Goal: Task Accomplishment & Management: Manage account settings

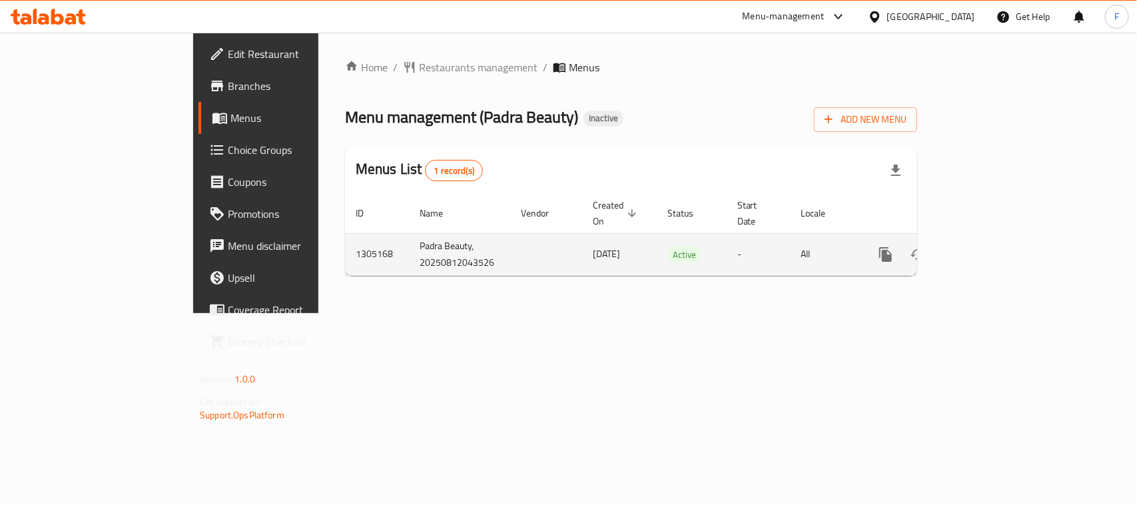
click at [409, 246] on td "Padra Beauty, 20250812043526" at bounding box center [459, 254] width 101 height 42
click at [409, 245] on td "Padra Beauty, 20250812043526" at bounding box center [459, 254] width 101 height 42
click at [990, 246] on icon "enhanced table" at bounding box center [982, 254] width 16 height 16
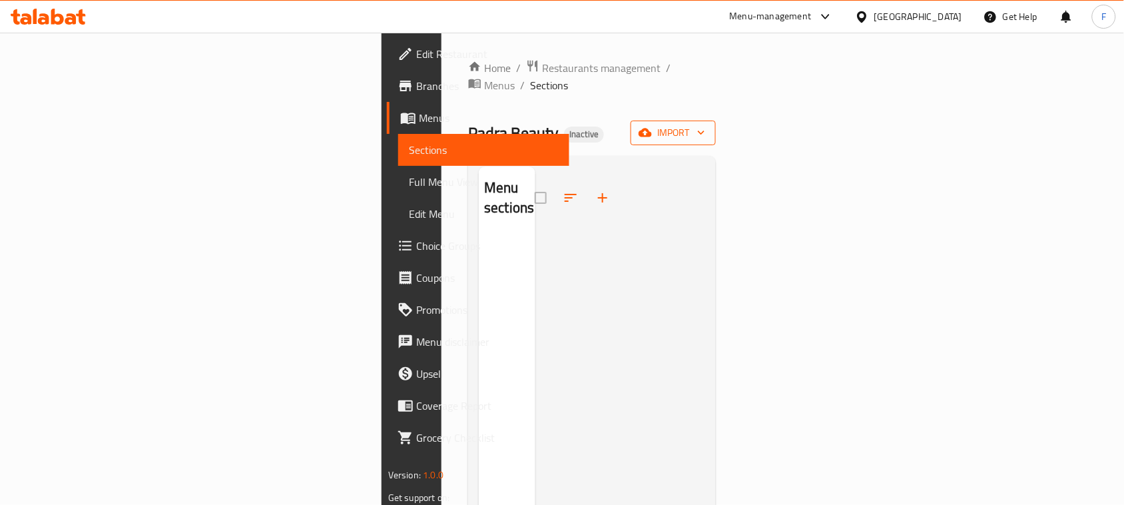
click at [652, 129] on icon "button" at bounding box center [645, 133] width 13 height 9
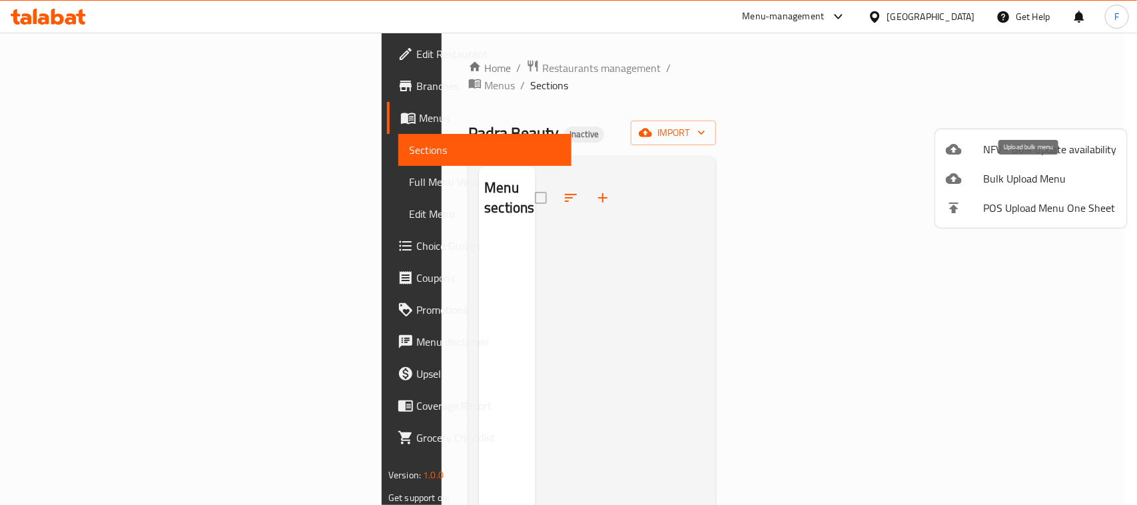
click at [1007, 178] on span "Bulk Upload Menu" at bounding box center [1049, 179] width 133 height 16
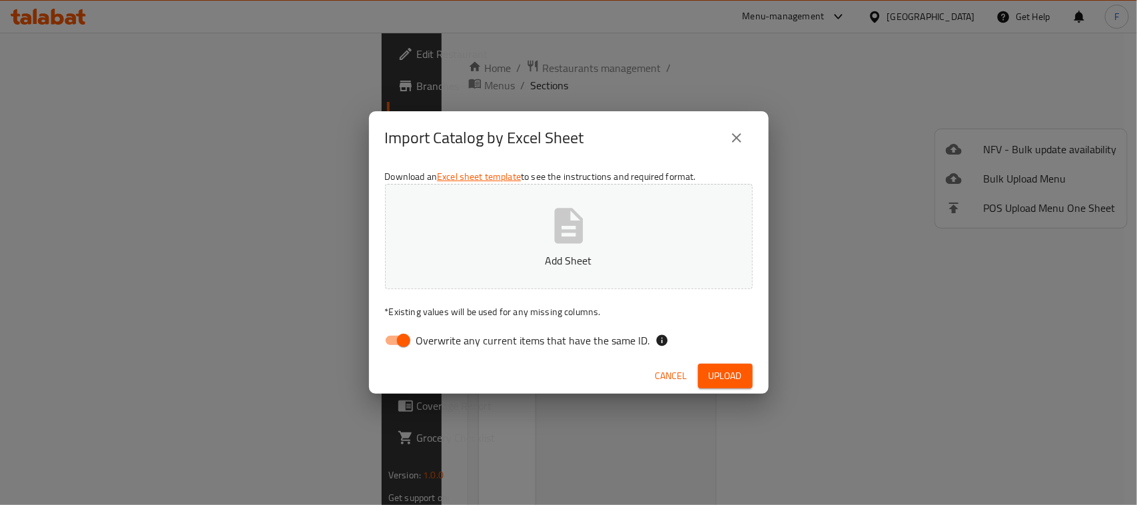
click at [566, 221] on icon "button" at bounding box center [568, 225] width 29 height 35
click at [656, 380] on span "Cancel" at bounding box center [671, 376] width 32 height 17
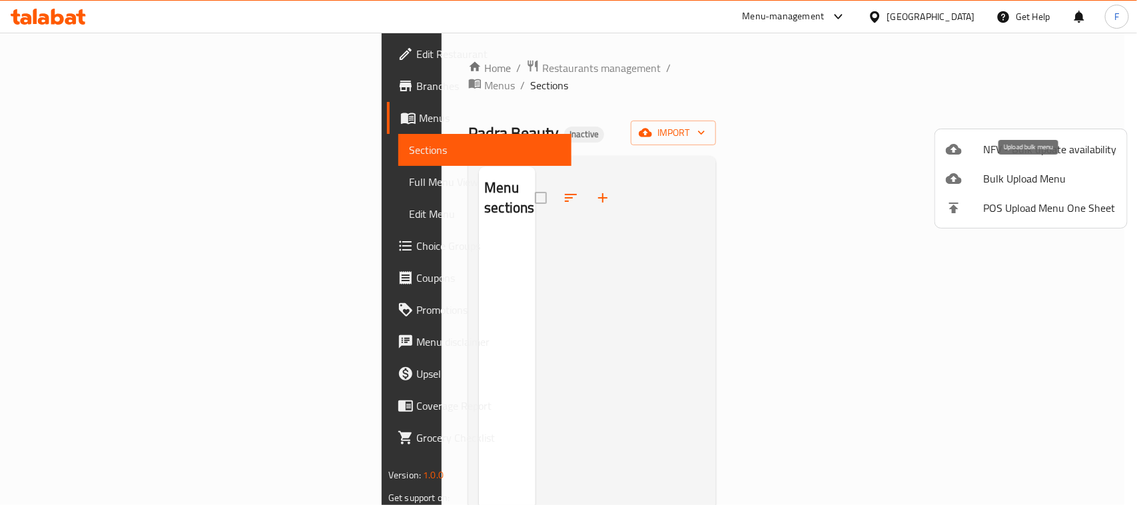
click at [1007, 174] on span "Bulk Upload Menu" at bounding box center [1049, 179] width 133 height 16
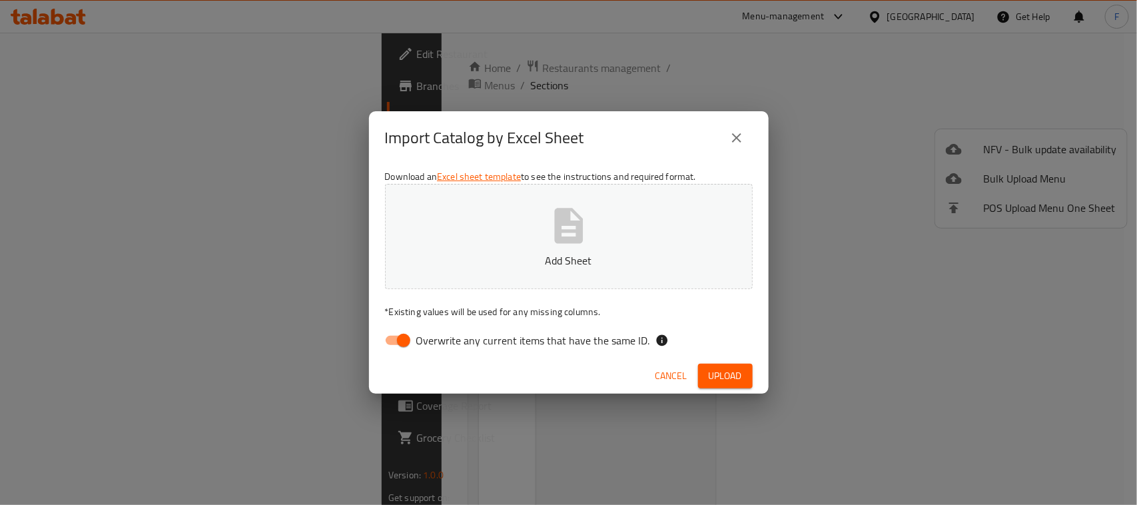
click at [581, 224] on icon "button" at bounding box center [568, 225] width 29 height 35
click at [391, 340] on input "Overwrite any current items that have the same ID." at bounding box center [404, 340] width 76 height 25
checkbox input "false"
click at [716, 371] on span "Upload" at bounding box center [725, 376] width 33 height 17
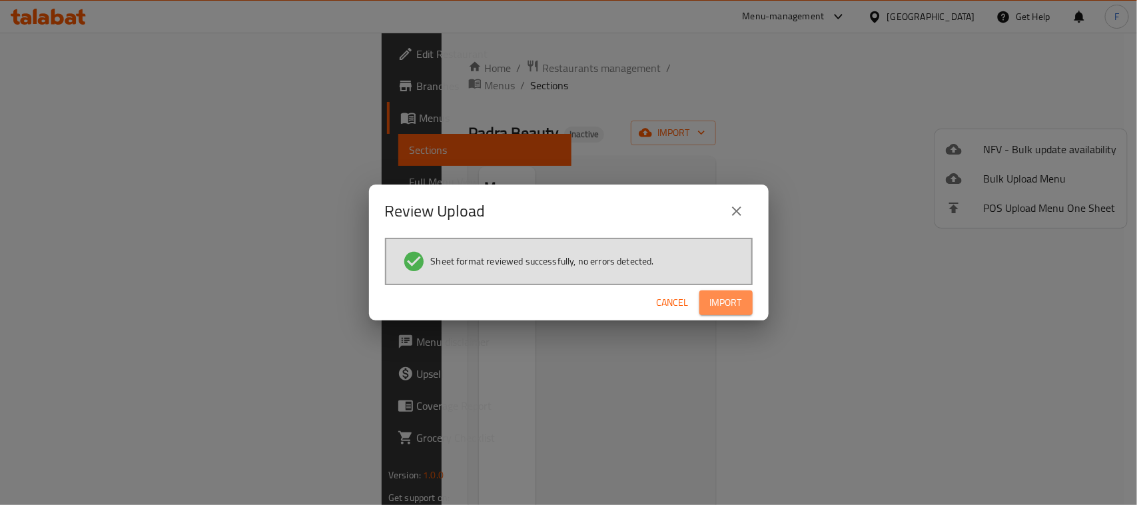
click at [715, 300] on span "Import" at bounding box center [726, 302] width 32 height 17
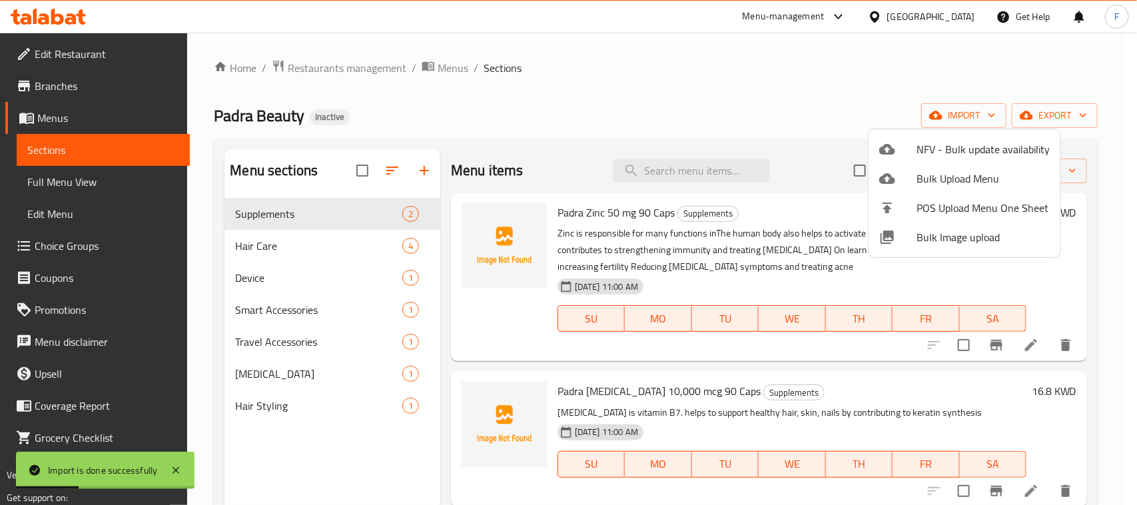
click at [716, 125] on div at bounding box center [568, 252] width 1137 height 505
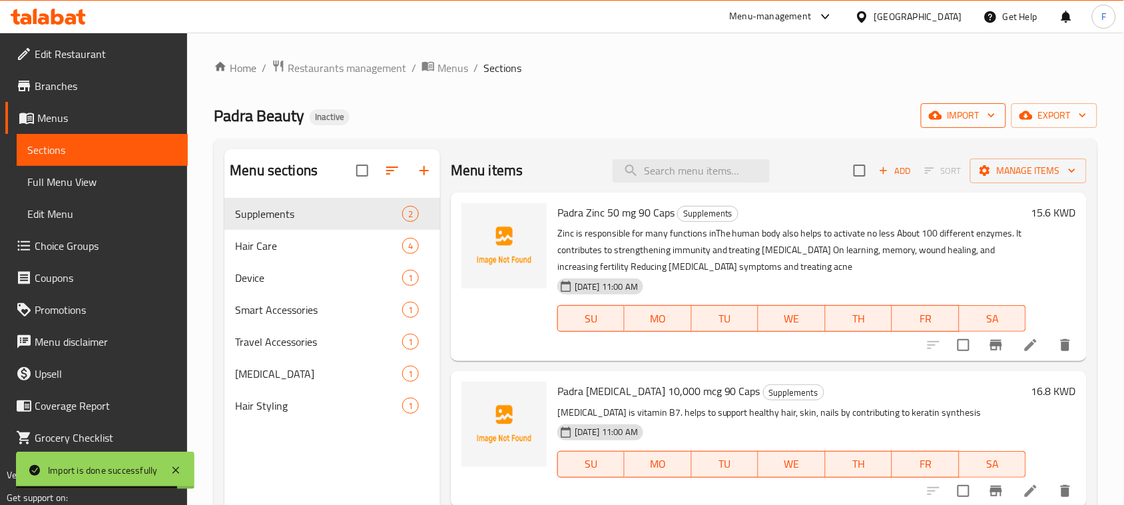
click at [954, 111] on span "import" at bounding box center [964, 115] width 64 height 17
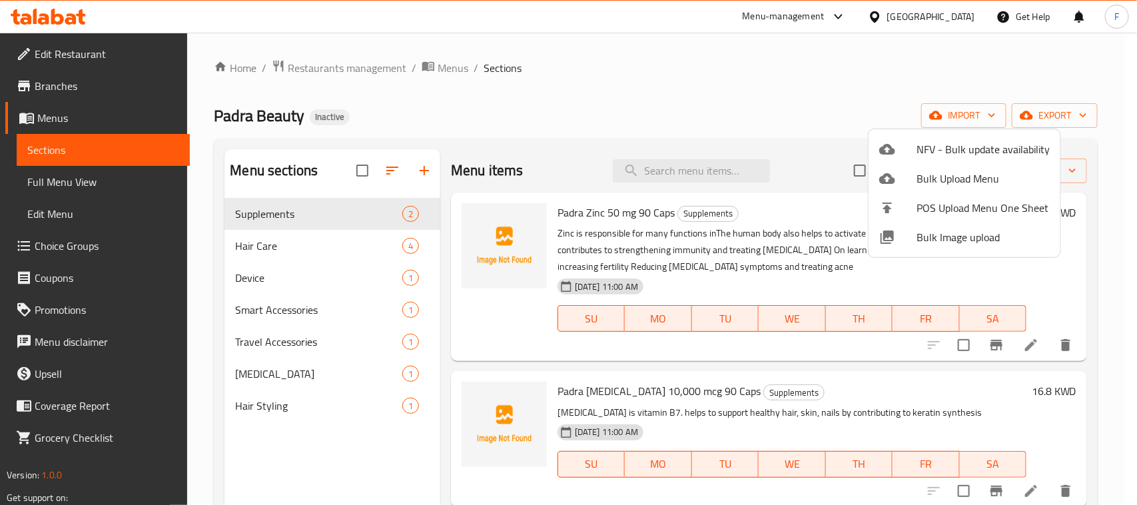
click at [950, 240] on span "Bulk Image upload" at bounding box center [982, 237] width 133 height 16
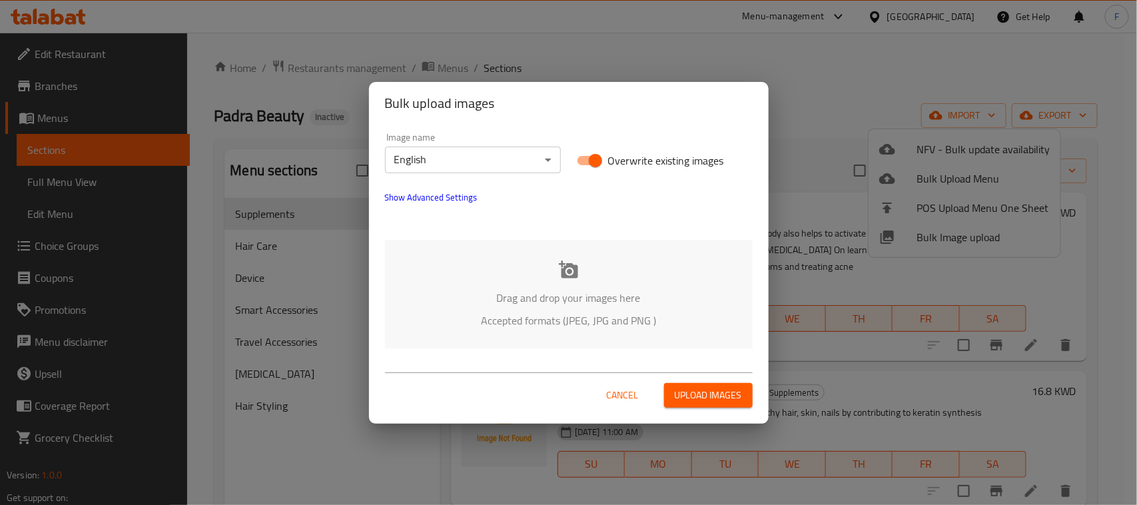
click at [576, 274] on icon at bounding box center [568, 268] width 19 height 17
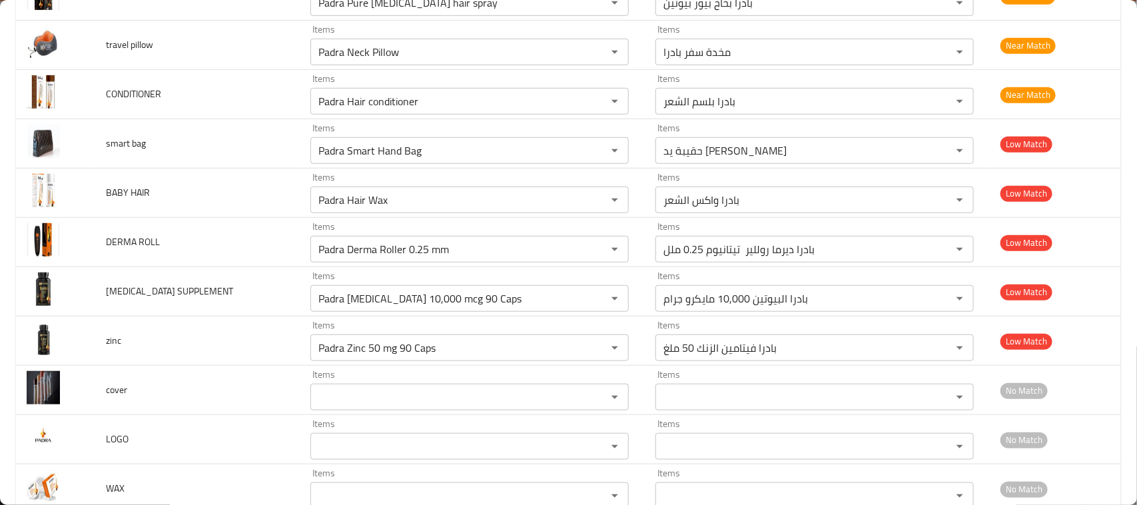
scroll to position [368, 0]
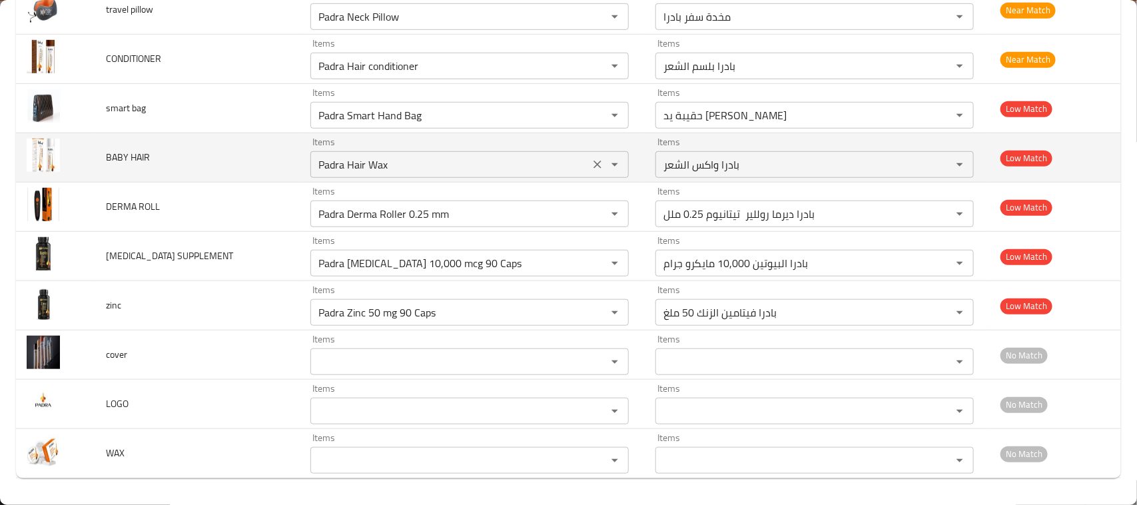
click at [594, 165] on icon "Clear" at bounding box center [598, 165] width 8 height 8
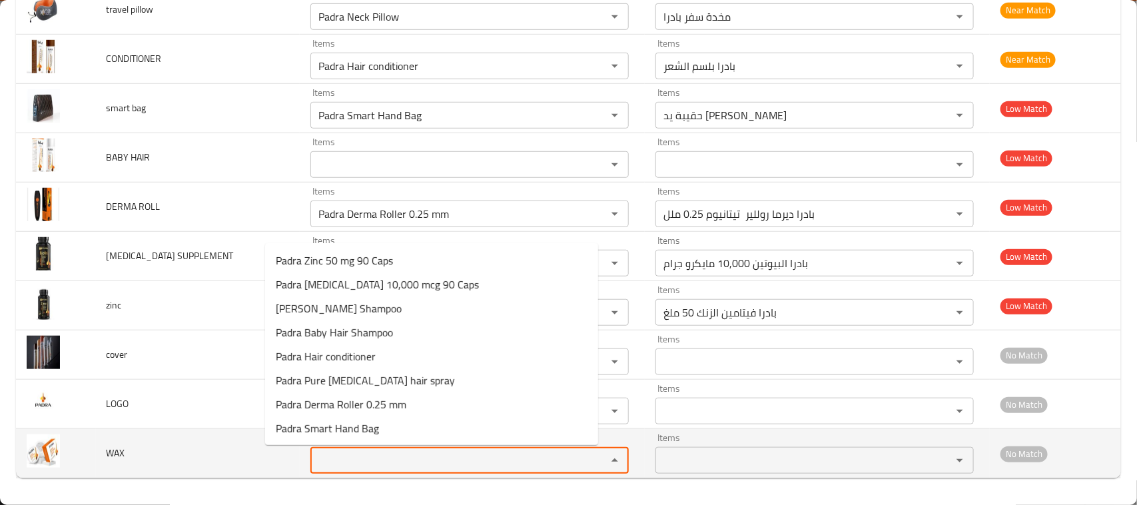
click at [314, 461] on input "Items" at bounding box center [449, 460] width 271 height 19
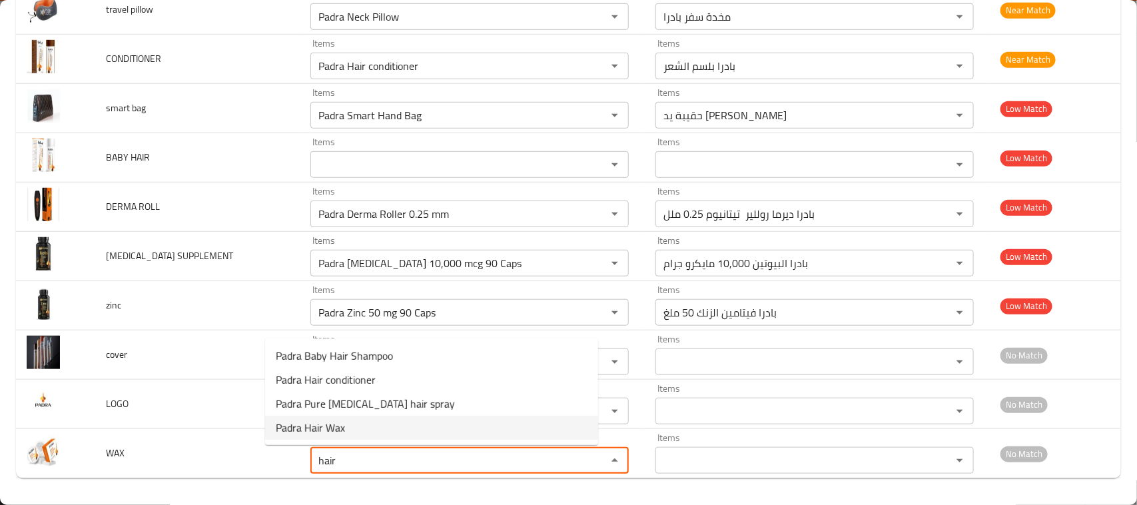
click at [364, 424] on li "Padra Hair Wax" at bounding box center [431, 428] width 333 height 24
type input "Padra Hair Wax"
type input "بادرا واكس الشعر"
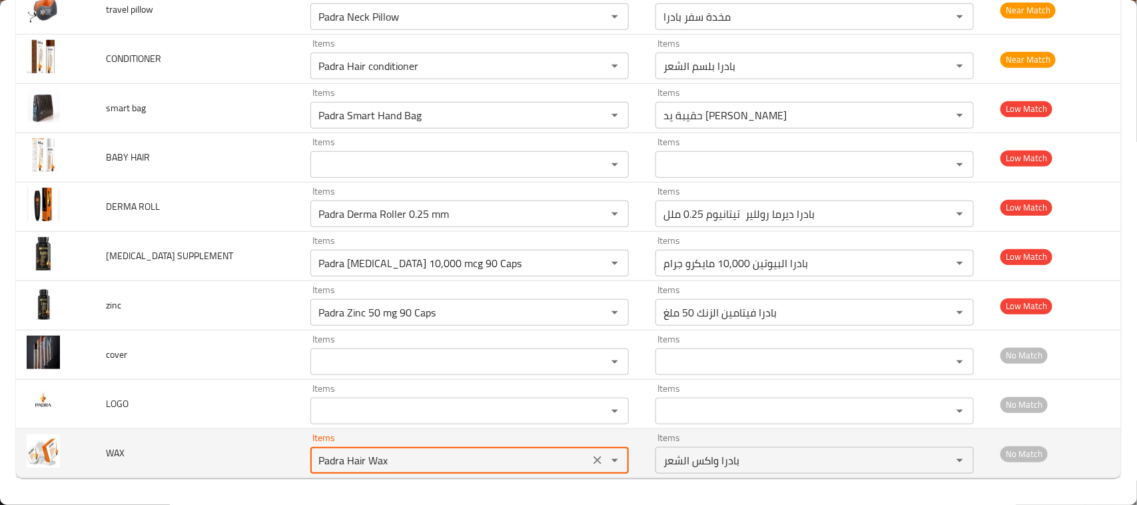
type input "Padra Hair Wax"
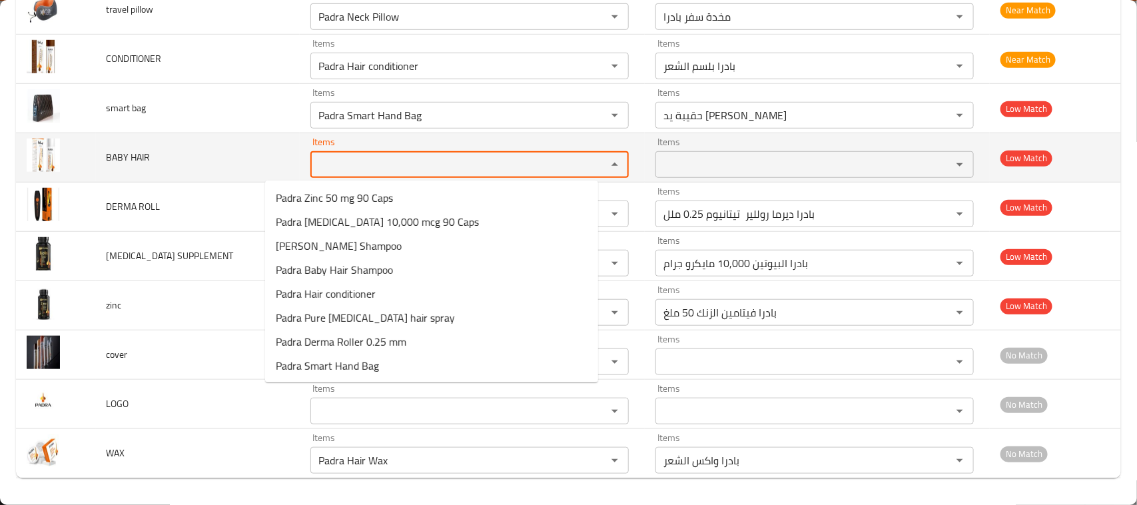
click at [314, 158] on HAIR "Items" at bounding box center [449, 164] width 271 height 19
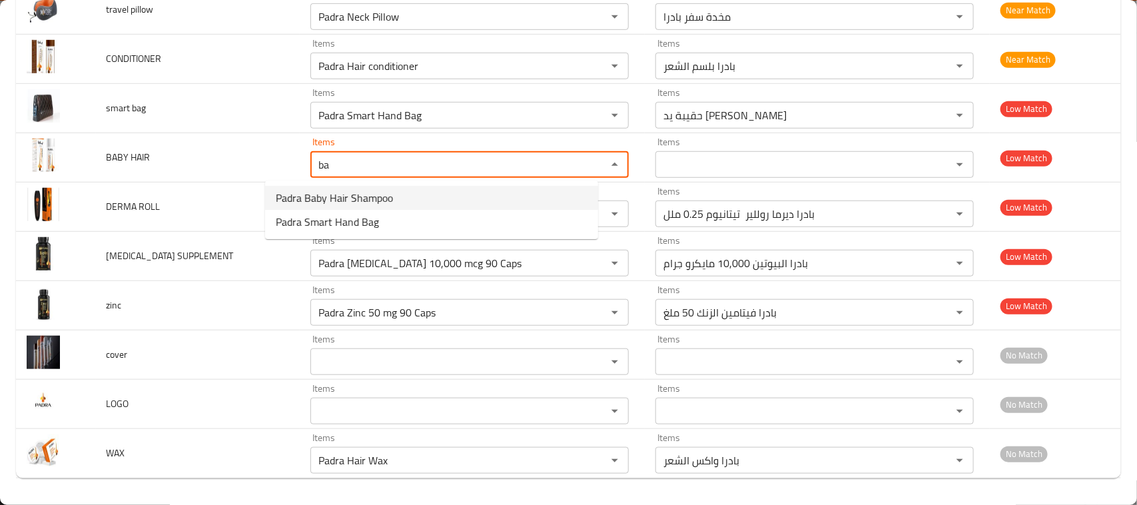
click at [408, 196] on HAIR-option-0 "Padra Baby Hair Shampoo" at bounding box center [431, 198] width 333 height 24
type HAIR "Padra Baby Hair Shampoo"
type HAIR-ar "بادرا شامبو بيبي هير"
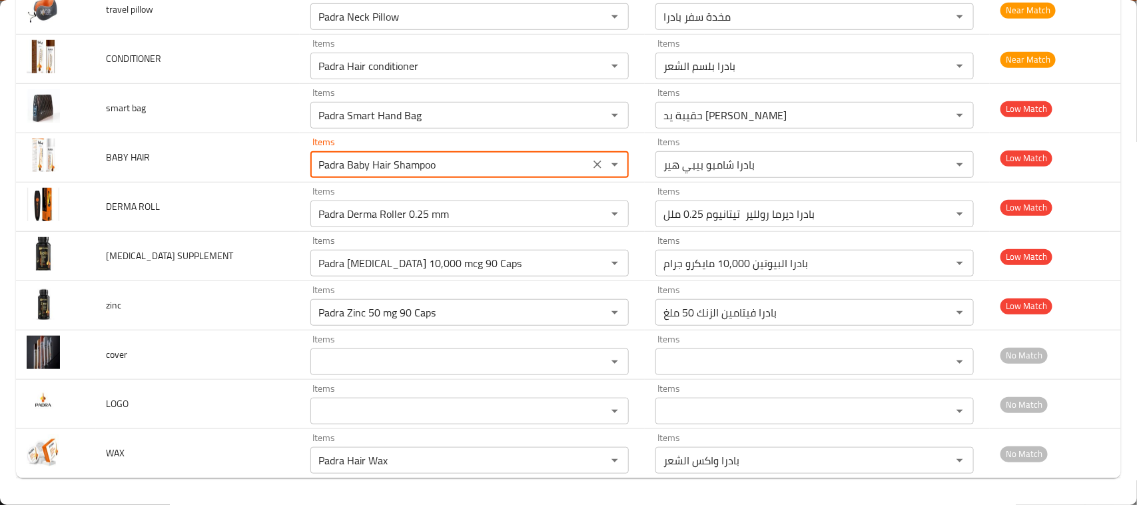
type HAIR "Padra Baby Hair Shampoo"
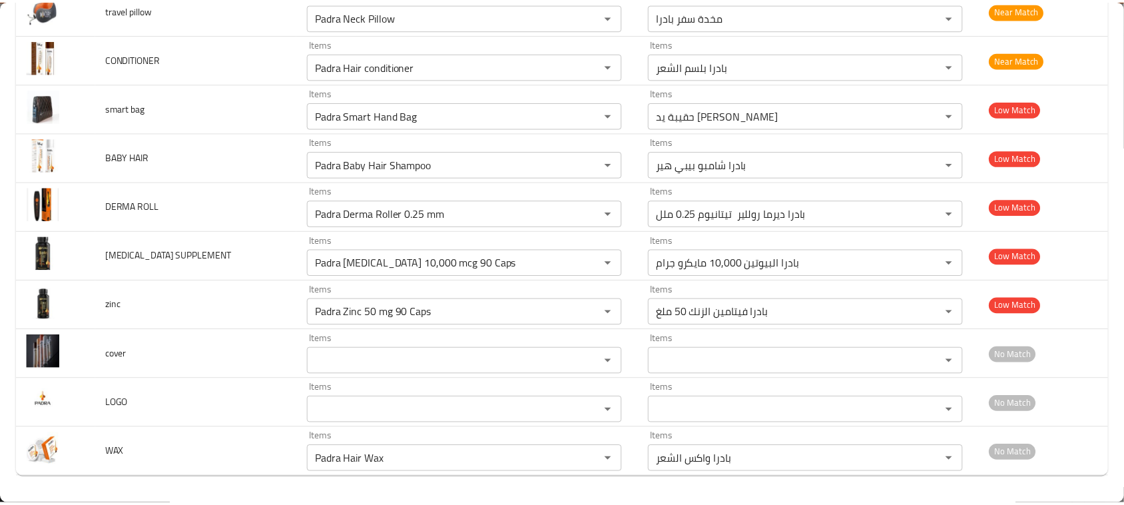
scroll to position [0, 0]
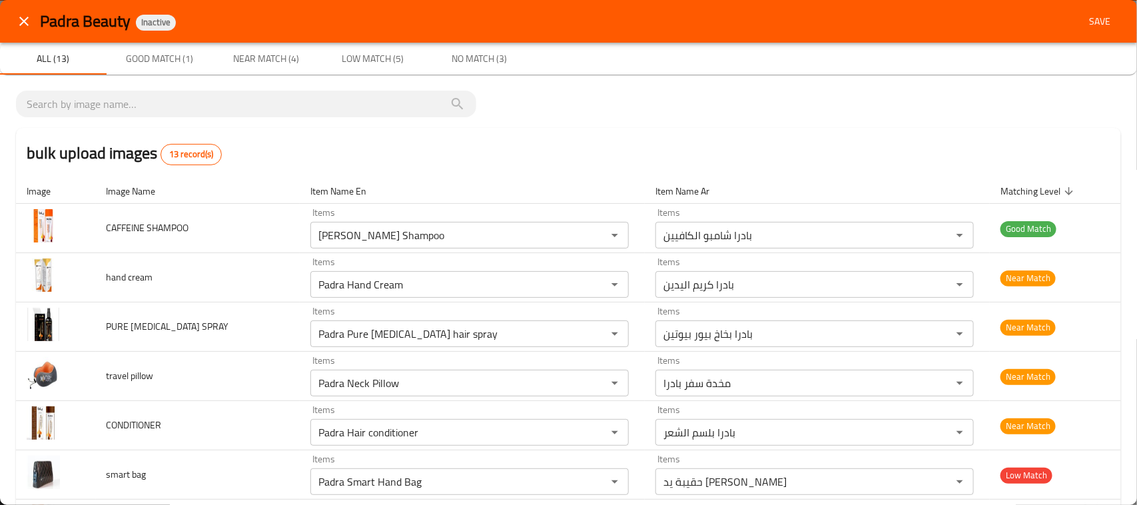
click at [1089, 24] on span "Save" at bounding box center [1100, 21] width 32 height 17
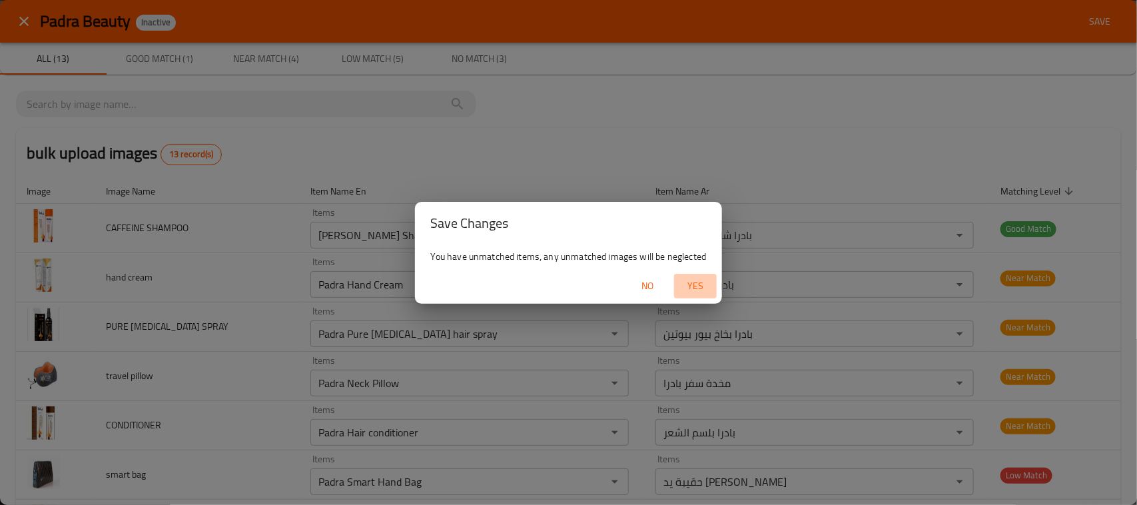
click at [693, 290] on span "Yes" at bounding box center [695, 286] width 32 height 17
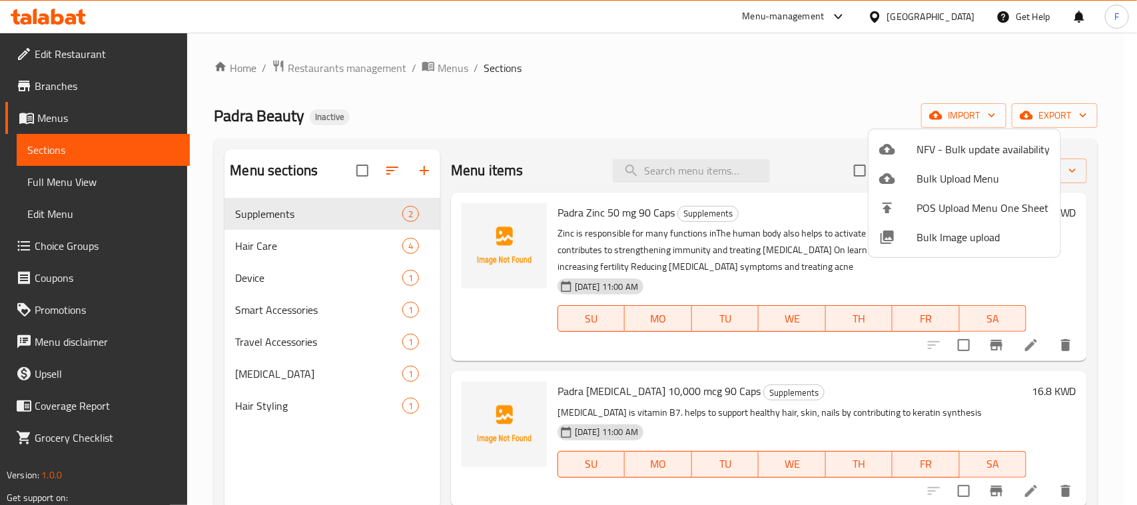
click at [302, 241] on div at bounding box center [568, 252] width 1137 height 505
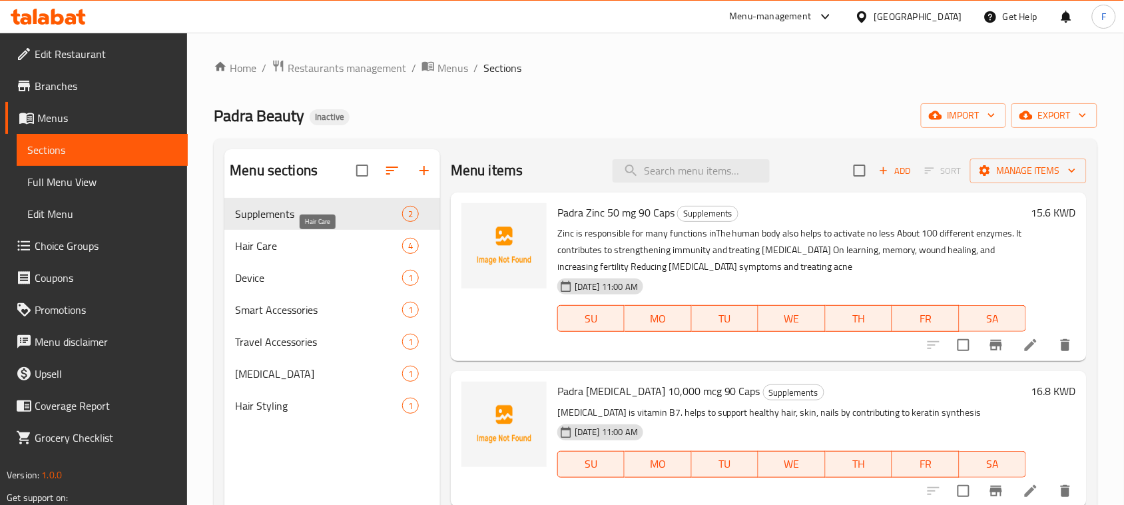
click at [302, 241] on span "Hair Care" at bounding box center [318, 246] width 167 height 16
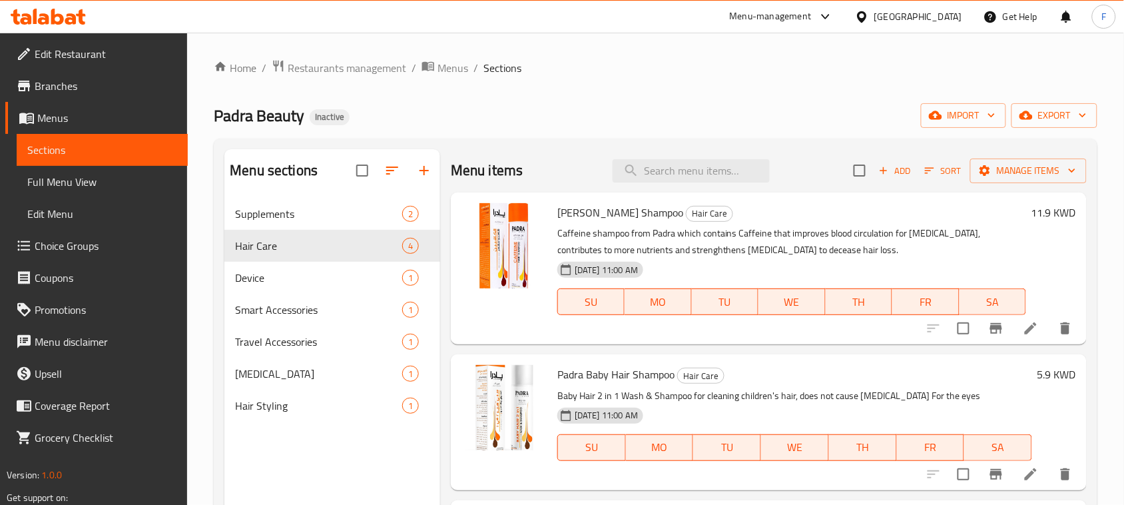
click at [300, 194] on nav "Supplements 2 Hair Care 4 Device 1 Smart Accessories 1 Travel Accessories 1 Ski…" at bounding box center [332, 309] width 216 height 234
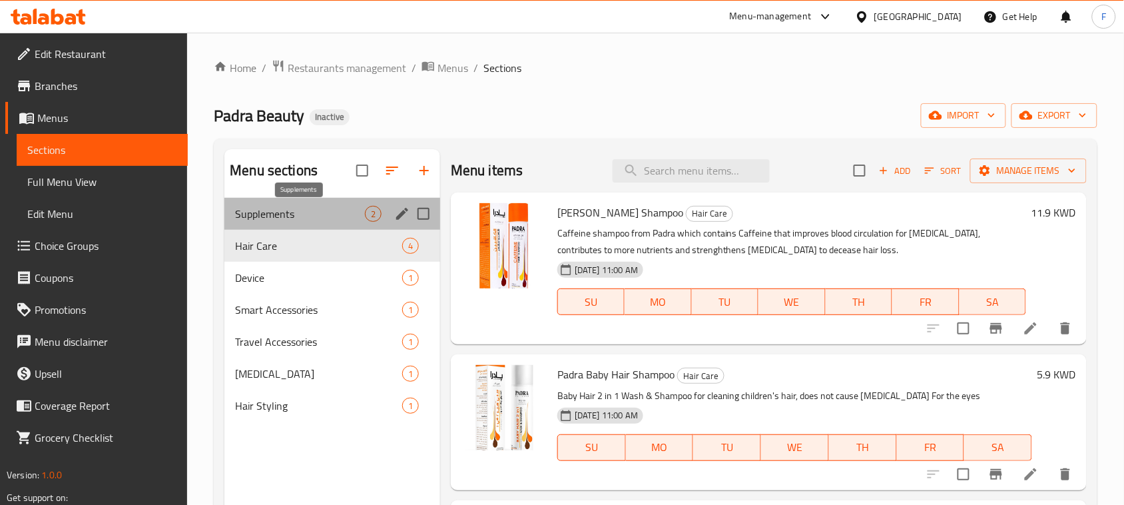
click at [303, 208] on span "Supplements" at bounding box center [300, 214] width 130 height 16
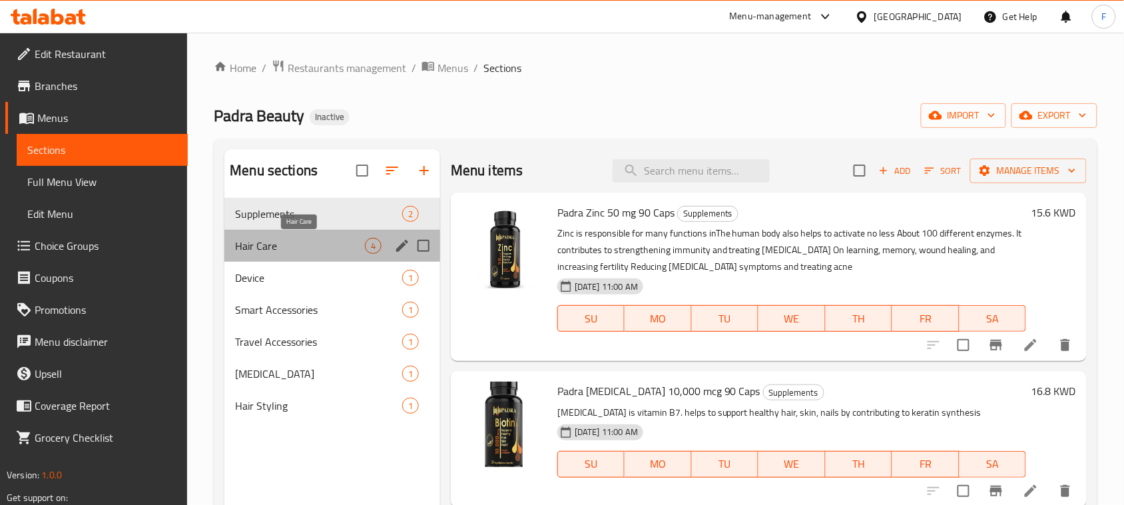
click at [324, 248] on span "Hair Care" at bounding box center [300, 246] width 130 height 16
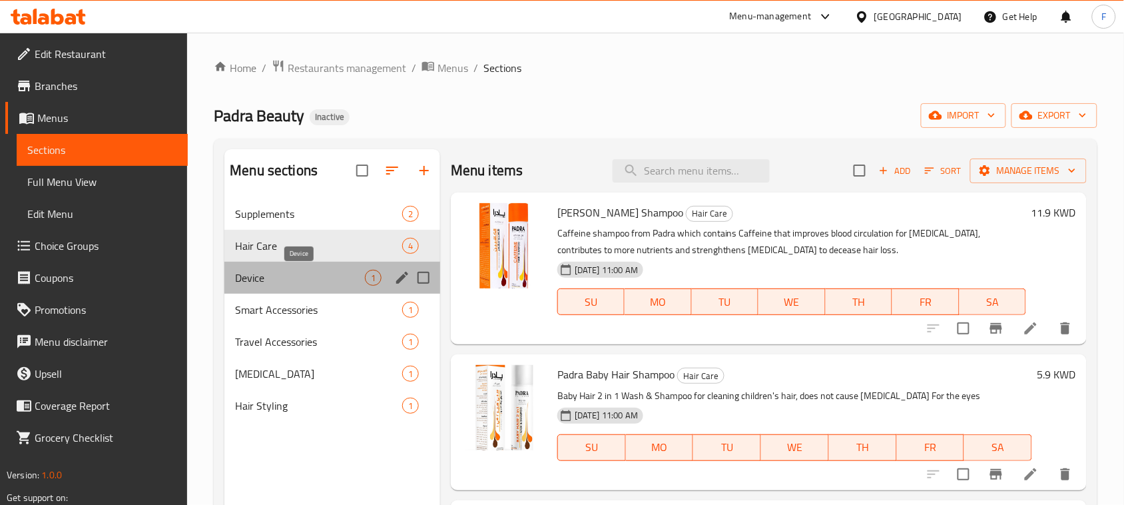
click at [325, 274] on span "Device" at bounding box center [300, 278] width 130 height 16
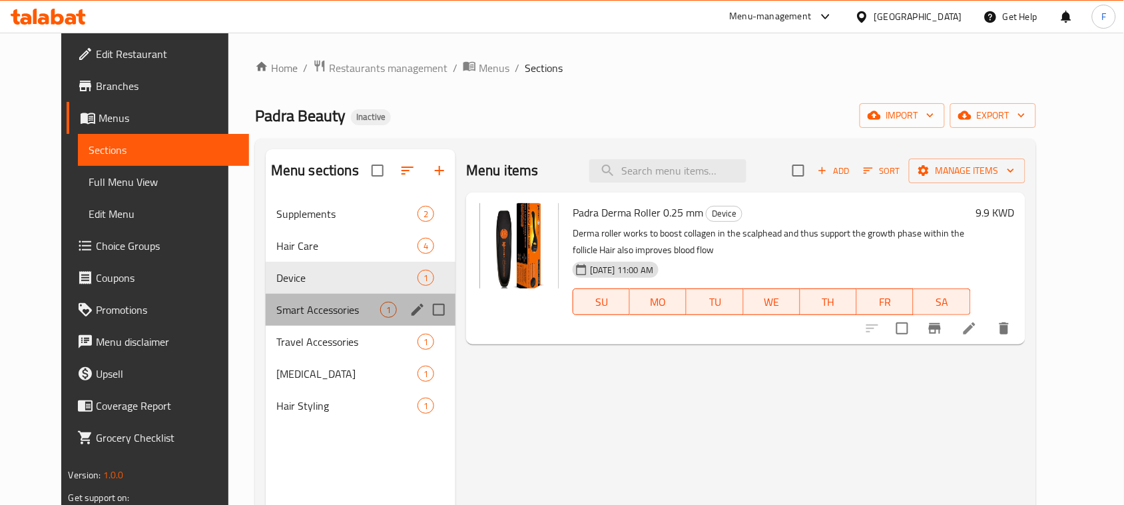
click at [345, 298] on div "Smart Accessories 1" at bounding box center [361, 310] width 190 height 32
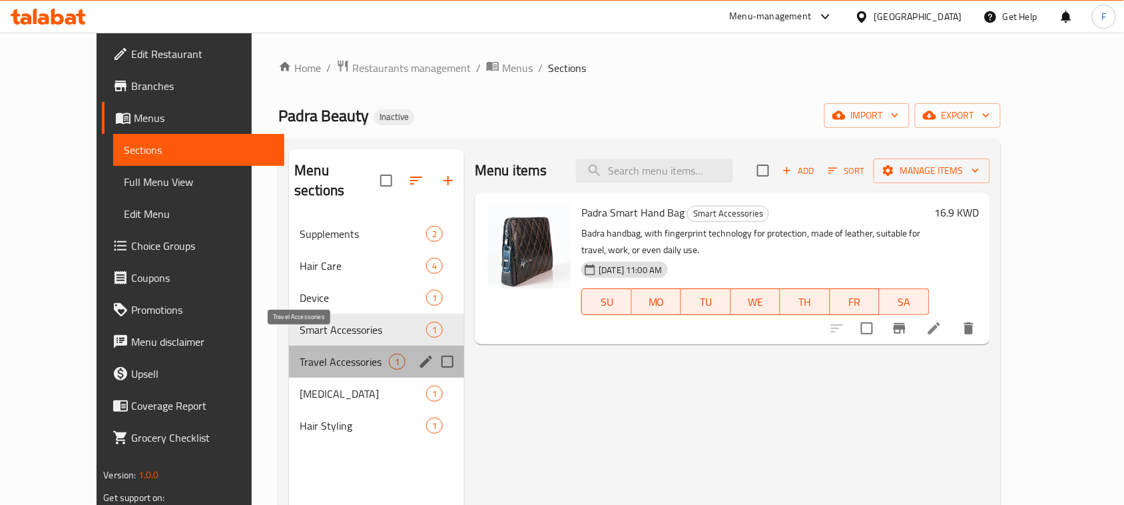
click at [353, 354] on span "Travel Accessories" at bounding box center [344, 362] width 89 height 16
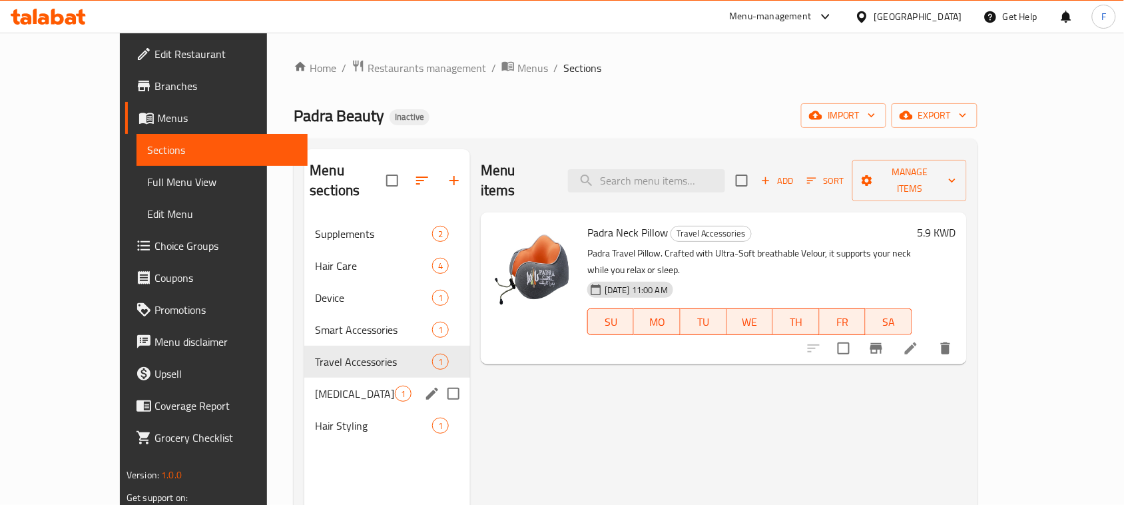
click at [356, 378] on div "[MEDICAL_DATA] 1" at bounding box center [387, 394] width 166 height 32
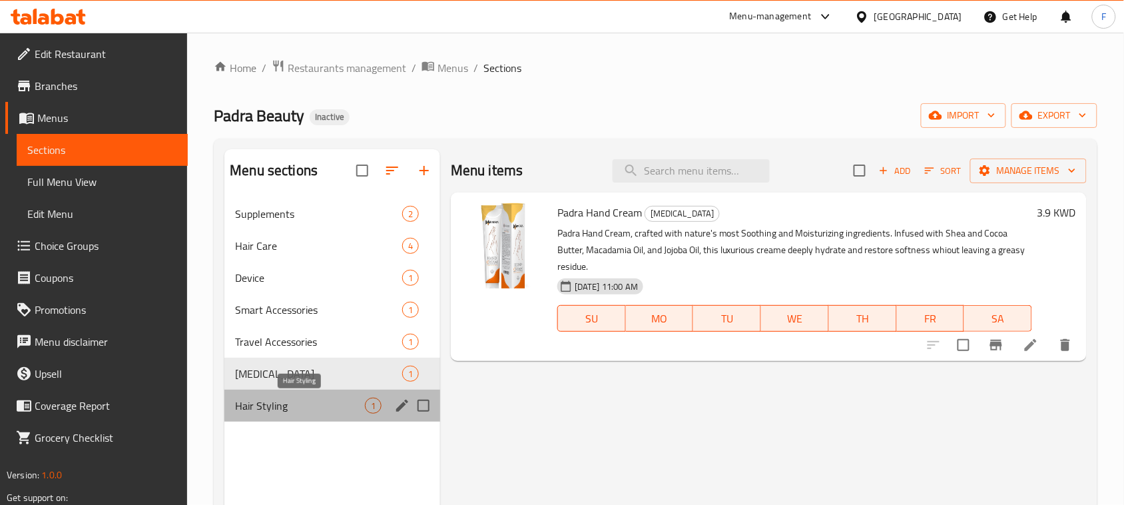
click at [356, 404] on span "Hair Styling" at bounding box center [300, 406] width 130 height 16
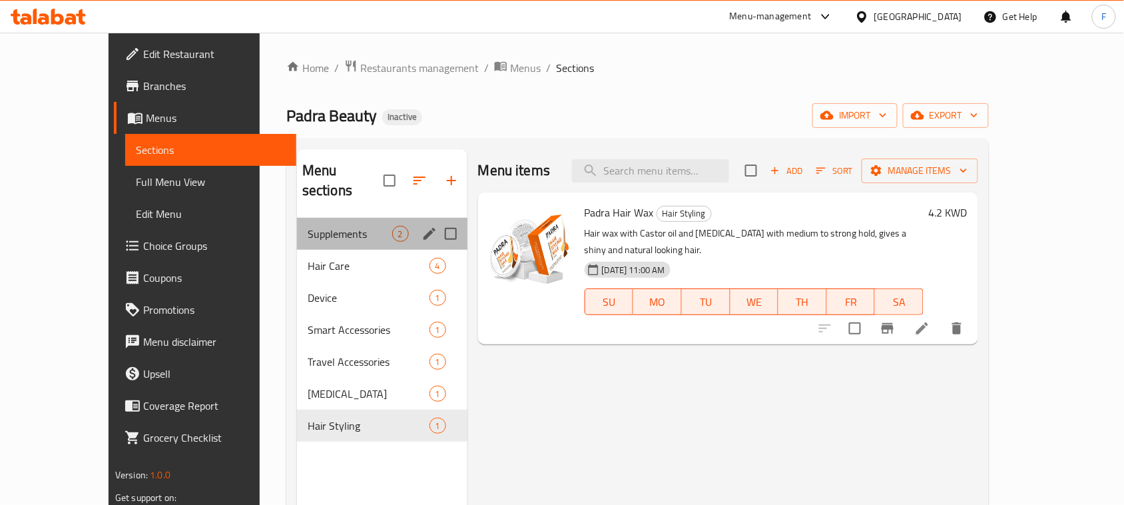
click at [338, 218] on div "Supplements 2" at bounding box center [382, 234] width 171 height 32
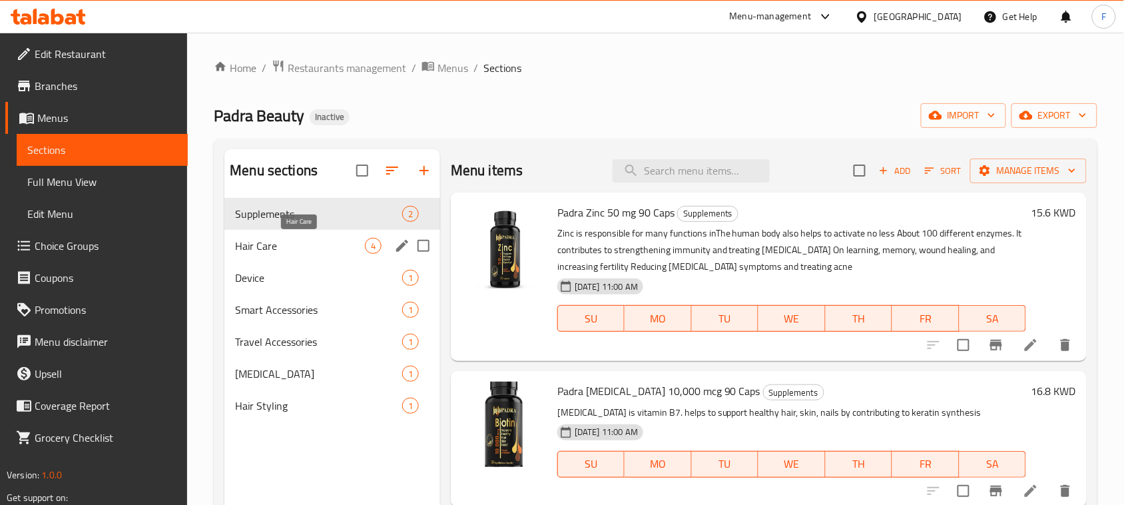
click at [343, 244] on span "Hair Care" at bounding box center [300, 246] width 130 height 16
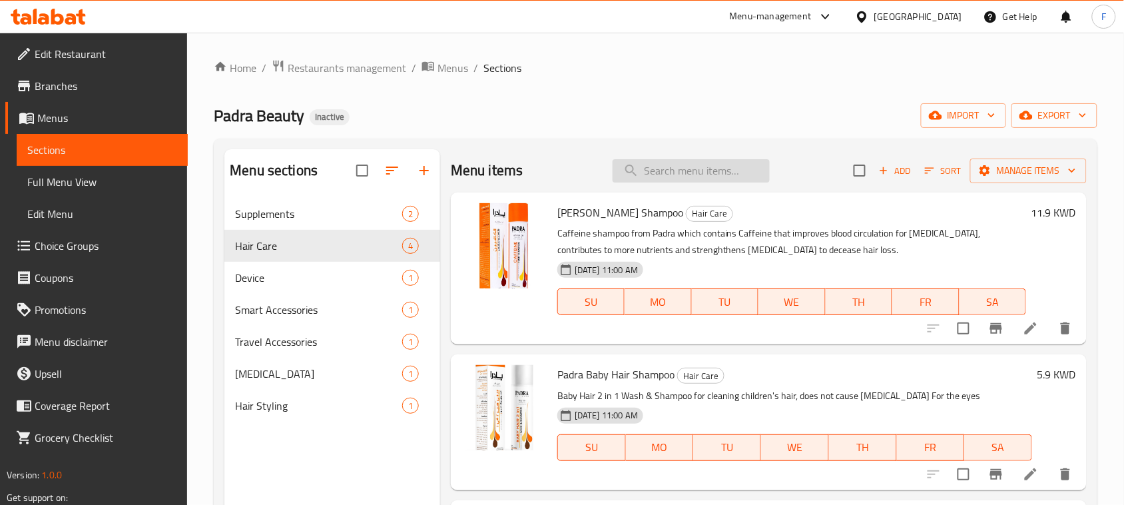
click at [647, 178] on input "search" at bounding box center [691, 170] width 157 height 23
paste input "Padra Zinc 50 mg 90 Caps"
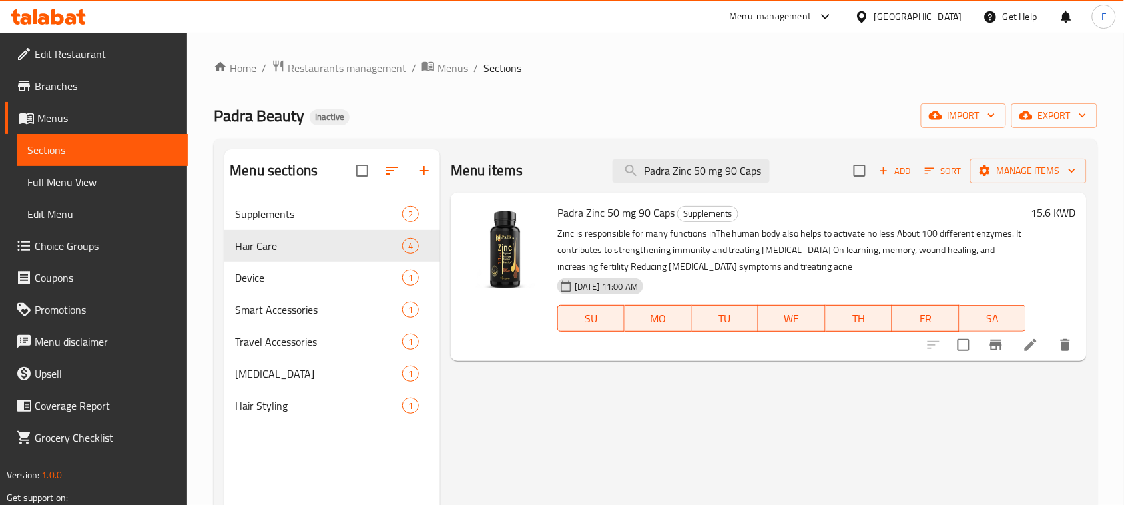
type input "Padra Zinc 50 mg 90 Caps"
click at [1019, 350] on li at bounding box center [1030, 345] width 37 height 24
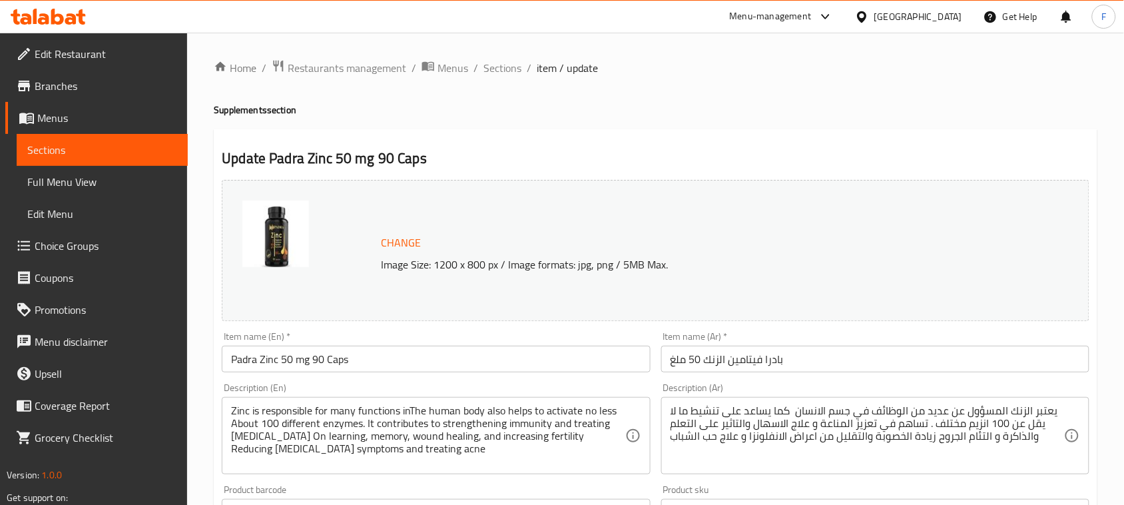
click at [751, 360] on input "بادرا فيتامين الزنك 50 ملغ" at bounding box center [875, 359] width 428 height 27
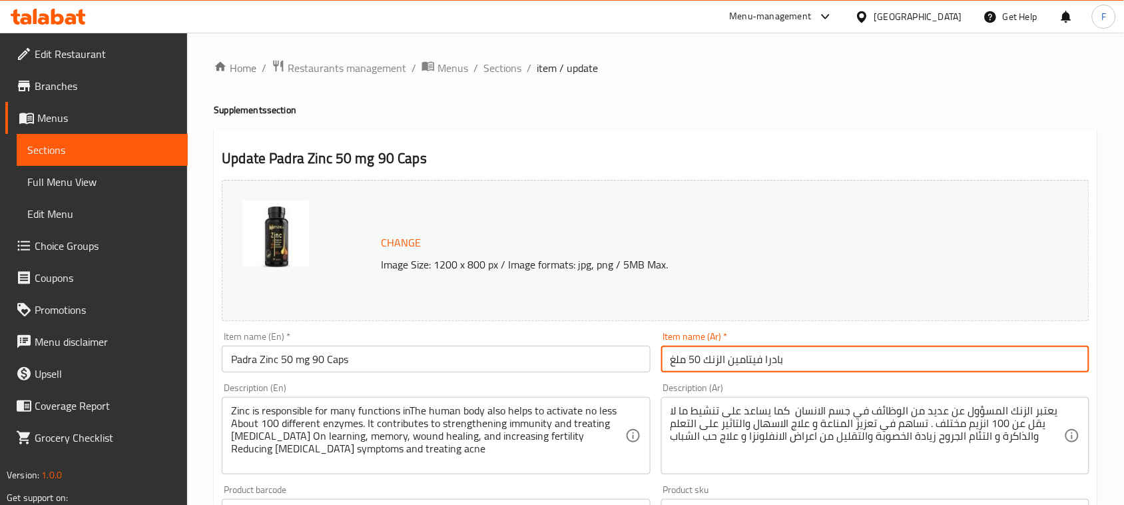
click at [751, 360] on input "بادرا فيتامين الزنك 50 ملغ" at bounding box center [875, 359] width 428 height 27
click at [769, 364] on input "بادرا الزنك 50 ملغ" at bounding box center [875, 359] width 428 height 27
click at [803, 364] on input "بادرا الزنك 50 ملغ 90" at bounding box center [875, 359] width 428 height 27
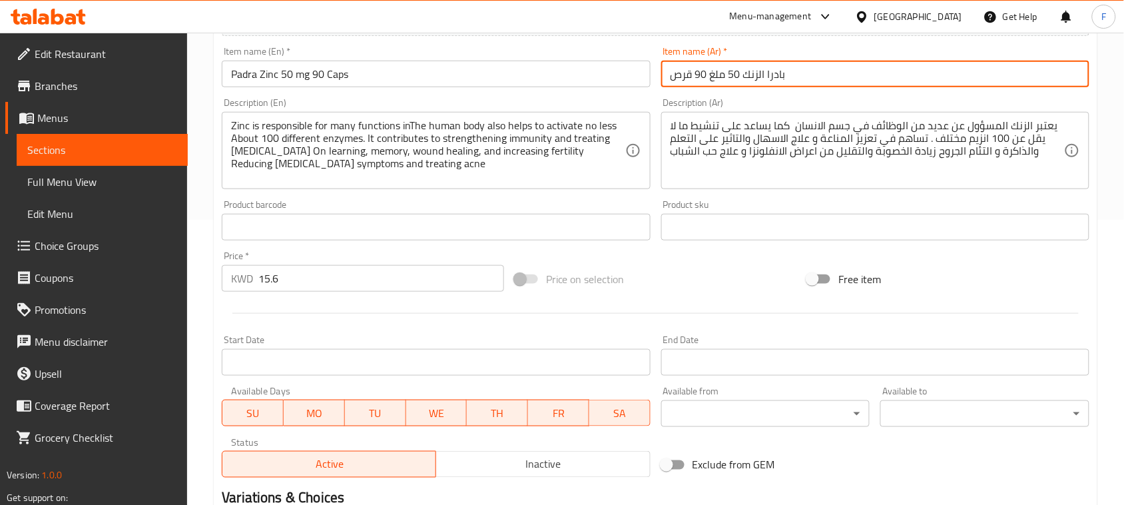
scroll to position [454, 0]
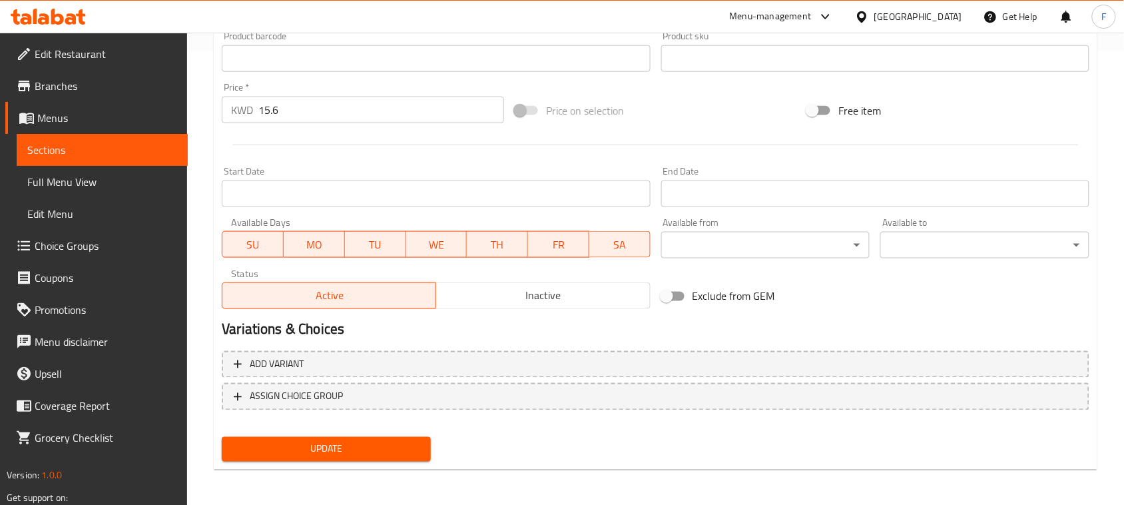
type input "بادرا الزنك 50 ملغ 90 قرص"
click at [374, 448] on span "Update" at bounding box center [326, 449] width 188 height 17
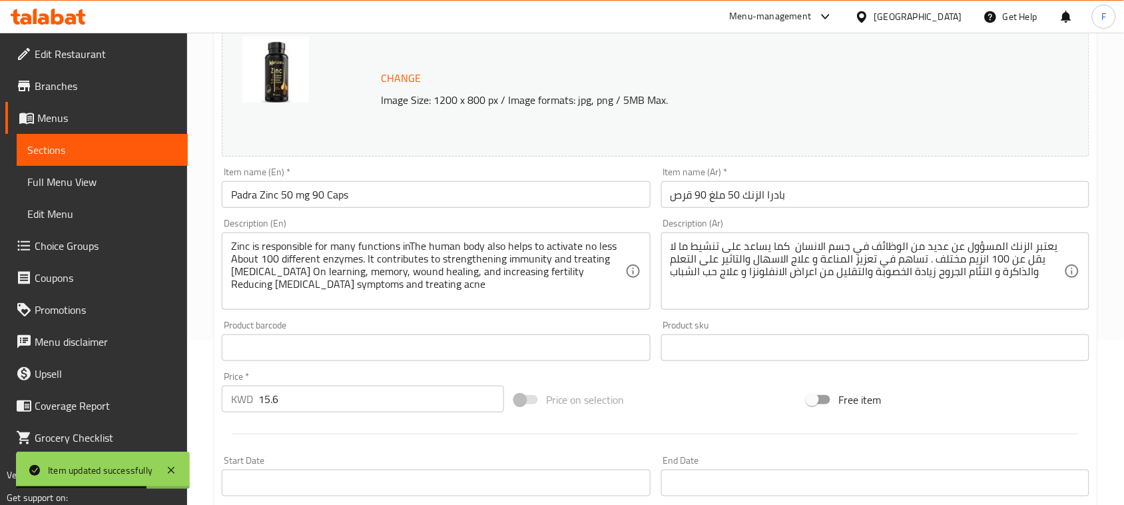
scroll to position [91, 0]
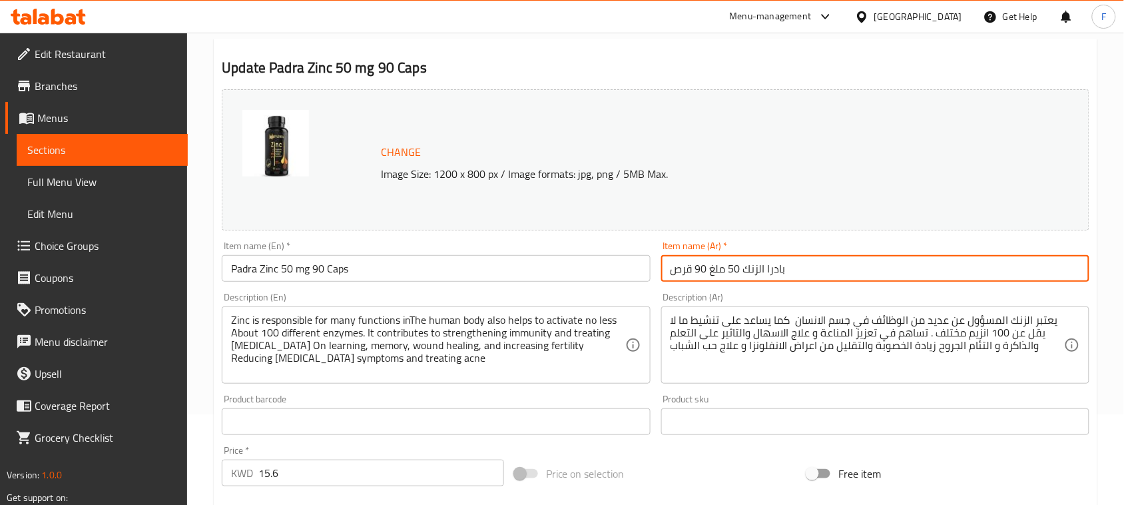
drag, startPoint x: 707, startPoint y: 271, endPoint x: 680, endPoint y: 266, distance: 27.7
click at [680, 266] on input "بادرا الزنك 50 ملغ 90 قرص" at bounding box center [875, 268] width 428 height 27
click at [667, 270] on input "بادرا الزنك 50 ملغ 90 قرص" at bounding box center [875, 268] width 428 height 27
drag, startPoint x: 668, startPoint y: 274, endPoint x: 694, endPoint y: 276, distance: 26.1
click at [694, 276] on input "بادرا الزنك 50 ملغ 90 قرص" at bounding box center [875, 268] width 428 height 27
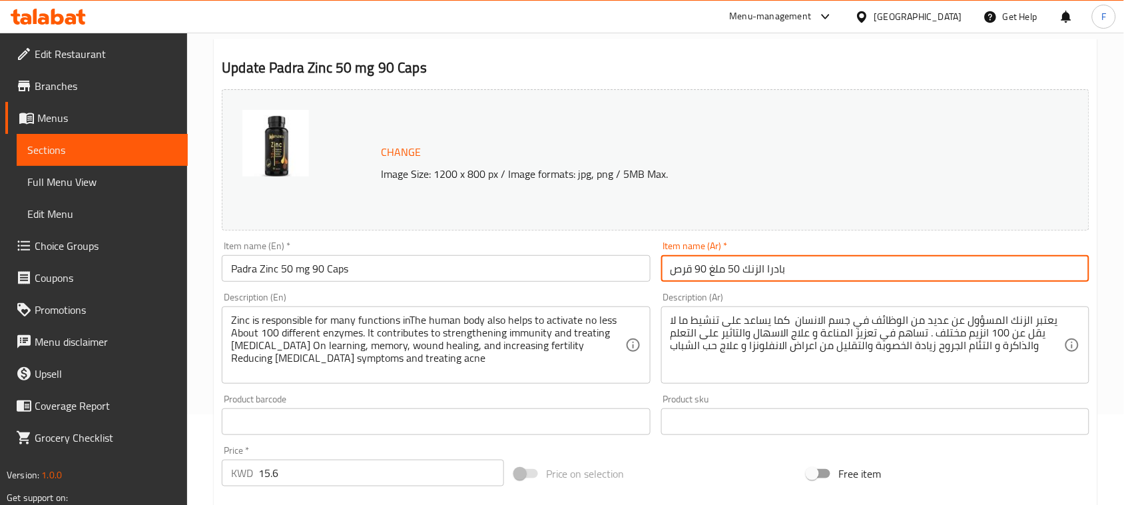
click at [700, 276] on input "بادرا الزنك 50 ملغ 90 قرص" at bounding box center [875, 268] width 428 height 27
drag, startPoint x: 708, startPoint y: 268, endPoint x: 675, endPoint y: 268, distance: 33.3
click at [675, 268] on input "بادرا الزنك 50 ملغ 90 قرص" at bounding box center [875, 268] width 428 height 27
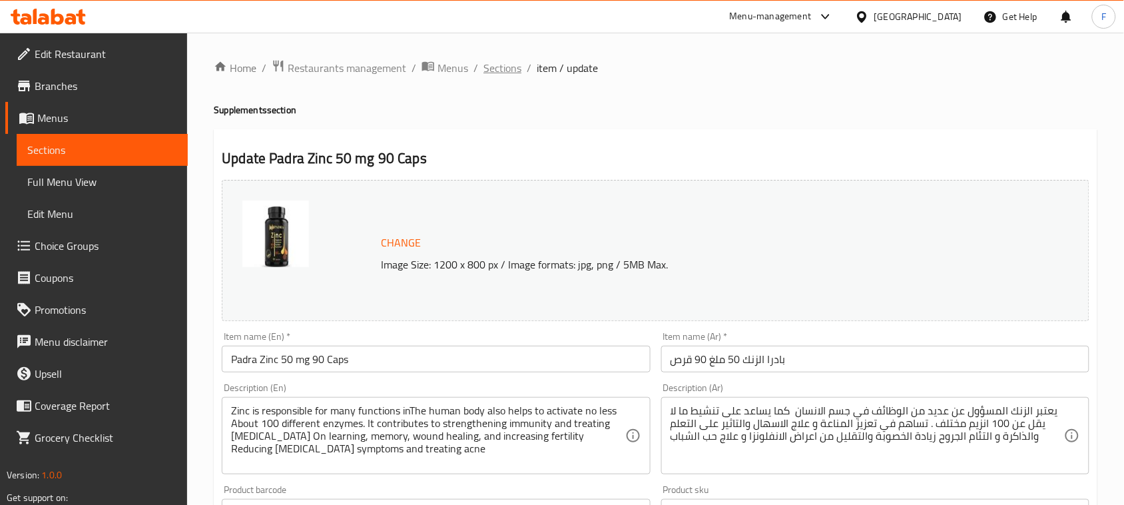
click at [511, 70] on span "Sections" at bounding box center [503, 68] width 38 height 16
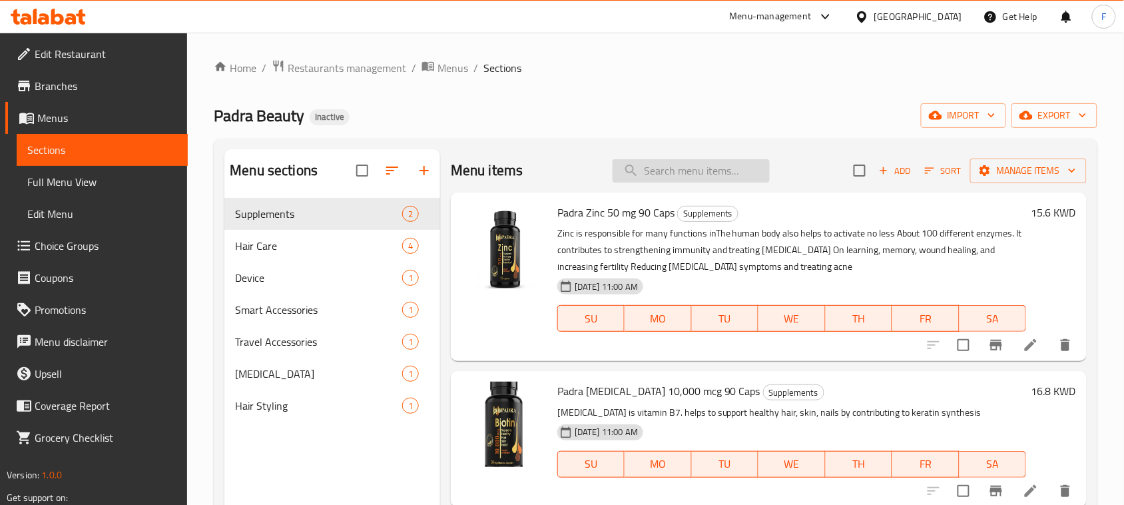
click at [653, 174] on input "search" at bounding box center [691, 170] width 157 height 23
paste input "Padra [MEDICAL_DATA] 10,000 mcg 90 Caps"
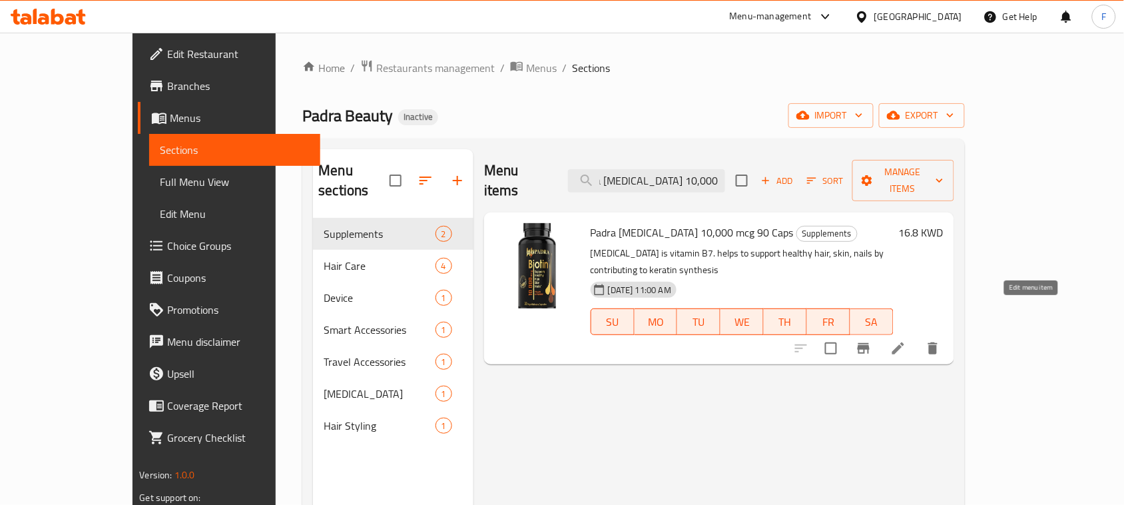
type input "Padra Biotin 10,000 mcg 90 Cap"
click at [906, 340] on icon at bounding box center [898, 348] width 16 height 16
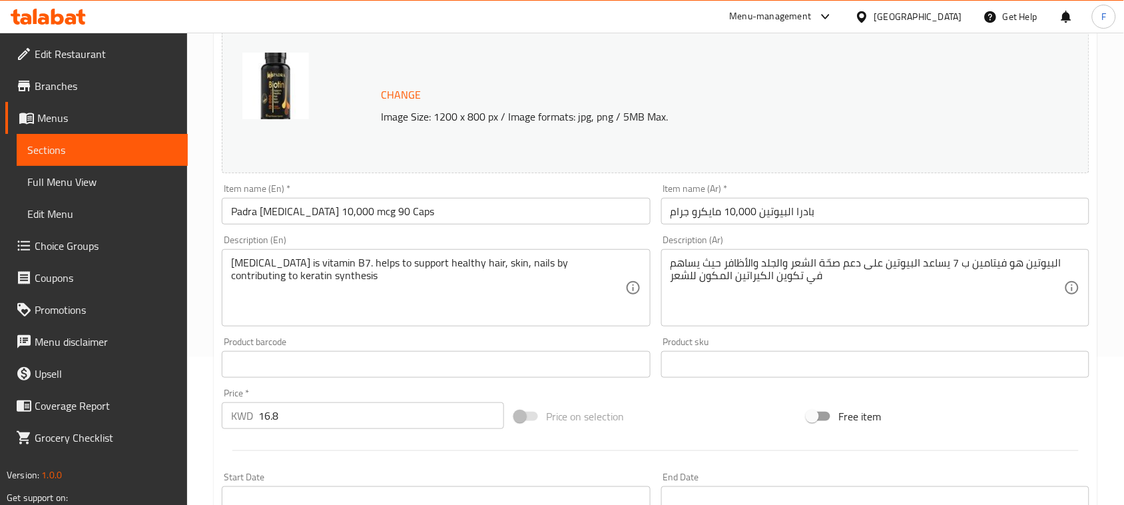
scroll to position [151, 0]
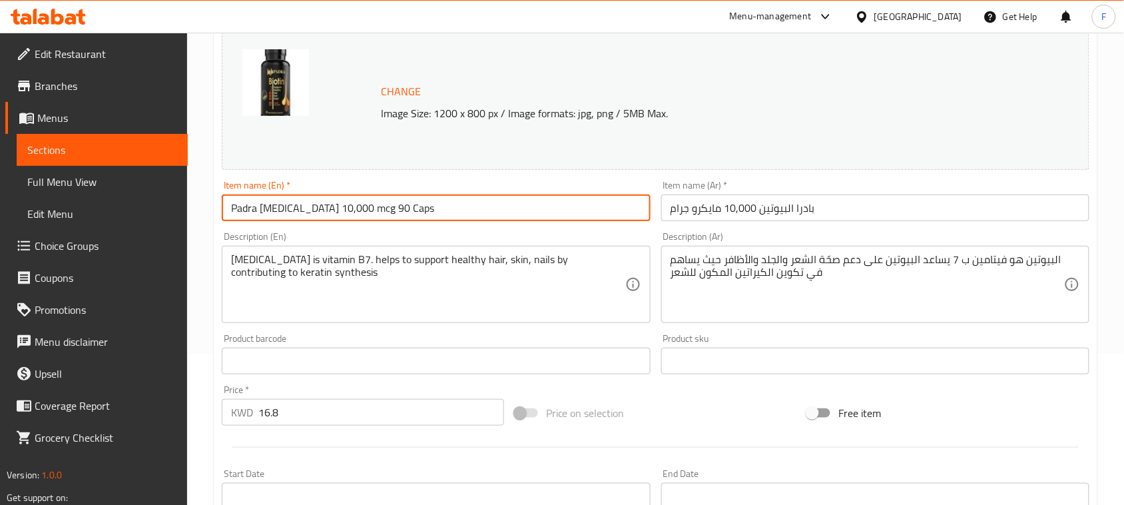
click at [480, 208] on input "Padra [MEDICAL_DATA] 10,000 mcg 90 Caps" at bounding box center [436, 207] width 428 height 27
click at [380, 208] on input "Padra [MEDICAL_DATA] 10,000 mcg 90 Caps" at bounding box center [436, 207] width 428 height 27
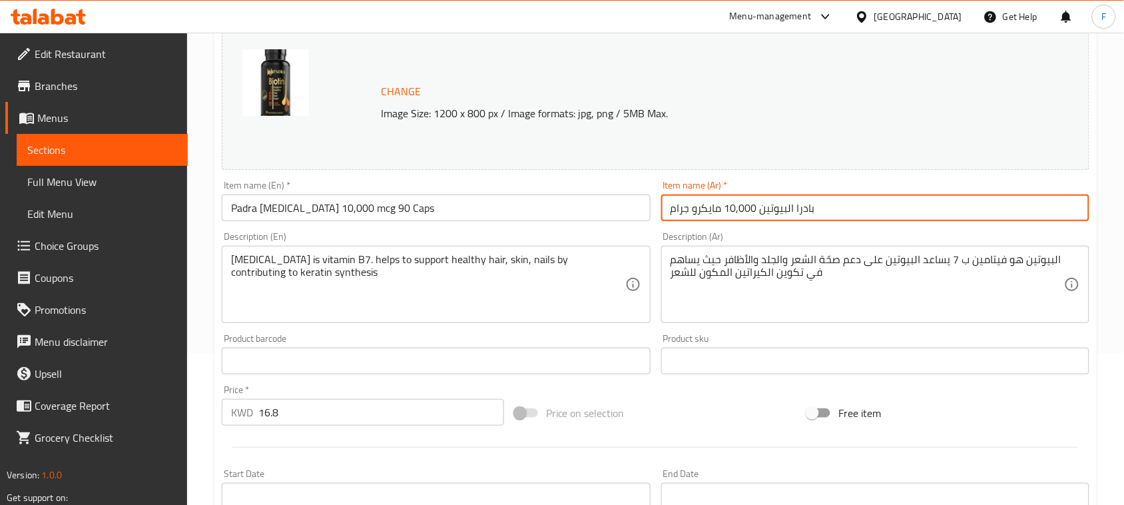
drag, startPoint x: 759, startPoint y: 208, endPoint x: 834, endPoint y: 210, distance: 74.6
click at [834, 210] on input "بادرا البيوتين 10,000 مايكرو جرام" at bounding box center [875, 207] width 428 height 27
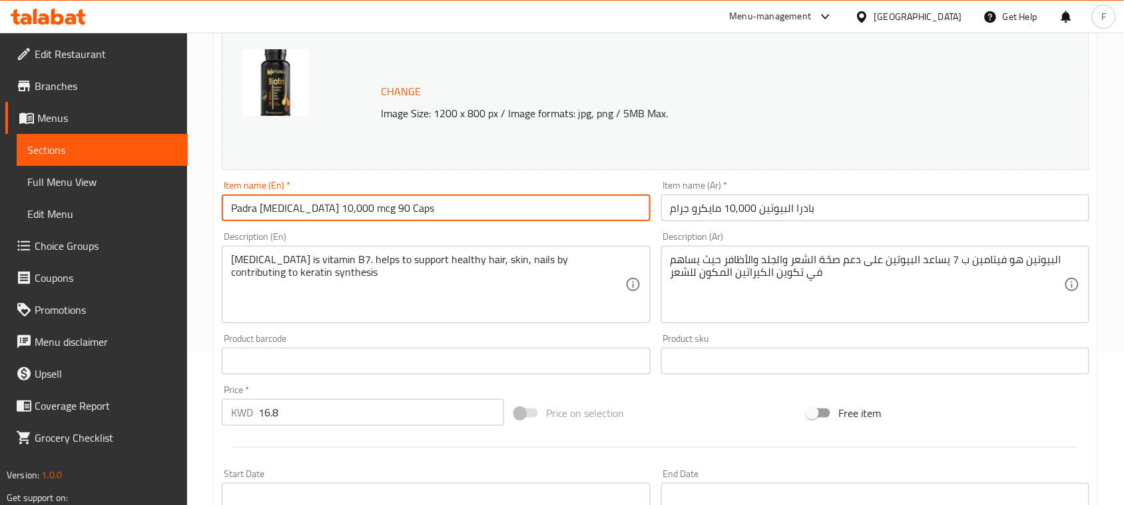
drag, startPoint x: 290, startPoint y: 207, endPoint x: 410, endPoint y: 217, distance: 120.3
click at [410, 217] on input "Padra [MEDICAL_DATA] 10,000 mcg 90 Caps" at bounding box center [436, 207] width 428 height 27
click at [870, 208] on input "بادرا البيوتين 10,000 مايكرو جرام" at bounding box center [875, 207] width 428 height 27
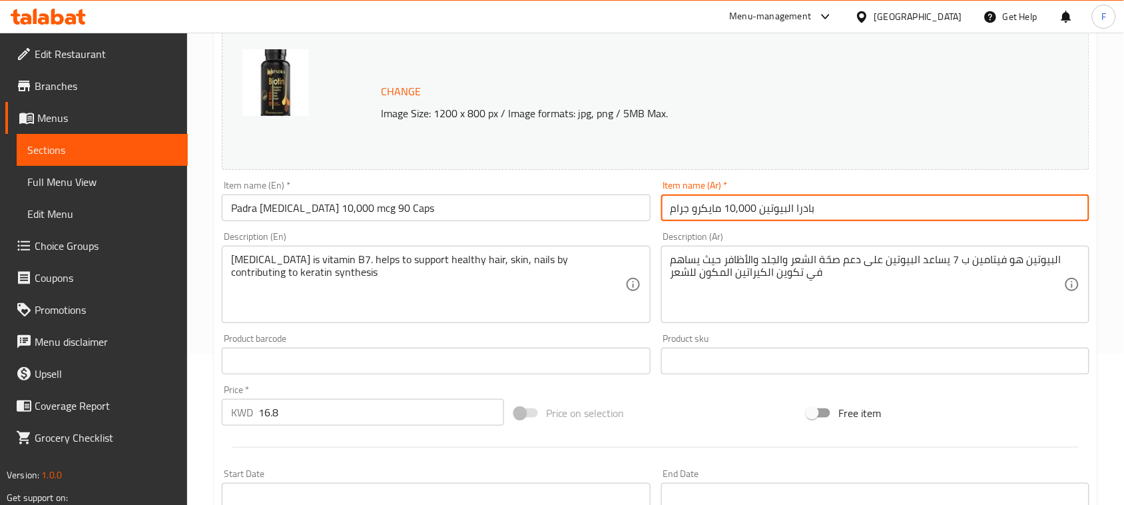
paste input "90"
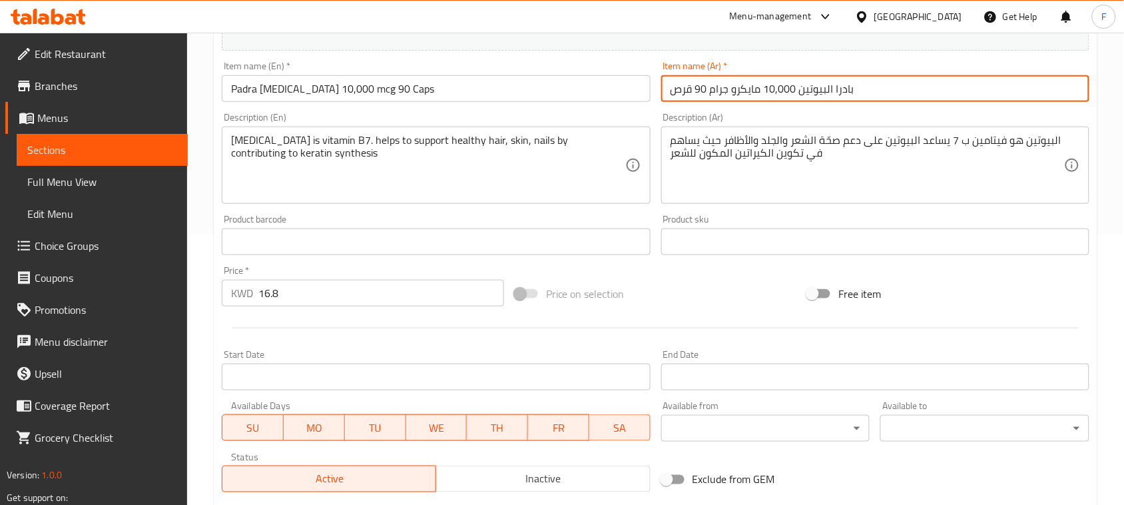
scroll to position [265, 0]
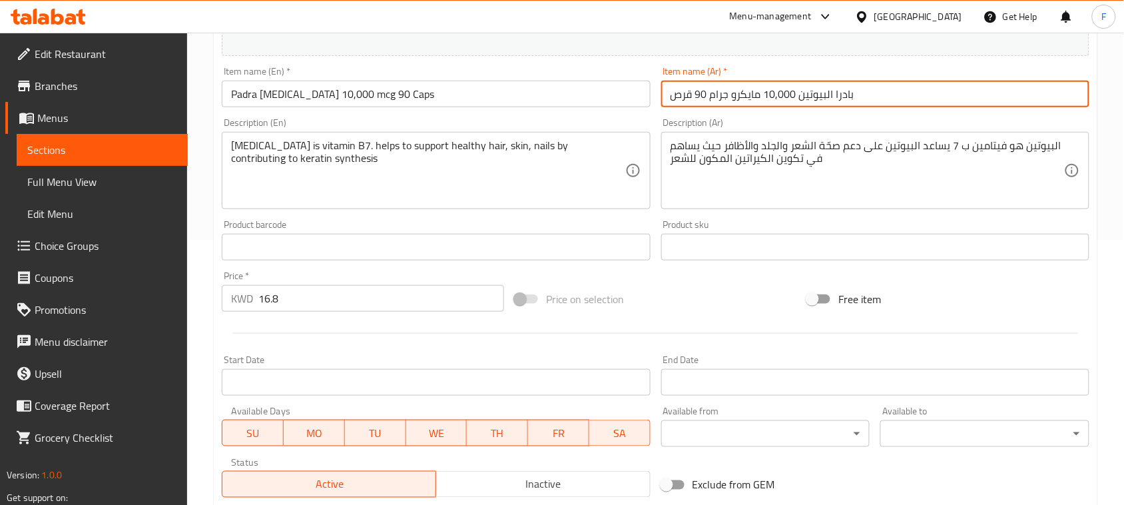
type input "بادرا البيوتين 10,000 مايكرو جرام 90 قرص"
click at [561, 145] on textarea "[MEDICAL_DATA] is vitamin B7. helps to support healthy hair, skin, nails by con…" at bounding box center [428, 170] width 394 height 63
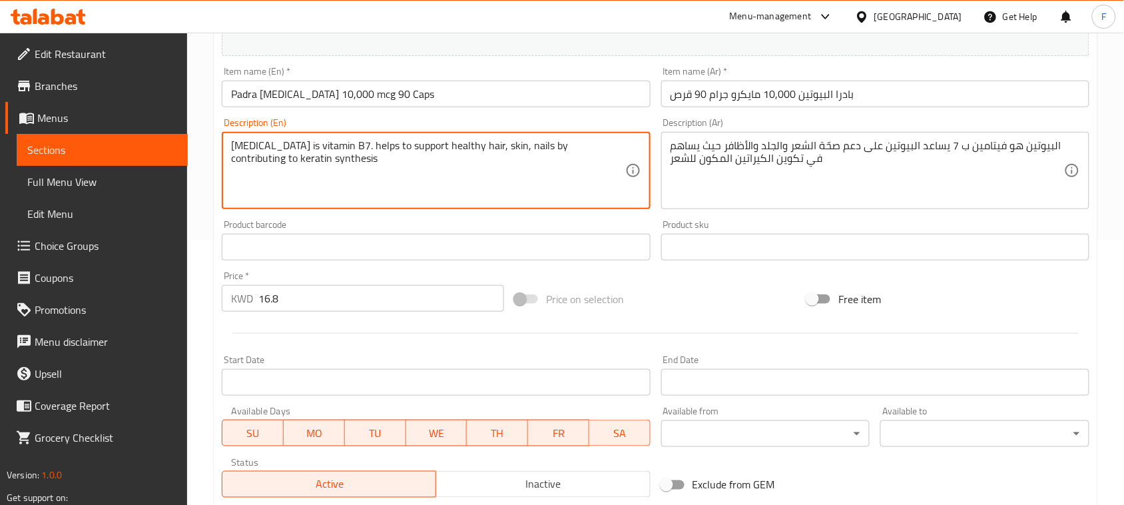
click at [561, 145] on textarea "[MEDICAL_DATA] is vitamin B7. helps to support healthy hair, skin, nails by con…" at bounding box center [428, 170] width 394 height 63
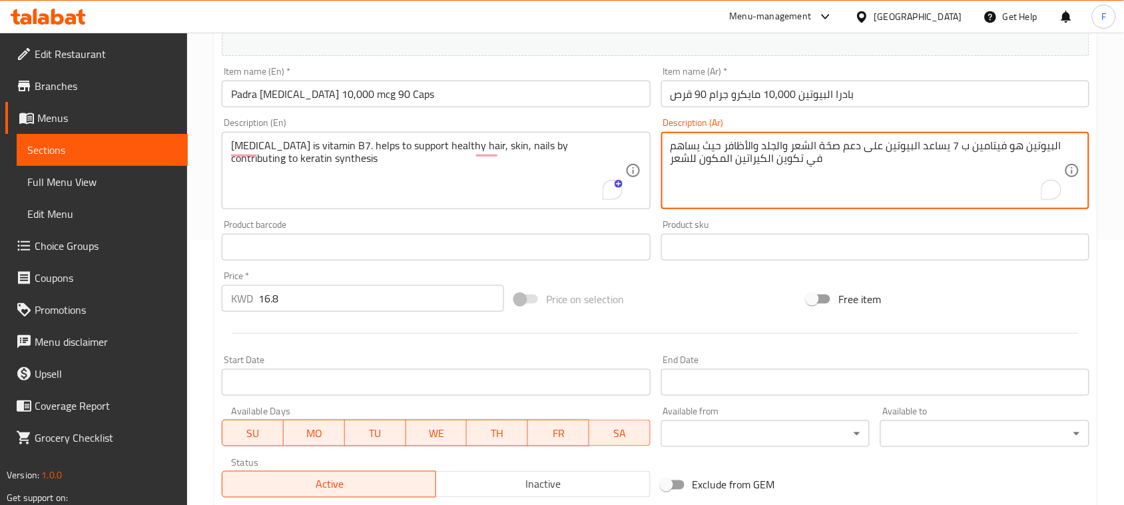
click at [751, 157] on textarea "البيوتين هو فيتامين ب 7 يساعد البيوتين على دعم صحّة الشعر والجلد والأظافر حيث ي…" at bounding box center [868, 170] width 394 height 63
click at [718, 163] on textarea "البيوتين هو فيتامين ب 7 يساعد البيوتين على دعم صحّة الشعر والجلد والأظافر حيث ي…" at bounding box center [868, 170] width 394 height 63
click at [676, 161] on textarea "البيوتين هو فيتامين ب 7 يساعد البيوتين على دعم صحّة الشعر والجلد والأظافر حيث ي…" at bounding box center [868, 170] width 394 height 63
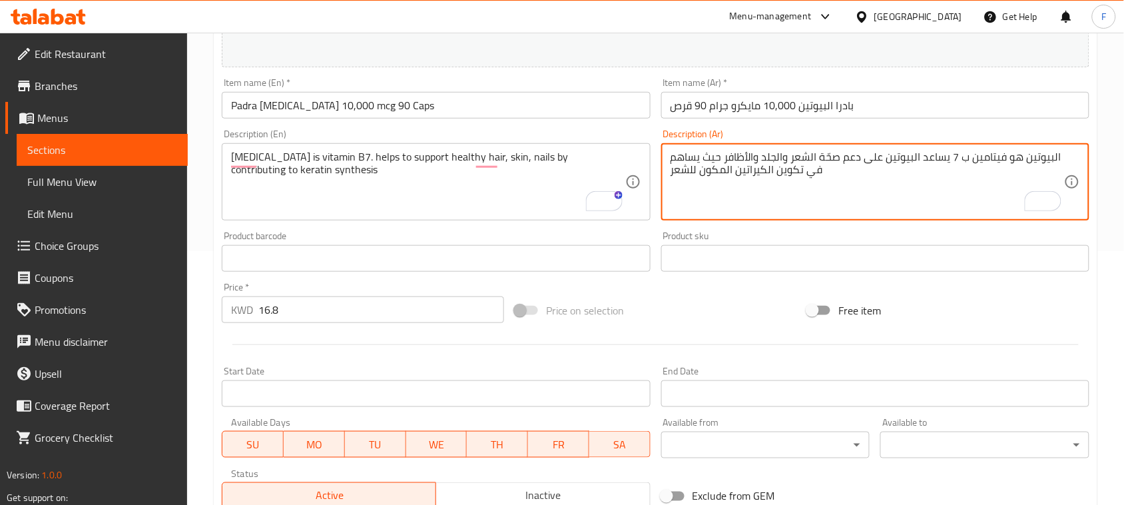
scroll to position [454, 0]
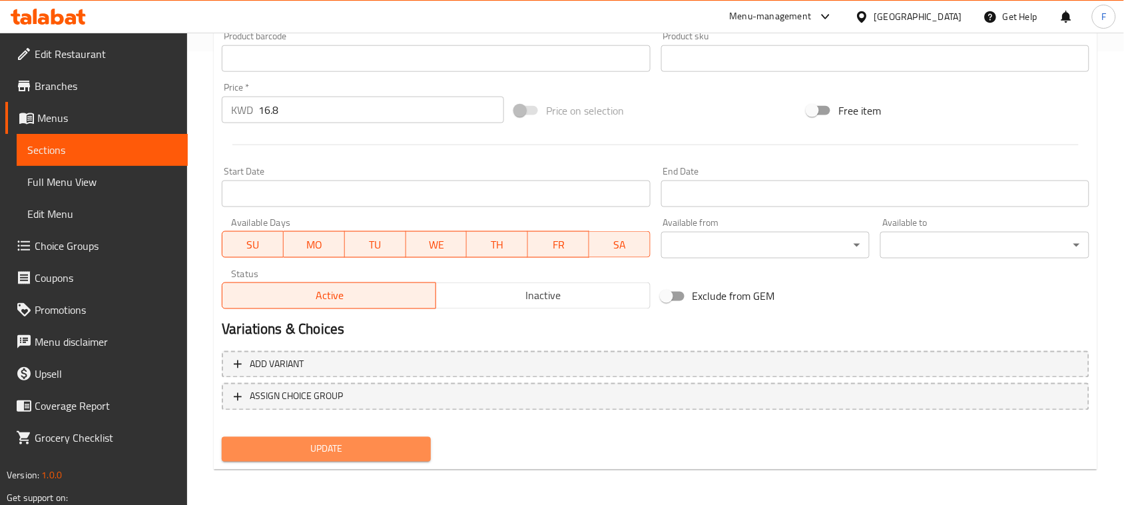
click at [363, 437] on button "Update" at bounding box center [326, 449] width 209 height 25
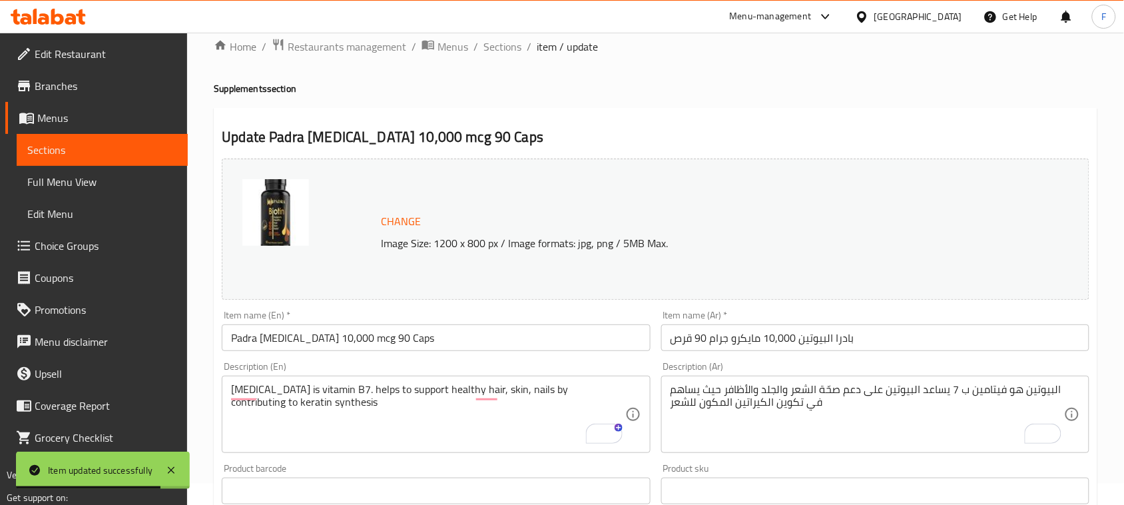
scroll to position [0, 0]
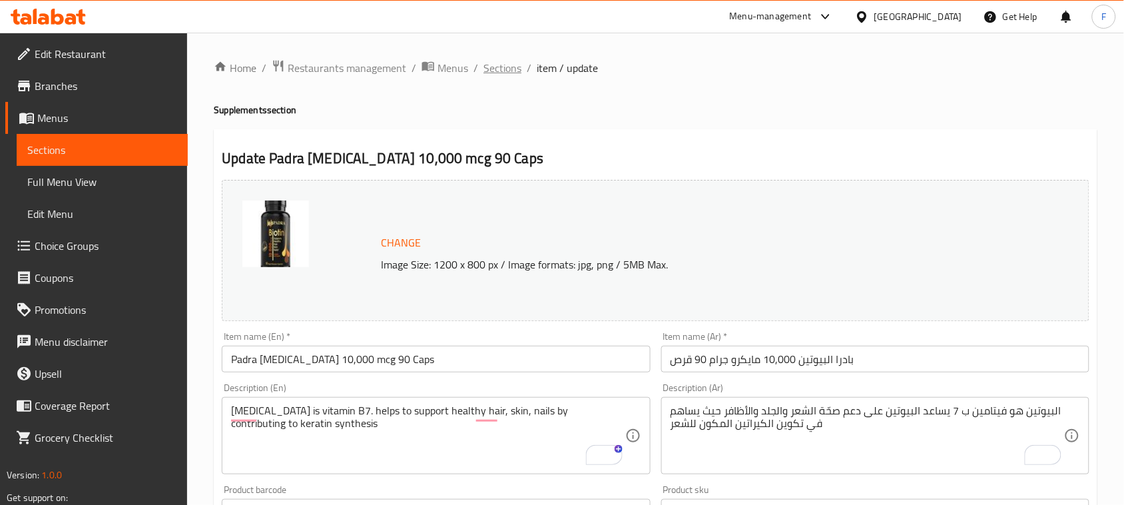
click at [507, 71] on span "Sections" at bounding box center [503, 68] width 38 height 16
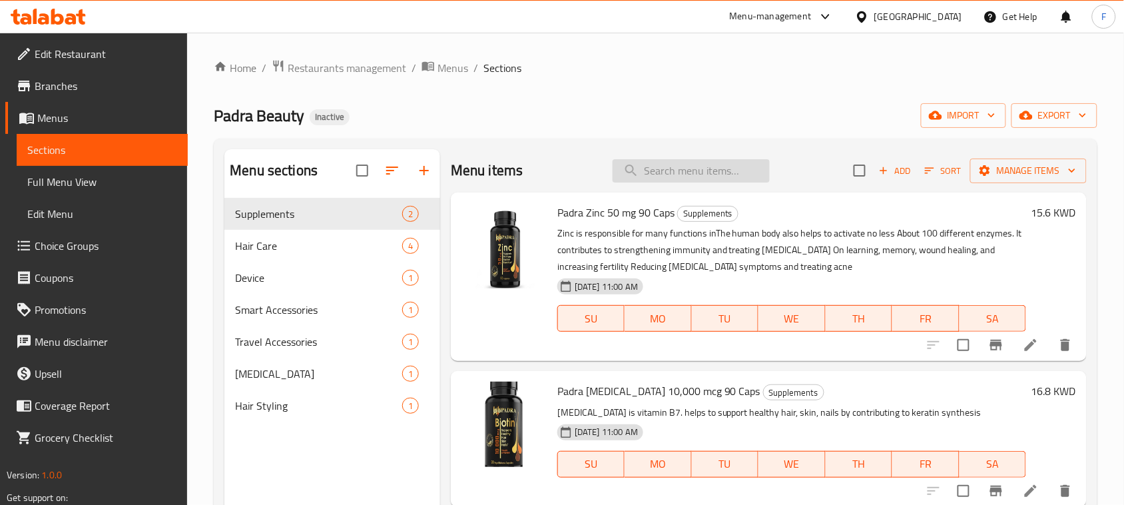
paste input "Padra Pure [MEDICAL_DATA] hair spray"
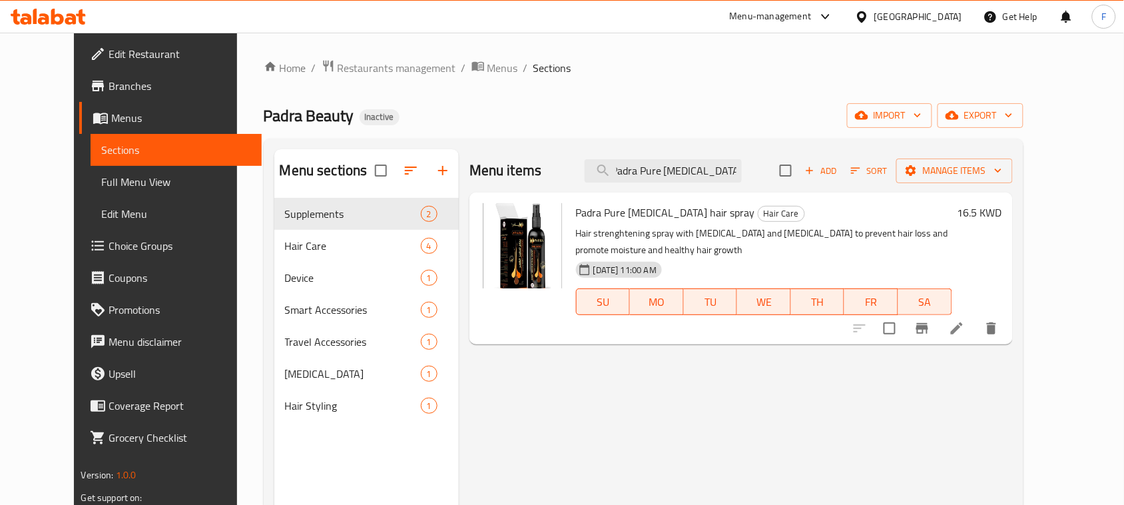
type input "Padra Pure [MEDICAL_DATA] hair spray"
click at [965, 333] on icon at bounding box center [957, 328] width 16 height 16
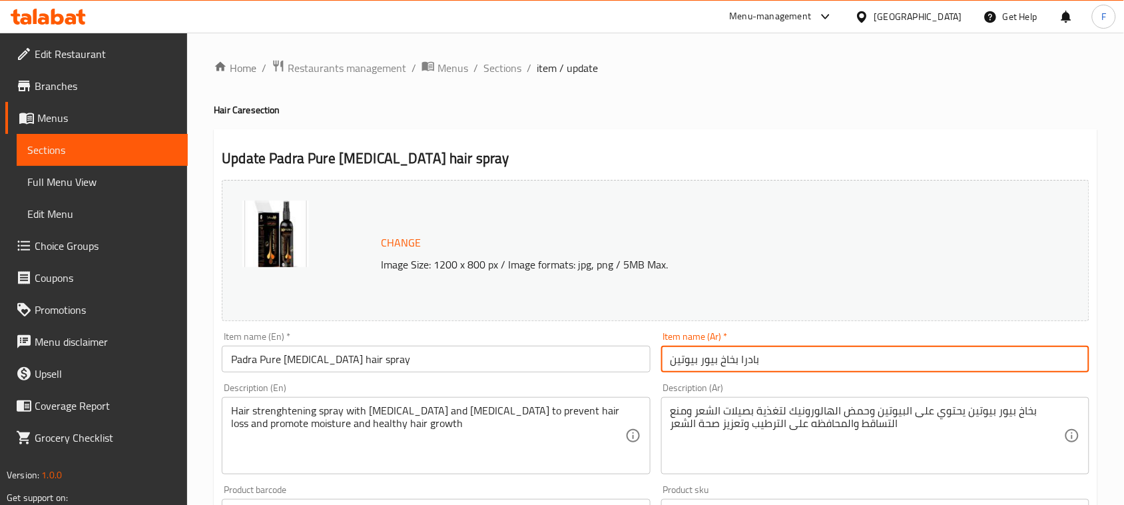
click at [720, 358] on input "بادرا بخاخ بيور بيوتين" at bounding box center [875, 359] width 428 height 27
paste input "شعر"
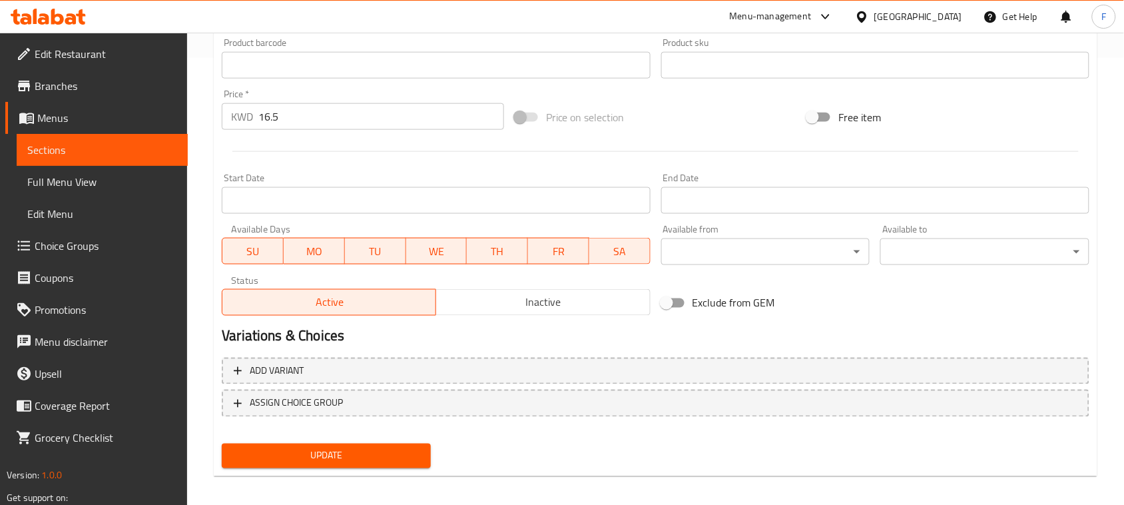
scroll to position [454, 0]
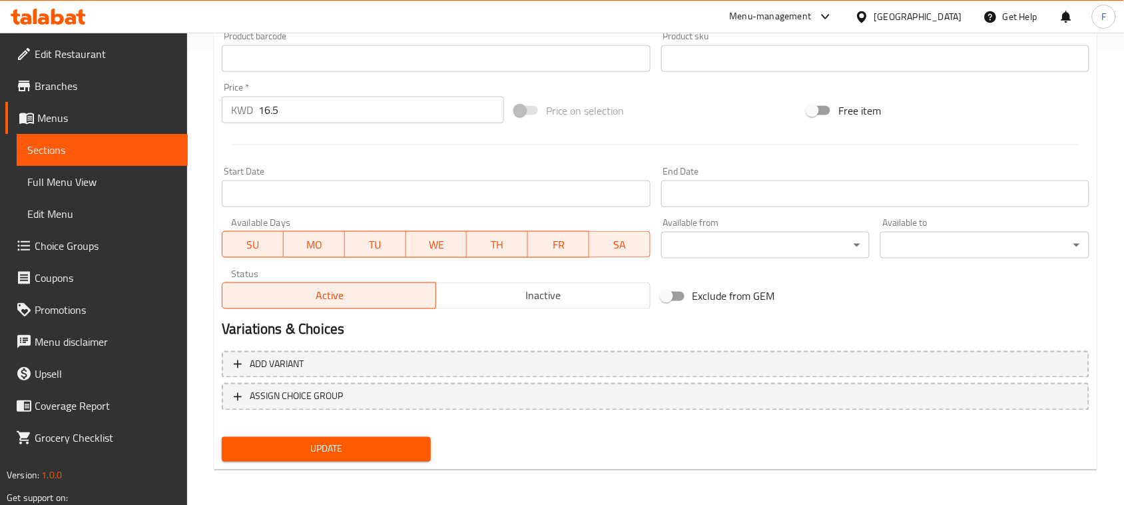
type input "بادرا بخاخ شعر [PERSON_NAME]"
click at [364, 443] on span "Update" at bounding box center [326, 449] width 188 height 17
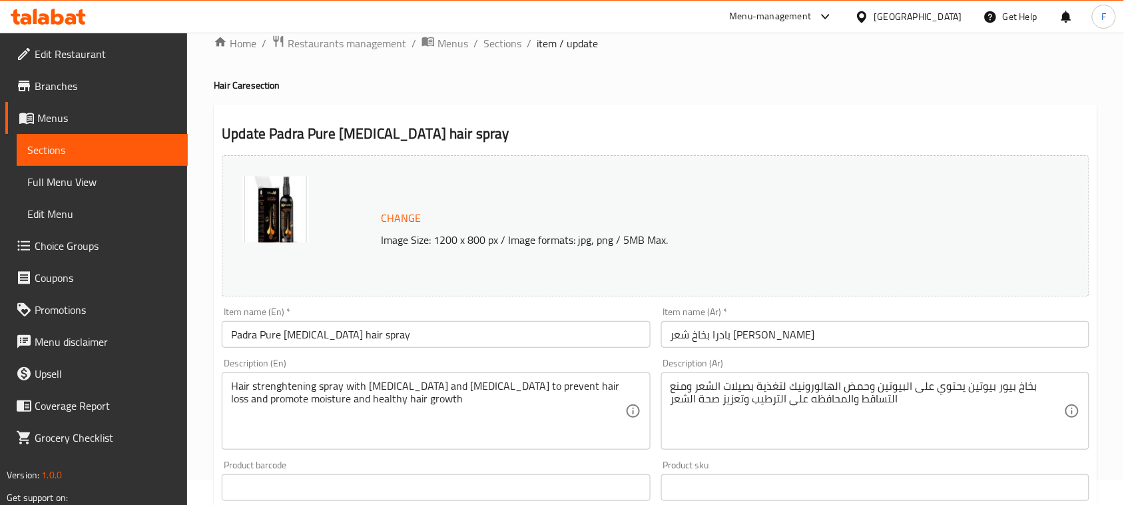
scroll to position [0, 0]
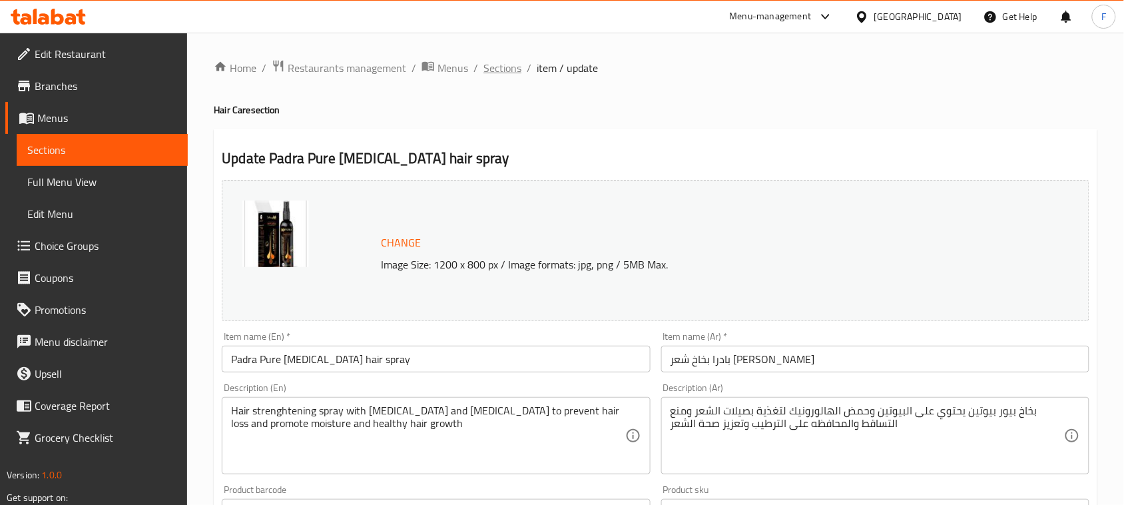
click at [505, 71] on span "Sections" at bounding box center [503, 68] width 38 height 16
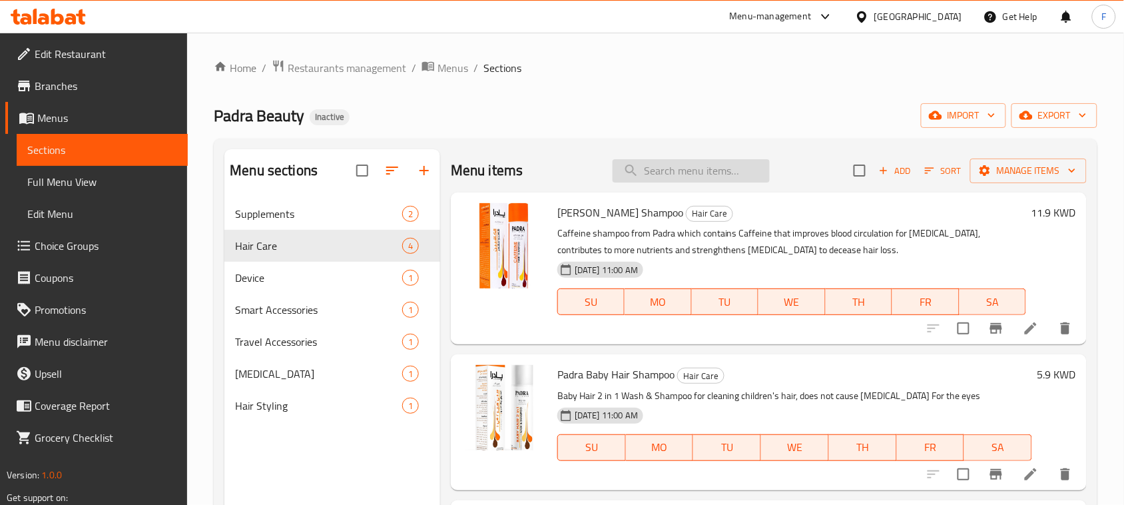
click at [744, 169] on input "search" at bounding box center [691, 170] width 157 height 23
paste input "Padra Derma Roller 0.25 mm"
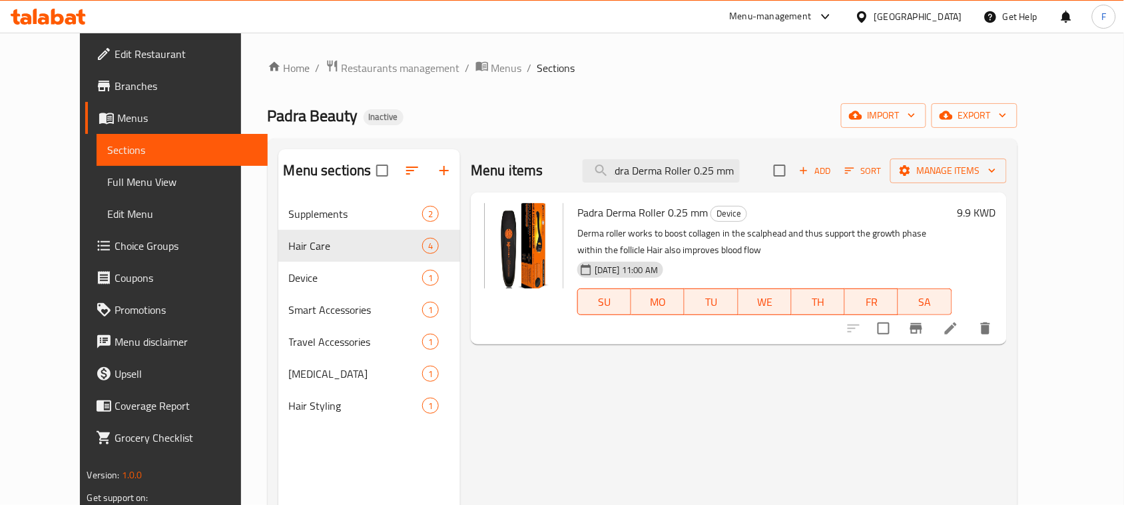
type input "Padra Derma Roller 0.25 mm"
click at [970, 334] on li at bounding box center [950, 328] width 37 height 24
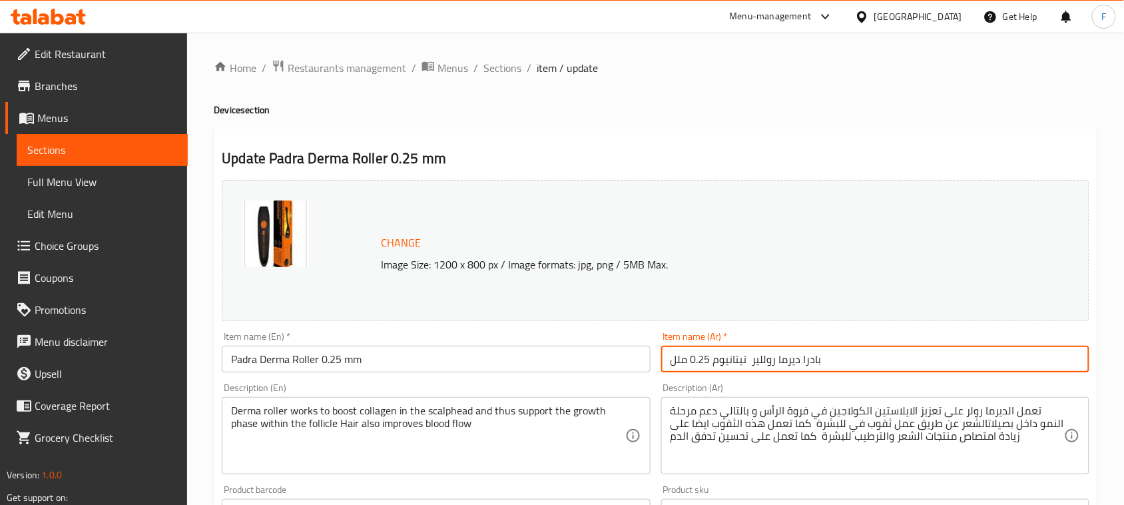
click at [734, 358] on input "بادرا ديرما روللير تيتانيوم 0.25 ملل" at bounding box center [875, 359] width 428 height 27
click at [775, 365] on input "بادرا ديرما روللير تيتانيوم 0.25 ملل" at bounding box center [875, 359] width 428 height 27
click at [320, 356] on input "Padra Derma Roller 0.25 mm" at bounding box center [436, 359] width 428 height 27
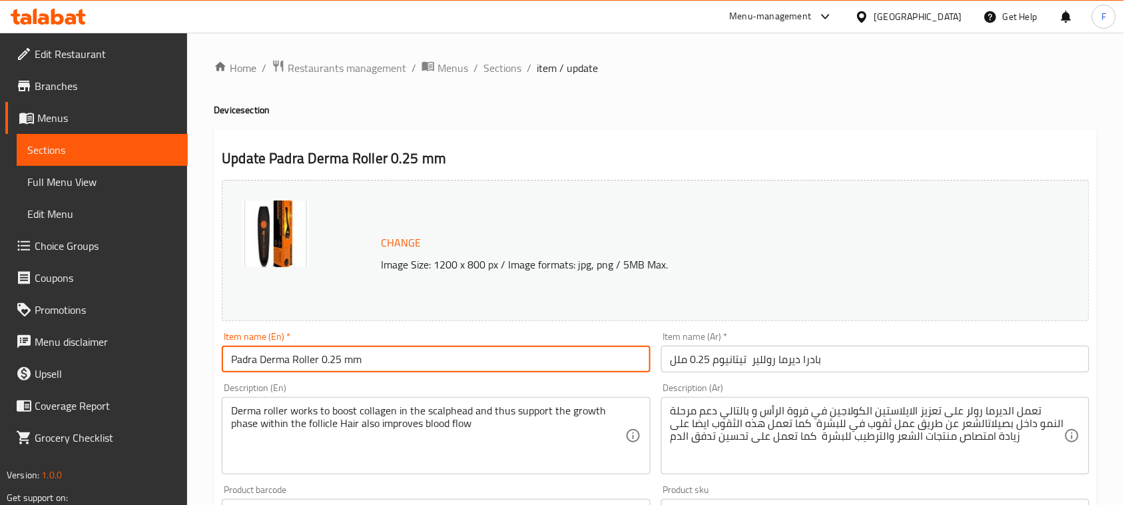
paste input "Titanium"
type input "Padra Derma Roller Titanium 0.25 mm"
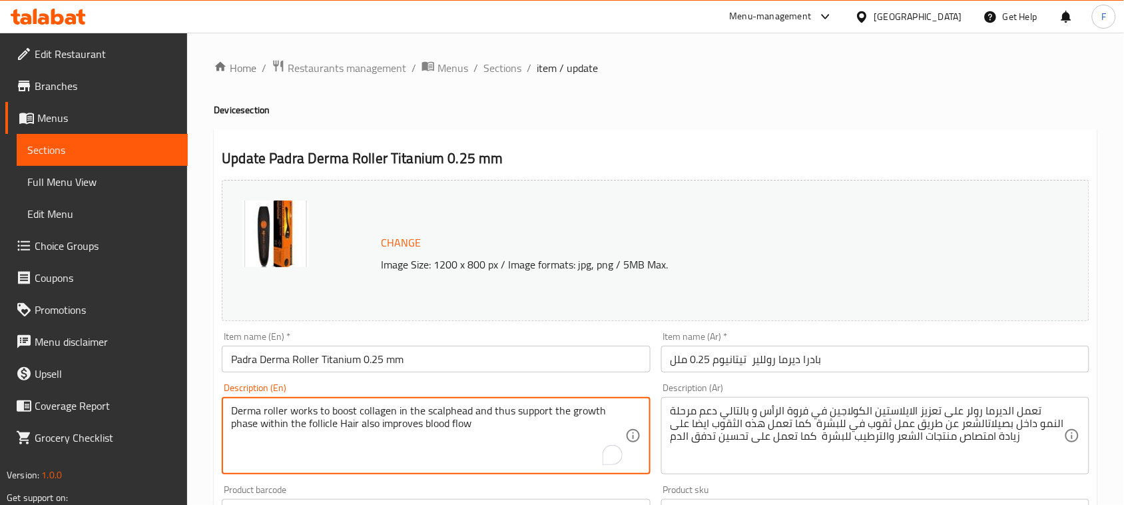
click at [438, 422] on textarea "Derma roller works to boost collagen in the scalphead and thus support the grow…" at bounding box center [428, 435] width 394 height 63
click at [587, 447] on textarea "Derma roller works to boost collagen in the scalphead and thus support the grow…" at bounding box center [428, 435] width 394 height 63
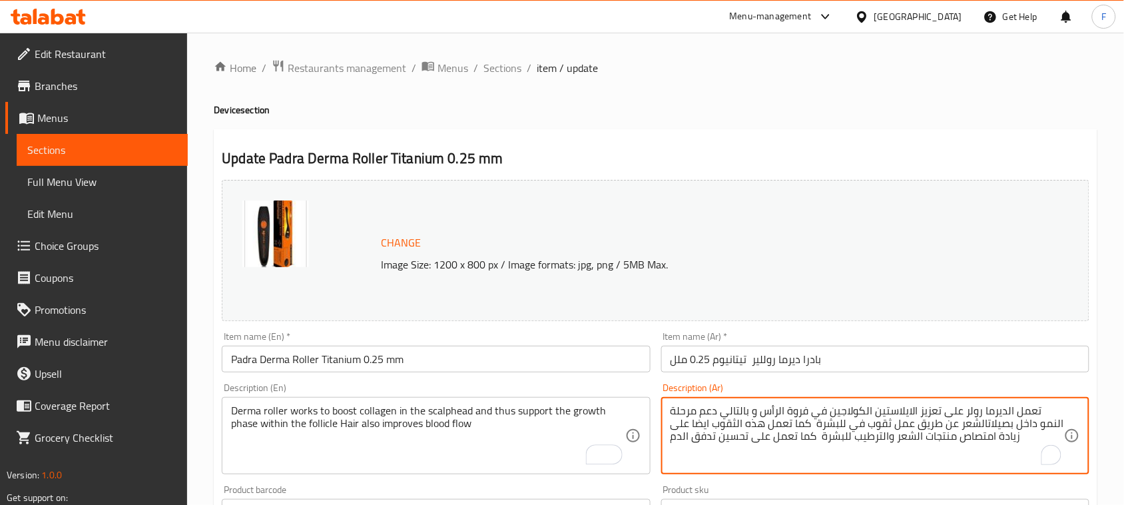
click at [854, 424] on textarea "تعمل الديرما رولر على تعزيز الايلاستين الكولاجين في فروة الرأس و بالتالي دعم مر…" at bounding box center [868, 435] width 394 height 63
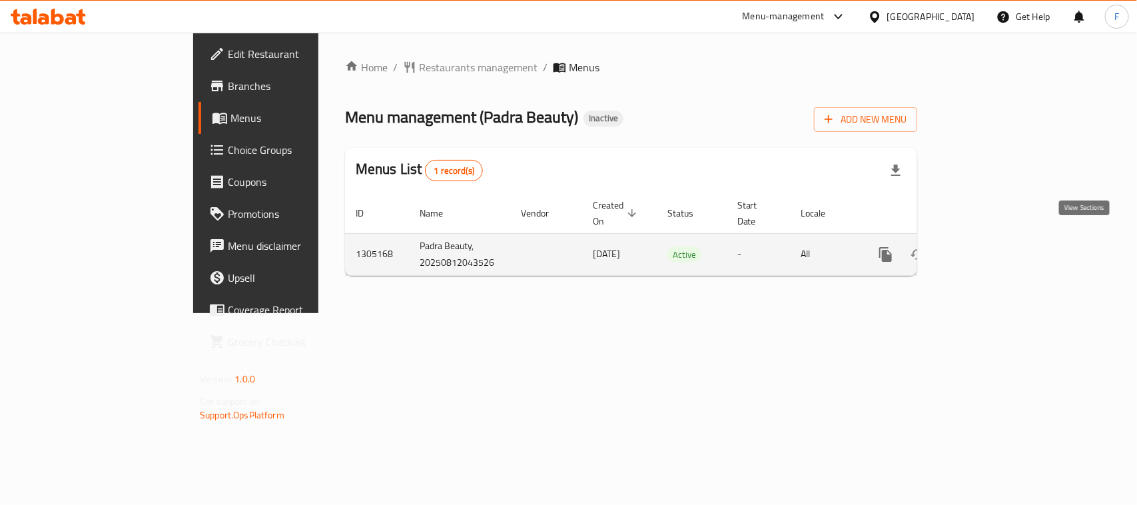
click at [990, 246] on icon "enhanced table" at bounding box center [982, 254] width 16 height 16
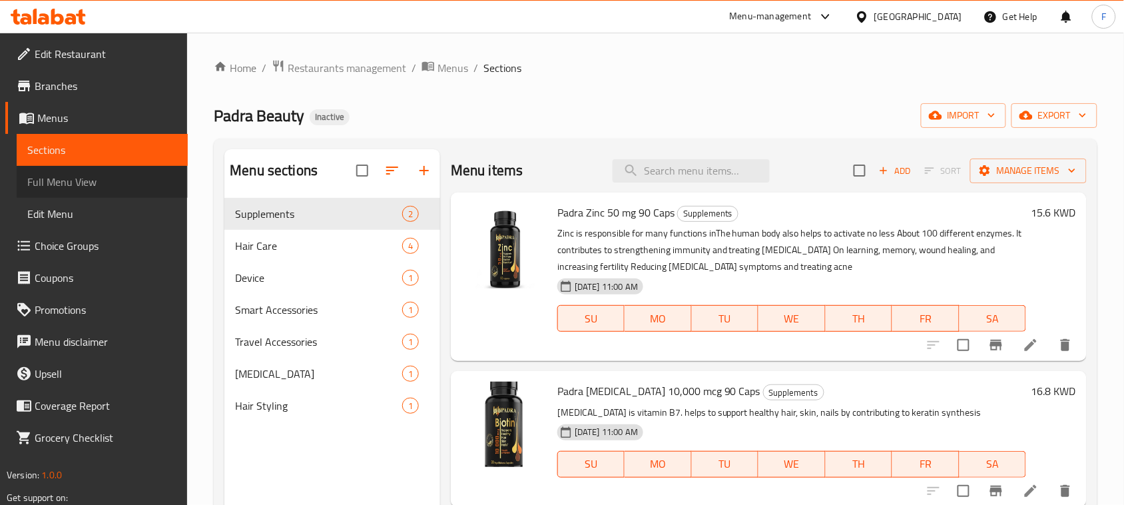
click at [67, 187] on span "Full Menu View" at bounding box center [102, 182] width 150 height 16
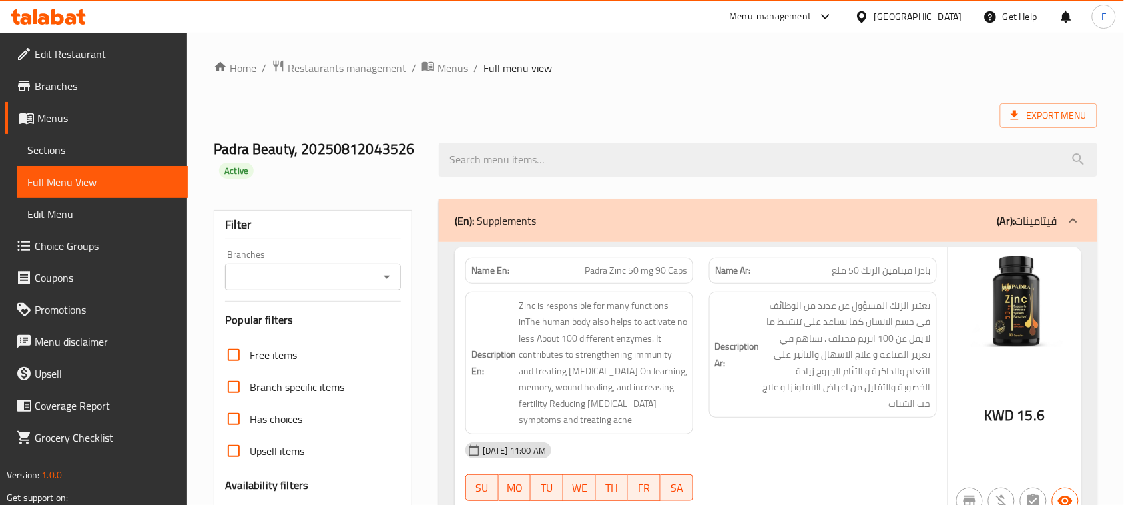
click at [631, 271] on span "Padra Zinc 50 mg 90 Caps" at bounding box center [636, 271] width 103 height 14
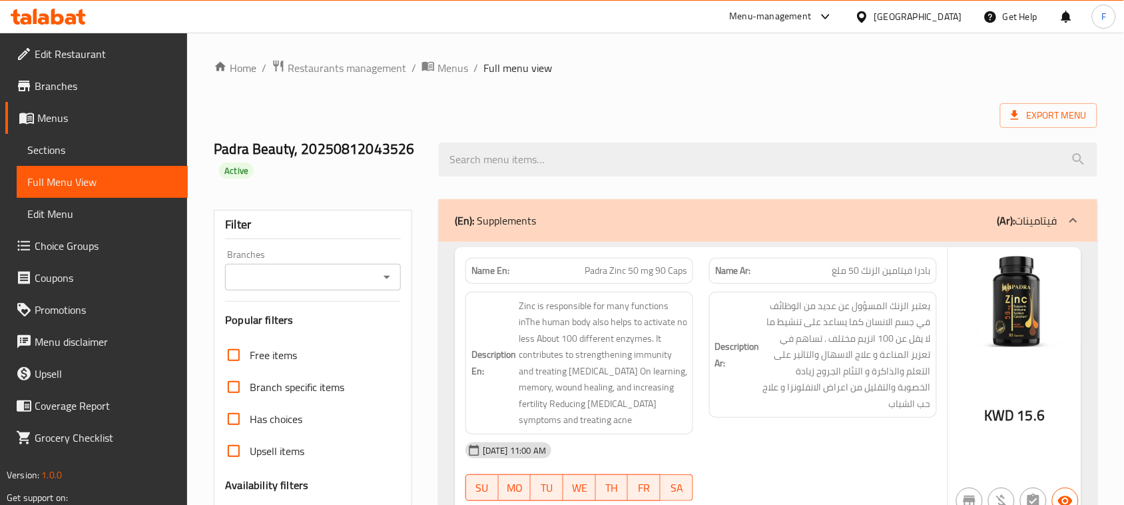
click at [613, 273] on span "Padra Zinc 50 mg 90 Caps" at bounding box center [636, 271] width 103 height 14
click at [889, 275] on span "بادرا فيتامين الزنك 50 ملغ" at bounding box center [882, 271] width 99 height 14
click at [617, 273] on span "Padra Zinc 50 mg 90 Caps" at bounding box center [636, 271] width 103 height 14
click at [680, 274] on span "Padra Zinc 50 mg 90 Caps" at bounding box center [636, 271] width 103 height 14
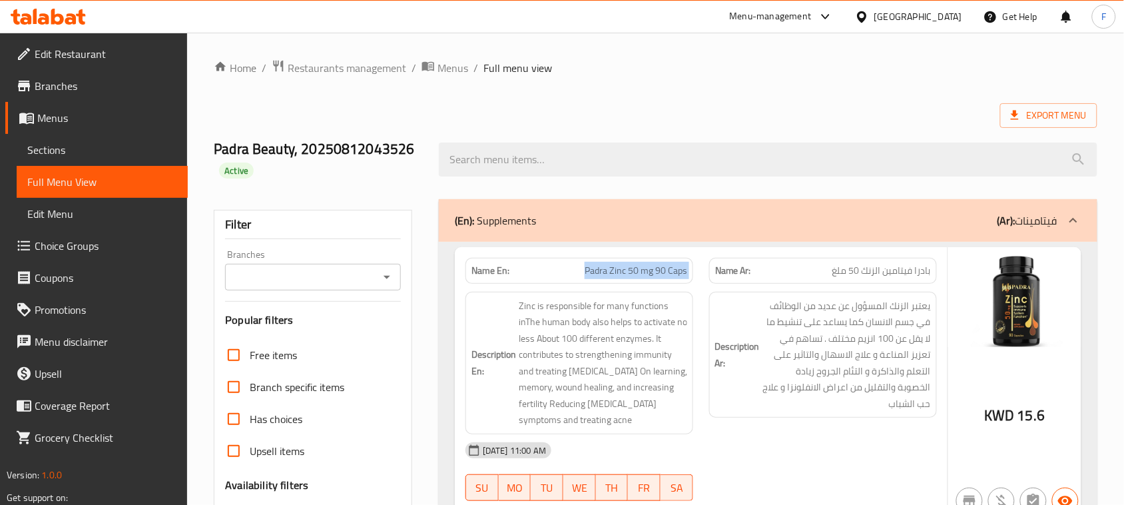
click at [680, 274] on span "Padra Zinc 50 mg 90 Caps" at bounding box center [636, 271] width 103 height 14
click at [675, 278] on span "Padra Zinc 50 mg 90 Caps" at bounding box center [636, 271] width 103 height 14
click at [927, 270] on span "بادرا فيتامين الزنك 50 ملغ" at bounding box center [882, 271] width 99 height 14
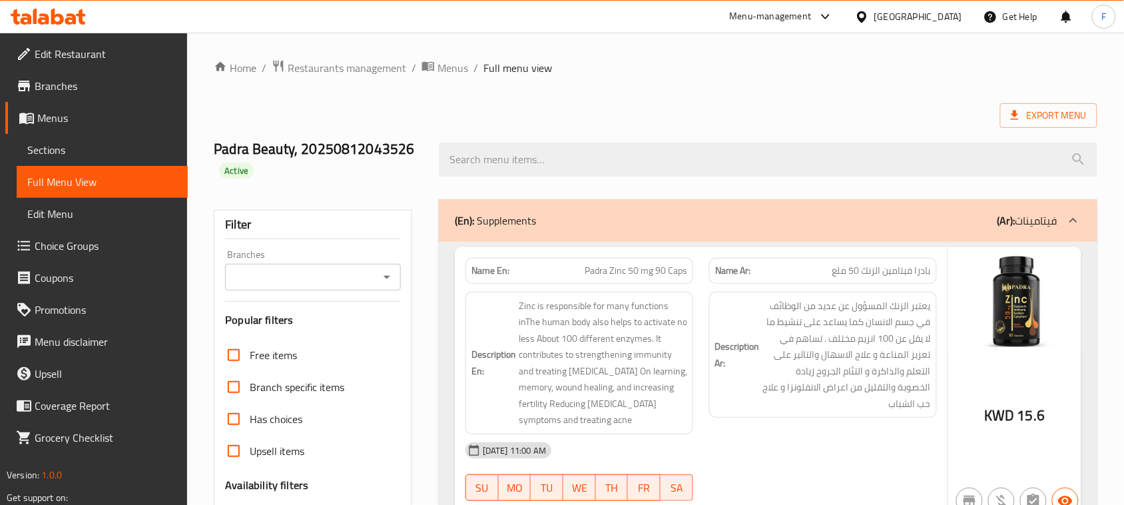
click at [600, 278] on span "Padra Zinc 50 mg 90 Caps" at bounding box center [636, 271] width 103 height 14
click at [903, 274] on span "بادرا فيتامين الزنك 50 ملغ" at bounding box center [882, 271] width 99 height 14
click at [637, 277] on span "Padra Zinc 50 mg 90 Caps" at bounding box center [636, 271] width 103 height 14
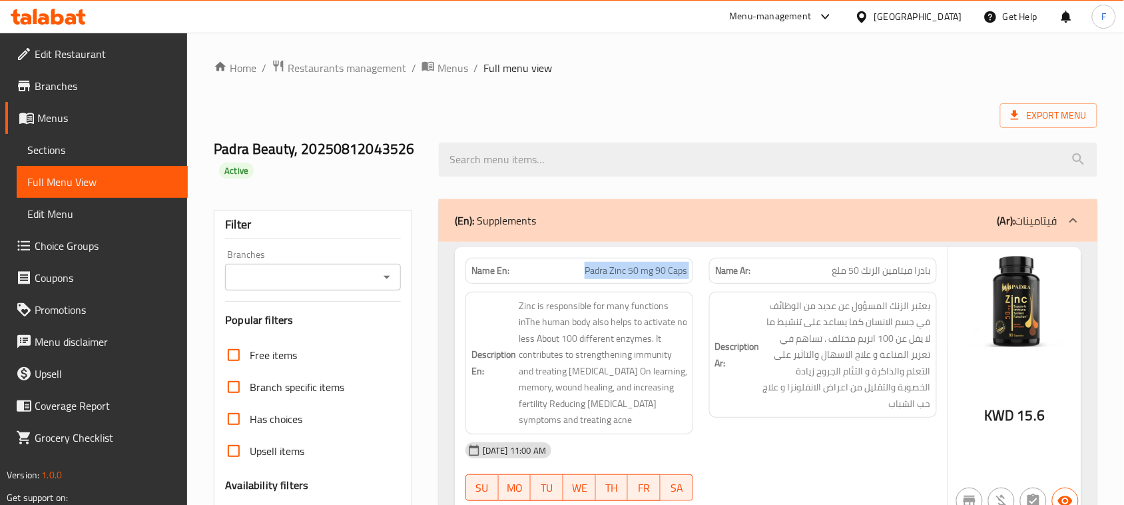
click at [637, 277] on span "Padra Zinc 50 mg 90 Caps" at bounding box center [636, 271] width 103 height 14
click at [877, 276] on span "بادرا فيتامين الزنك 50 ملغ" at bounding box center [882, 271] width 99 height 14
click at [676, 274] on span "Padra Zinc 50 mg 90 Caps" at bounding box center [636, 271] width 103 height 14
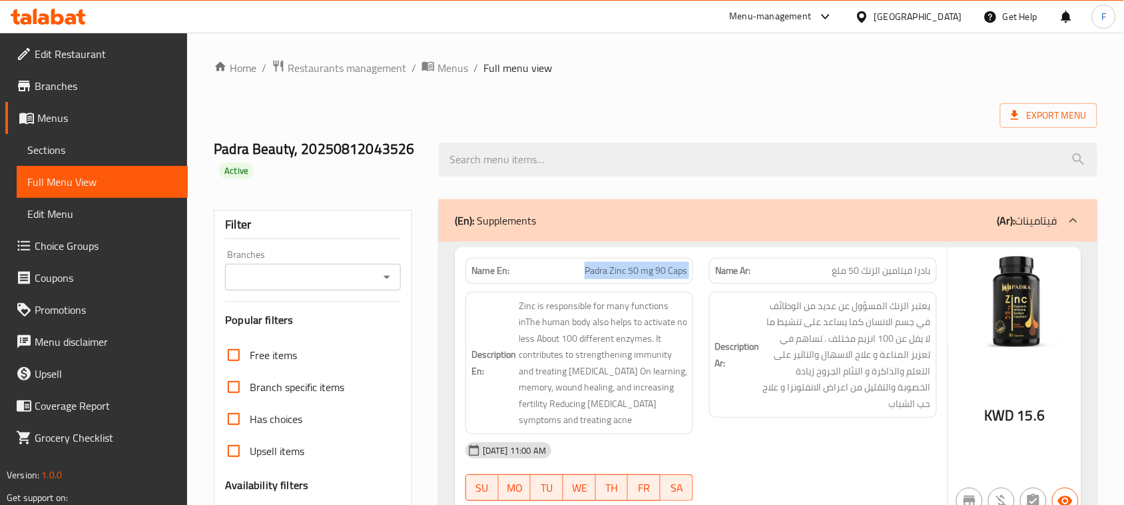
copy span "Padra Zinc 50 mg 90 Caps"
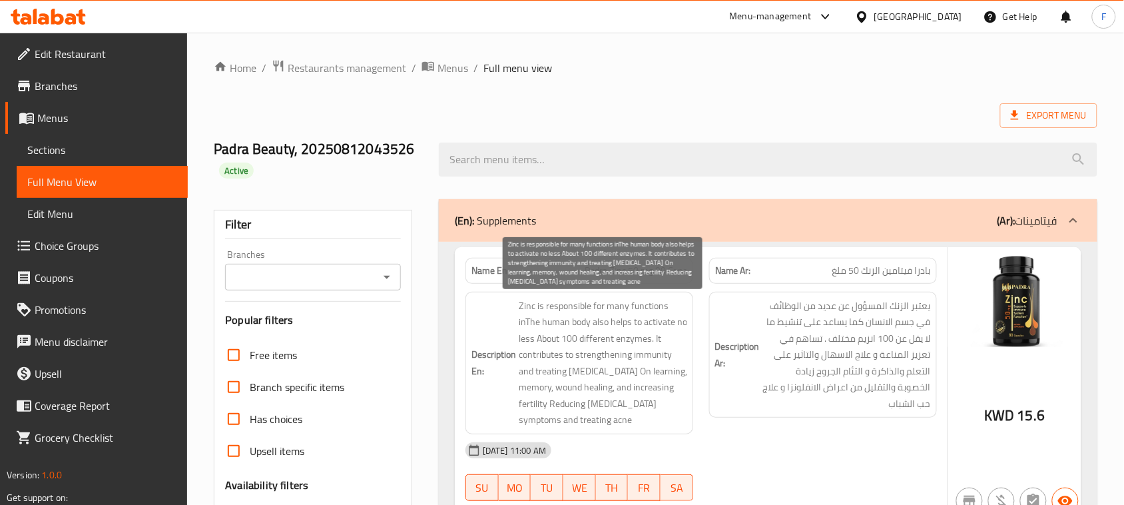
click at [601, 328] on span "Zinc is responsible for many functions inThe human body also helps to activate …" at bounding box center [603, 363] width 169 height 131
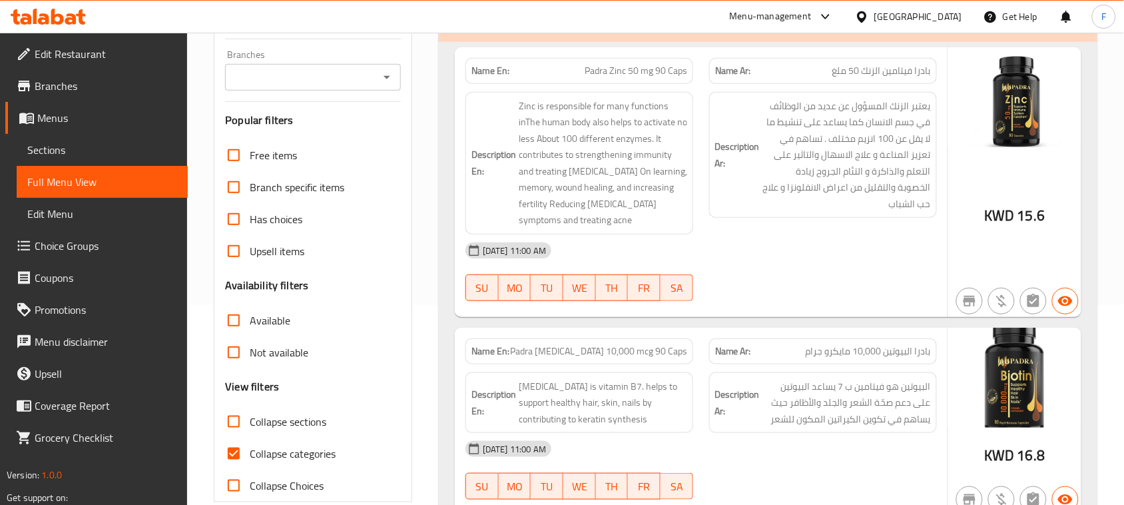
scroll to position [233, 0]
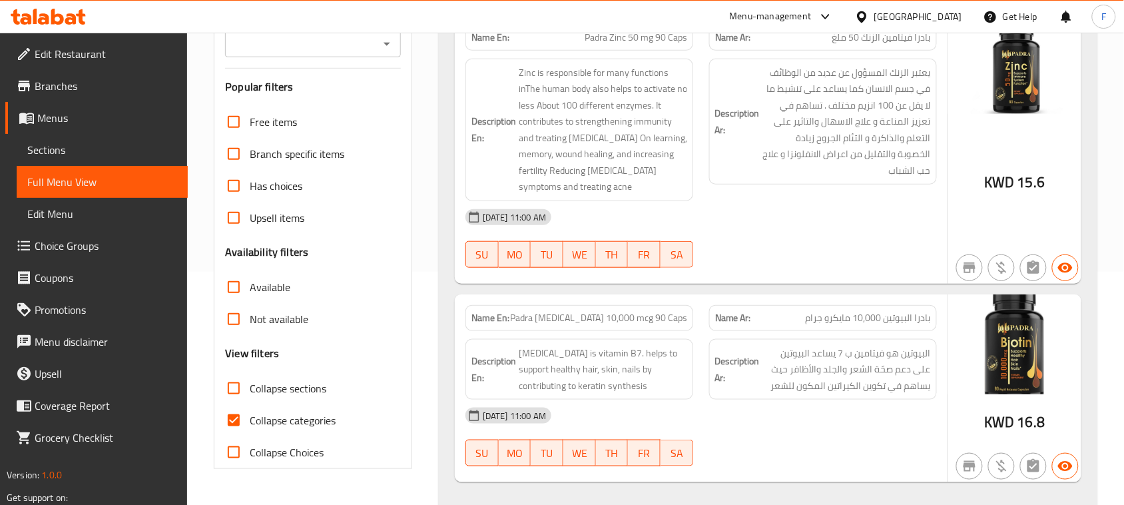
click at [567, 311] on span "Padra [MEDICAL_DATA] 10,000 mcg 90 Caps" at bounding box center [598, 318] width 177 height 14
click at [593, 311] on span "Padra [MEDICAL_DATA] 10,000 mcg 90 Caps" at bounding box center [598, 318] width 177 height 14
click at [816, 310] on div "Name Ar: بادرا البيوتين 10,000 مايكرو جرام" at bounding box center [823, 318] width 228 height 26
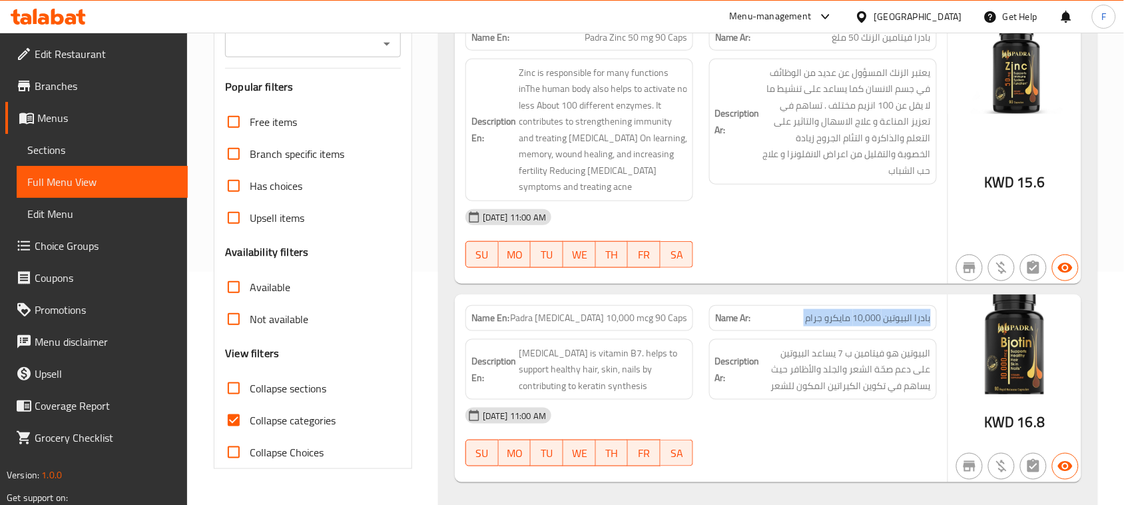
click at [816, 310] on div "Name Ar: بادرا البيوتين 10,000 مايكرو جرام" at bounding box center [823, 318] width 228 height 26
click at [665, 311] on span "Padra [MEDICAL_DATA] 10,000 mcg 90 Caps" at bounding box center [598, 318] width 177 height 14
copy span "Padra [MEDICAL_DATA] 10,000 mcg 90 Caps"
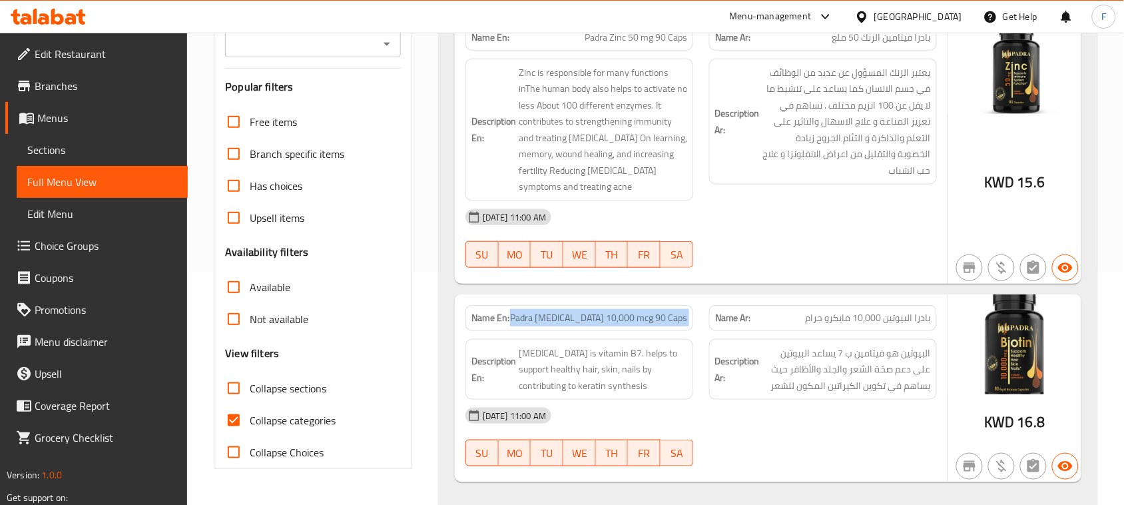
click at [640, 311] on span "Padra [MEDICAL_DATA] 10,000 mcg 90 Caps" at bounding box center [598, 318] width 177 height 14
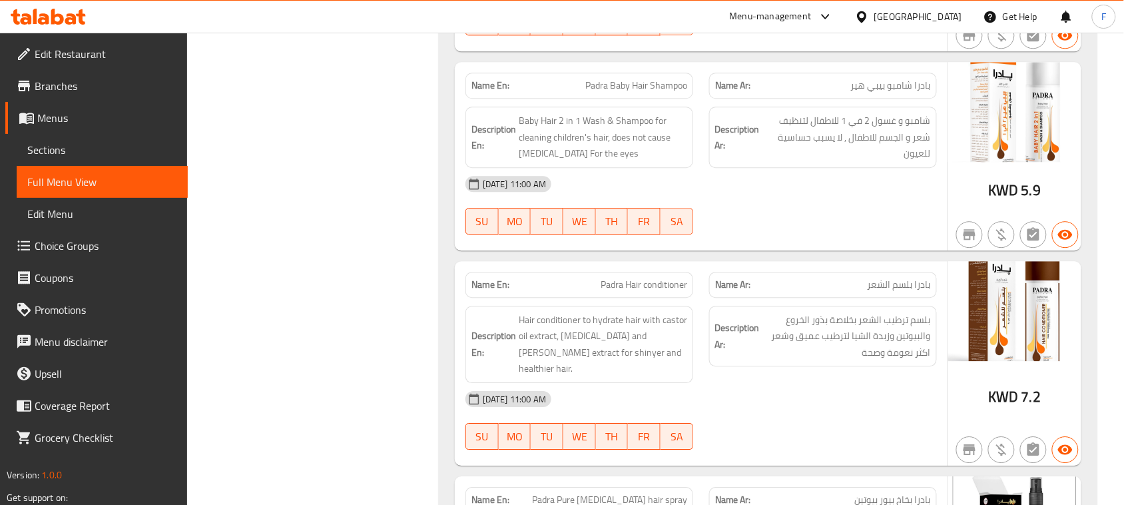
scroll to position [1032, 0]
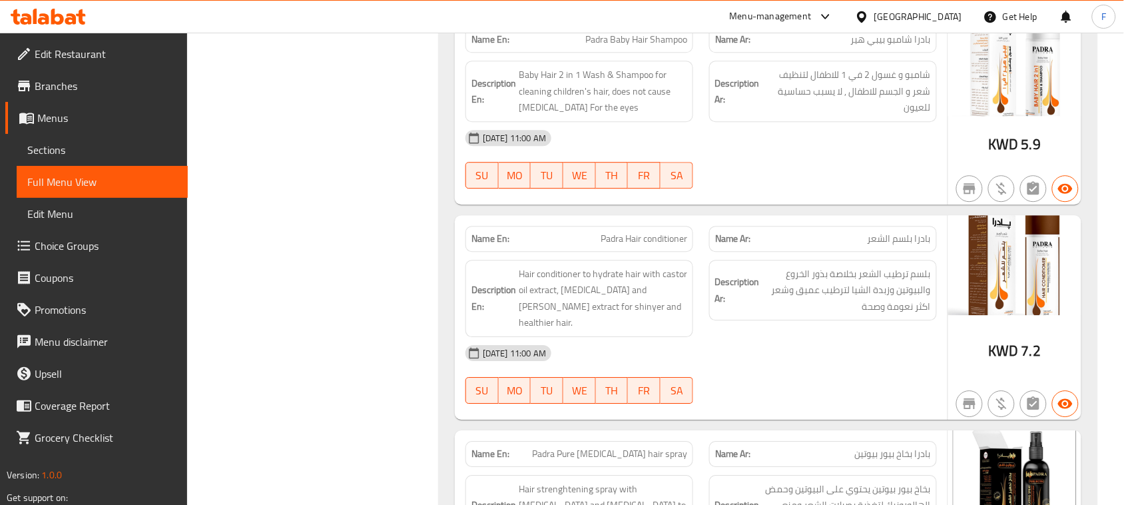
click at [609, 232] on span "Padra Hair conditioner" at bounding box center [644, 239] width 87 height 14
click at [884, 232] on span "بادرا بلسم الشعر" at bounding box center [899, 239] width 63 height 14
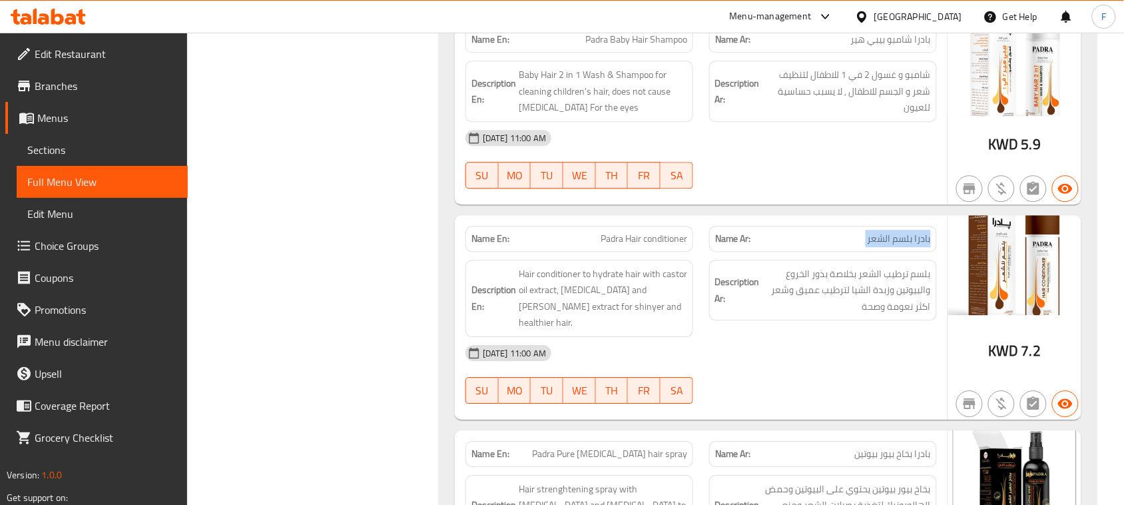
click at [884, 232] on span "بادرا بلسم الشعر" at bounding box center [899, 239] width 63 height 14
click at [660, 232] on span "Padra Hair conditioner" at bounding box center [644, 239] width 87 height 14
click at [658, 447] on span "Padra Pure [MEDICAL_DATA] hair spray" at bounding box center [609, 454] width 155 height 14
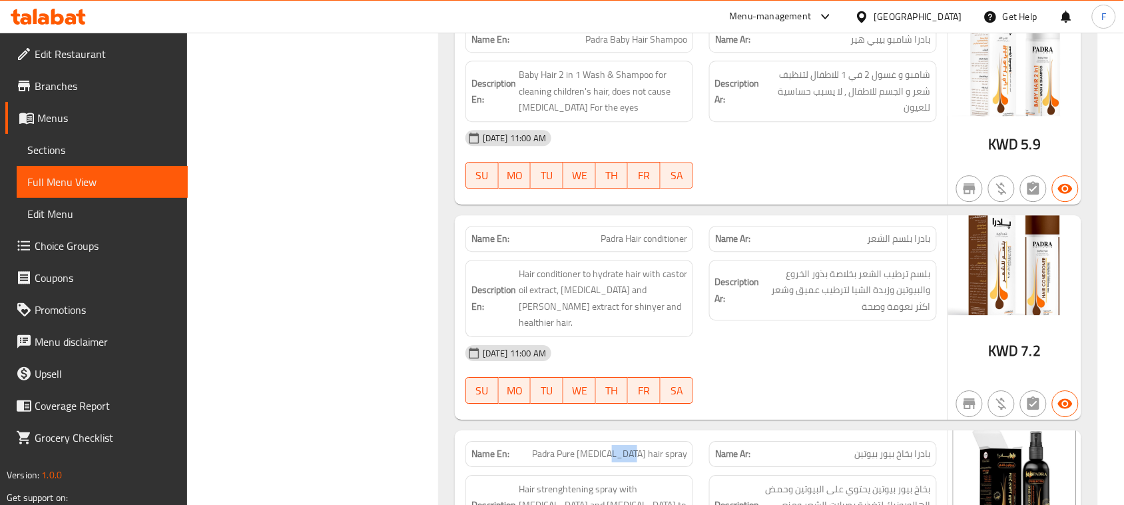
click at [658, 447] on span "Padra Pure [MEDICAL_DATA] hair spray" at bounding box center [609, 454] width 155 height 14
copy span "Padra Pure [MEDICAL_DATA] hair spray"
click at [876, 232] on span "بادرا بلسم الشعر" at bounding box center [899, 239] width 63 height 14
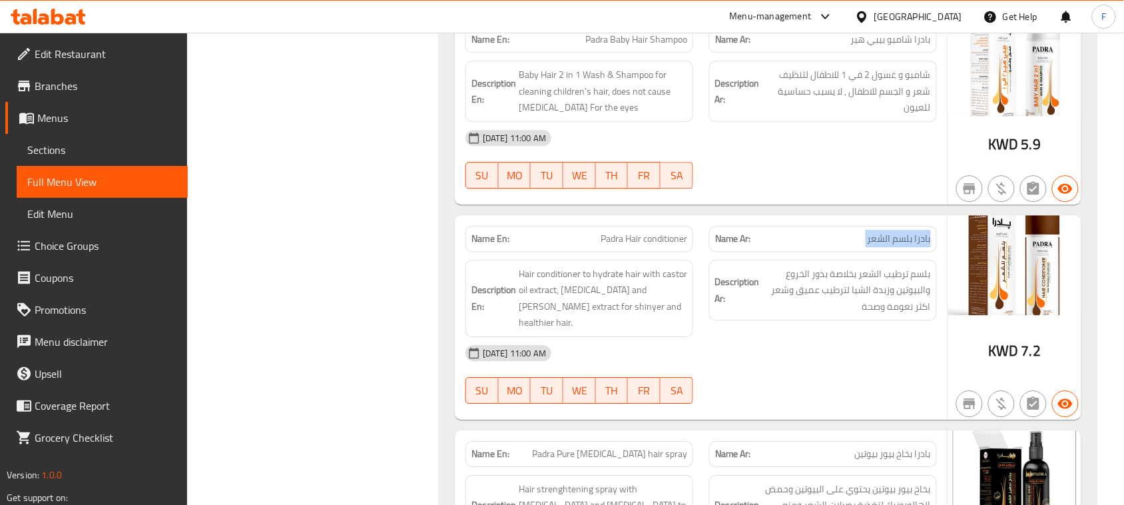
click at [876, 232] on span "بادرا بلسم الشعر" at bounding box center [899, 239] width 63 height 14
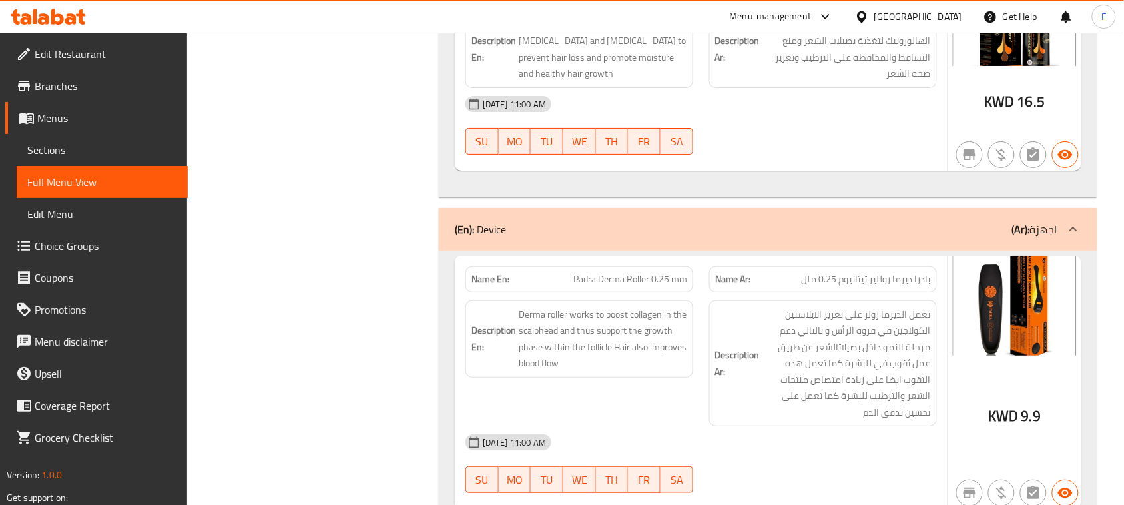
scroll to position [1499, 0]
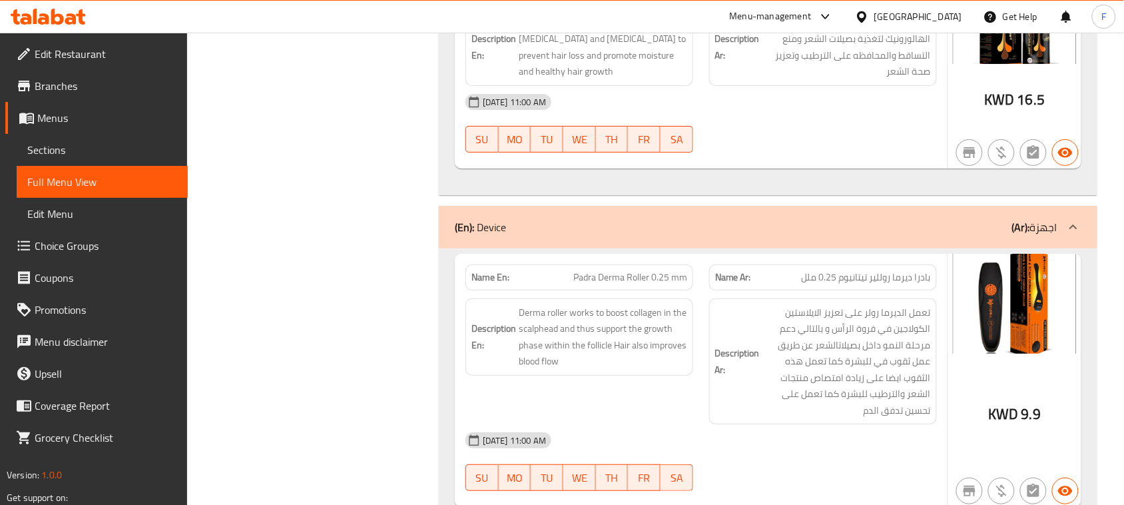
copy span "Padra Derma Roller 0.25 mm"
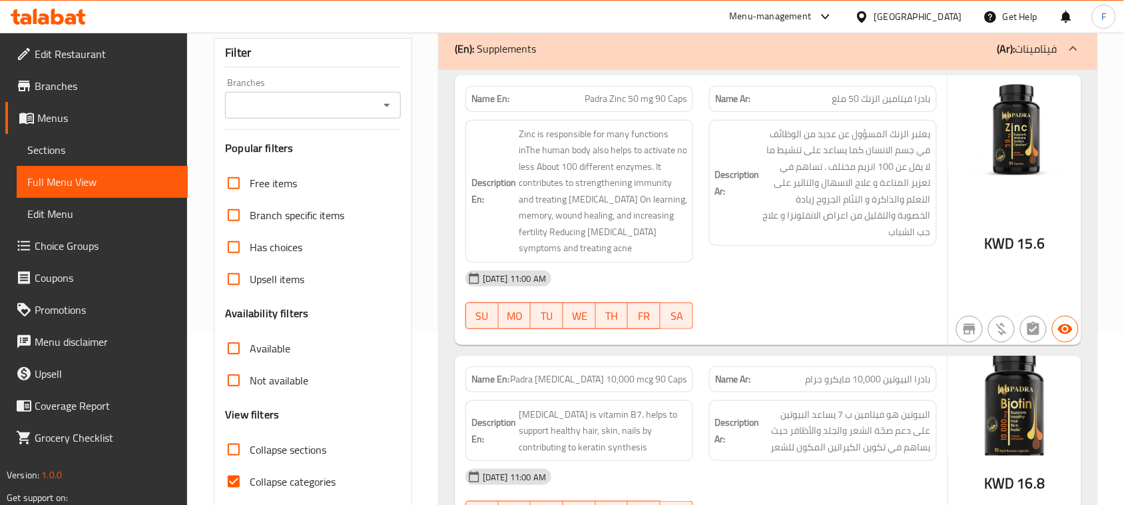
scroll to position [323, 0]
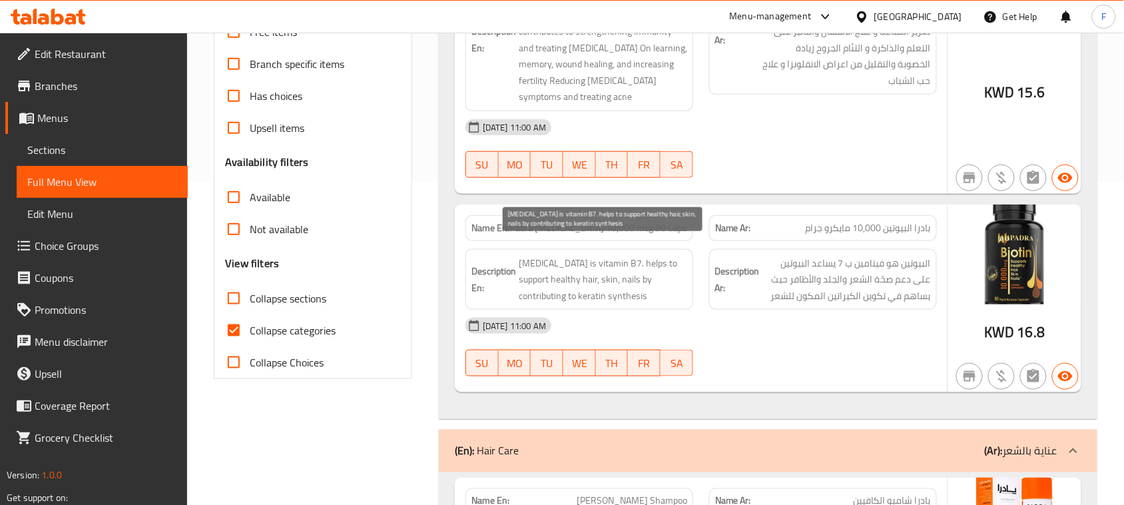
click at [601, 255] on span "[MEDICAL_DATA] is vitamin B7. helps to support healthy hair, skin, nails by con…" at bounding box center [603, 279] width 169 height 49
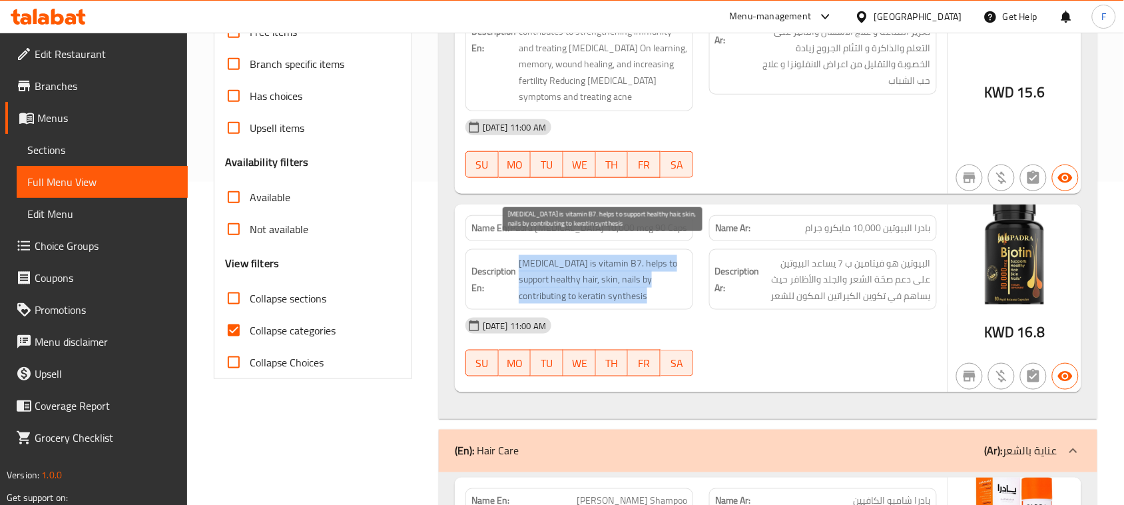
click at [601, 255] on span "[MEDICAL_DATA] is vitamin B7. helps to support healthy hair, skin, nails by con…" at bounding box center [603, 279] width 169 height 49
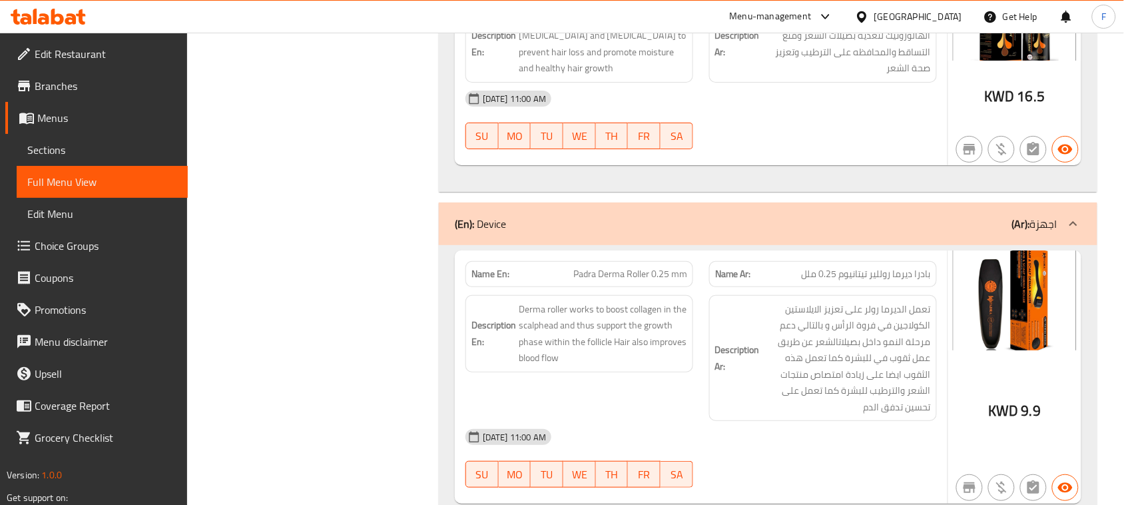
scroll to position [1568, 0]
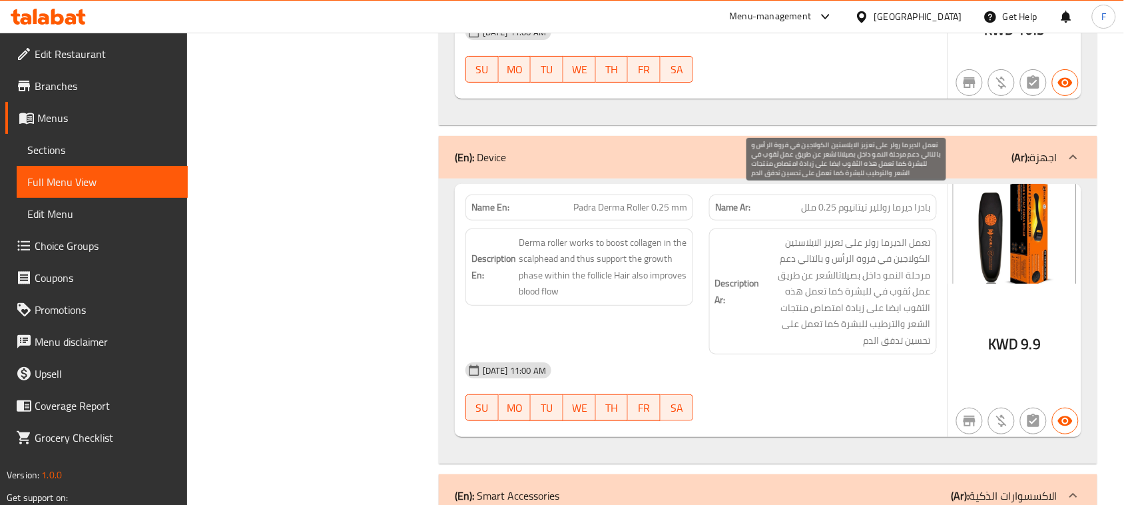
click at [900, 234] on span "تعمل الديرما رولر على تعزيز الايلاستين الكولاجين في فروة الرأس و بالتالي دعم مر…" at bounding box center [847, 291] width 169 height 115
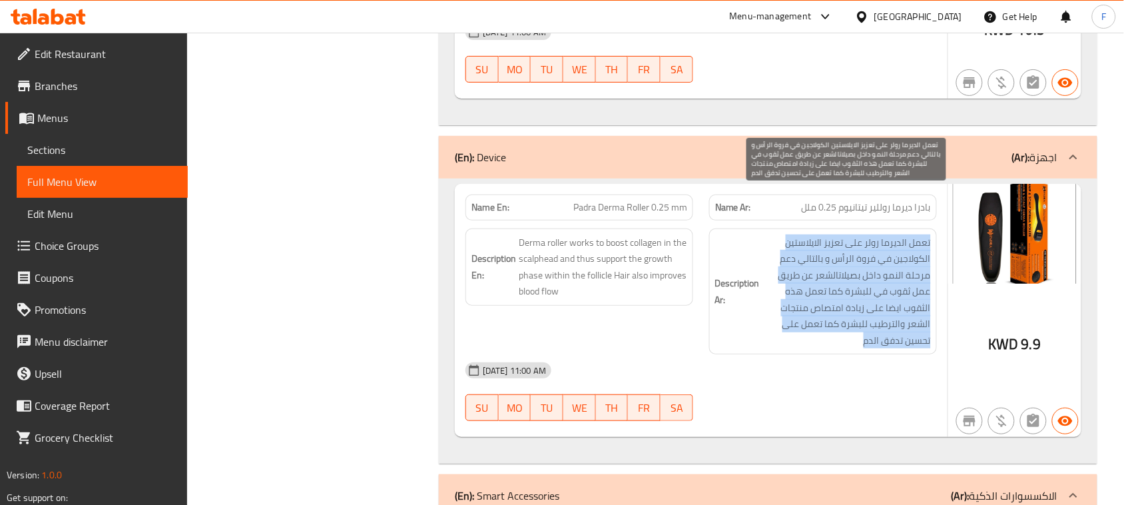
click at [900, 234] on span "تعمل الديرما رولر على تعزيز الايلاستين الكولاجين في فروة الرأس و بالتالي دعم مر…" at bounding box center [847, 291] width 169 height 115
click at [876, 254] on span "تعمل الديرما رولر على تعزيز الايلاستين الكولاجين في فروة الرأس و بالتالي دعم مر…" at bounding box center [847, 291] width 169 height 115
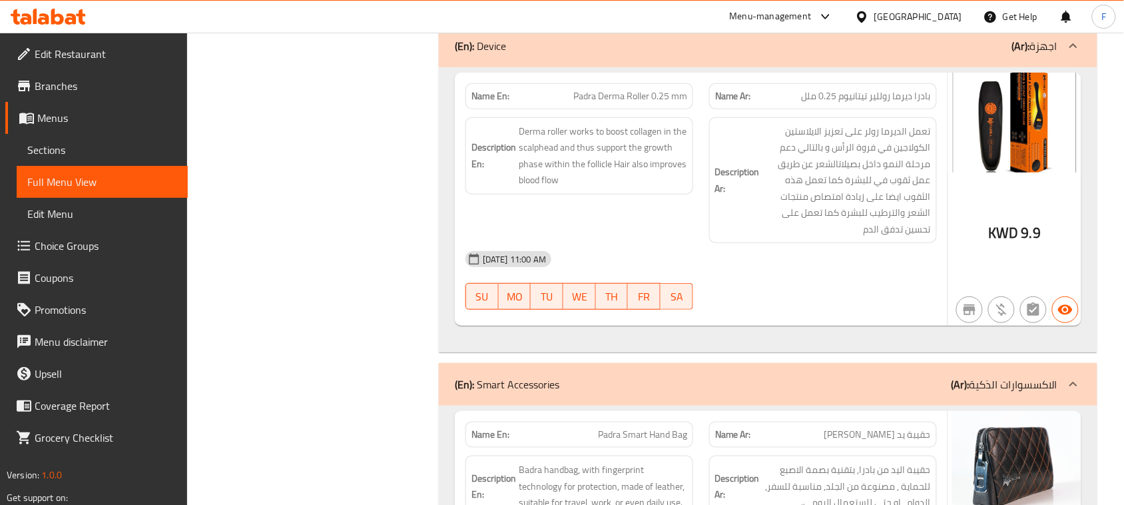
scroll to position [1807, 0]
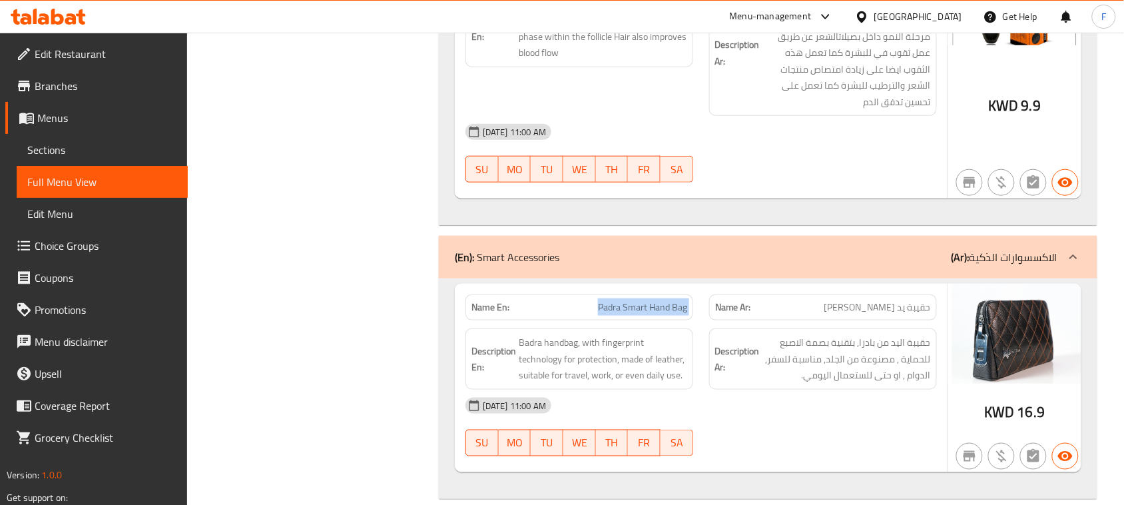
copy span "Padra Smart Hand Bag"
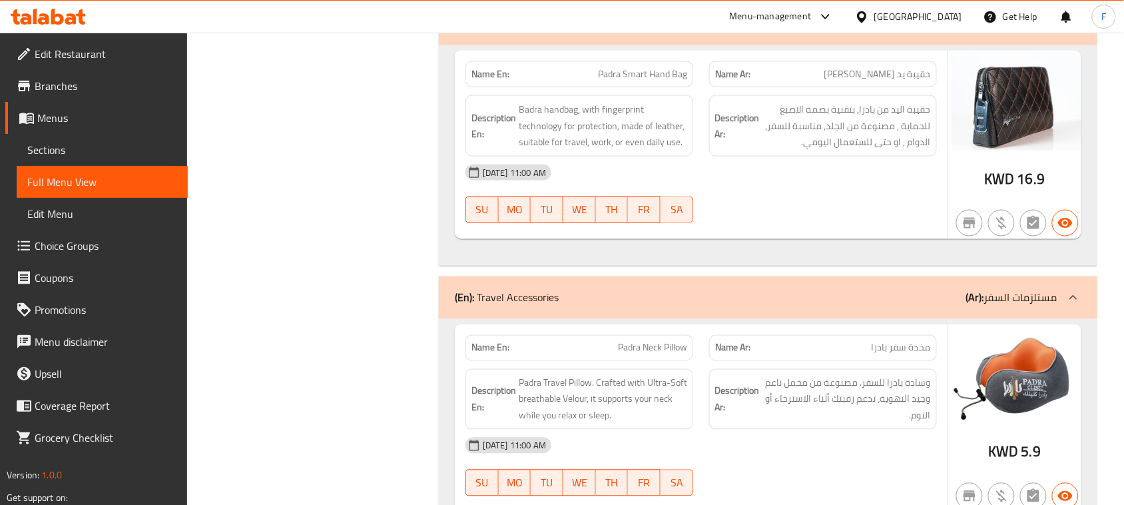
scroll to position [2073, 0]
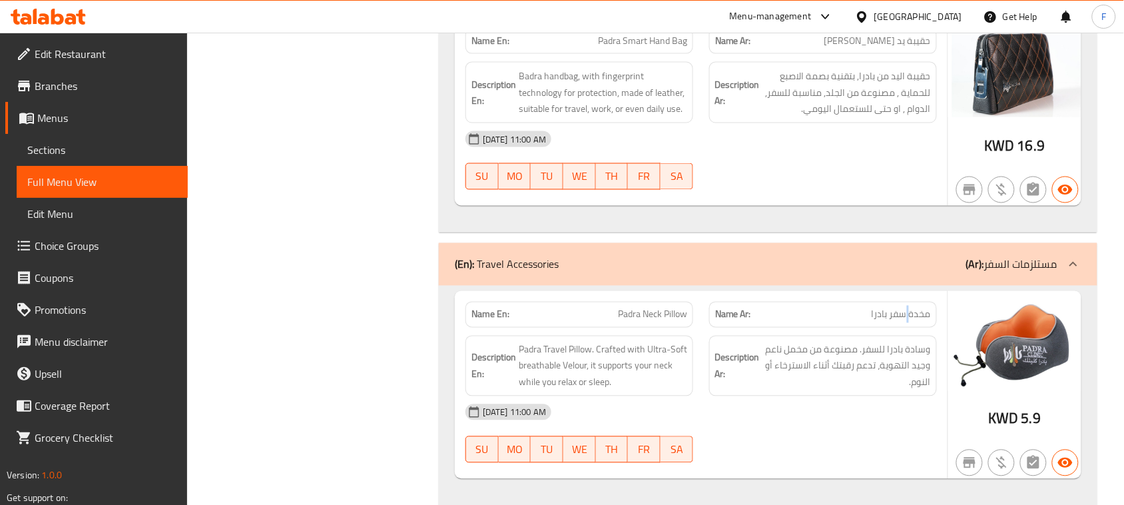
drag, startPoint x: 901, startPoint y: 271, endPoint x: 876, endPoint y: 271, distance: 25.3
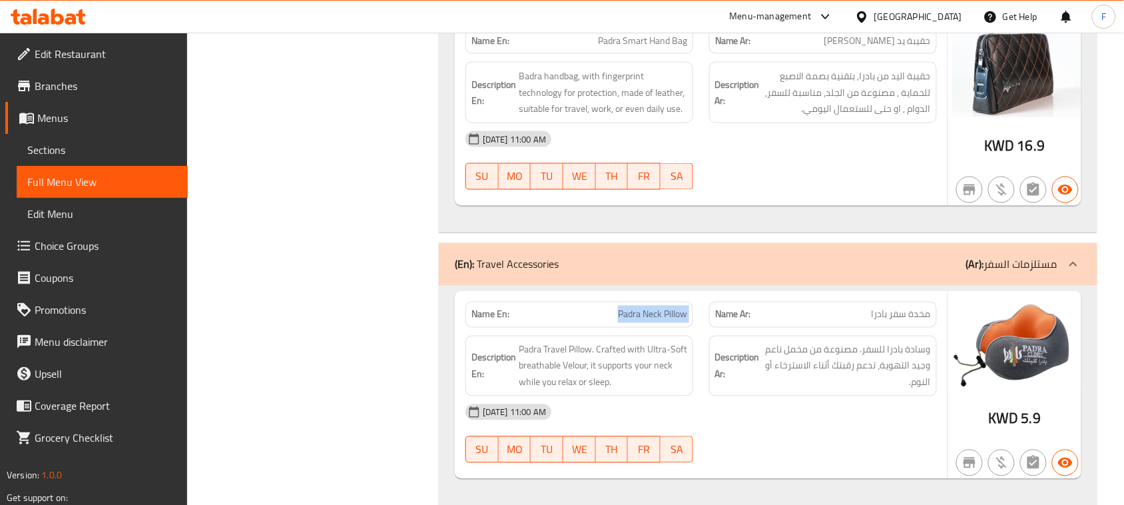
copy span "Padra Neck Pillow"
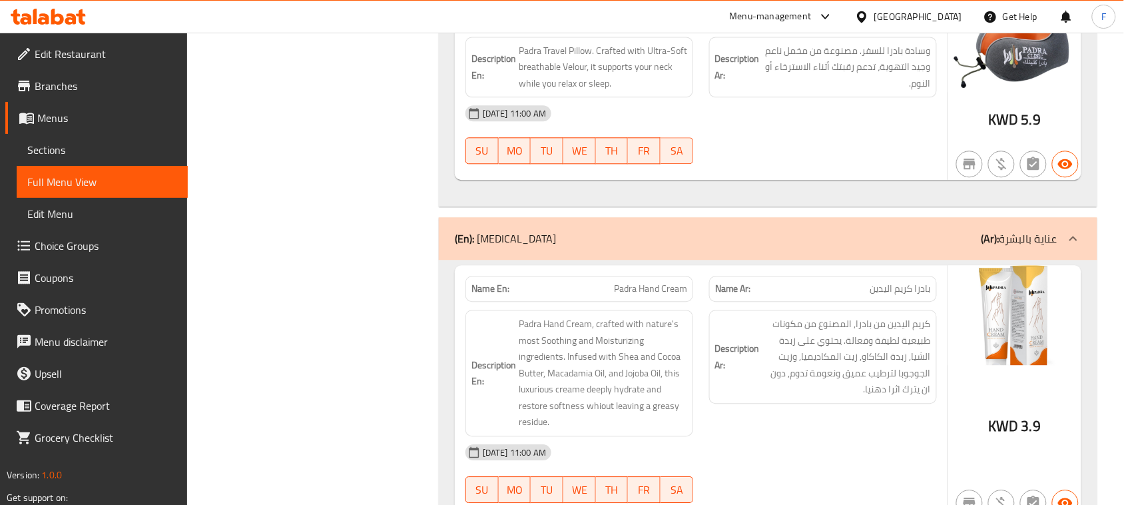
scroll to position [2373, 0]
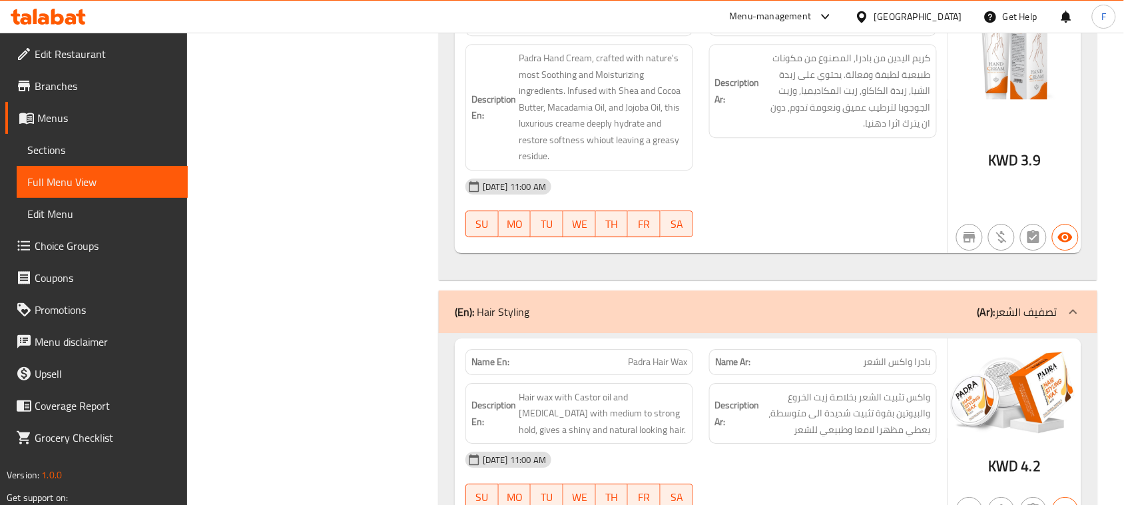
scroll to position [2639, 0]
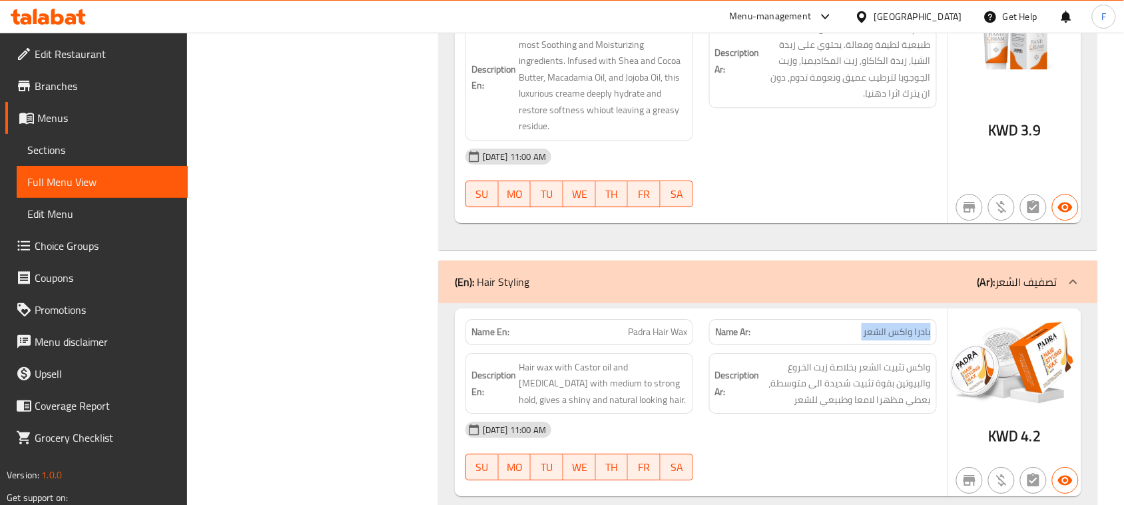
scroll to position [2669, 0]
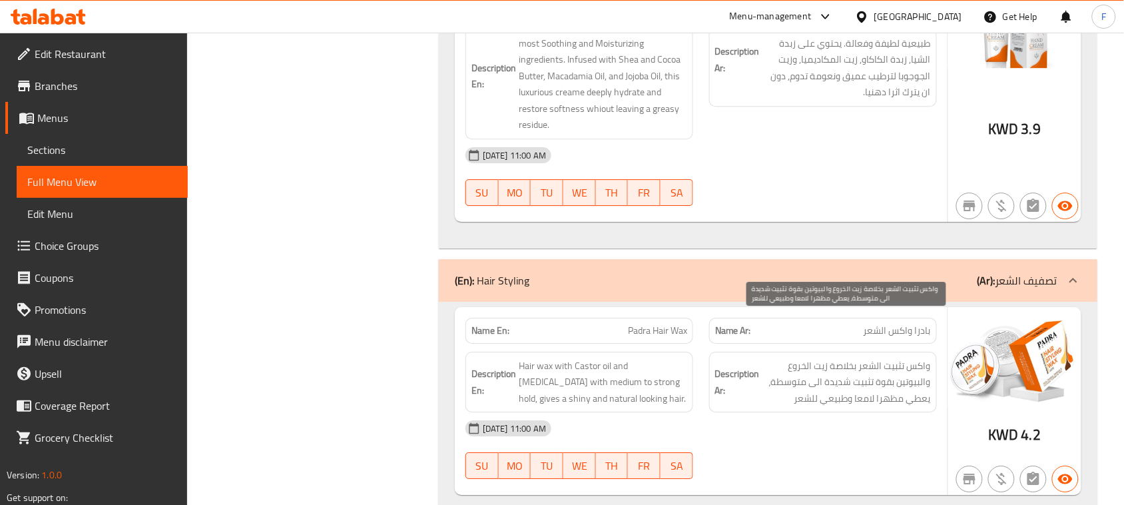
click at [841, 358] on span "واكس تثبيت الشعر بخلاصة زيت الخروع والبيوتين بقوة تثبيت شديدة الى متوسطة، يعطي …" at bounding box center [847, 382] width 169 height 49
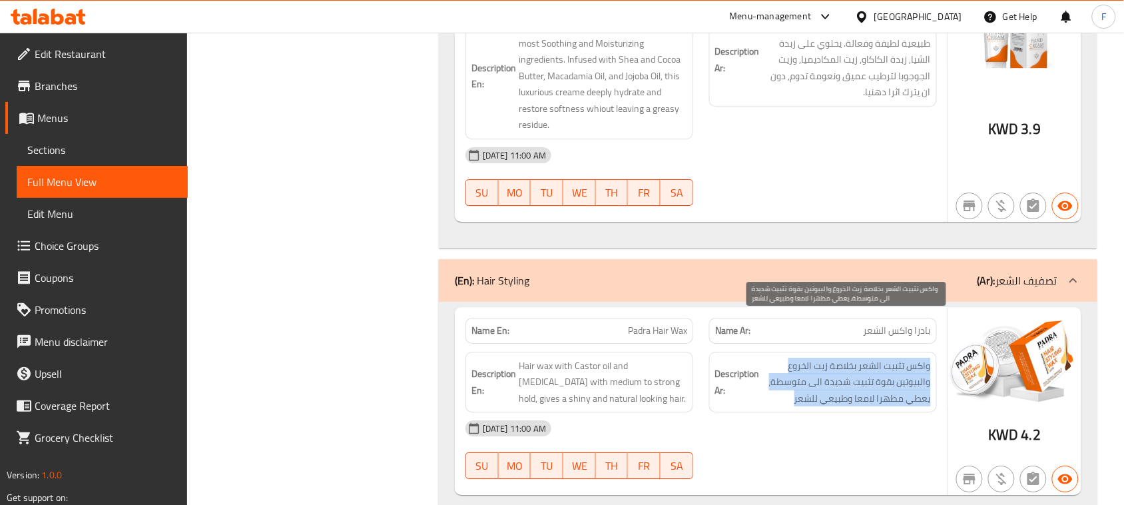
click at [841, 358] on span "واكس تثبيت الشعر بخلاصة زيت الخروع والبيوتين بقوة تثبيت شديدة الى متوسطة، يعطي …" at bounding box center [847, 382] width 169 height 49
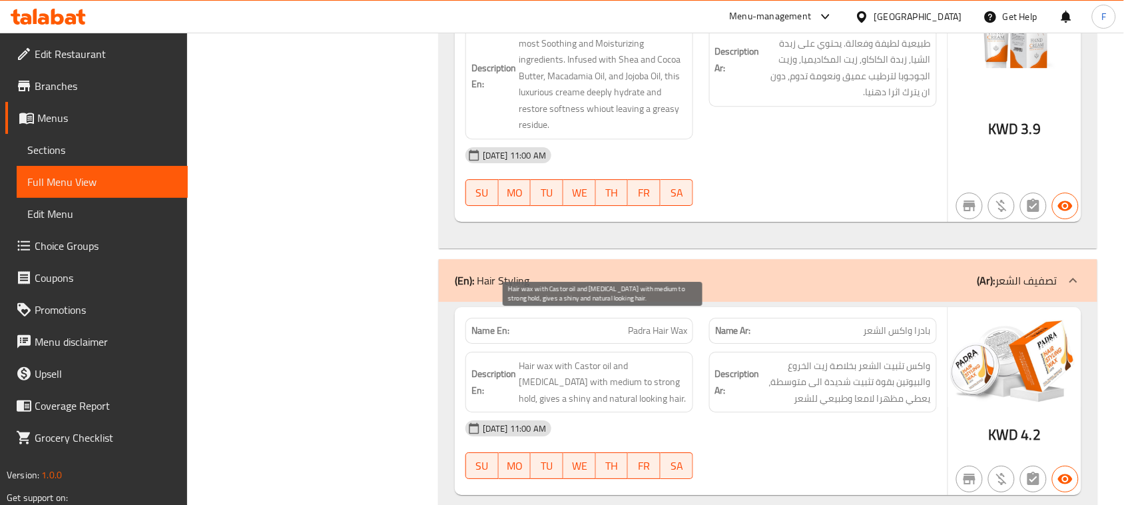
click at [565, 358] on span "Hair wax with Castor oil and [MEDICAL_DATA] with medium to strong hold, gives a…" at bounding box center [603, 382] width 169 height 49
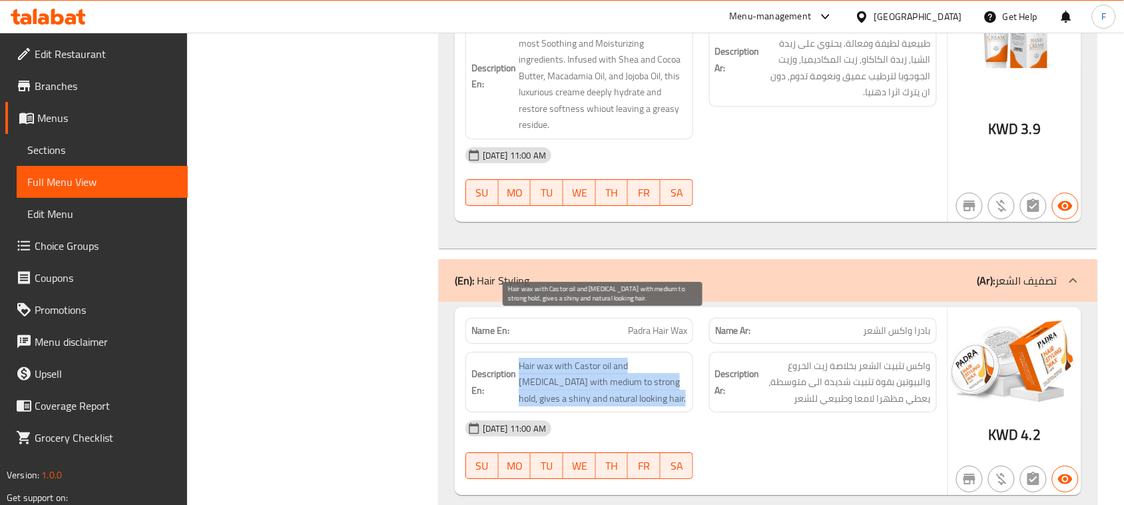
click at [565, 358] on span "Hair wax with Castor oil and [MEDICAL_DATA] with medium to strong hold, gives a…" at bounding box center [603, 382] width 169 height 49
copy span "Hair wax with Castor oil and [MEDICAL_DATA] with medium to strong hold, gives a…"
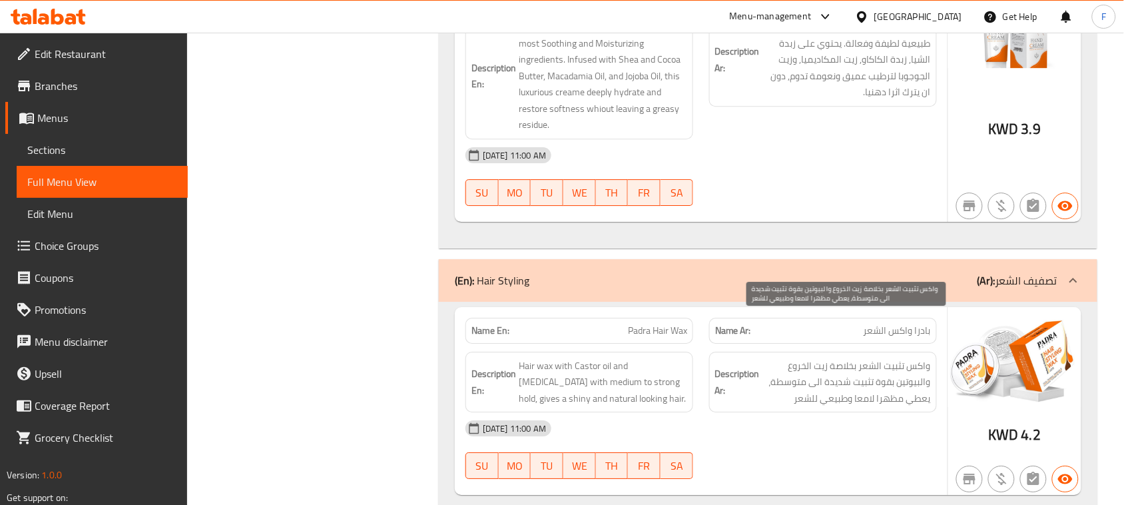
click at [790, 358] on span "واكس تثبيت الشعر بخلاصة زيت الخروع والبيوتين بقوة تثبيت شديدة الى متوسطة، يعطي …" at bounding box center [847, 382] width 169 height 49
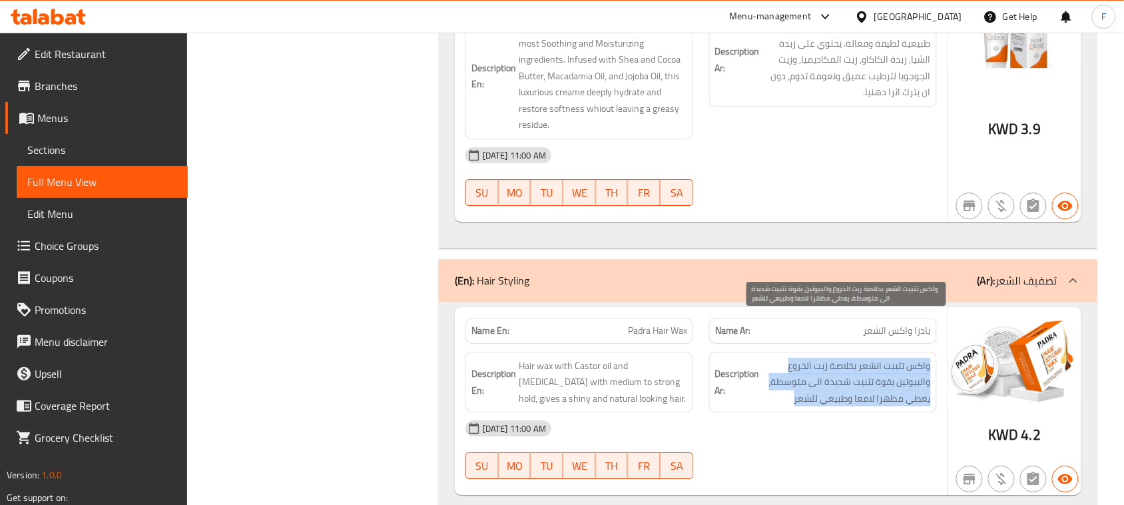
click at [790, 358] on span "واكس تثبيت الشعر بخلاصة زيت الخروع والبيوتين بقوة تثبيت شديدة الى متوسطة، يعطي …" at bounding box center [847, 382] width 169 height 49
copy div "واكس تثبيت الشعر بخلاصة زيت الخروع والبيوتين بقوة تثبيت شديدة الى متوسطة، يعطي …"
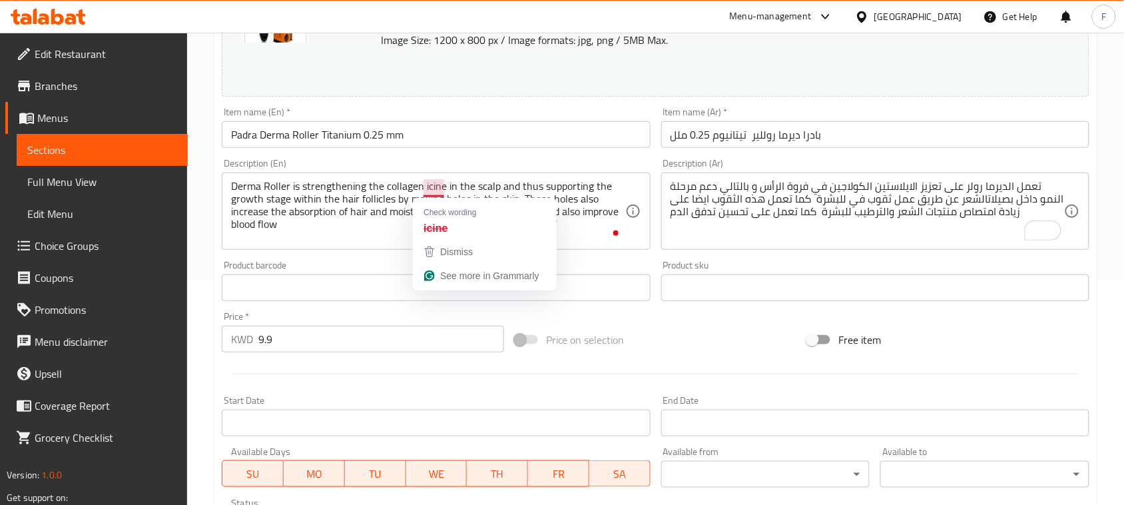
scroll to position [224, 0]
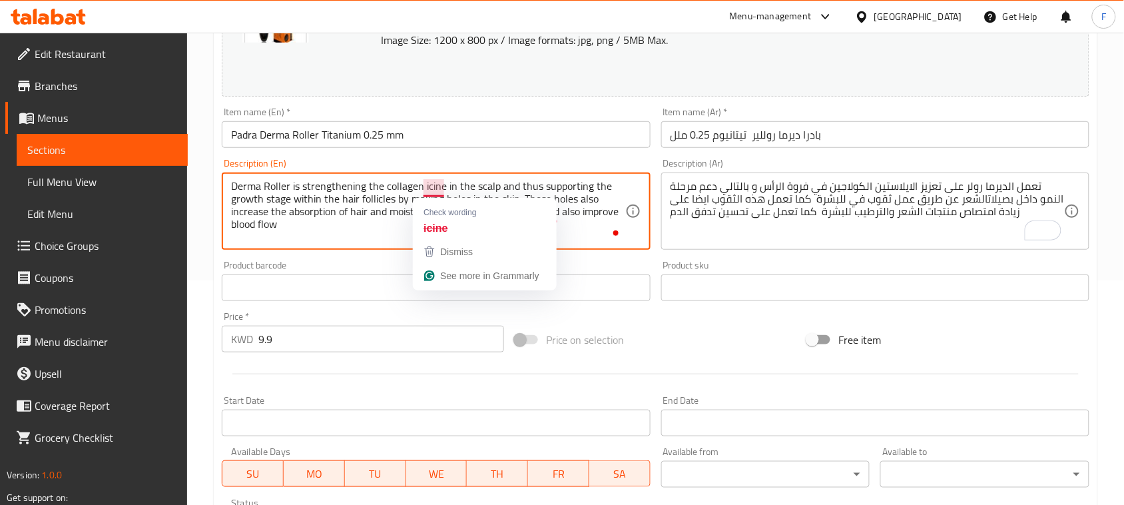
click at [323, 222] on textarea "Derma Roller is strengthening the collagen icine in the scalp and thus supporti…" at bounding box center [428, 211] width 394 height 63
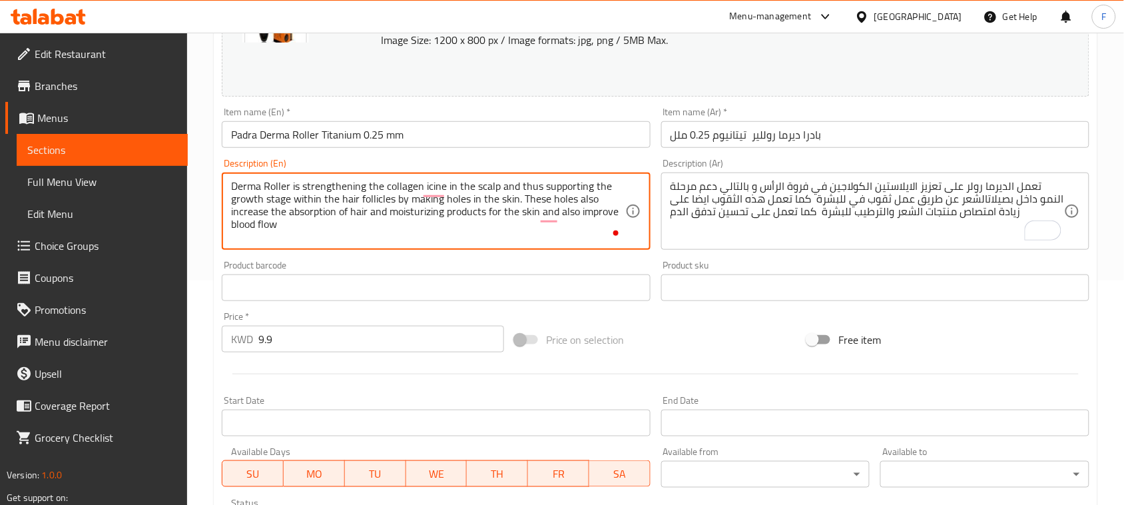
click at [420, 194] on textarea "Derma Roller is strengthening the collagen icine in the scalp and thus supporti…" at bounding box center [428, 211] width 394 height 63
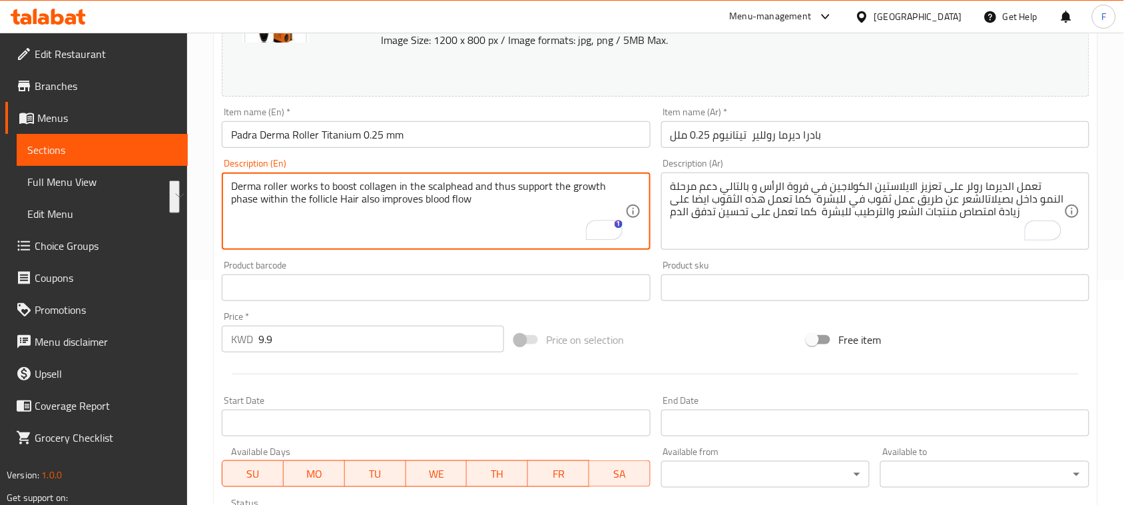
click at [354, 220] on textarea "Derma roller works to boost collagen in the scalphead and thus support the grow…" at bounding box center [428, 211] width 394 height 63
drag, startPoint x: 478, startPoint y: 198, endPoint x: 214, endPoint y: 174, distance: 264.2
click at [214, 174] on div "Update Padra Derma Roller Titanium 0.25 mm Change Image Size: 1200 x 800 px / I…" at bounding box center [656, 302] width 884 height 795
click at [558, 231] on textarea "Derma roller works to boost collagen in the scalphead and thus support the grow…" at bounding box center [428, 211] width 394 height 63
click at [544, 218] on textarea "Derma roller works to boost collagen in the scalphead and thus support the grow…" at bounding box center [428, 211] width 394 height 63
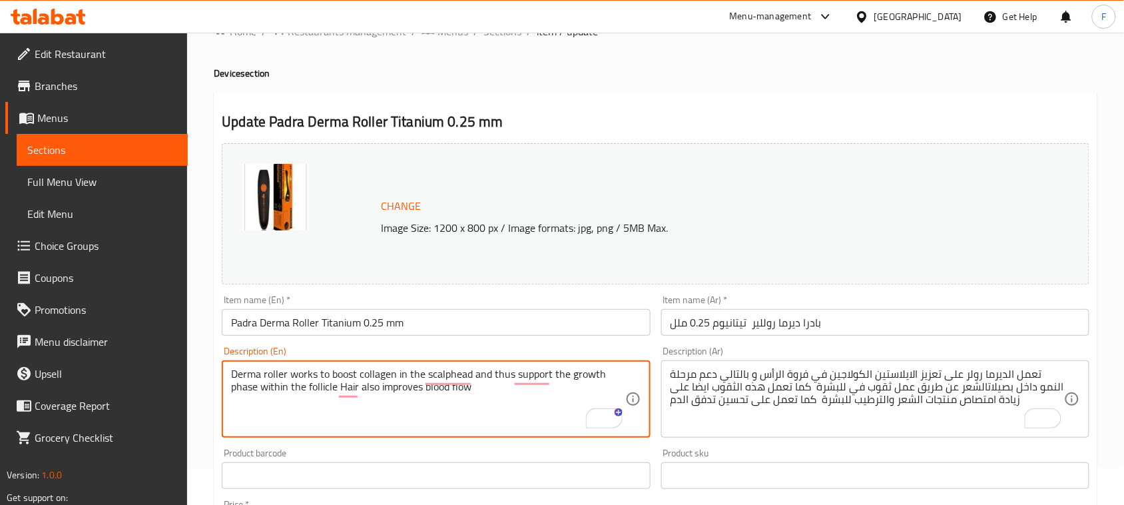
scroll to position [49, 0]
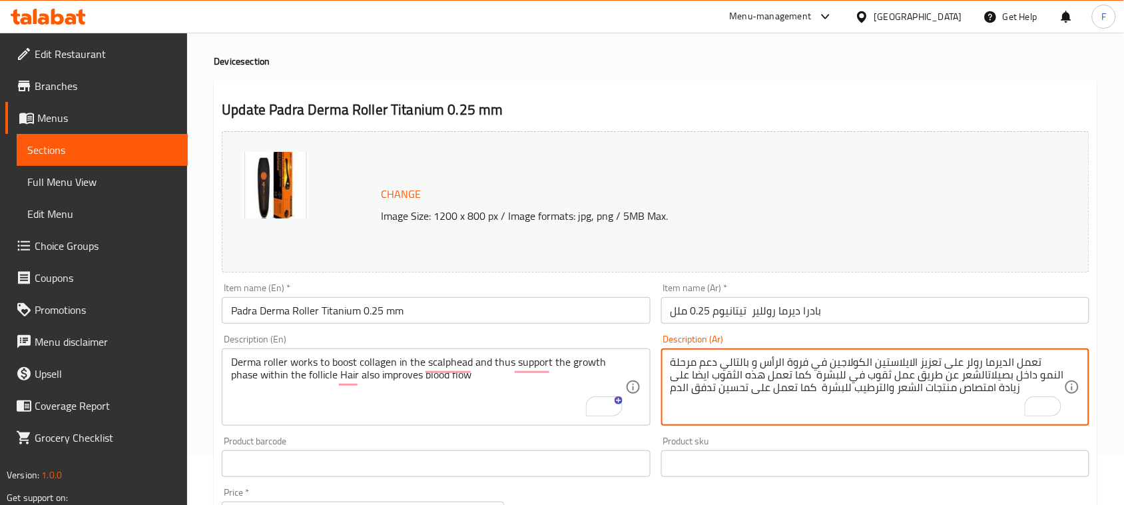
click at [850, 394] on textarea "تعمل الديرما رولر على تعزيز الايلاستين الكولاجين في فروة الرأس و بالتالي دعم مر…" at bounding box center [868, 387] width 394 height 63
click at [420, 424] on div "Derma roller works to boost collagen in the scalphead and thus support the grow…" at bounding box center [436, 386] width 428 height 77
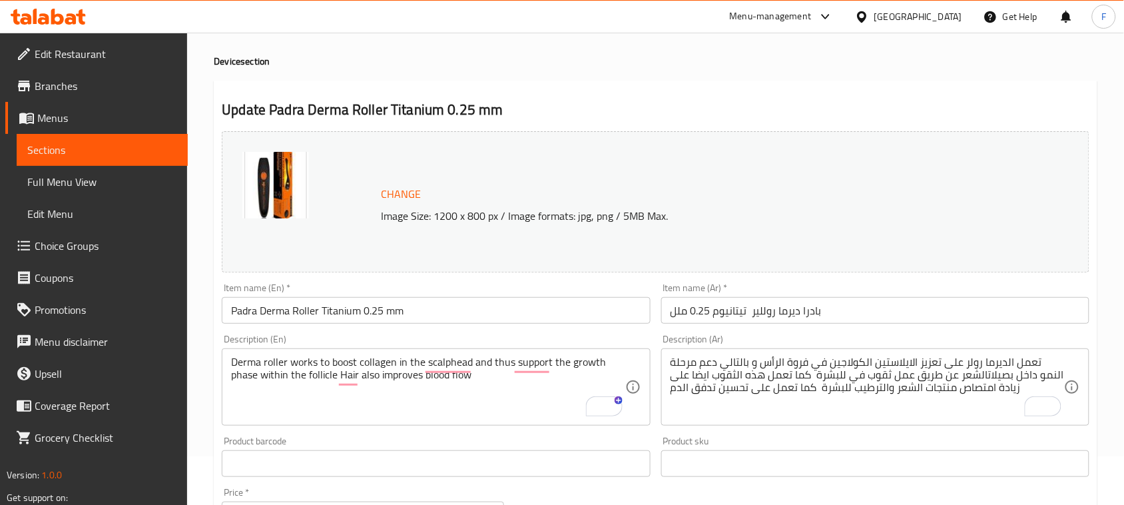
click at [484, 420] on div "Derma roller works to boost collagen in the scalphead and thus support the grow…" at bounding box center [436, 386] width 428 height 77
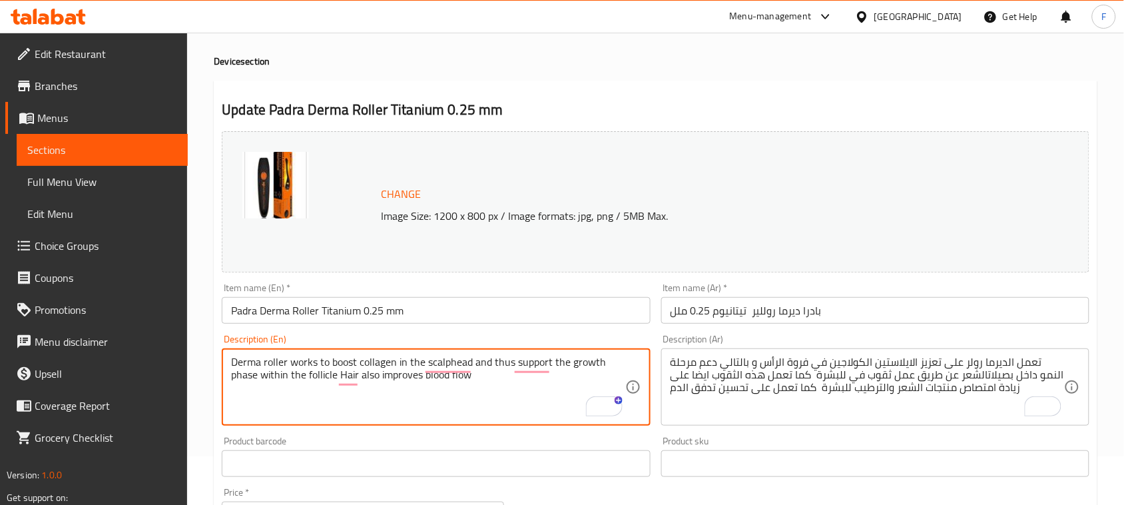
click at [775, 317] on input "بادرا ديرما روللير تيتانيوم 0.25 ملل" at bounding box center [875, 310] width 428 height 27
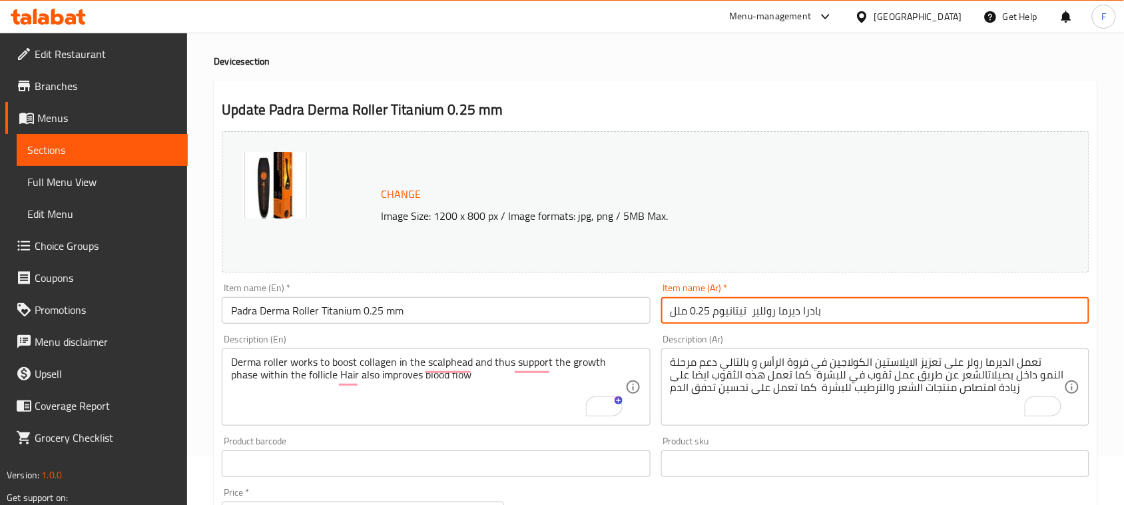
click at [775, 317] on input "بادرا ديرما روللير تيتانيوم 0.25 ملل" at bounding box center [875, 310] width 428 height 27
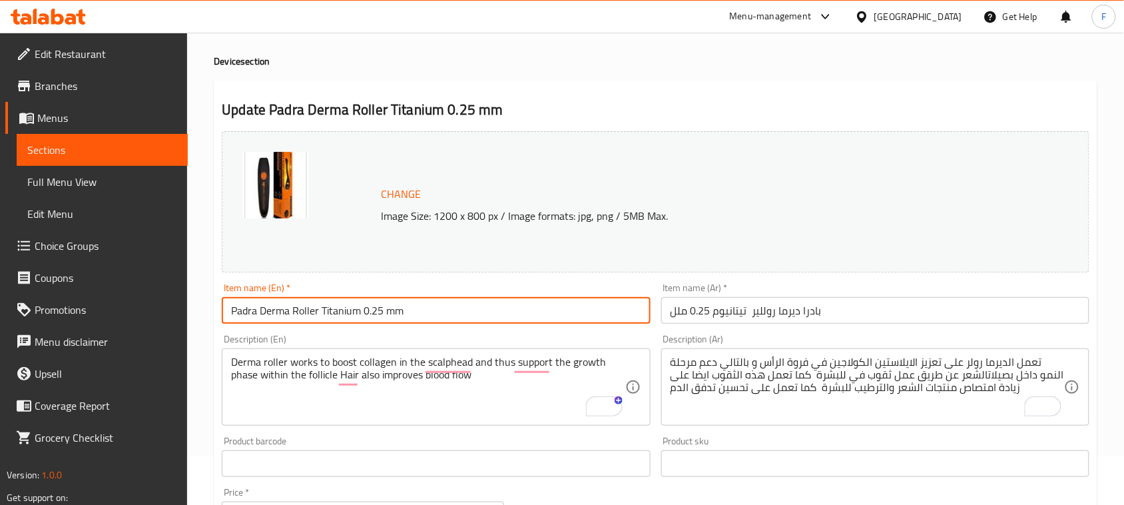
click at [270, 314] on input "Padra Derma Roller Titanium 0.25 mm" at bounding box center [436, 310] width 428 height 27
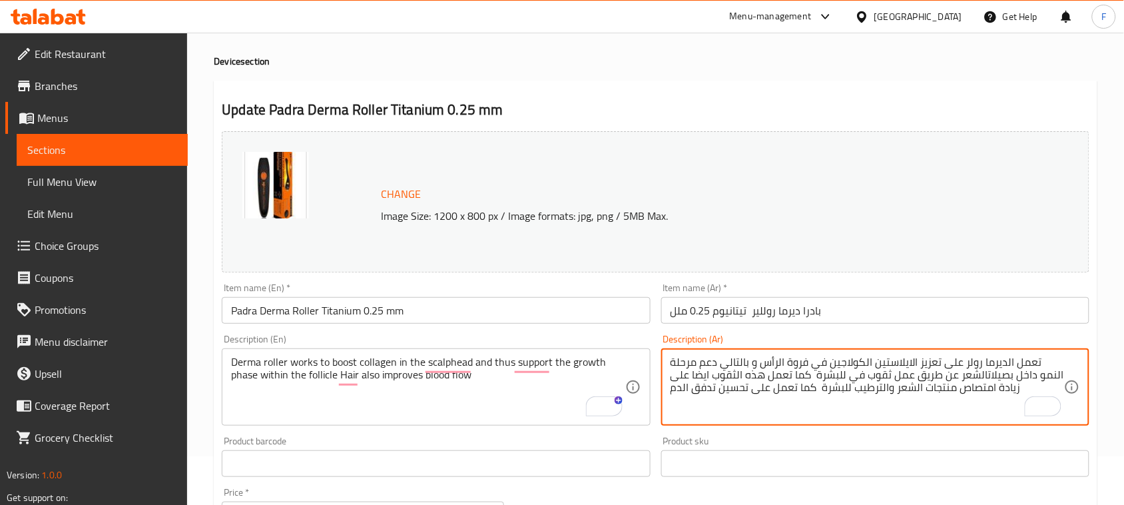
click at [775, 397] on textarea "تعمل الديرما رولر على تعزيز الايلاستين الكولاجين في فروة الرأس و بالتالي دعم مر…" at bounding box center [868, 387] width 394 height 63
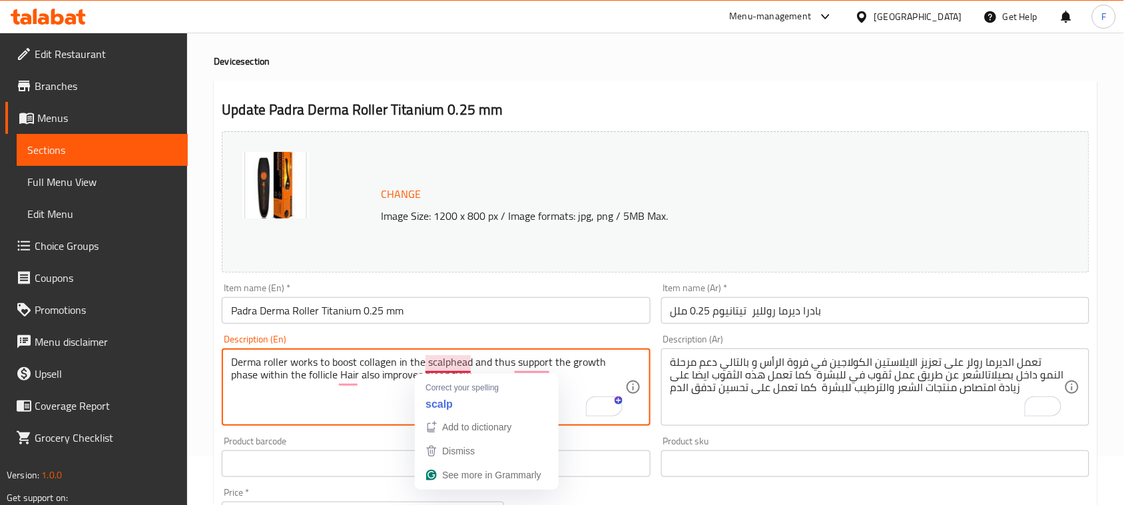
click at [370, 397] on textarea "Derma roller works to boost collagen in the scalphead and thus support the grow…" at bounding box center [428, 387] width 394 height 63
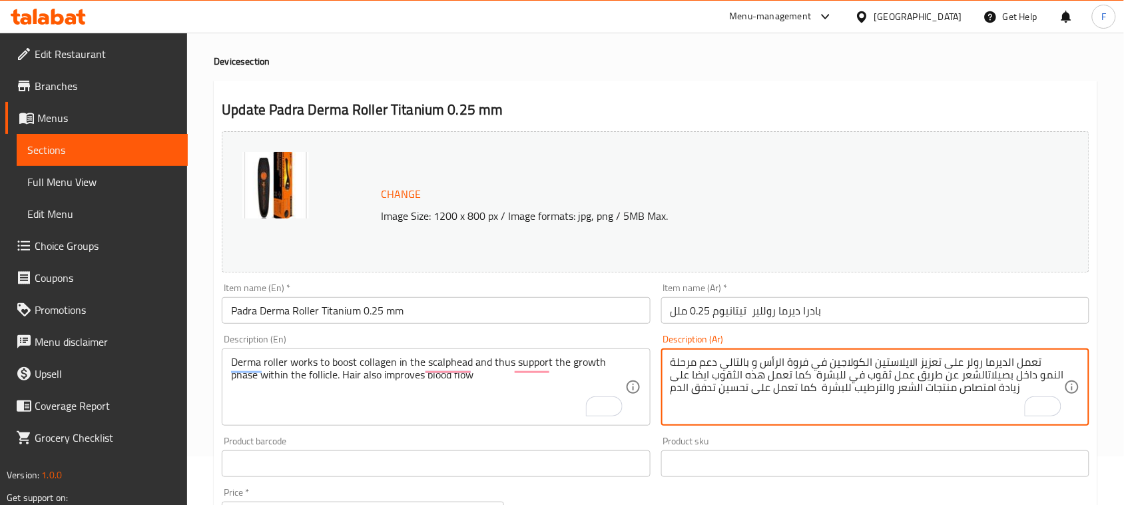
click at [909, 381] on textarea "تعمل الديرما رولر على تعزيز الايلاستين الكولاجين في فروة الرأس و بالتالي دعم مر…" at bounding box center [868, 387] width 394 height 63
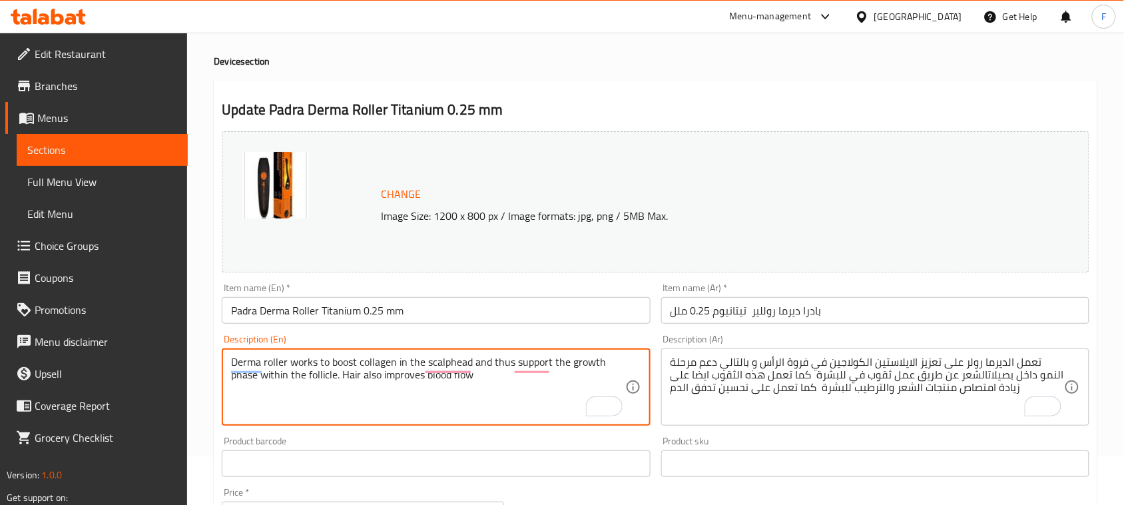
click at [340, 378] on textarea "Derma roller works to boost collagen in the scalphead and thus support the grow…" at bounding box center [428, 387] width 394 height 63
click at [360, 377] on textarea "Derma roller works to boost collagen in the scalphead and thus support the grow…" at bounding box center [428, 387] width 394 height 63
paste textarea "by making holes in the skin. These holes also increase the absorption of hair a…"
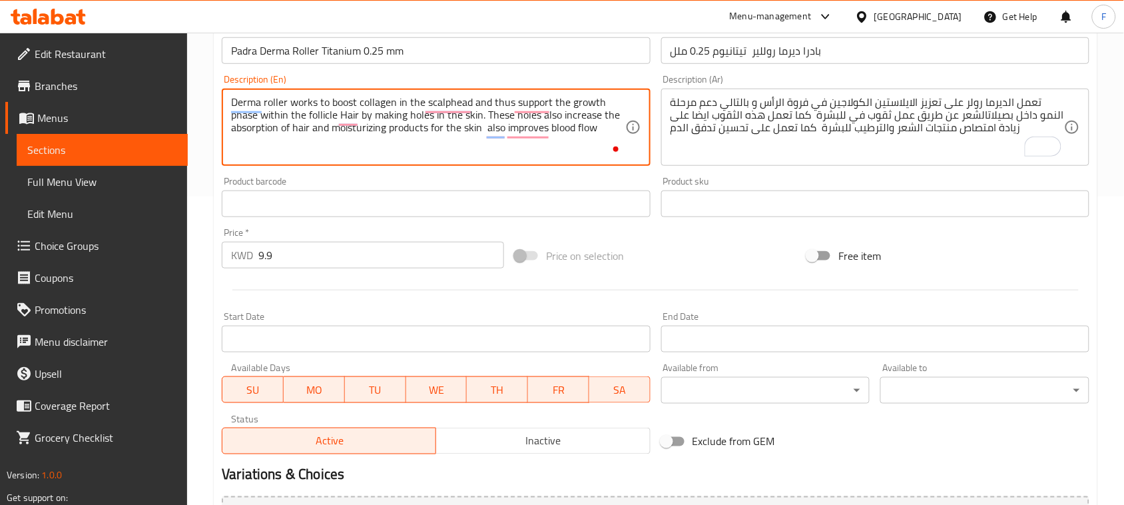
scroll to position [454, 0]
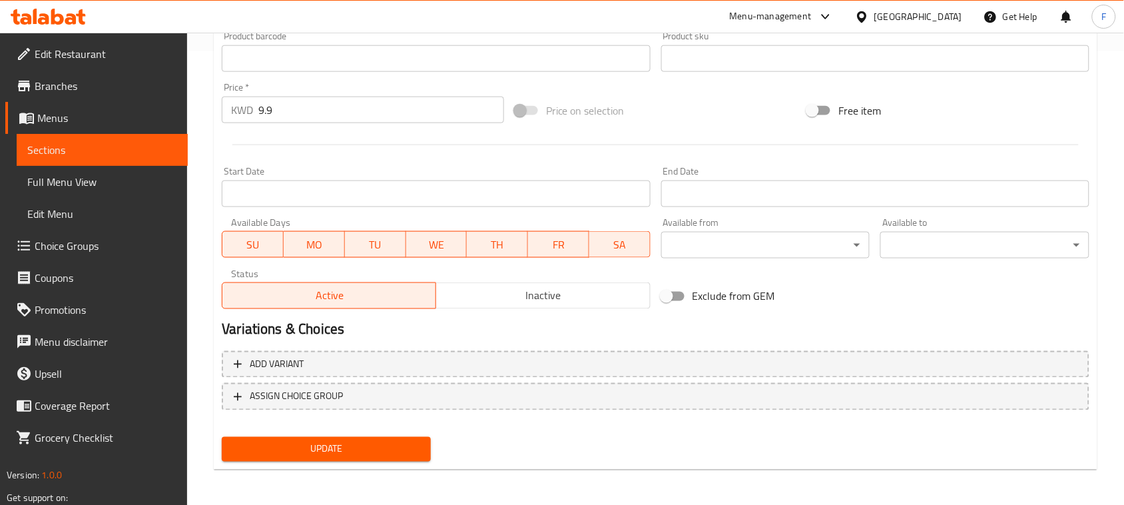
type textarea "Derma roller works to boost collagen in the scalphead and thus support the grow…"
click at [337, 443] on span "Update" at bounding box center [326, 449] width 188 height 17
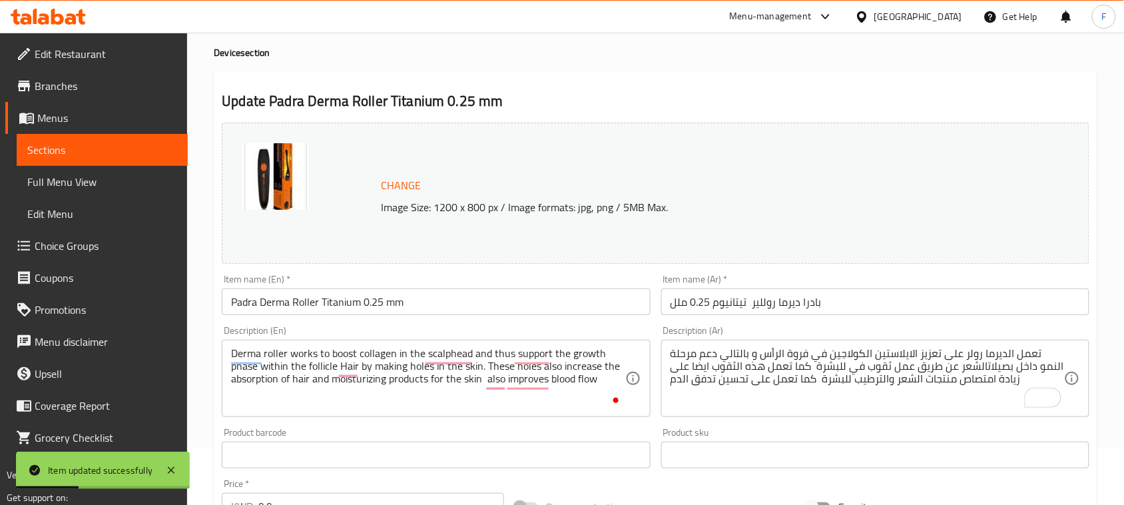
scroll to position [0, 0]
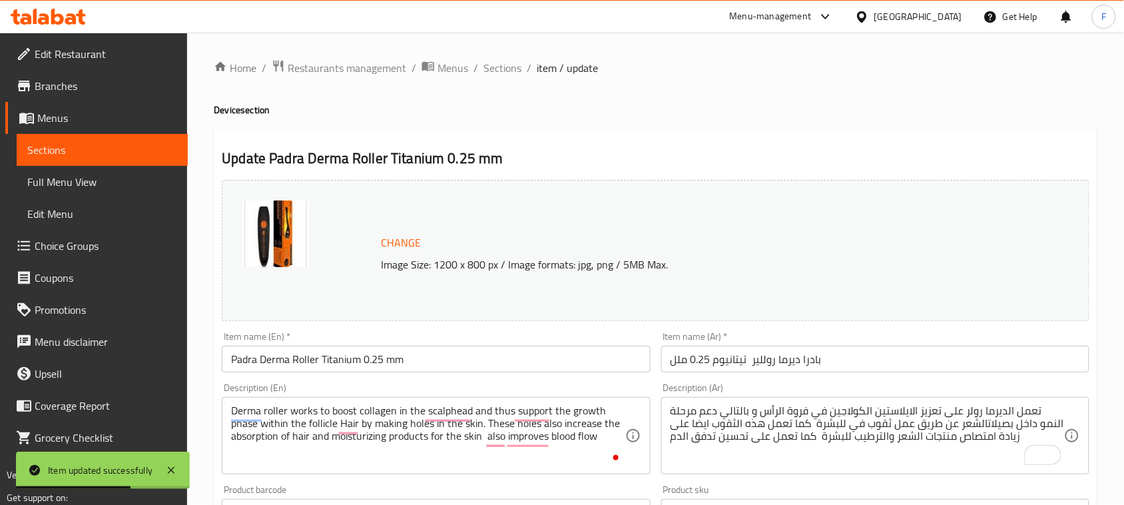
click at [512, 364] on input "Padra Derma Roller Titanium 0.25 mm" at bounding box center [436, 359] width 428 height 27
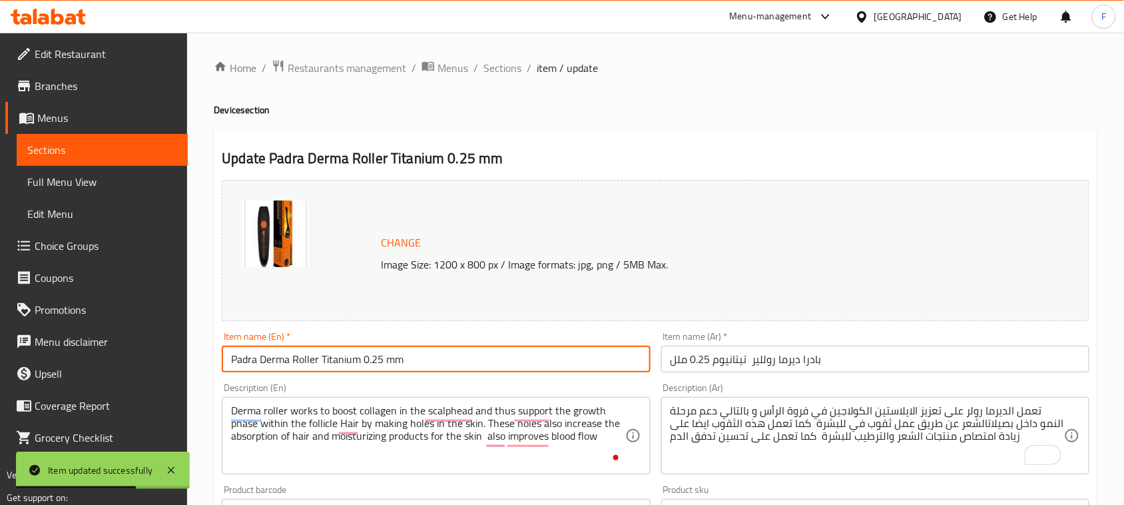
click at [512, 364] on input "Padra Derma Roller Titanium 0.25 mm" at bounding box center [436, 359] width 428 height 27
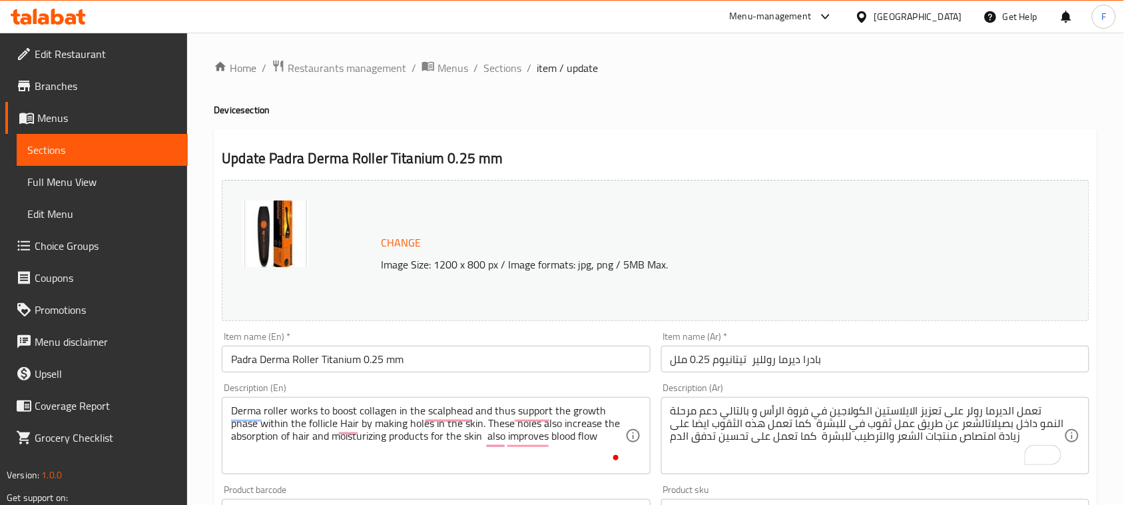
drag, startPoint x: 803, startPoint y: 210, endPoint x: 817, endPoint y: 211, distance: 13.3
click at [803, 210] on div "Change Image Size: 1200 x 800 px / Image formats: jpg, png / 5MB Max." at bounding box center [656, 250] width 868 height 141
click at [500, 73] on span "Sections" at bounding box center [503, 68] width 38 height 16
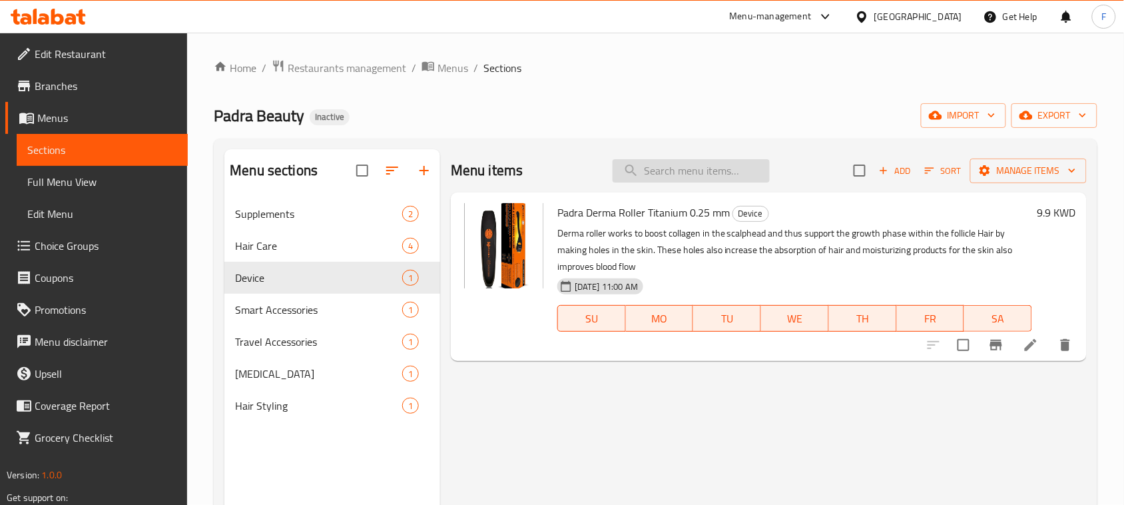
click at [675, 176] on input "search" at bounding box center [691, 170] width 157 height 23
paste input "Padra Smart Hand Bag"
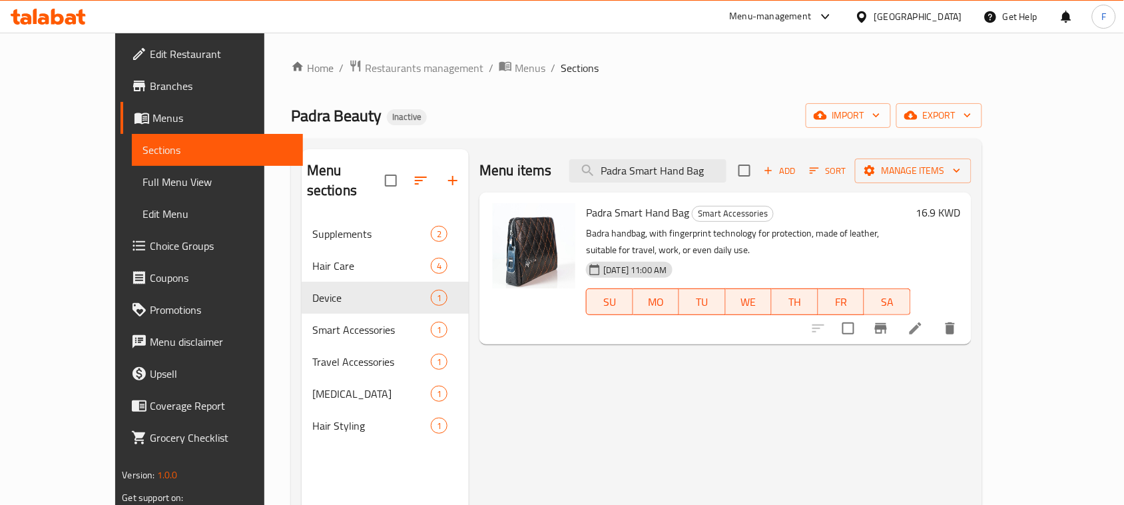
type input "Padra Smart Hand Bag"
click at [924, 320] on icon at bounding box center [916, 328] width 16 height 16
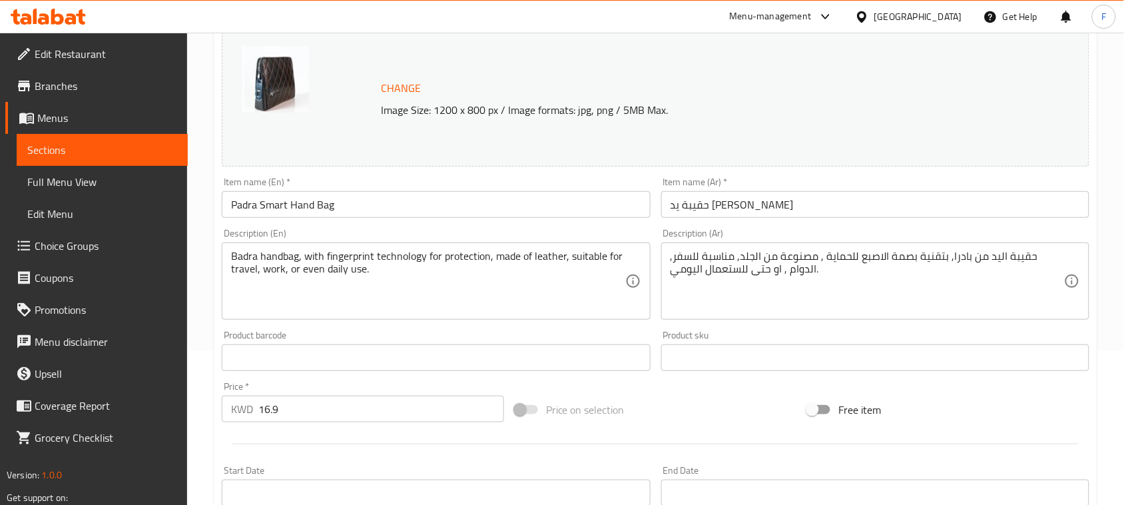
scroll to position [161, 0]
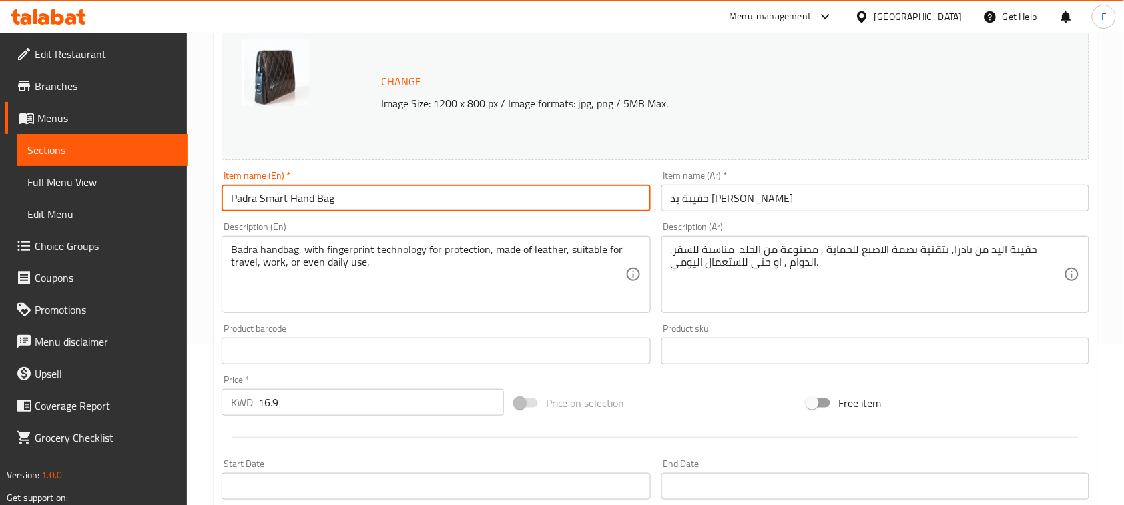
click at [408, 194] on input "Padra Smart Hand Bag" at bounding box center [436, 197] width 428 height 27
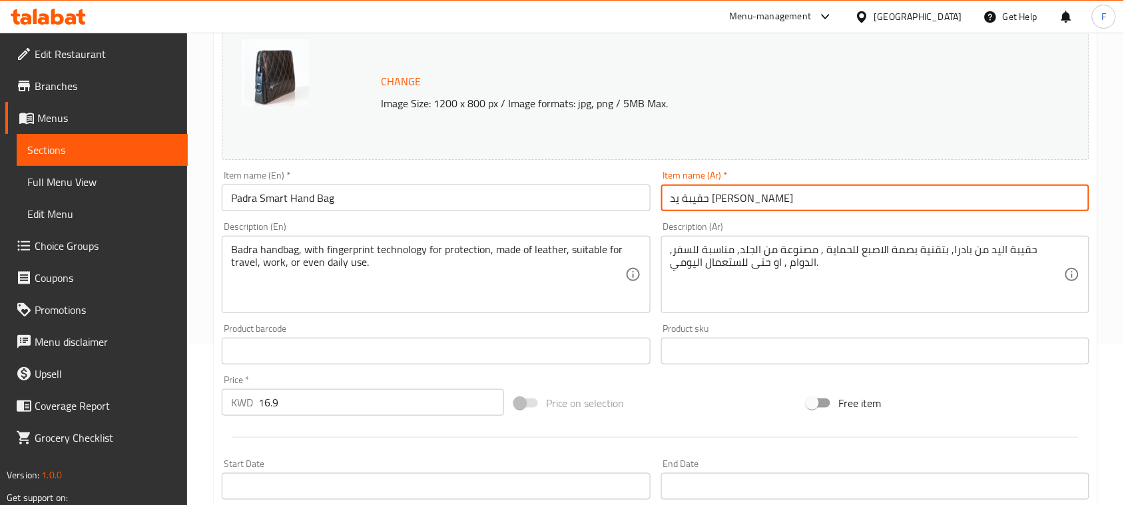
click at [715, 200] on input "حقيبة يد بادرا" at bounding box center [875, 197] width 428 height 27
paste input "اليد الذكية"
click at [703, 201] on input "حقيبة اليد الذكية بادرا" at bounding box center [875, 197] width 428 height 27
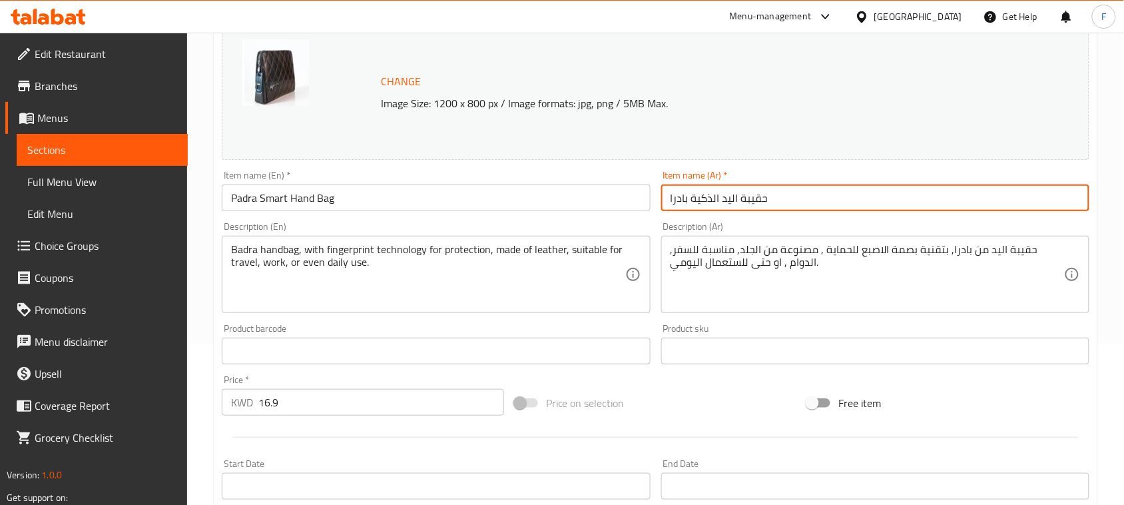
click at [703, 201] on input "حقيبة اليد الذكية بادرا" at bounding box center [875, 197] width 428 height 27
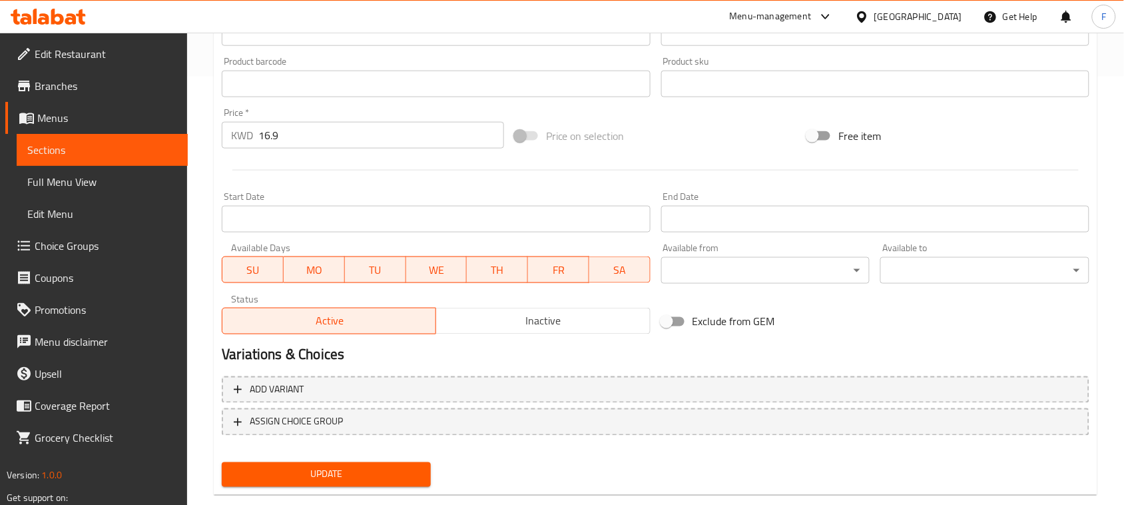
scroll to position [454, 0]
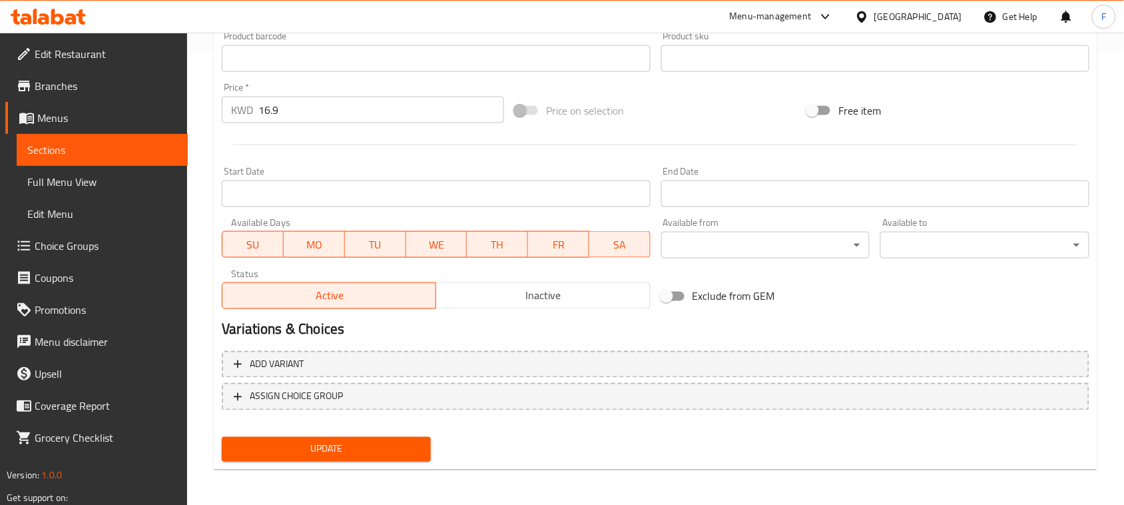
type input "حقيبة اليد سمارت بادرا"
click at [330, 448] on span "Update" at bounding box center [326, 449] width 188 height 17
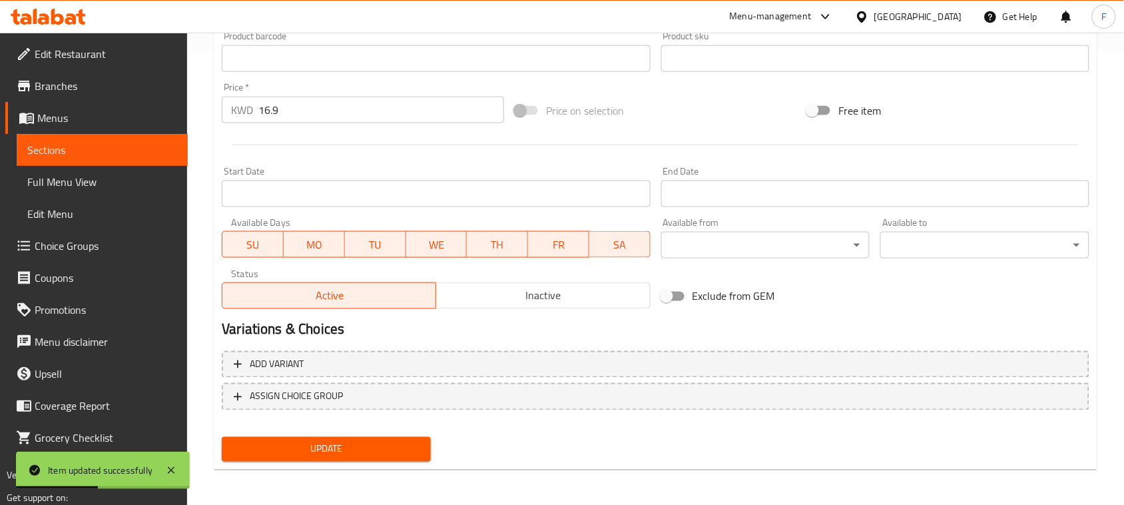
scroll to position [0, 0]
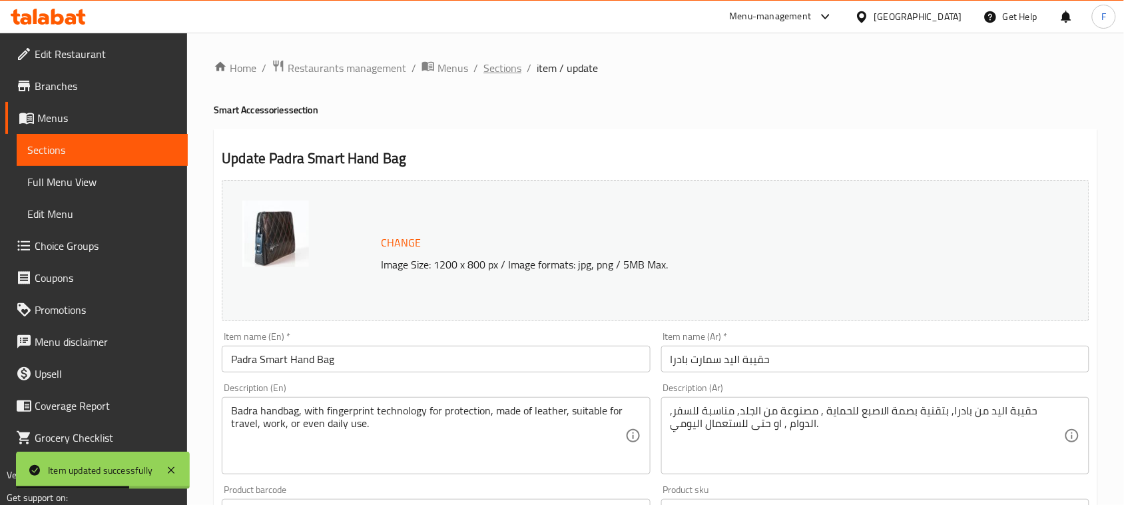
click at [504, 71] on span "Sections" at bounding box center [503, 68] width 38 height 16
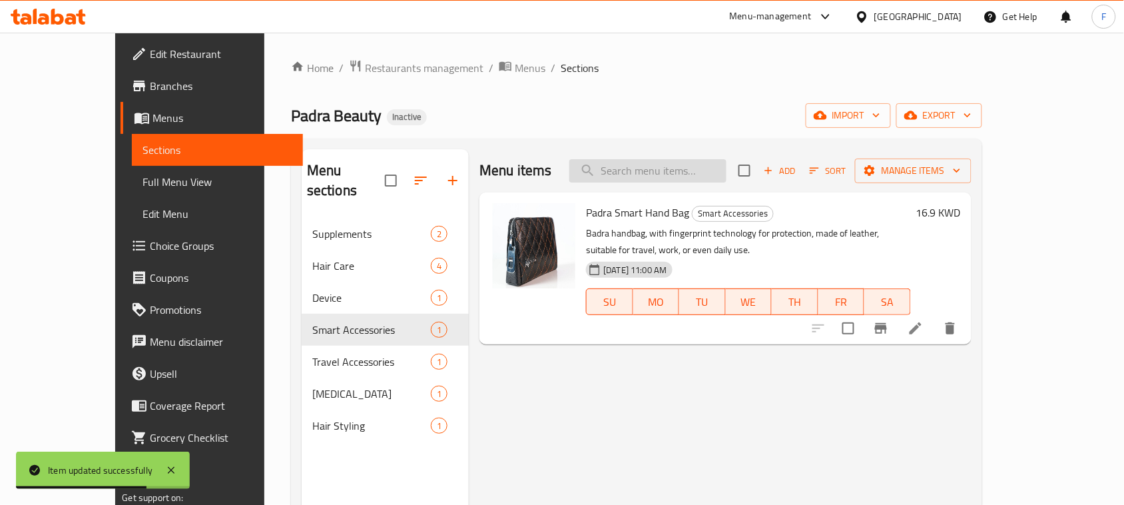
click at [653, 175] on input "search" at bounding box center [647, 170] width 157 height 23
paste input "Padra Neck Pillow"
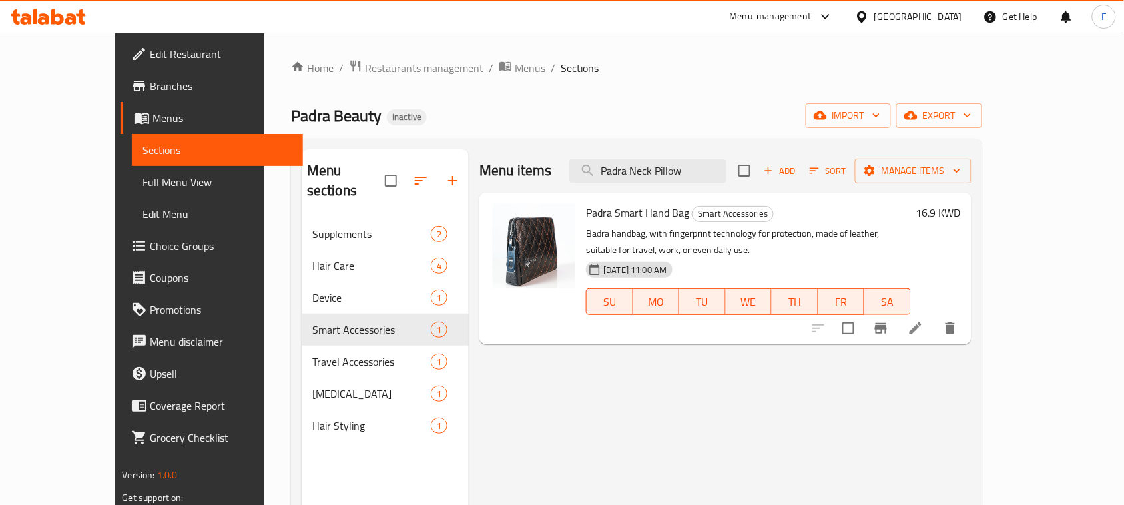
type input "Padra Neck Pillow"
click at [934, 320] on li at bounding box center [915, 328] width 37 height 24
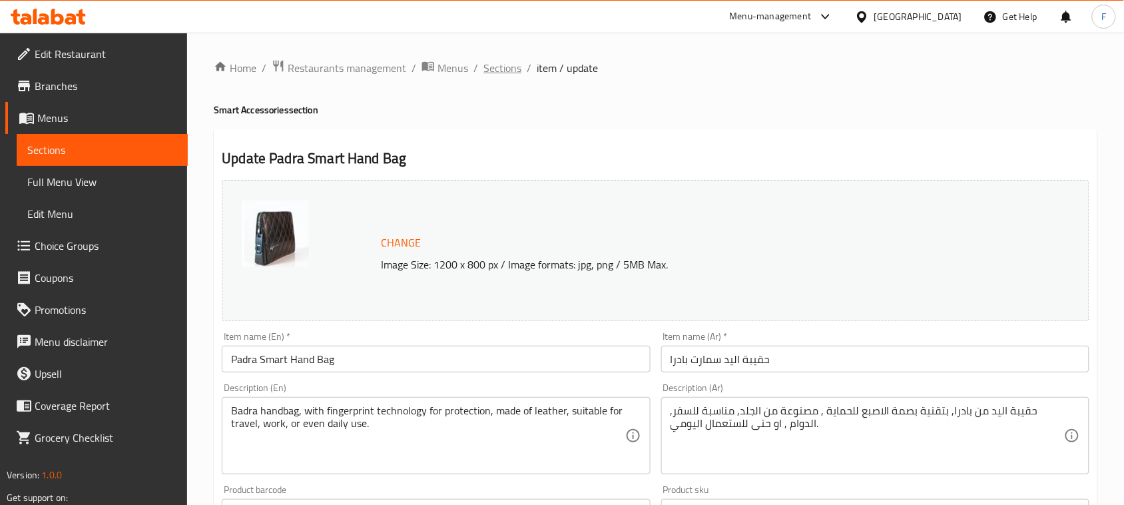
click at [507, 62] on span "Sections" at bounding box center [503, 68] width 38 height 16
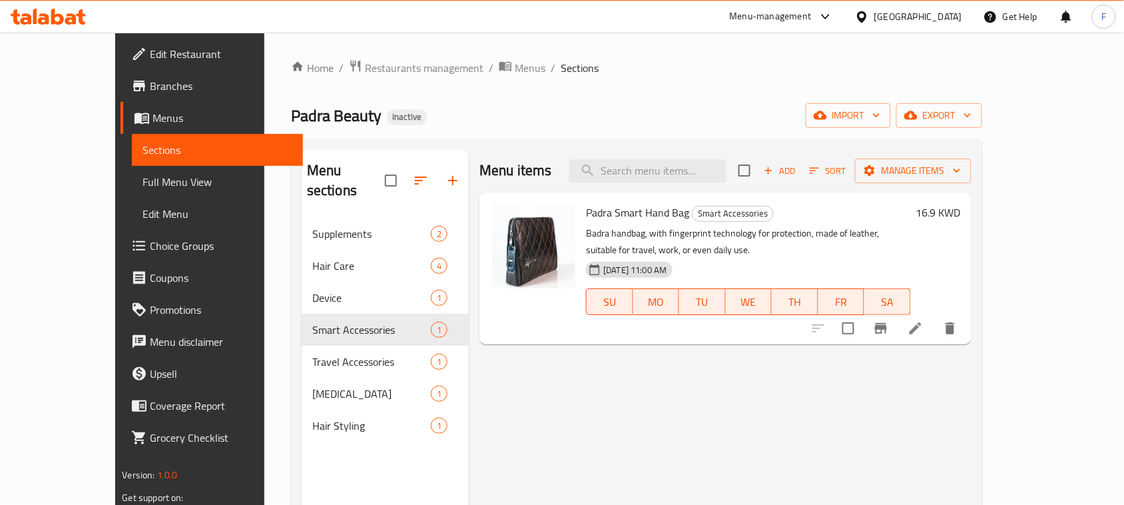
click at [657, 186] on div "Menu items Add Sort Manage items" at bounding box center [726, 170] width 492 height 43
click at [657, 182] on input "search" at bounding box center [647, 170] width 157 height 23
paste input "Padra Neck Pillow"
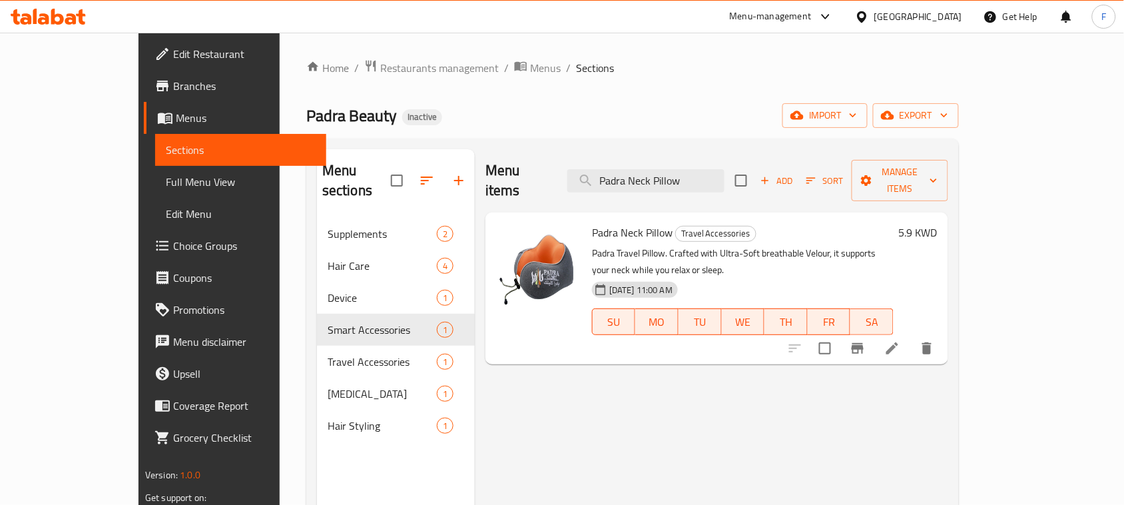
type input "Padra Neck Pillow"
click at [900, 340] on icon at bounding box center [892, 348] width 16 height 16
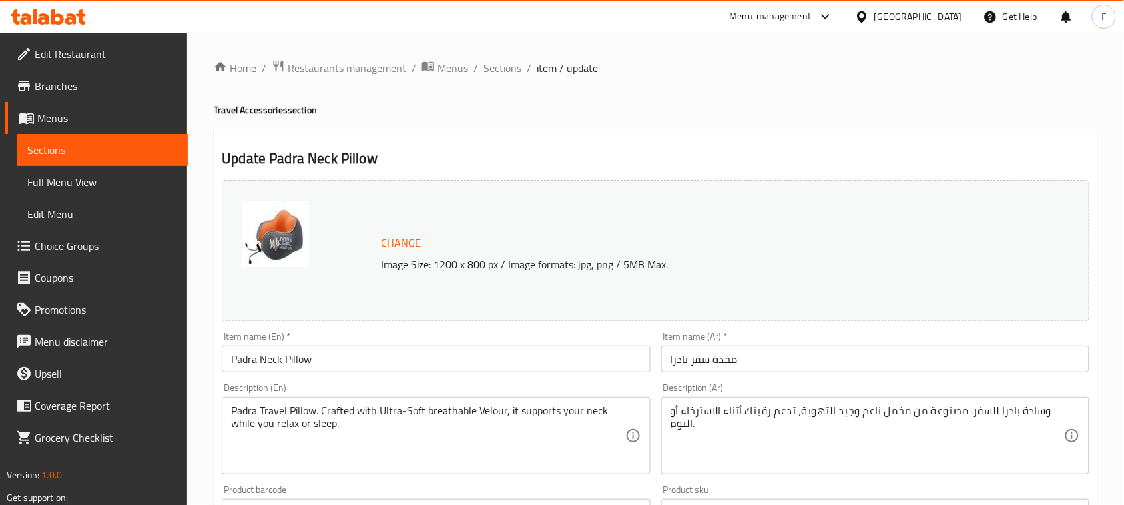
click at [757, 360] on input "مخدة سفر بادرا" at bounding box center [875, 359] width 428 height 27
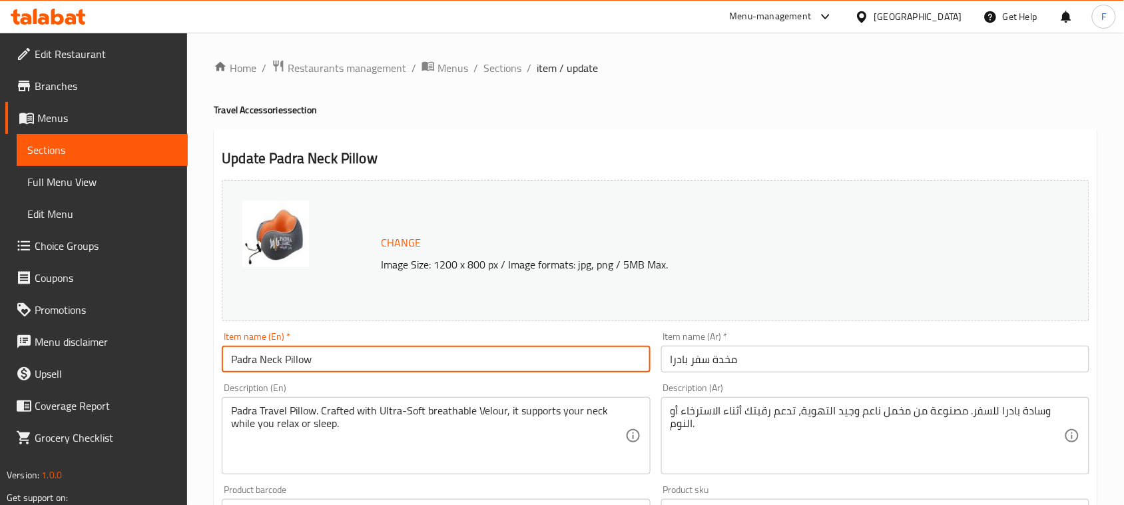
click at [324, 355] on input "Padra Neck Pillow" at bounding box center [436, 359] width 428 height 27
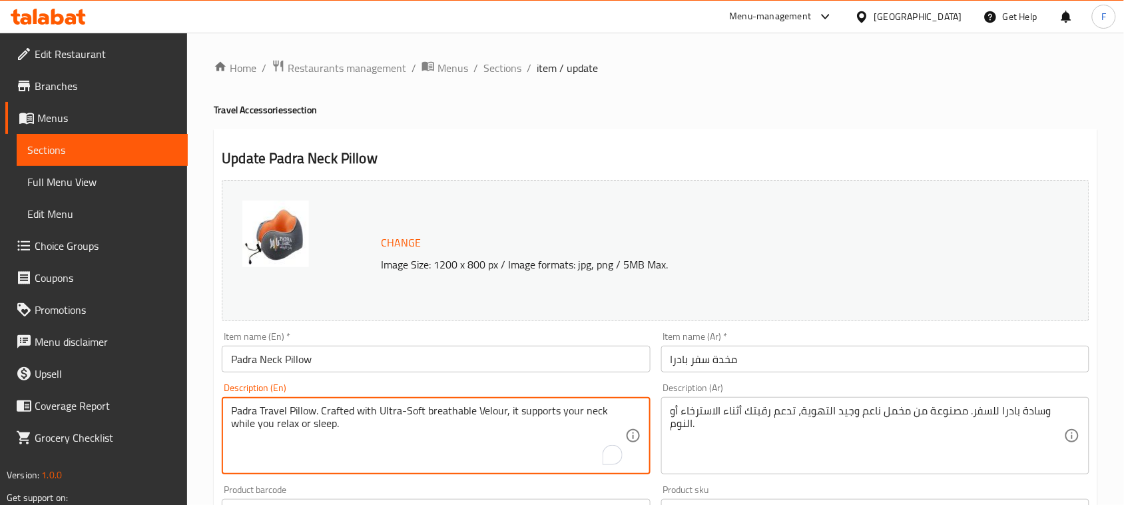
click at [268, 410] on textarea "Padra Travel Pillow. Crafted with Ultra-Soft breathable Velour, it supports you…" at bounding box center [428, 435] width 394 height 63
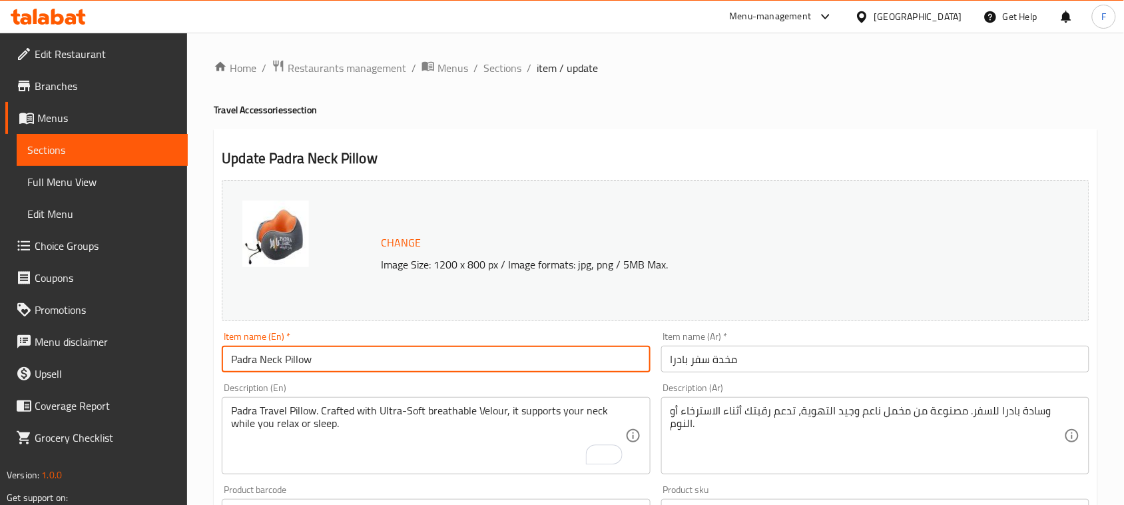
click at [366, 360] on input "Padra Neck Pillow" at bounding box center [436, 359] width 428 height 27
paste input "Travel"
type input "Padra Neck Pillow Travel"
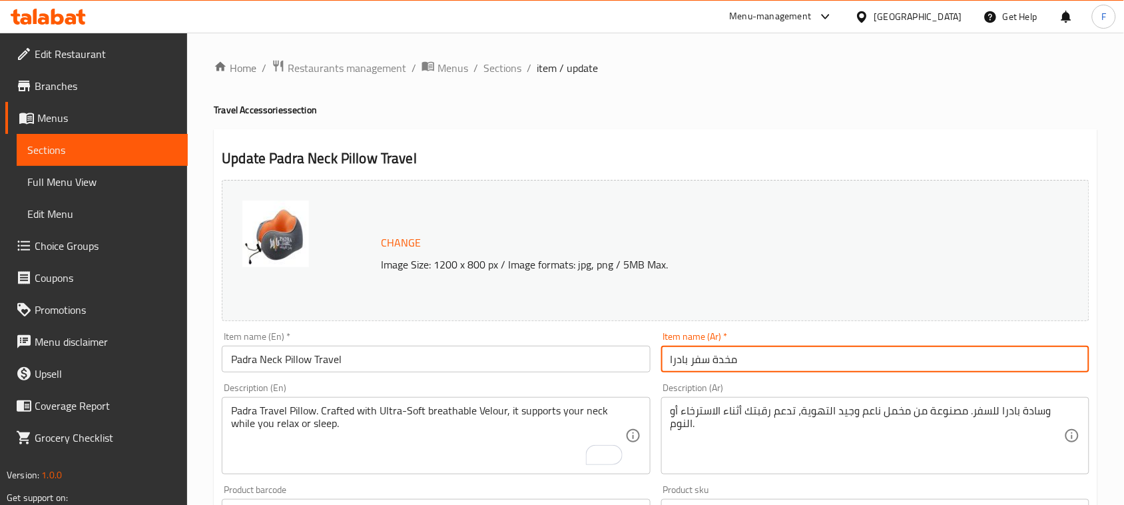
click at [763, 364] on input "مخدة سفر بادرا" at bounding box center [875, 359] width 428 height 27
click at [787, 358] on input "مخدة سفر بادرا" at bounding box center [875, 359] width 428 height 27
click at [731, 360] on input "مخدة سفر بادرا للرقبه" at bounding box center [875, 359] width 428 height 27
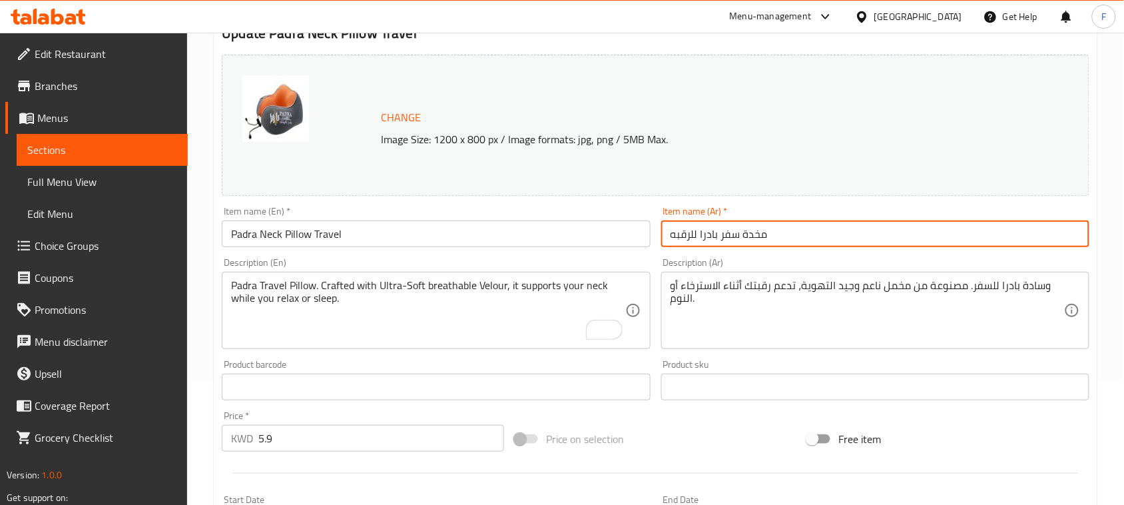
scroll to position [138, 0]
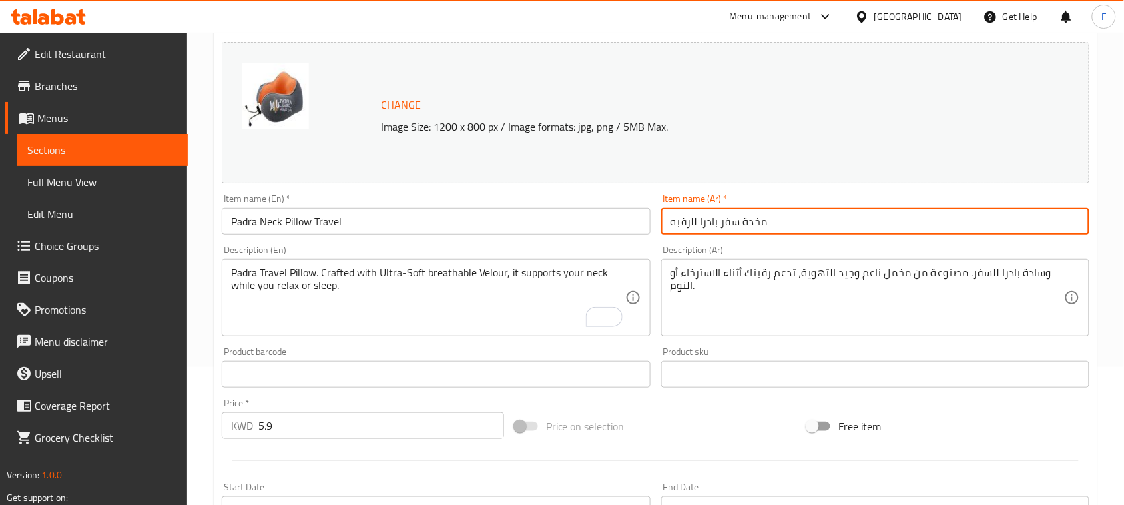
type input "مخدة سفر بادرا للرقبه"
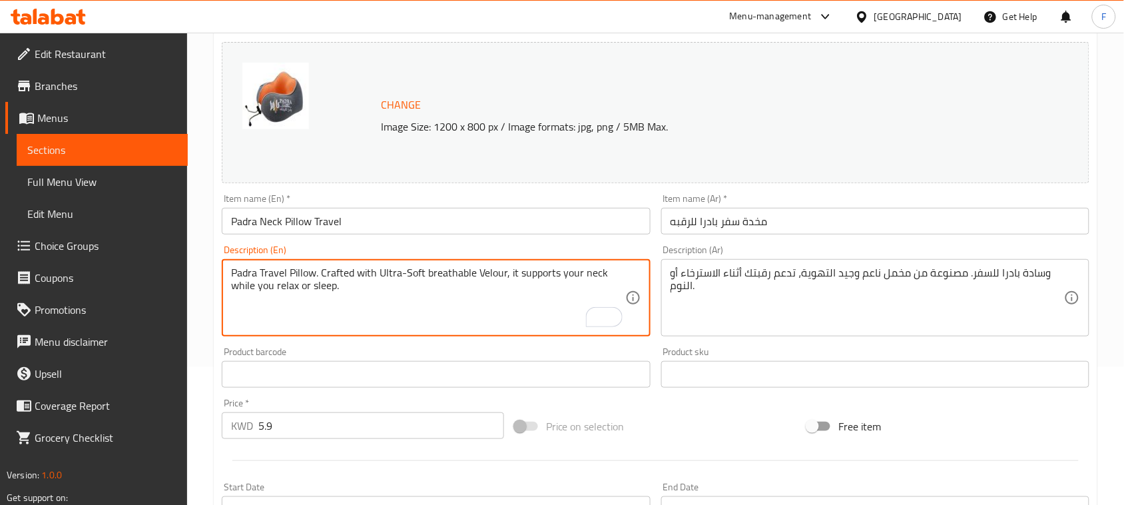
click at [390, 274] on textarea "Padra Travel Pillow. Crafted with Ultra-Soft breathable Velour, it supports you…" at bounding box center [428, 297] width 394 height 63
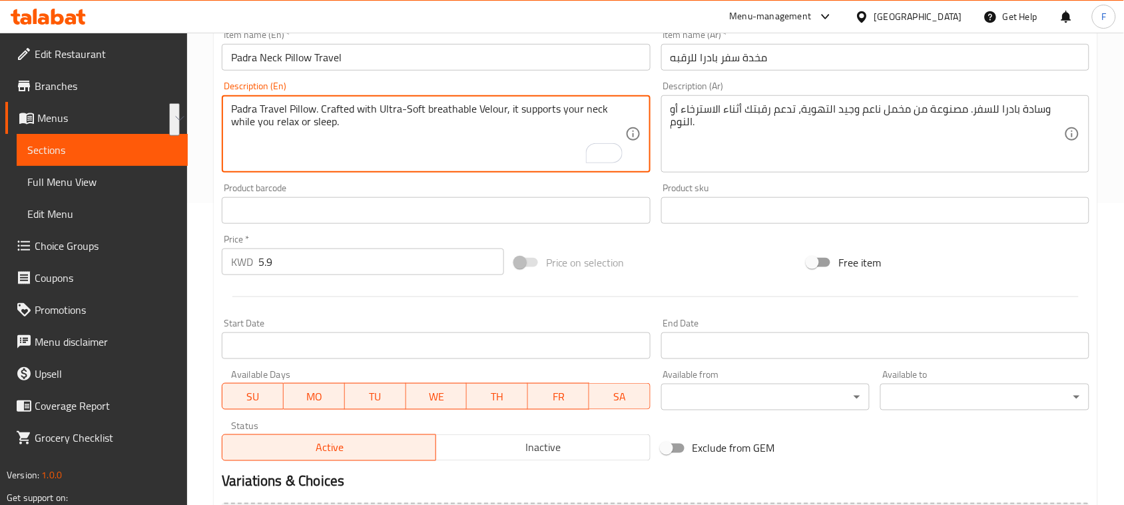
scroll to position [454, 0]
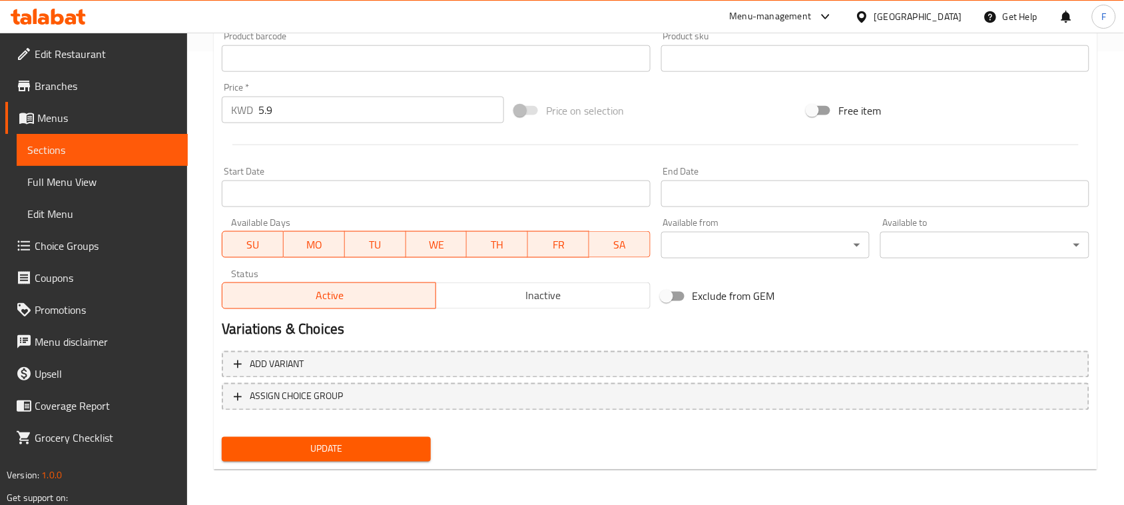
click at [315, 432] on div "Update" at bounding box center [326, 449] width 220 height 35
click at [331, 442] on span "Update" at bounding box center [326, 449] width 188 height 17
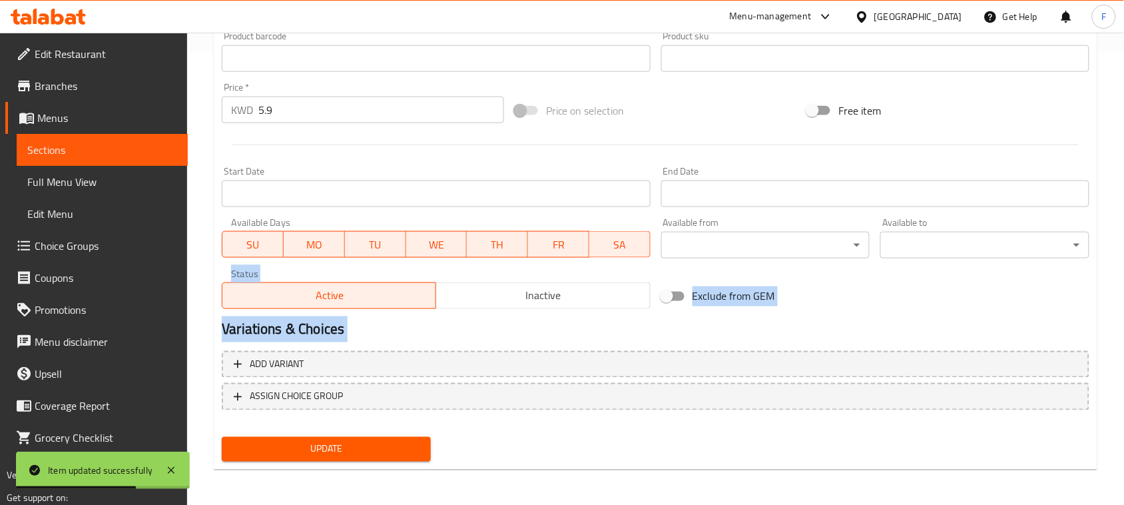
drag, startPoint x: 1122, startPoint y: 351, endPoint x: 1116, endPoint y: 246, distance: 104.8
click at [1116, 246] on div "Home / Restaurants management / Menus / Sections / item / update Travel Accesso…" at bounding box center [655, 43] width 937 height 928
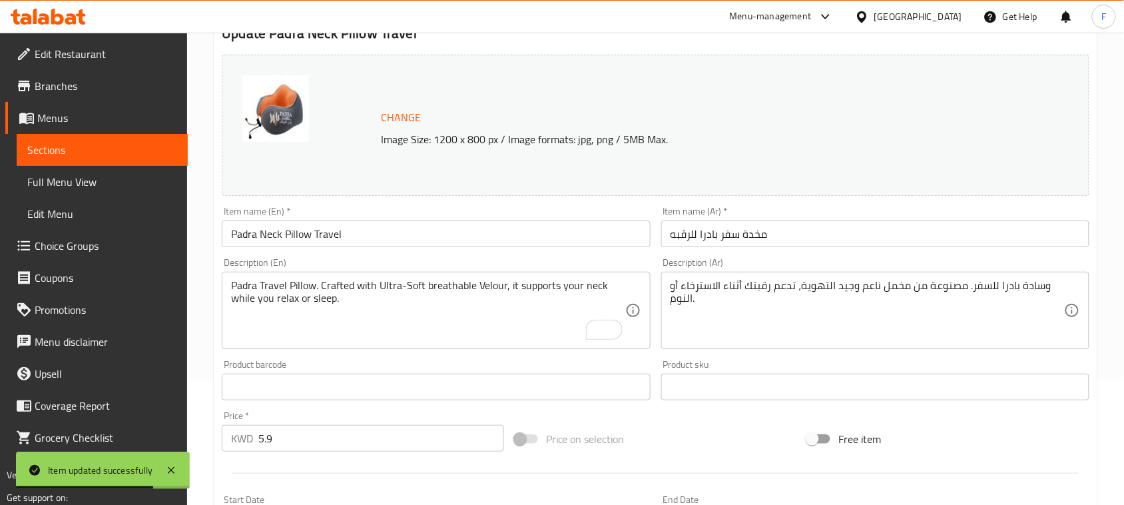
scroll to position [69, 0]
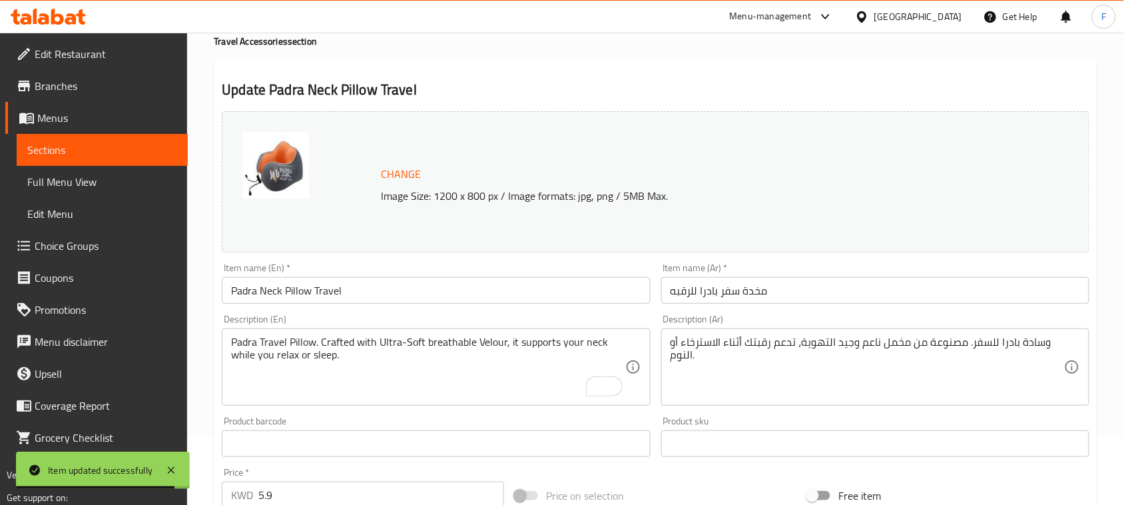
click at [781, 297] on input "مخدة سفر بادرا للرقبه" at bounding box center [875, 290] width 428 height 27
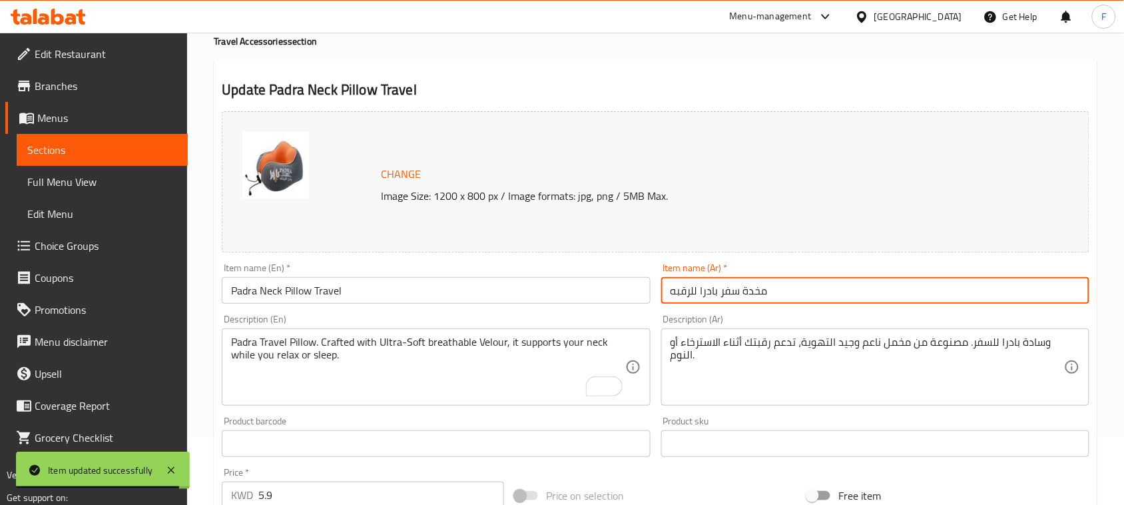
click at [781, 297] on input "مخدة سفر بادرا للرقبه" at bounding box center [875, 290] width 428 height 27
click at [747, 296] on input "مخدة سفر بادرا للرقبه" at bounding box center [875, 290] width 428 height 27
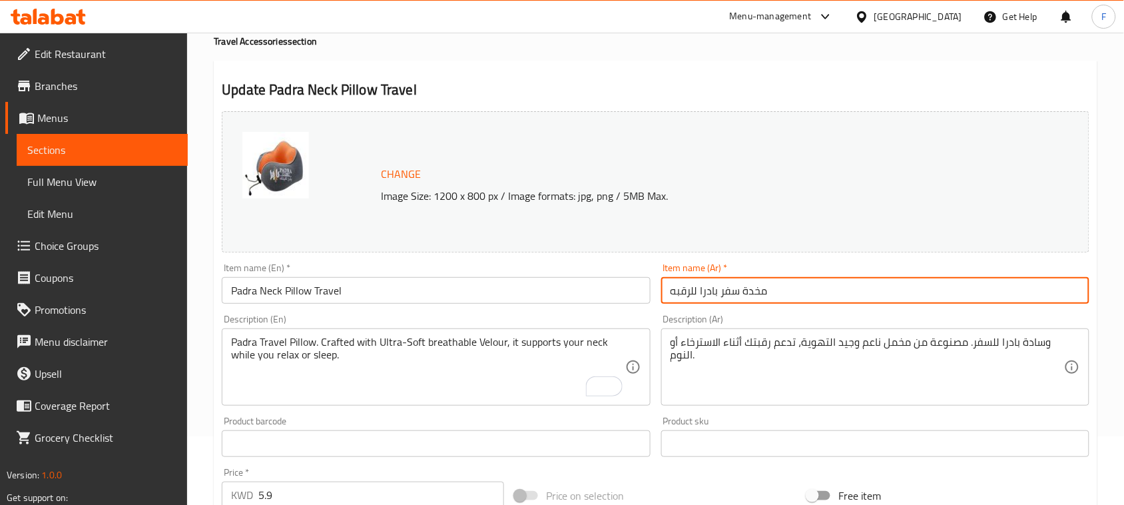
click at [747, 296] on input "مخدة سفر بادرا للرقبه" at bounding box center [875, 290] width 428 height 27
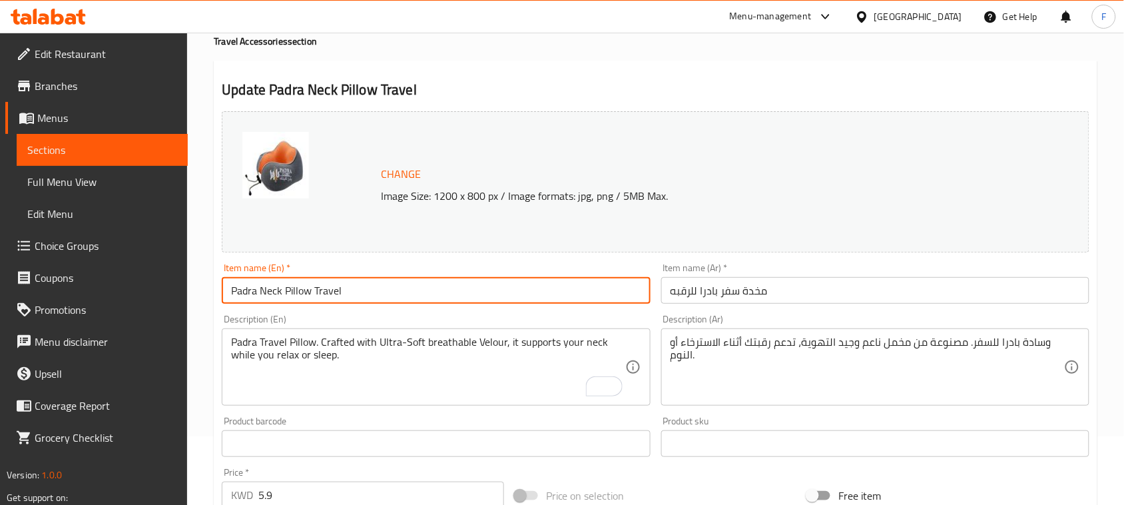
click at [539, 301] on input "Padra Neck Pillow Travel" at bounding box center [436, 290] width 428 height 27
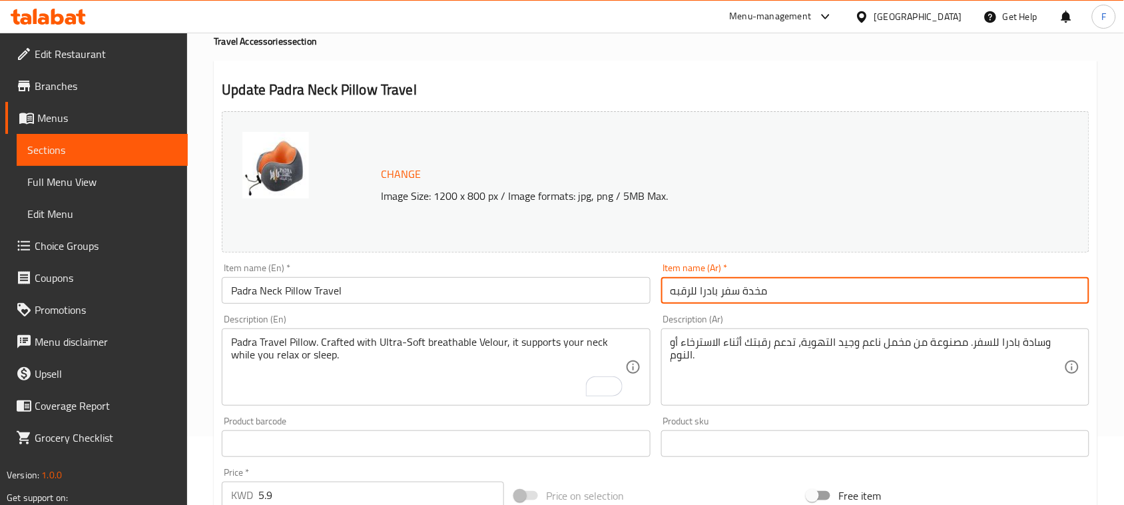
click at [790, 300] on input "مخدة سفر بادرا للرقبه" at bounding box center [875, 290] width 428 height 27
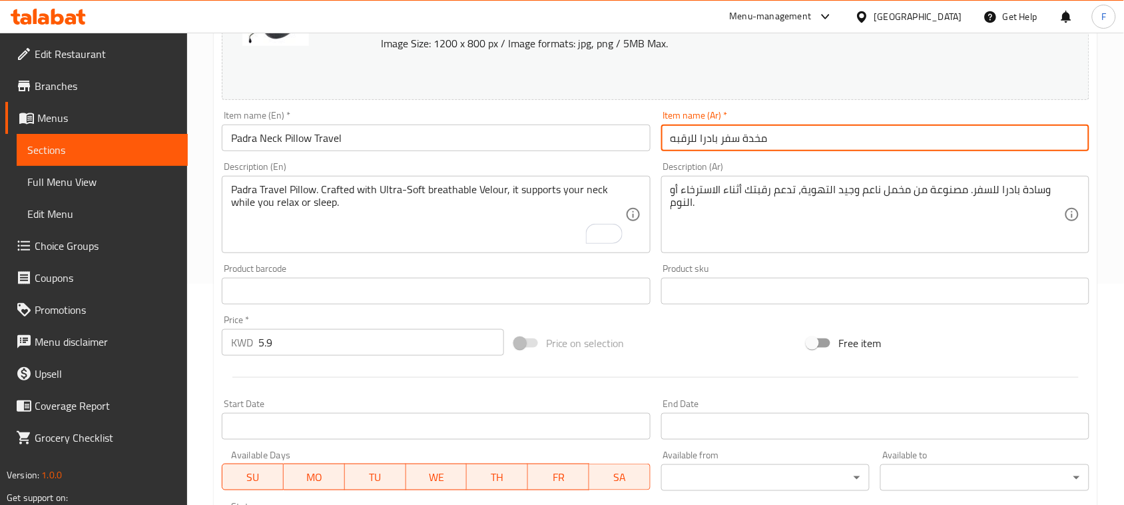
scroll to position [234, 0]
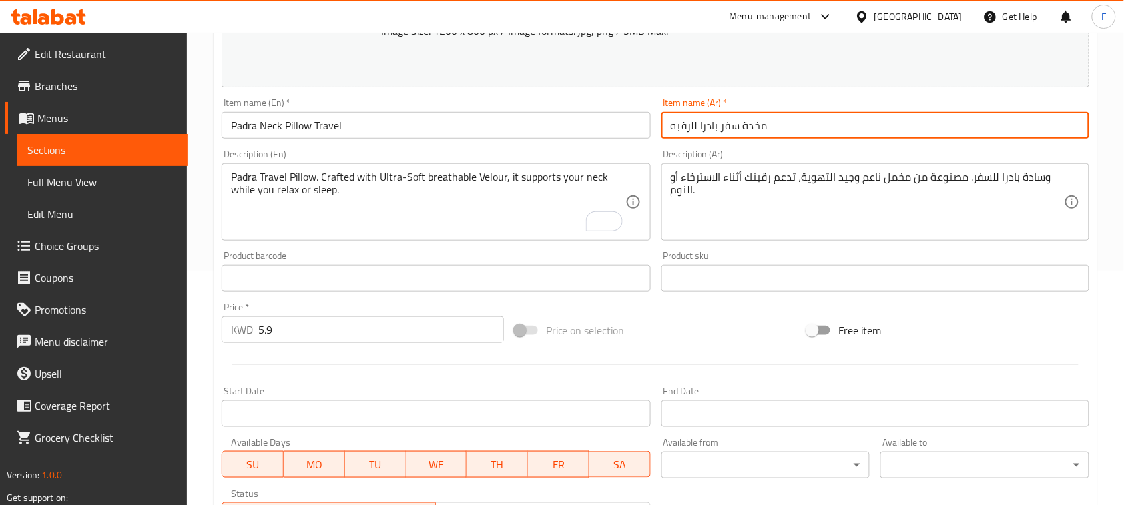
click at [787, 135] on input "مخدة سفر بادرا للرقبه" at bounding box center [875, 125] width 428 height 27
click at [743, 131] on input "مخدة سفر بادرا للرقبه" at bounding box center [875, 125] width 428 height 27
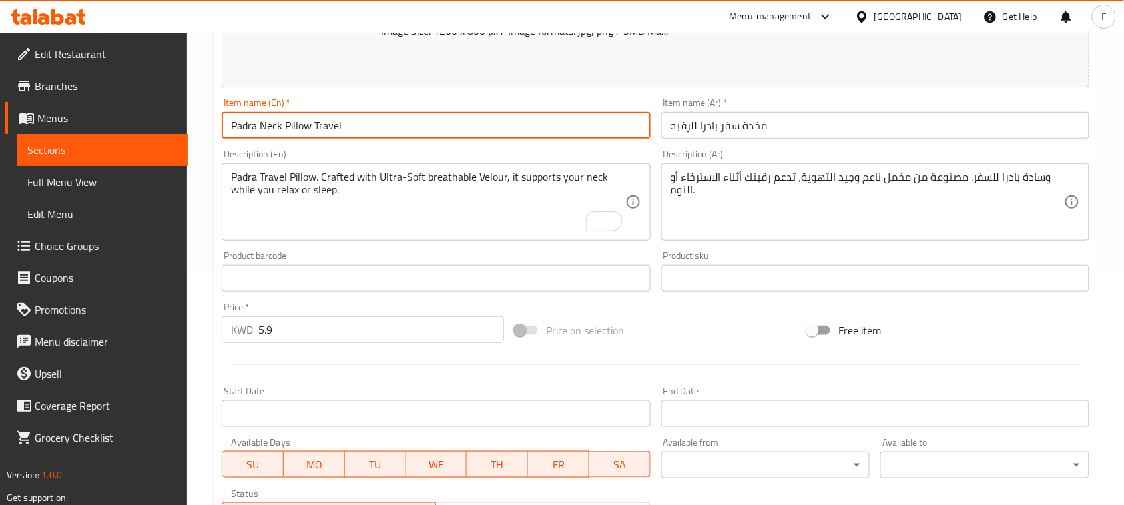
click at [444, 130] on input "Padra Neck Pillow Travel" at bounding box center [436, 125] width 428 height 27
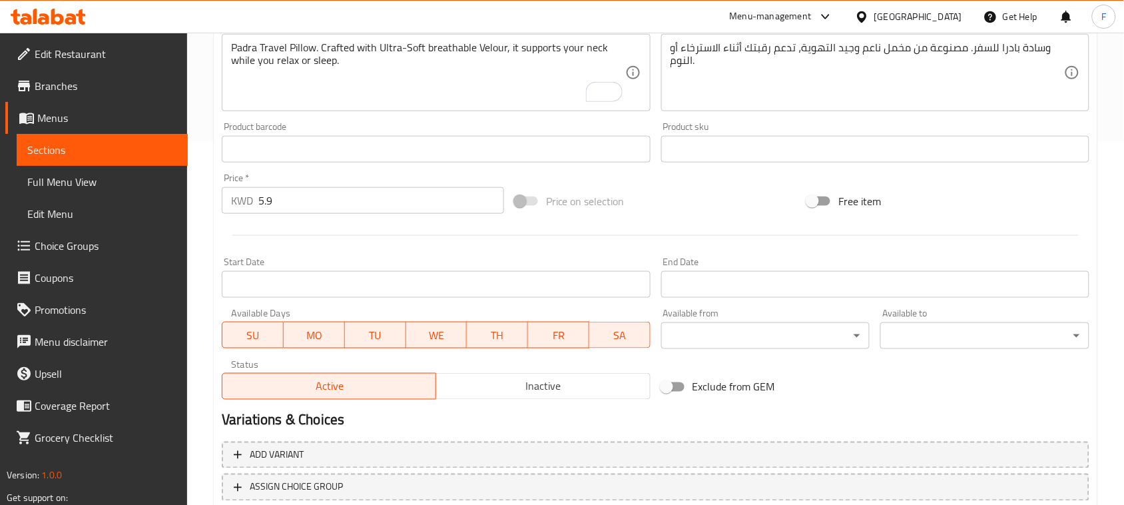
scroll to position [454, 0]
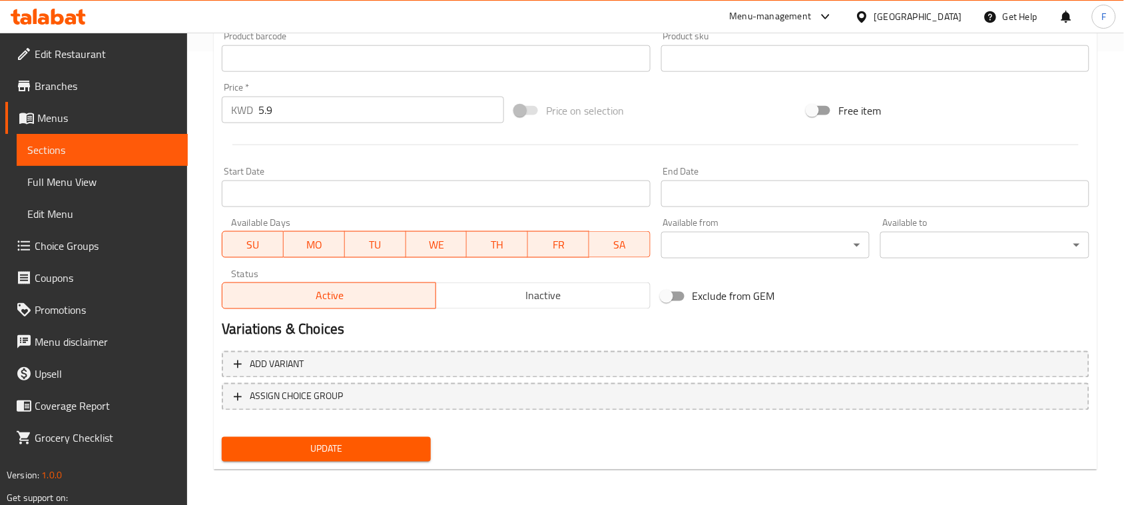
click at [387, 442] on span "Update" at bounding box center [326, 449] width 188 height 17
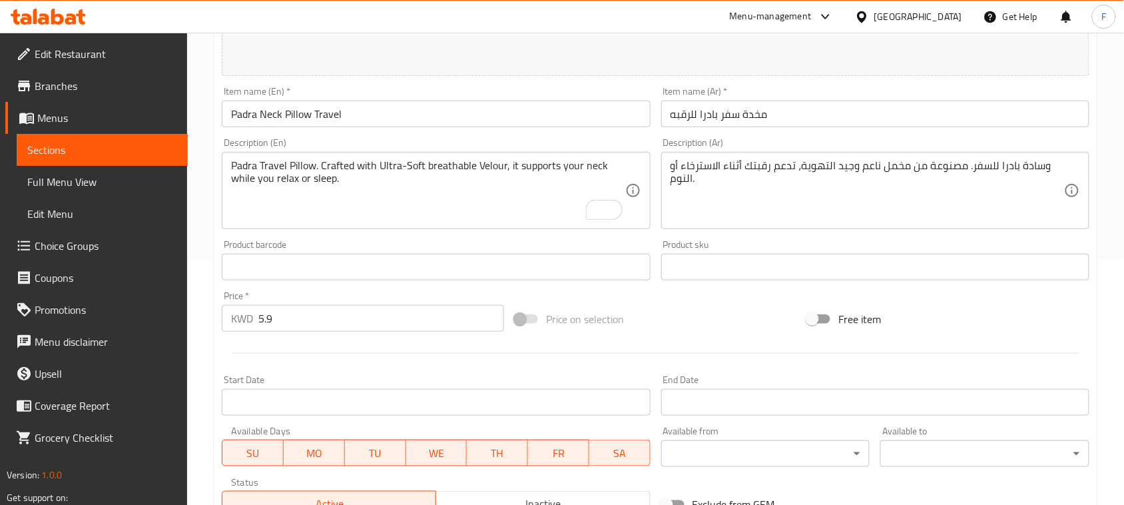
scroll to position [203, 0]
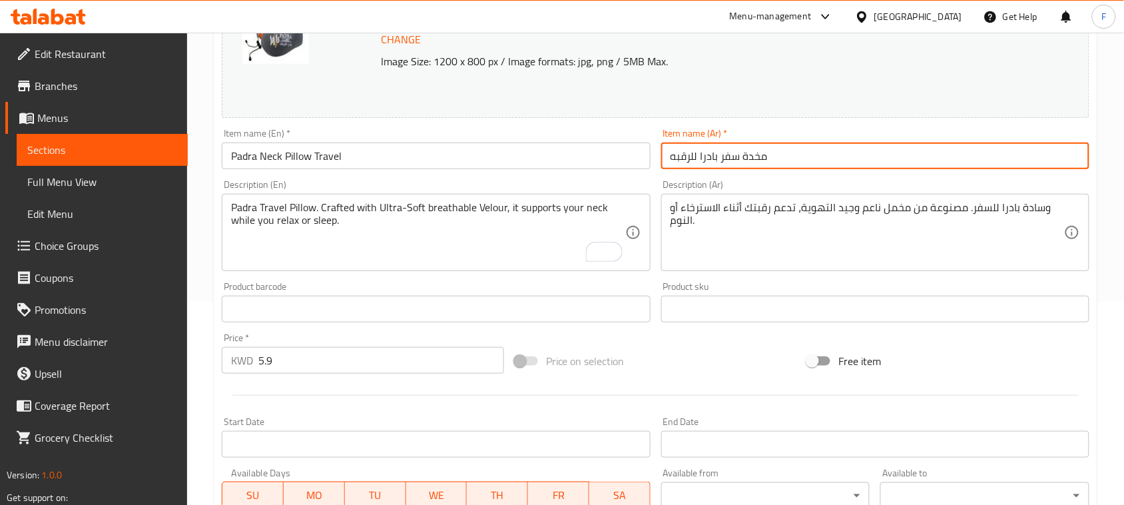
click at [736, 159] on input "مخدة سفر بادرا للرقبه" at bounding box center [875, 156] width 428 height 27
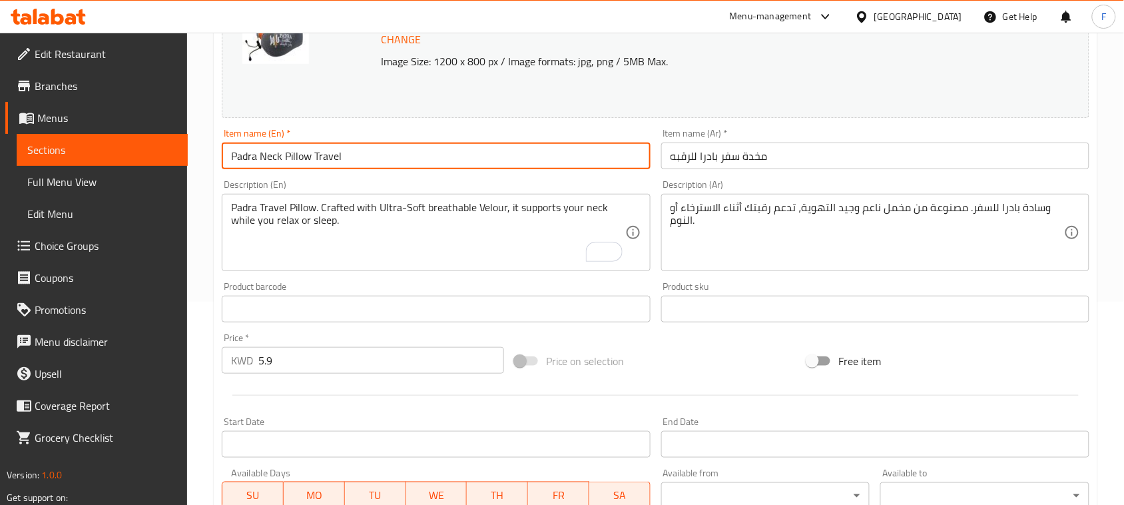
click at [368, 162] on input "Padra Neck Pillow Travel" at bounding box center [436, 156] width 428 height 27
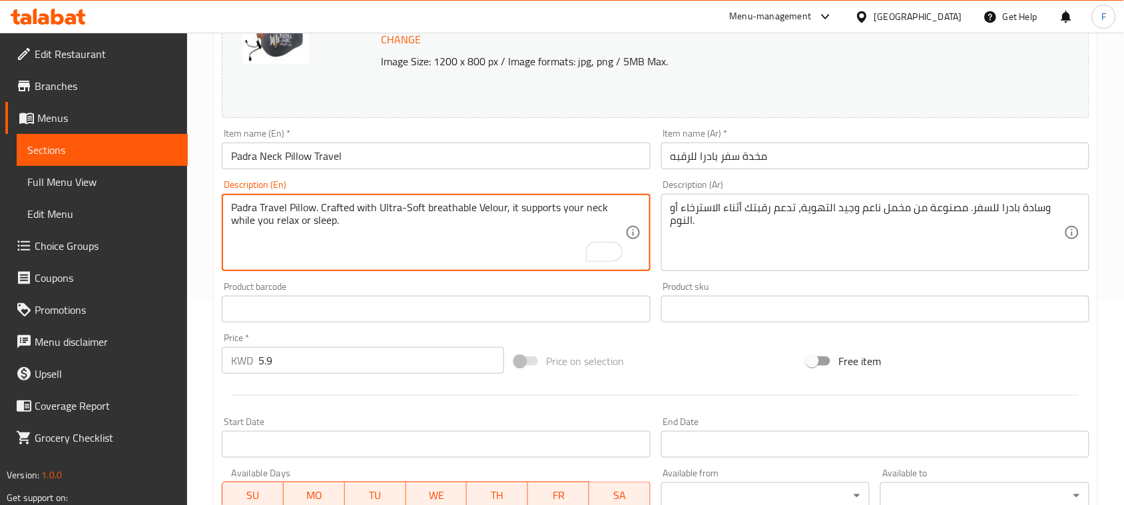
click at [585, 208] on textarea "Padra Travel Pillow. Crafted with Ultra-Soft breathable Velour, it supports you…" at bounding box center [428, 232] width 394 height 63
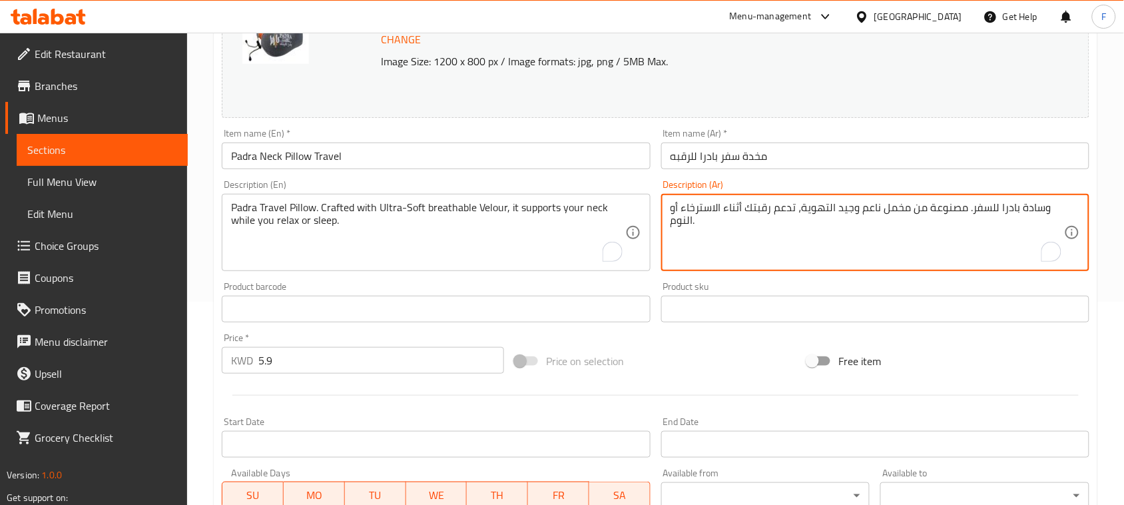
click at [727, 216] on textarea "وسادة بادرا للسفر. مصنوعة من مخمل ناعم وجيد التهوية، تدعم رقبتك أثناء الاسترخاء…" at bounding box center [868, 232] width 394 height 63
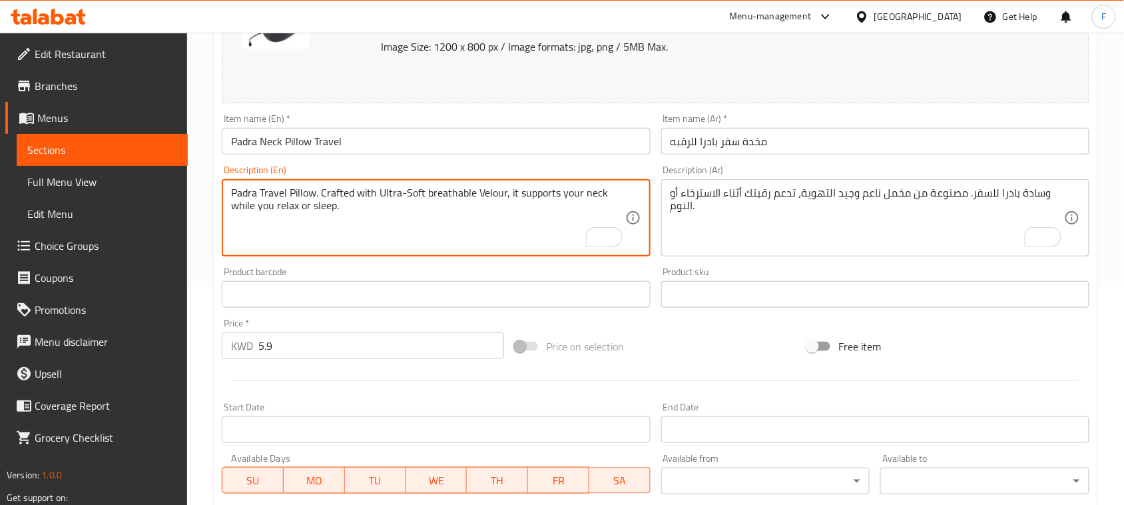
scroll to position [109, 0]
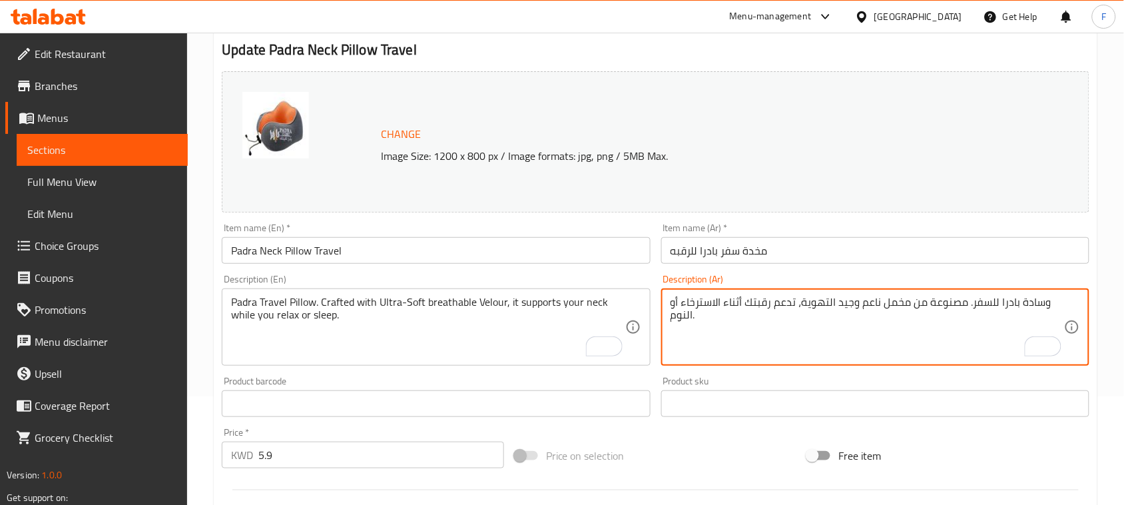
click at [783, 314] on textarea "وسادة بادرا للسفر. مصنوعة من مخمل ناعم وجيد التهوية، تدعم رقبتك أثناء الاسترخاء…" at bounding box center [868, 327] width 394 height 63
click at [743, 254] on input "مخدة سفر بادرا للرقبه" at bounding box center [875, 250] width 428 height 27
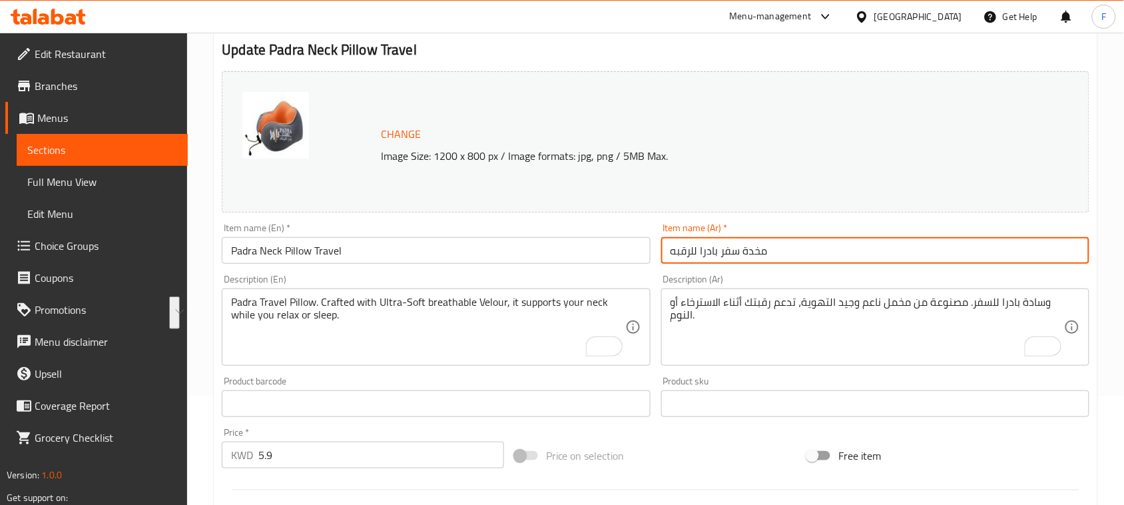
click at [743, 254] on input "مخدة سفر بادرا للرقبه" at bounding box center [875, 250] width 428 height 27
click at [460, 247] on input "Padra Neck Pillow Travel" at bounding box center [436, 250] width 428 height 27
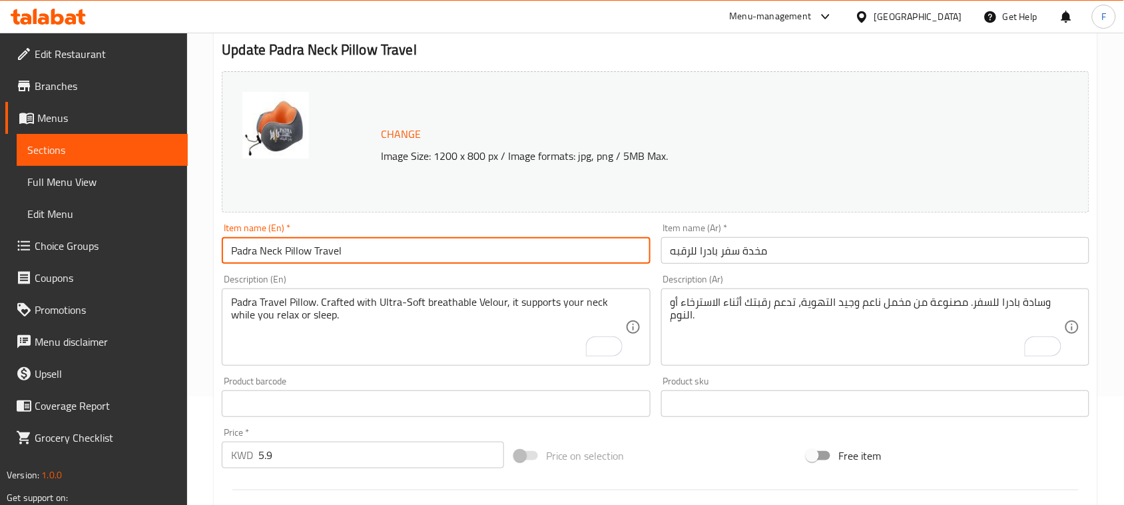
click at [460, 247] on input "Padra Neck Pillow Travel" at bounding box center [436, 250] width 428 height 27
click at [454, 250] on input "Padra Neck Pillow Travel" at bounding box center [436, 250] width 428 height 27
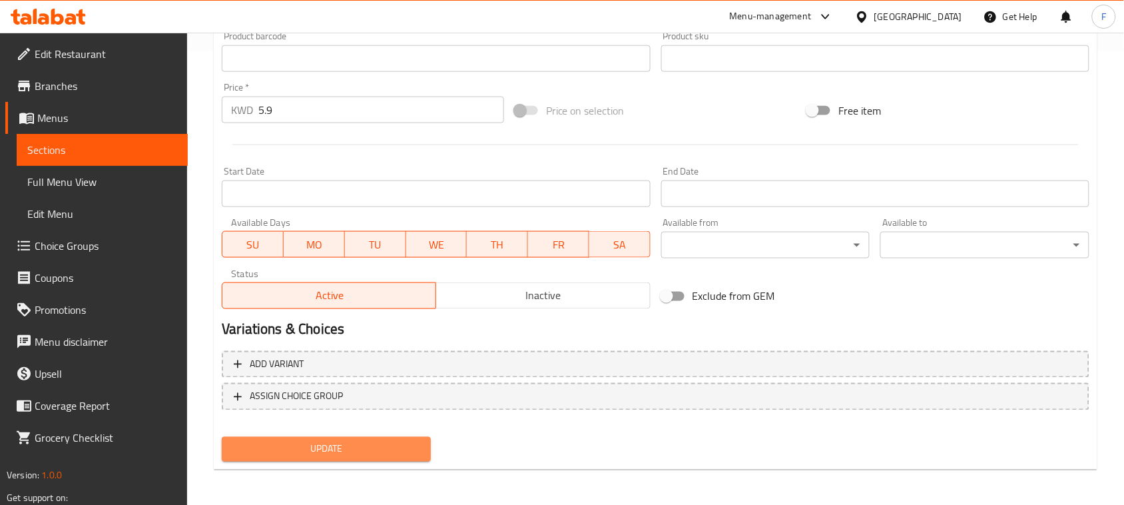
click at [383, 458] on button "Update" at bounding box center [326, 449] width 209 height 25
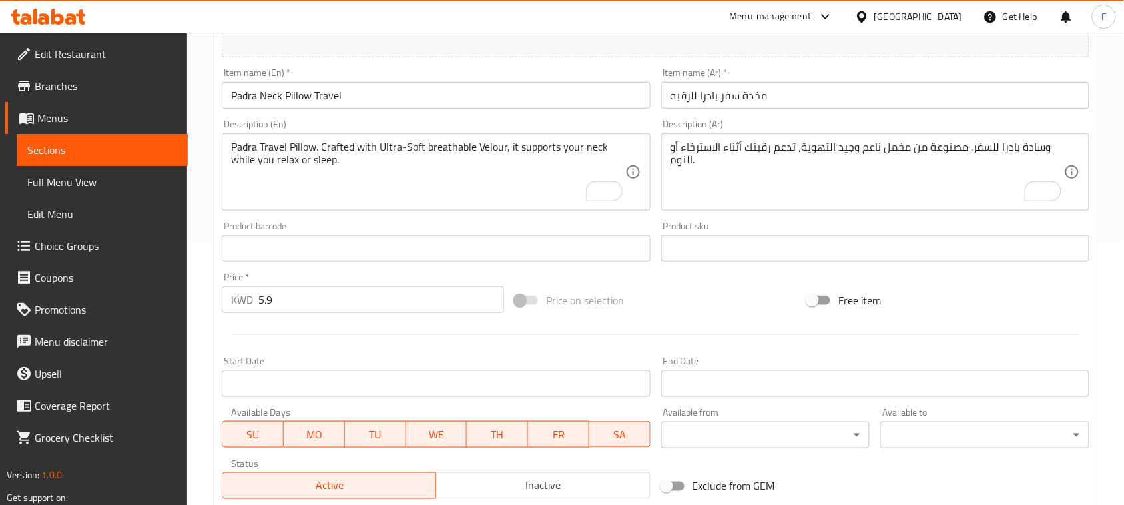
scroll to position [0, 0]
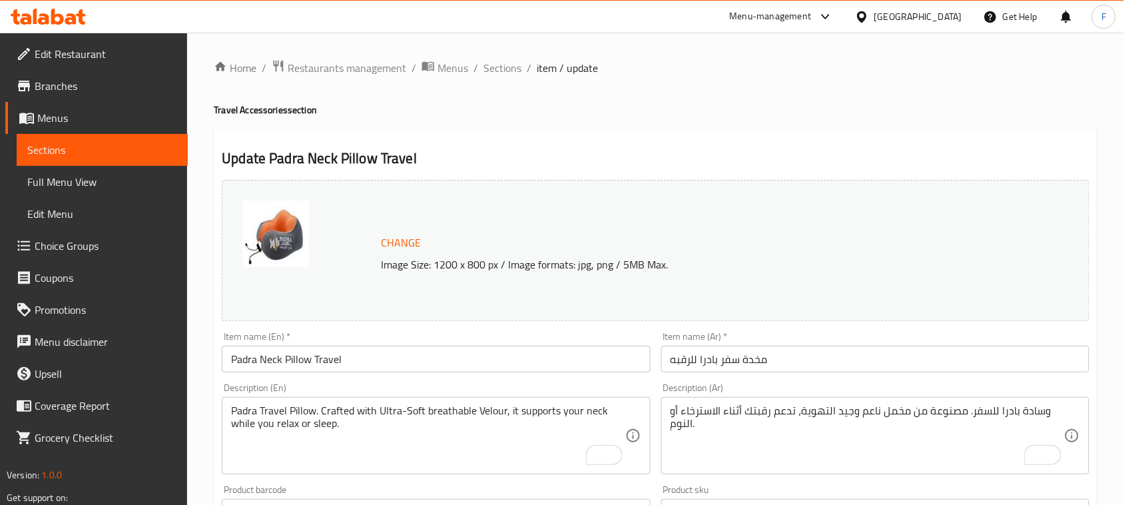
click at [67, 49] on span "Edit Restaurant" at bounding box center [106, 54] width 143 height 16
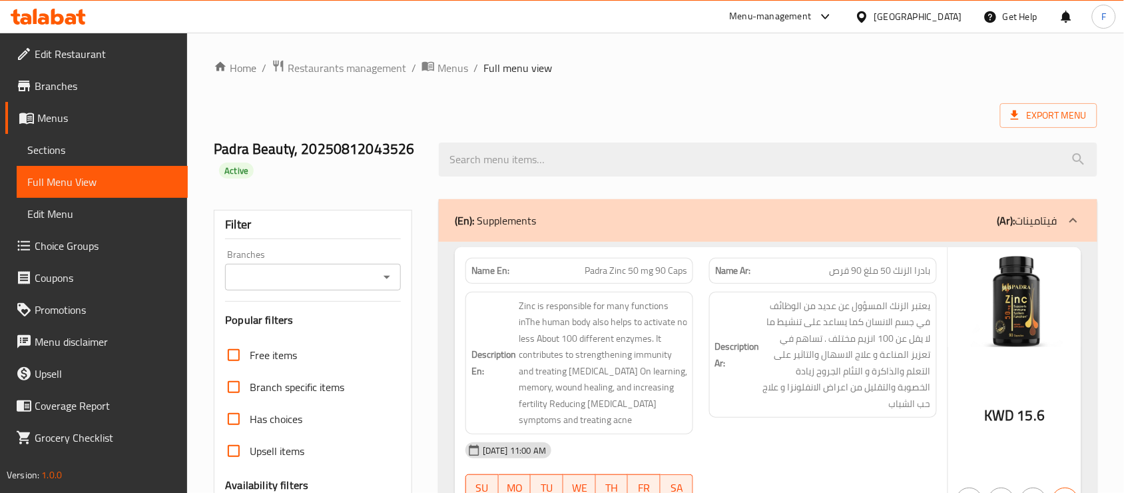
click at [44, 149] on span "Sections" at bounding box center [102, 150] width 150 height 16
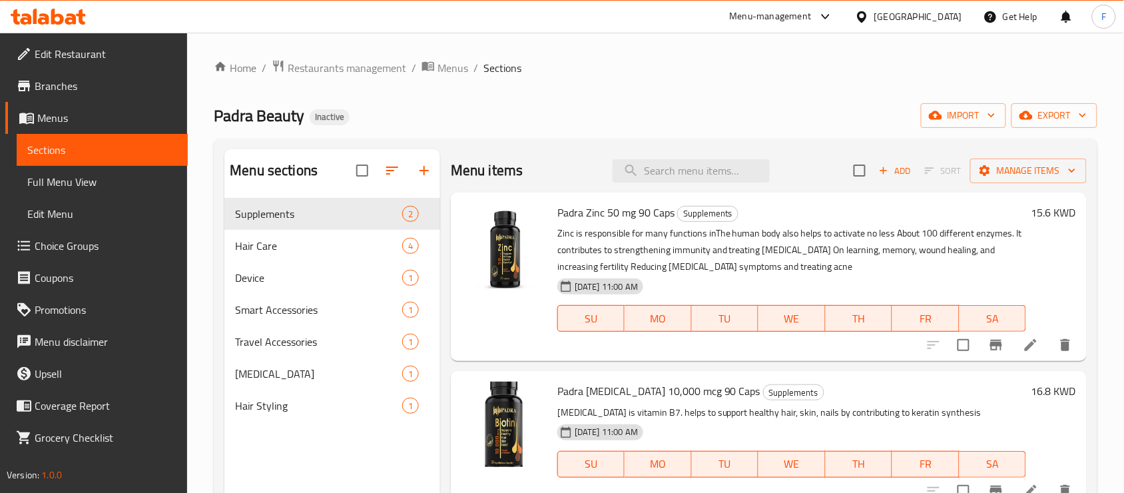
click at [1037, 347] on icon at bounding box center [1031, 345] width 16 height 16
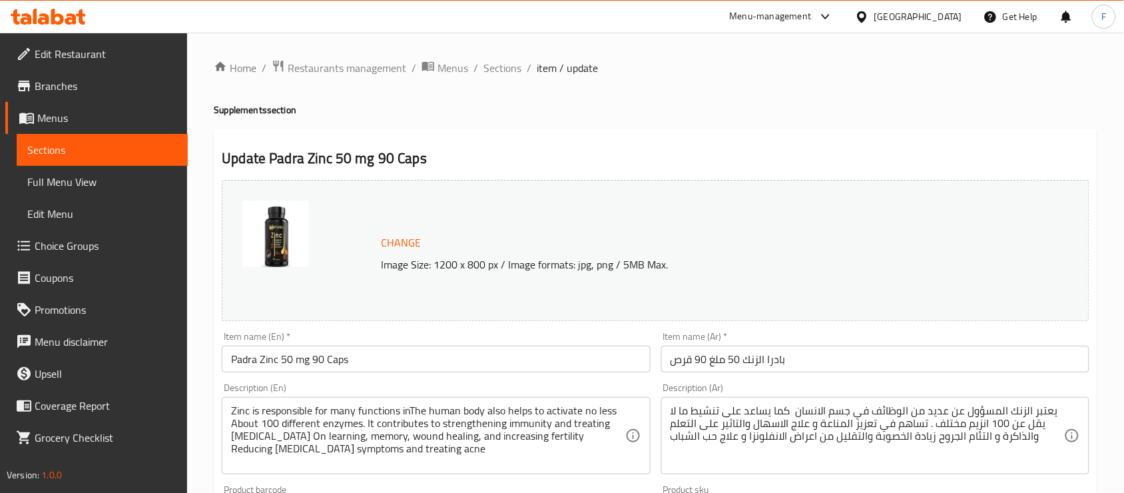
scroll to position [27, 0]
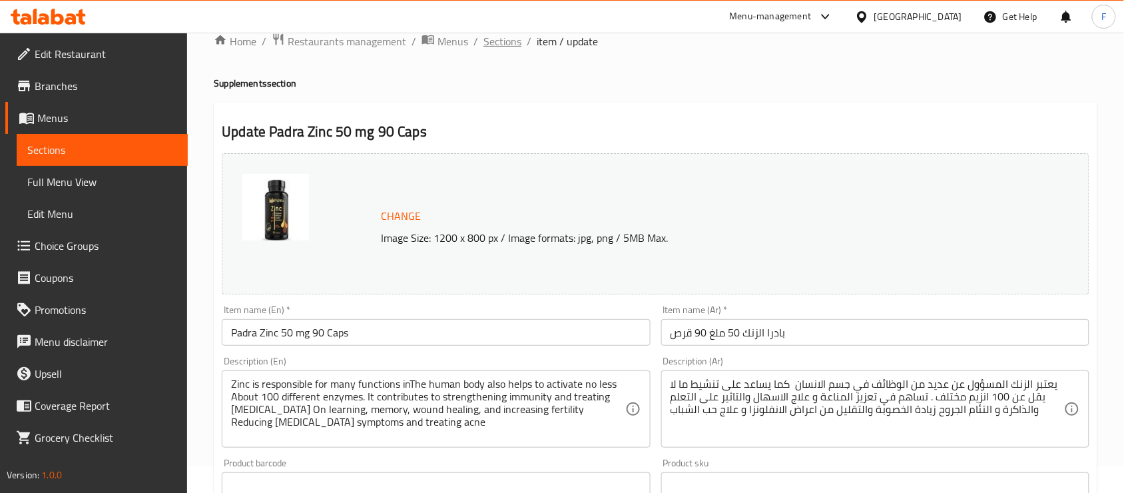
click at [502, 41] on span "Sections" at bounding box center [503, 41] width 38 height 16
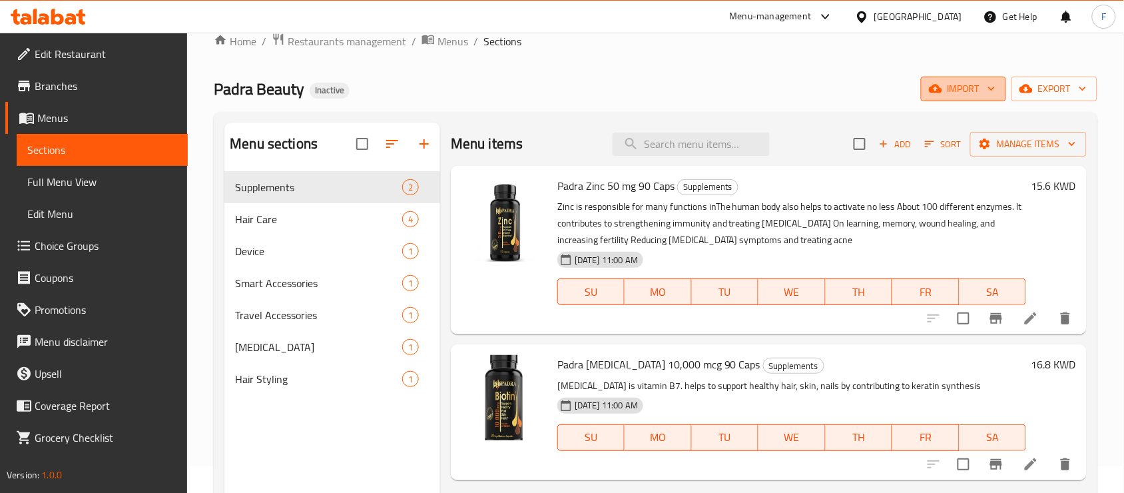
click at [968, 90] on span "import" at bounding box center [964, 89] width 64 height 17
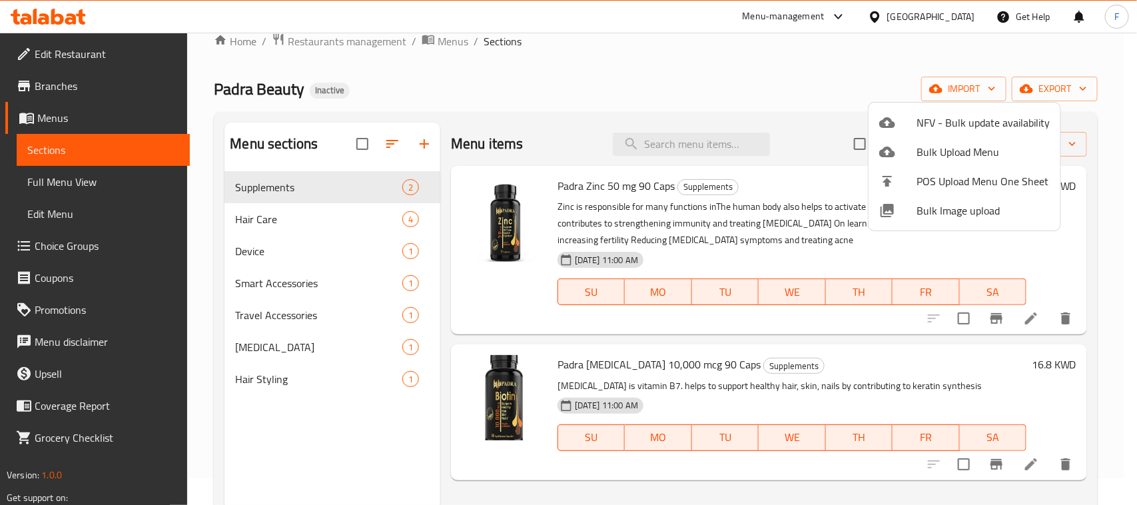
click at [740, 48] on div at bounding box center [568, 252] width 1137 height 505
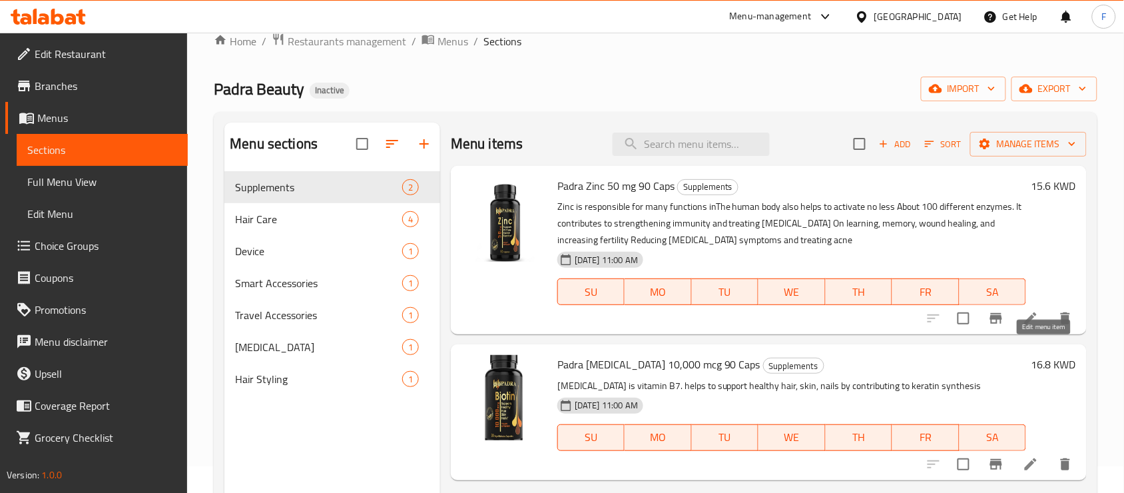
click at [1036, 326] on icon at bounding box center [1031, 318] width 16 height 16
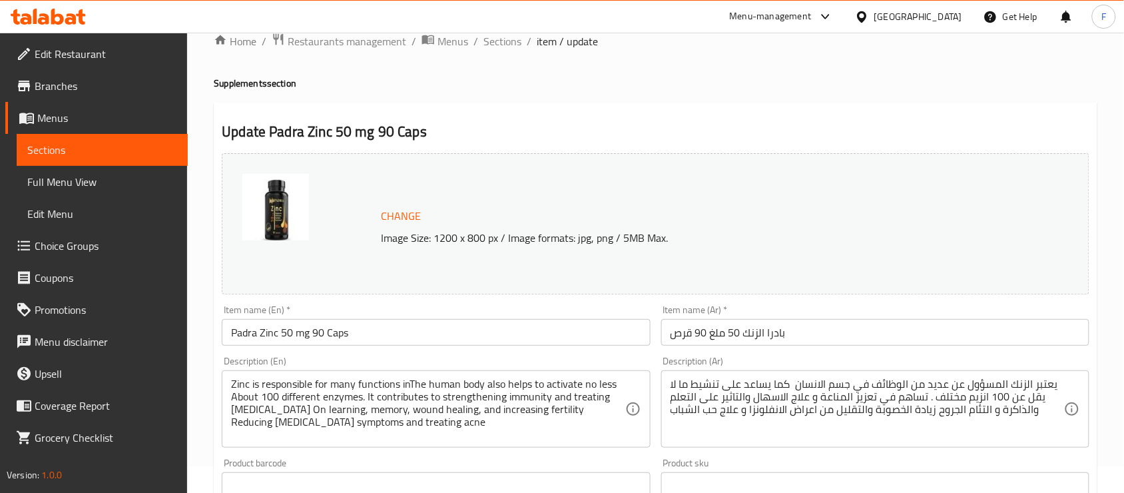
scroll to position [67, 0]
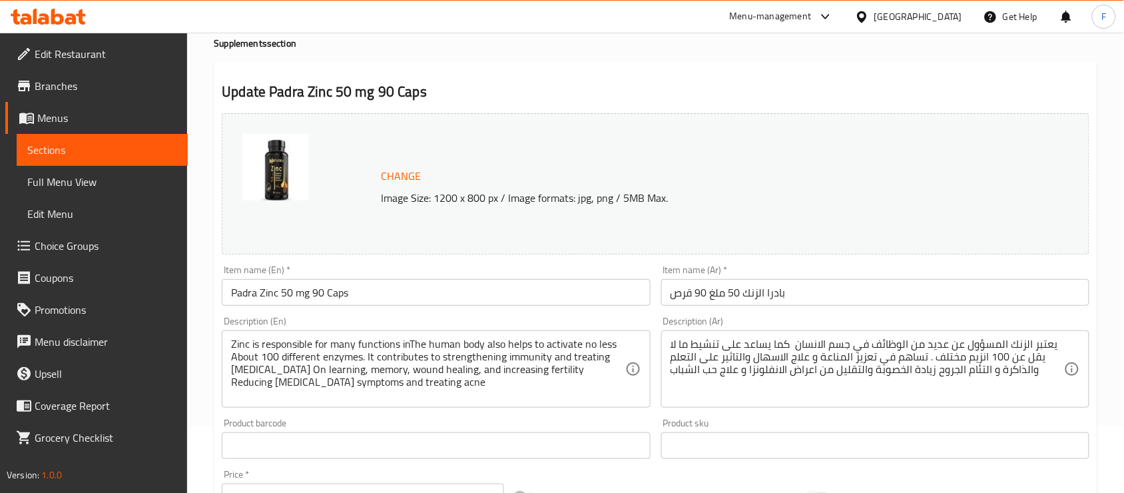
click at [394, 284] on input "Padra Zinc 50 mg 90 Caps" at bounding box center [436, 292] width 428 height 27
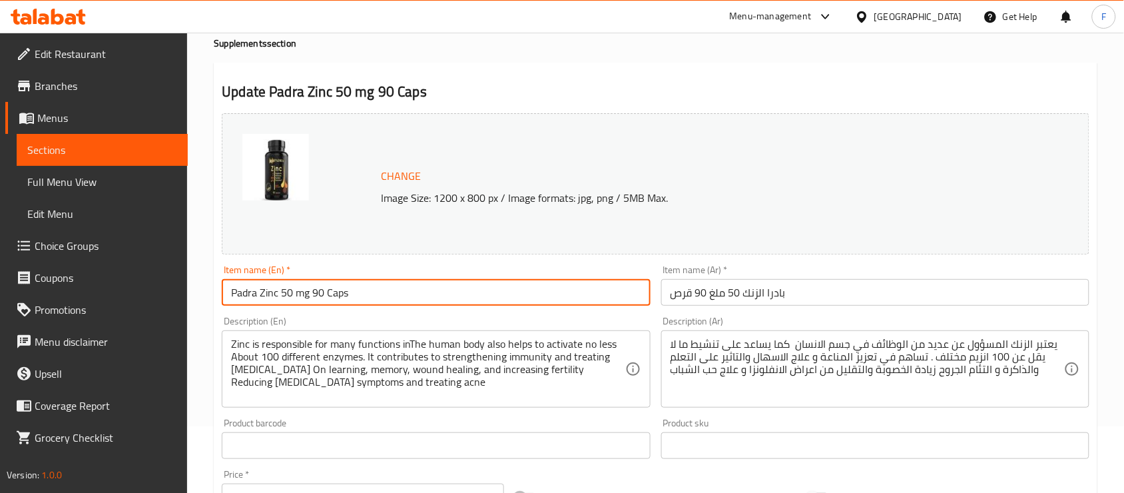
click at [394, 284] on input "Padra Zinc 50 mg 90 Caps" at bounding box center [436, 292] width 428 height 27
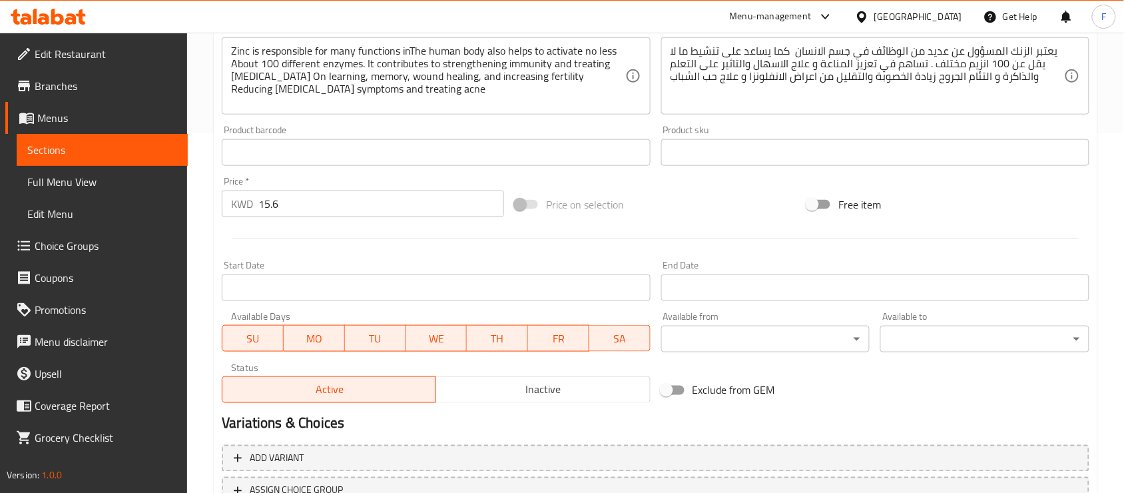
scroll to position [400, 0]
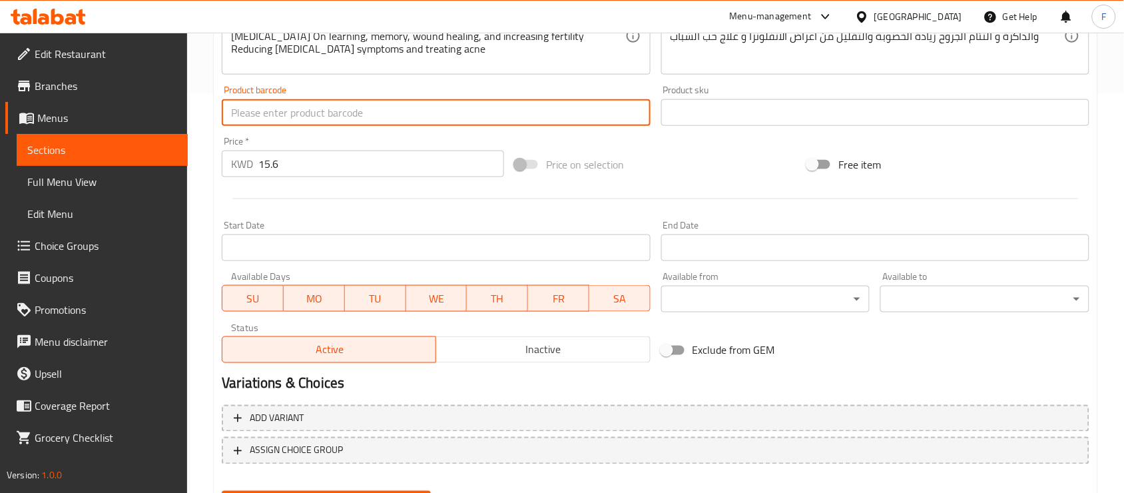
click at [304, 109] on input "text" at bounding box center [436, 112] width 428 height 27
paste input "5065004115353"
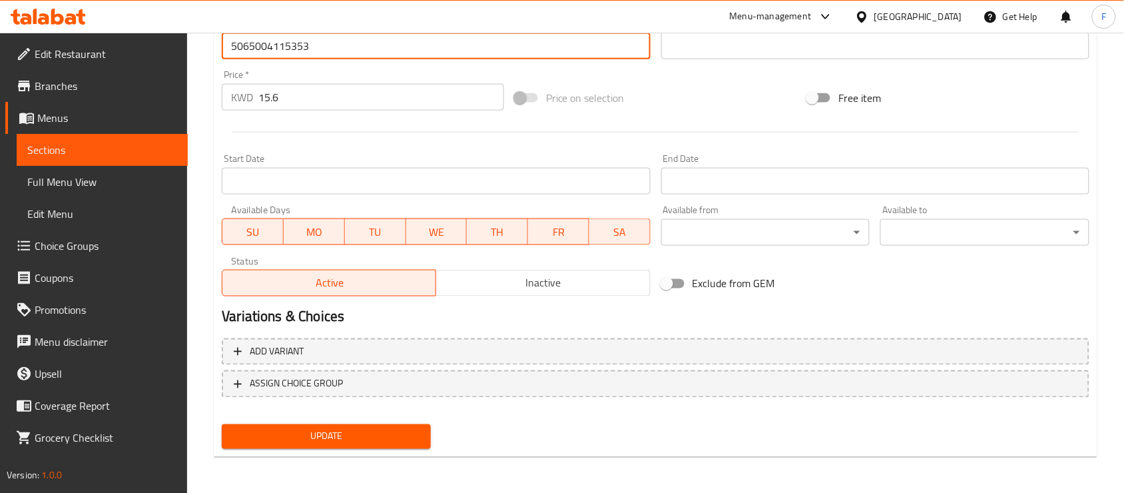
type input "5065004115353"
click at [380, 425] on button "Update" at bounding box center [326, 436] width 209 height 25
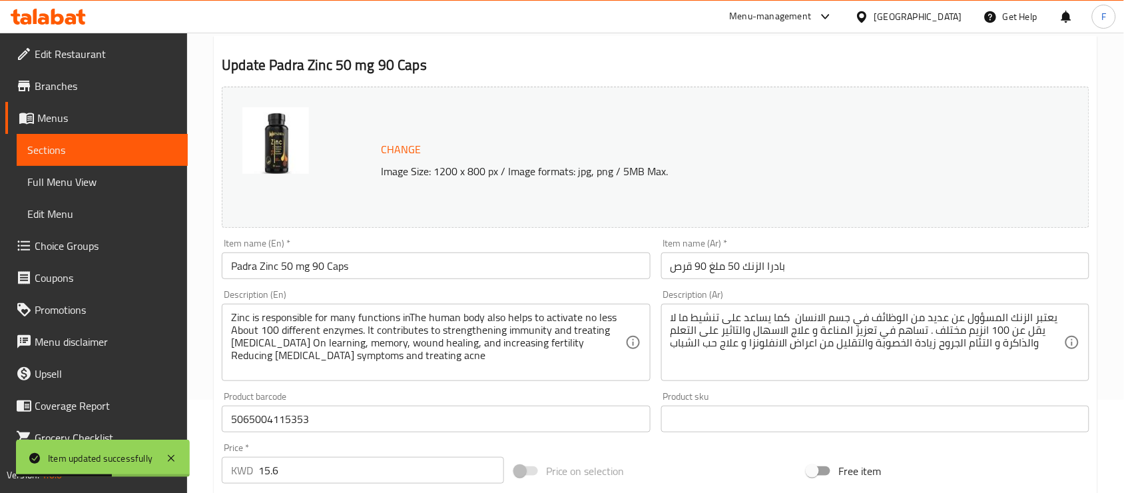
scroll to position [0, 0]
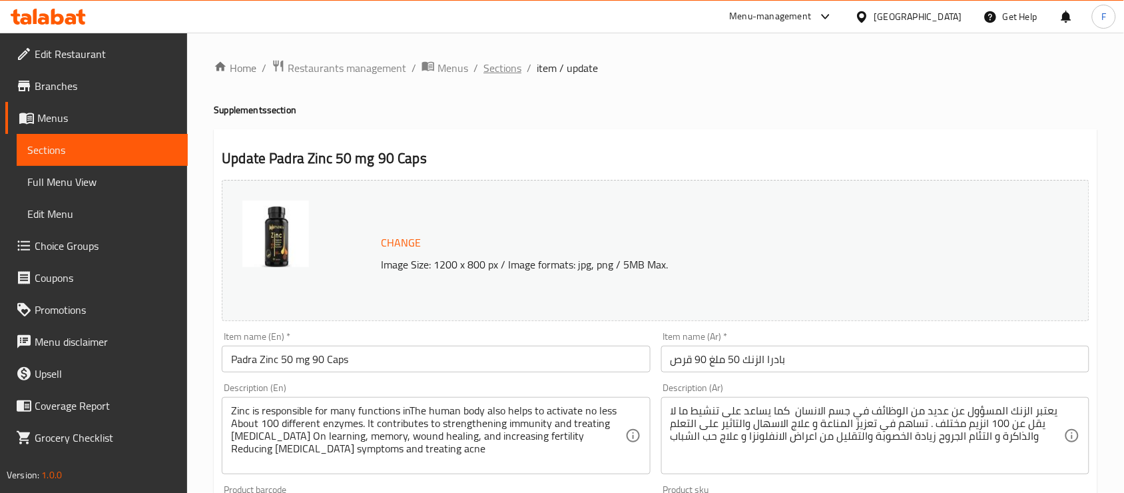
click at [510, 71] on span "Sections" at bounding box center [503, 68] width 38 height 16
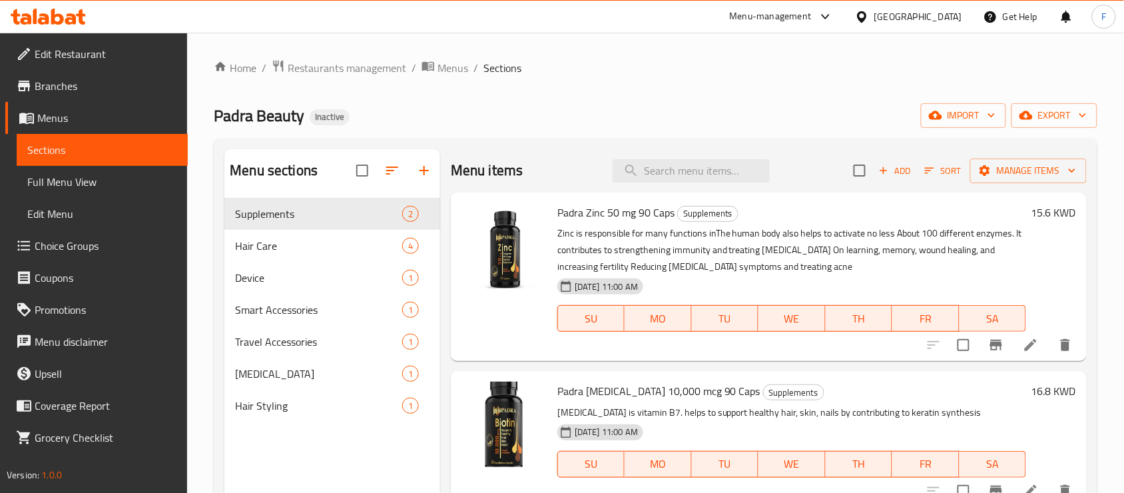
click at [581, 212] on span "Padra Zinc 50 mg 90 Caps" at bounding box center [615, 212] width 117 height 20
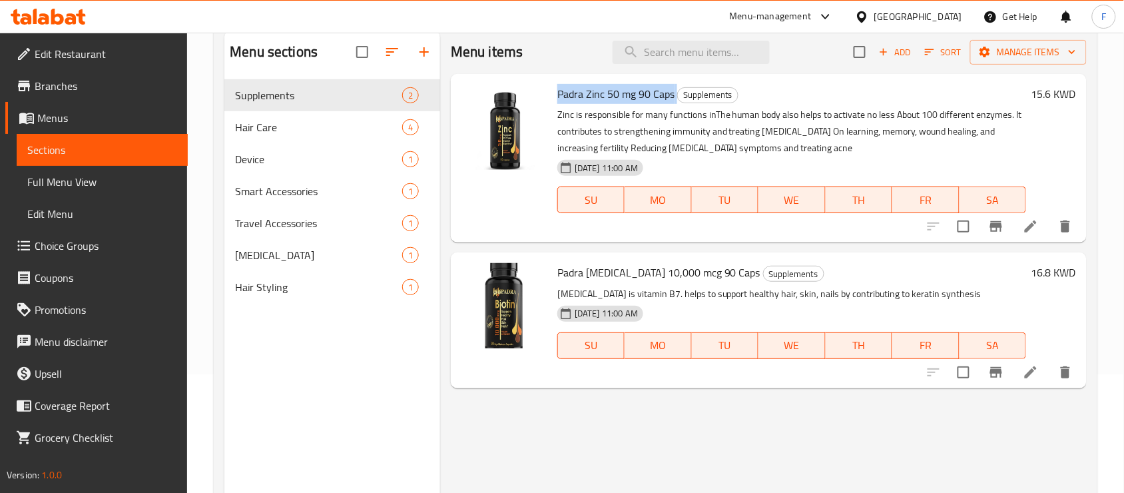
scroll to position [144, 0]
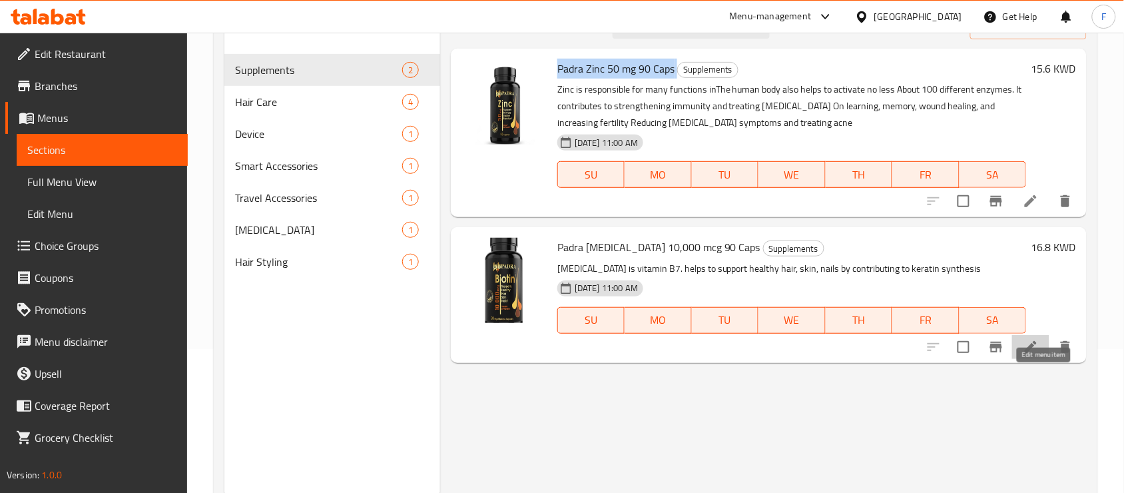
click at [1039, 344] on icon at bounding box center [1031, 347] width 16 height 16
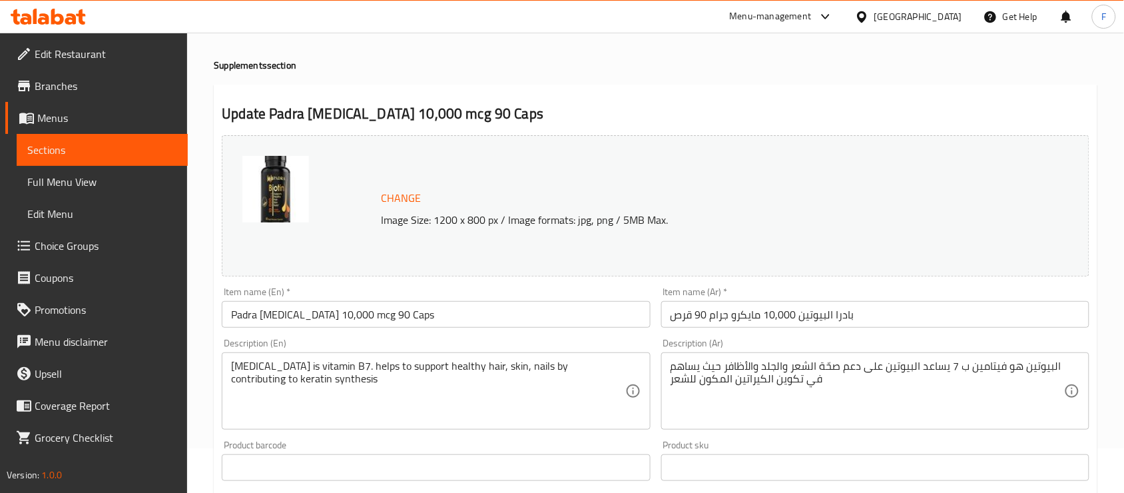
scroll to position [144, 0]
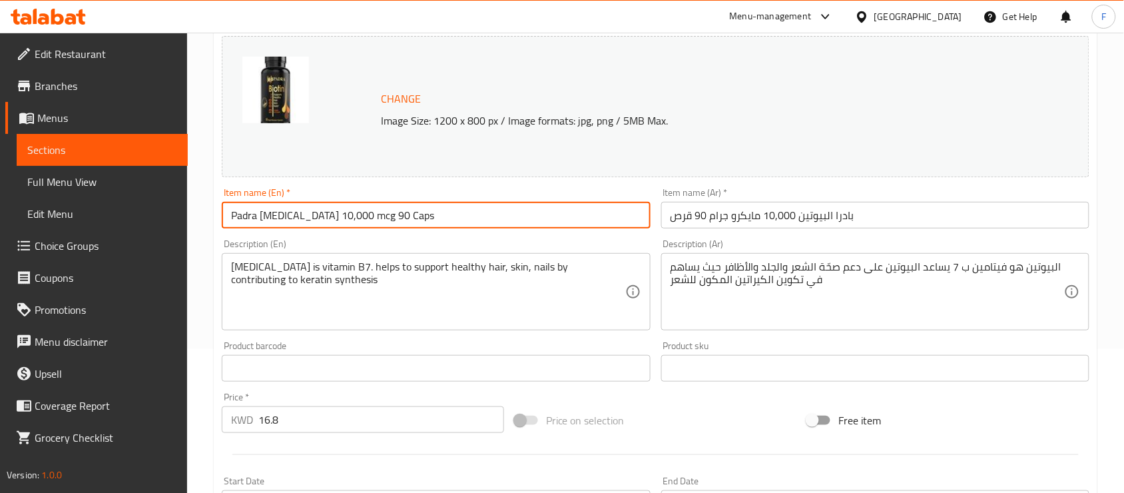
click at [253, 221] on input "Padra [MEDICAL_DATA] 10,000 mcg 90 Caps" at bounding box center [436, 215] width 428 height 27
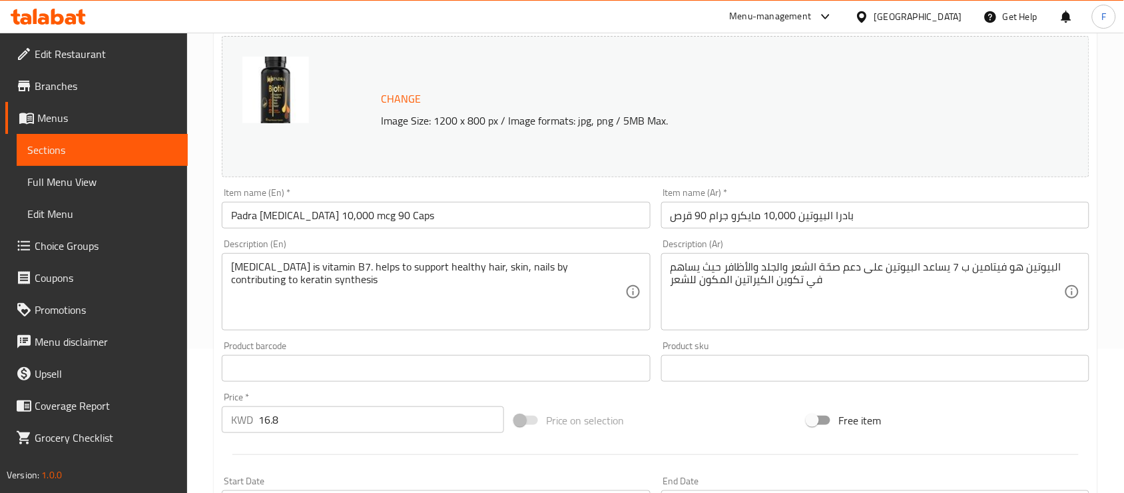
click at [393, 383] on div "Product barcode Product barcode" at bounding box center [435, 361] width 439 height 51
click at [390, 374] on input "text" at bounding box center [436, 368] width 428 height 27
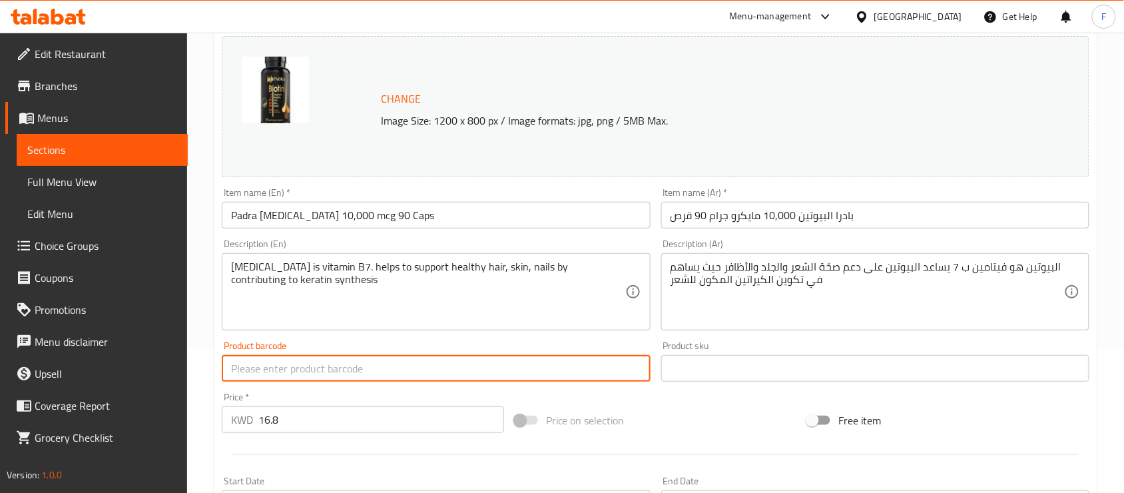
paste input "5065004115346"
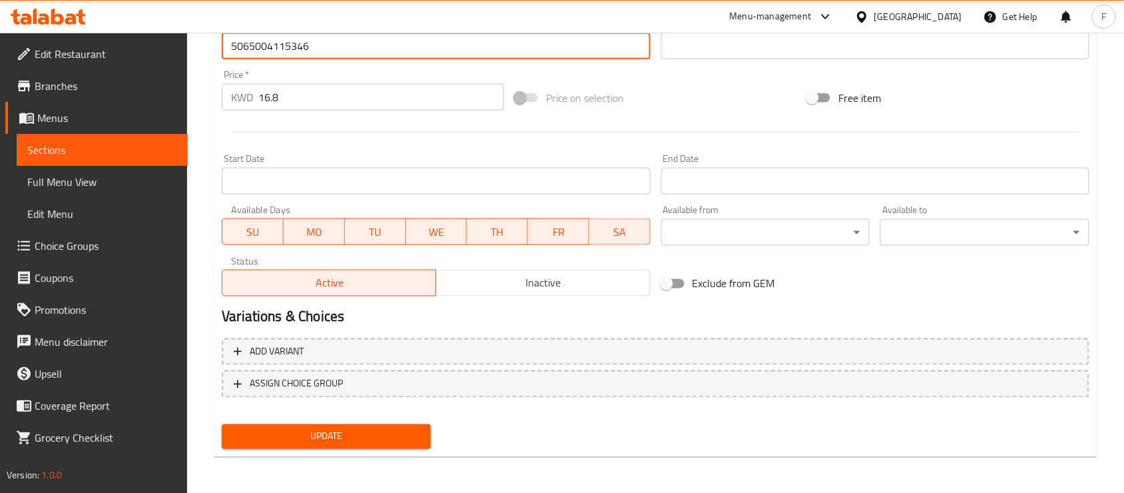
type input "5065004115346"
click at [392, 431] on span "Update" at bounding box center [326, 436] width 188 height 17
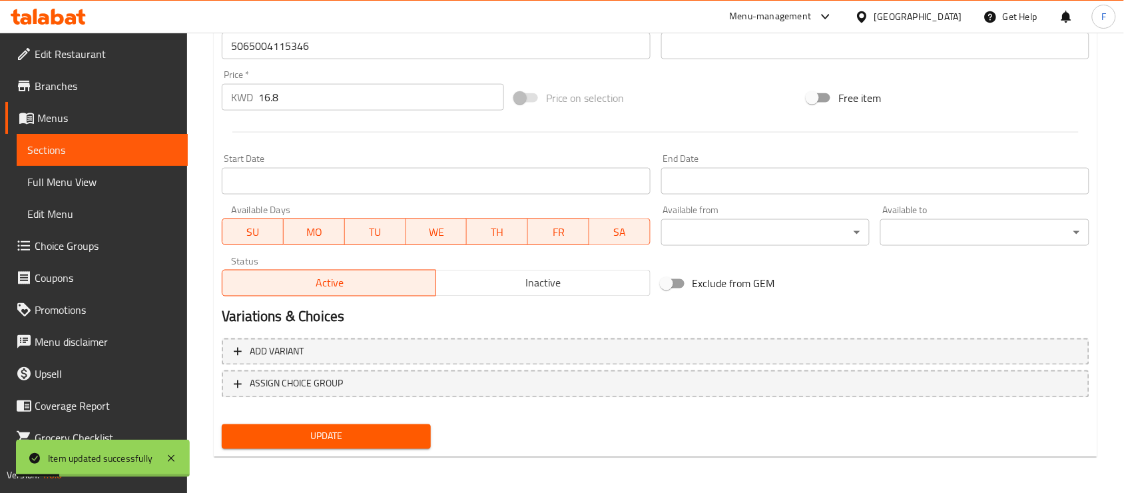
scroll to position [0, 0]
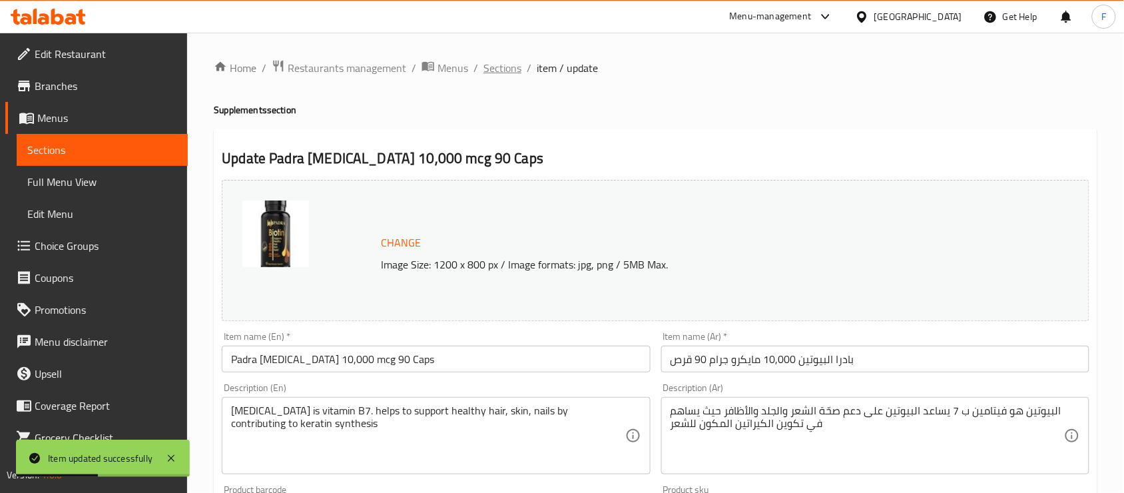
click at [500, 65] on span "Sections" at bounding box center [503, 68] width 38 height 16
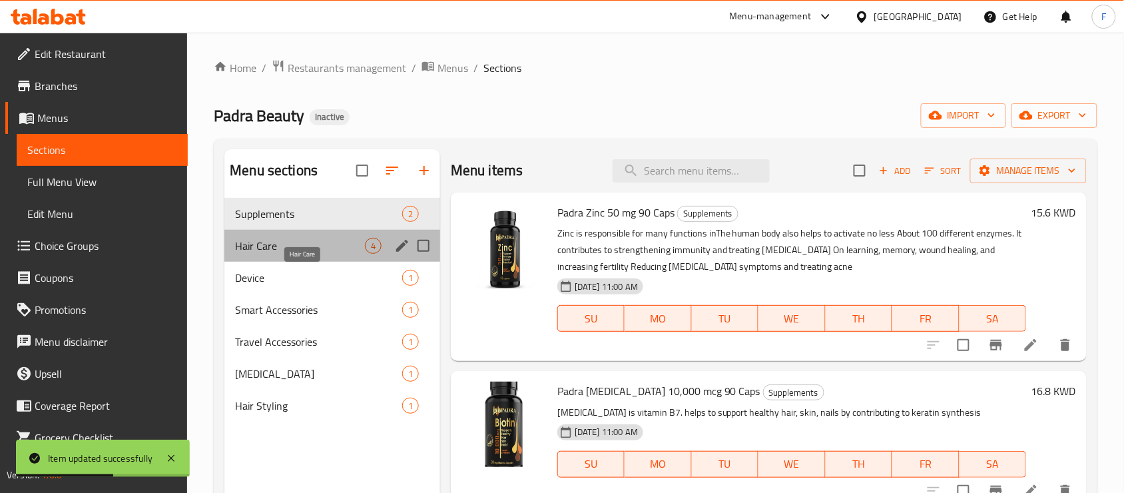
click at [358, 245] on span "Hair Care" at bounding box center [300, 246] width 130 height 16
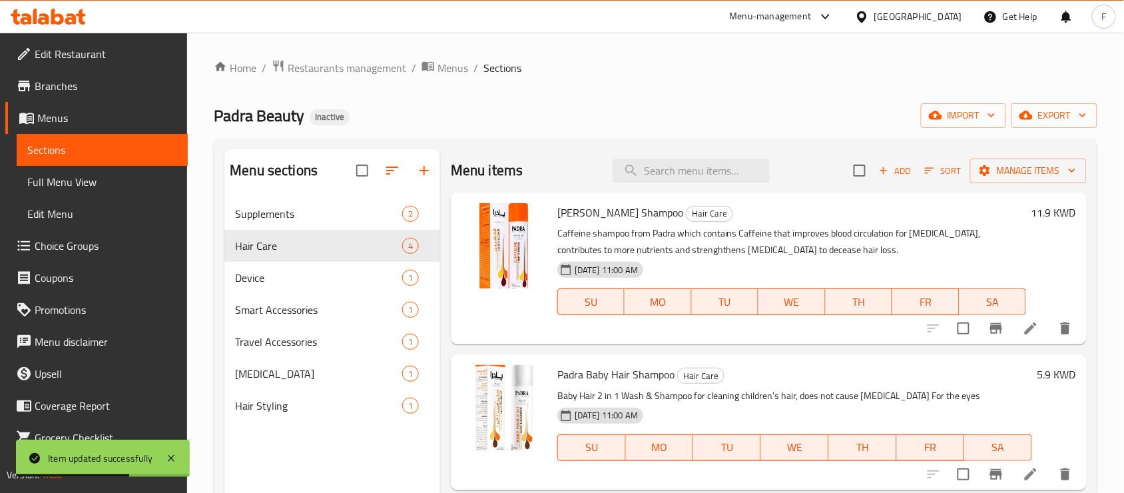
click at [606, 210] on span "[PERSON_NAME] Shampoo" at bounding box center [620, 212] width 126 height 20
copy h6 "[PERSON_NAME] Shampoo"
click at [1031, 324] on icon at bounding box center [1031, 328] width 16 height 16
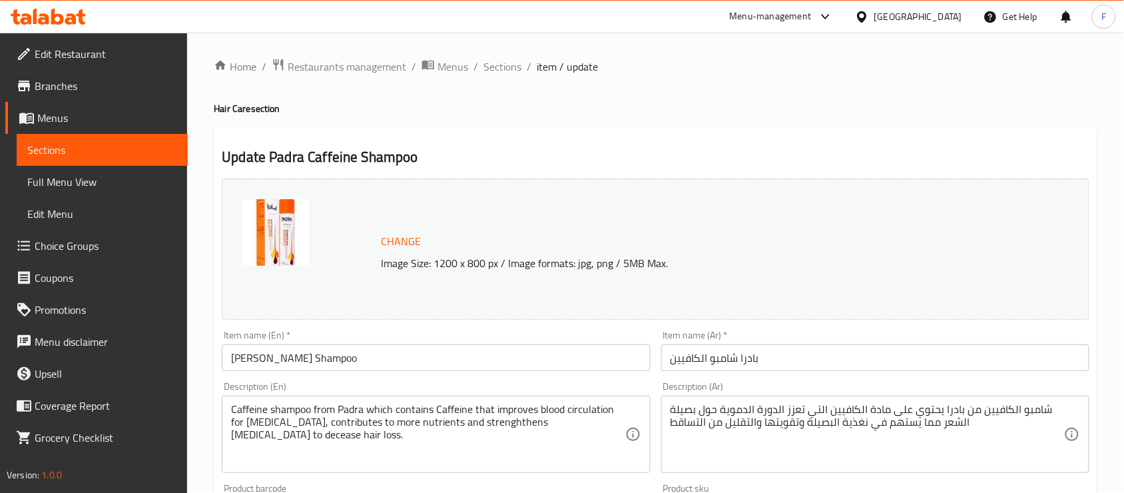
scroll to position [231, 0]
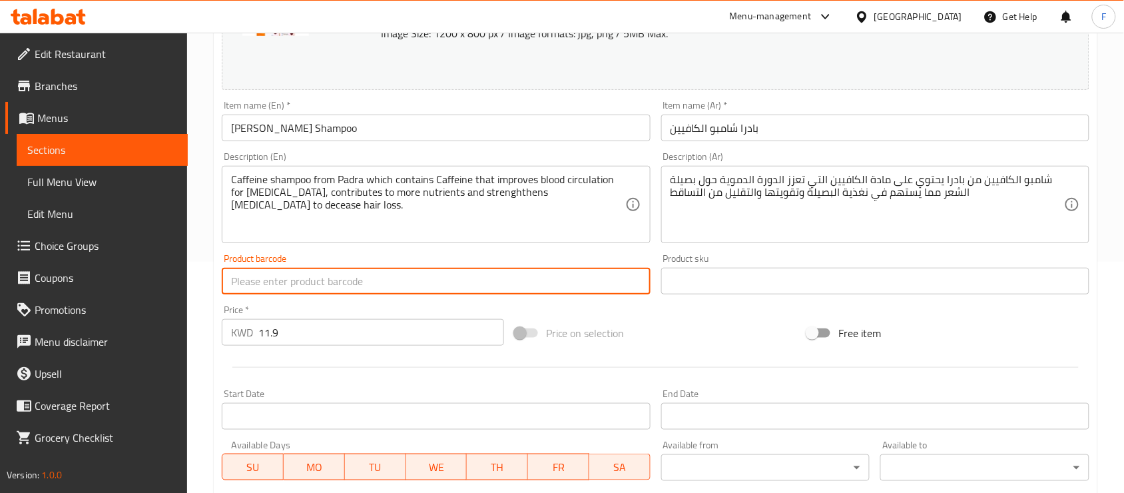
click at [347, 270] on input "text" at bounding box center [436, 281] width 428 height 27
paste input "6972062182670"
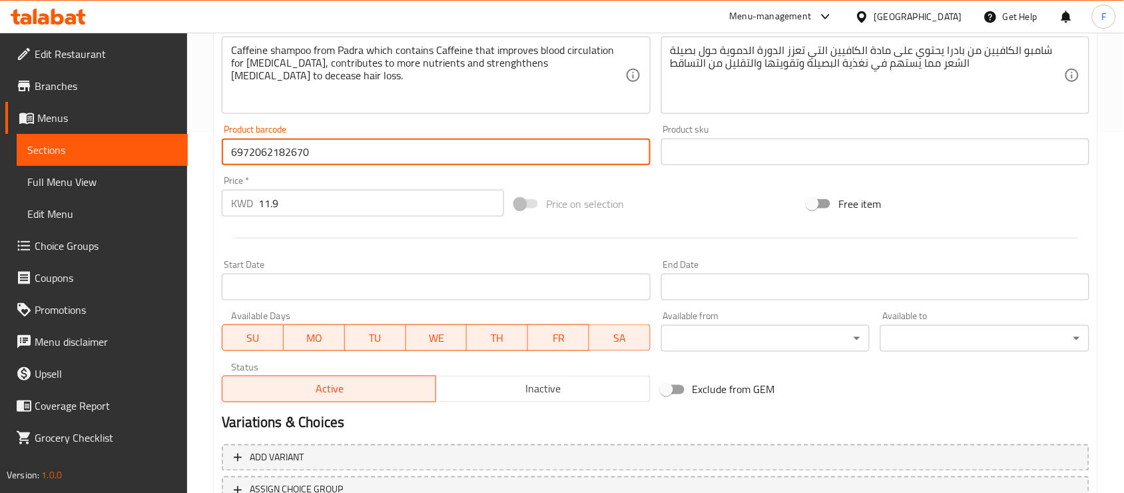
scroll to position [442, 0]
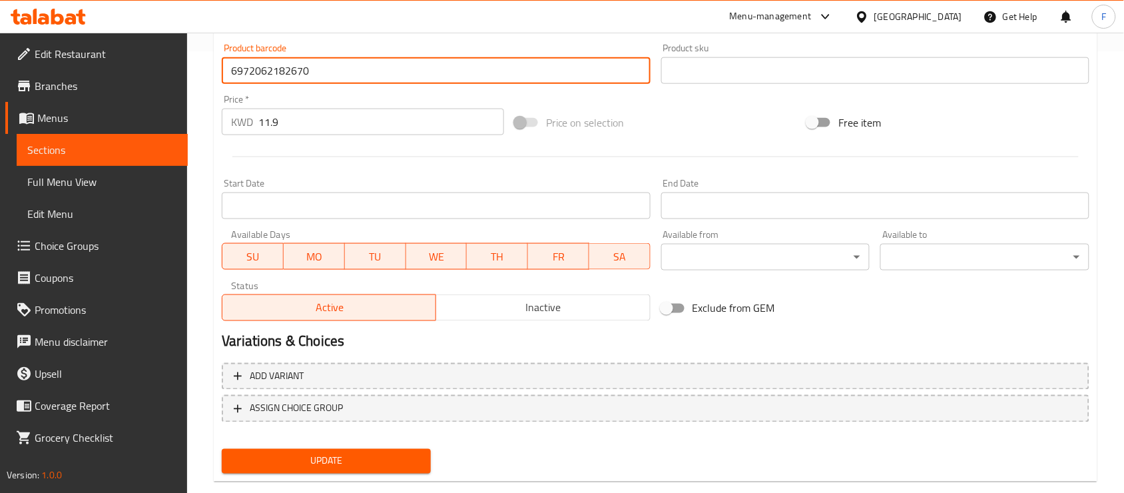
type input "6972062182670"
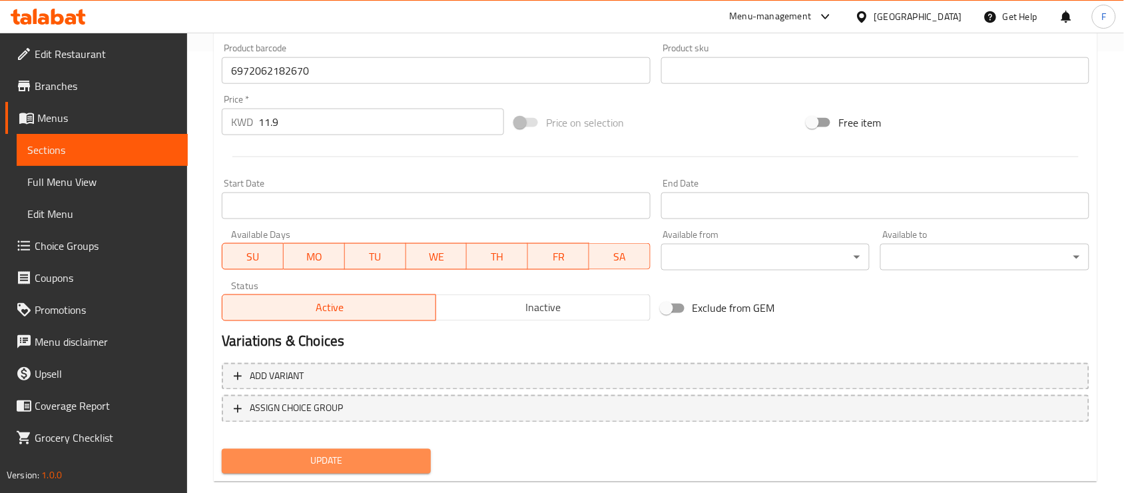
click at [385, 463] on span "Update" at bounding box center [326, 461] width 188 height 17
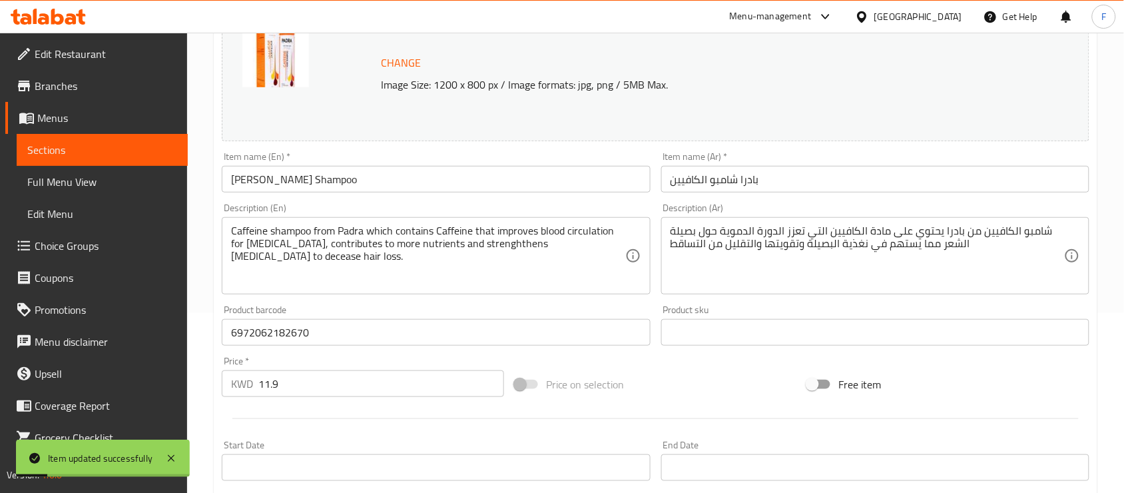
scroll to position [0, 0]
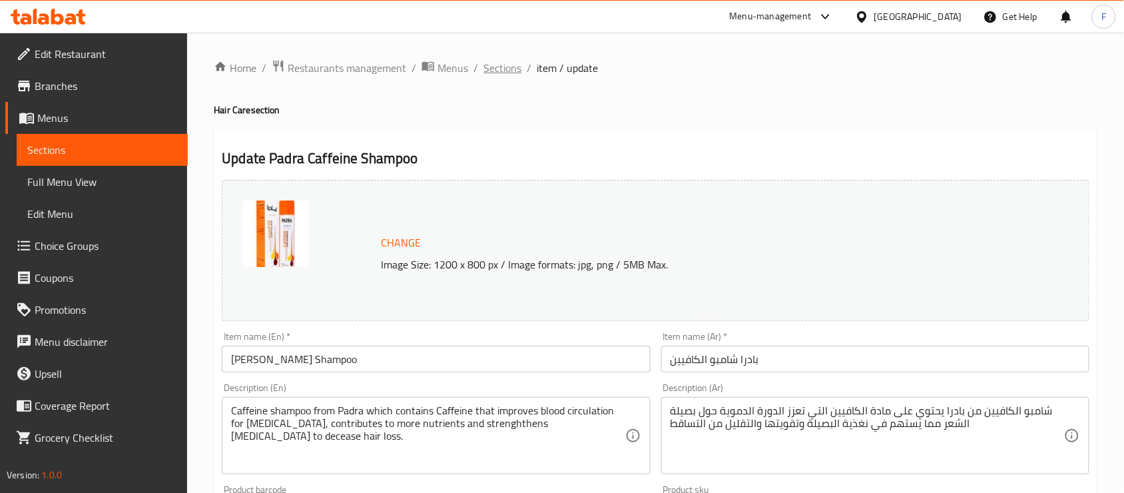
click at [505, 69] on span "Sections" at bounding box center [503, 68] width 38 height 16
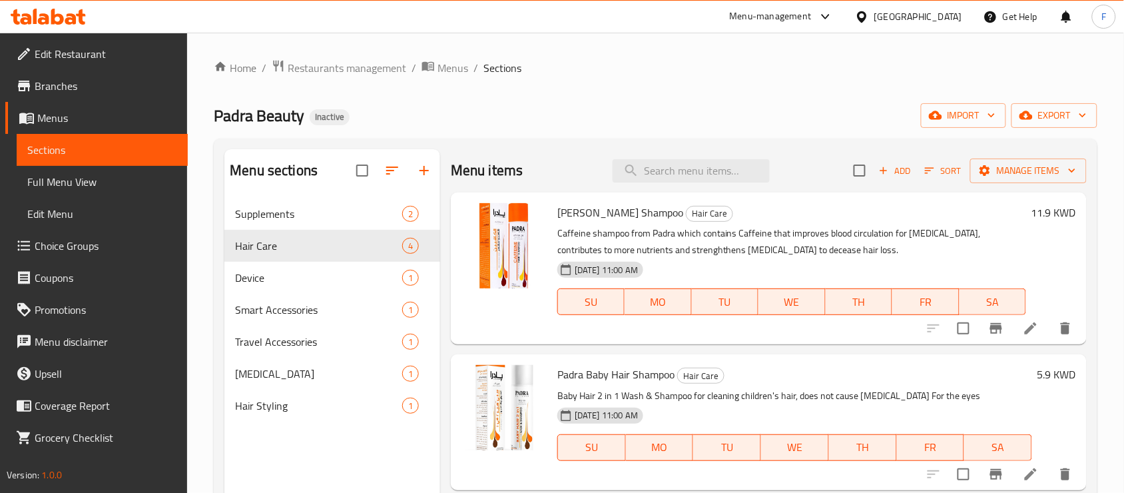
click at [618, 370] on span "Padra Baby Hair Shampoo" at bounding box center [615, 374] width 117 height 20
click at [617, 370] on span "Padra Baby Hair Shampoo" at bounding box center [615, 374] width 117 height 20
copy h6 "Padra Baby Hair Shampoo"
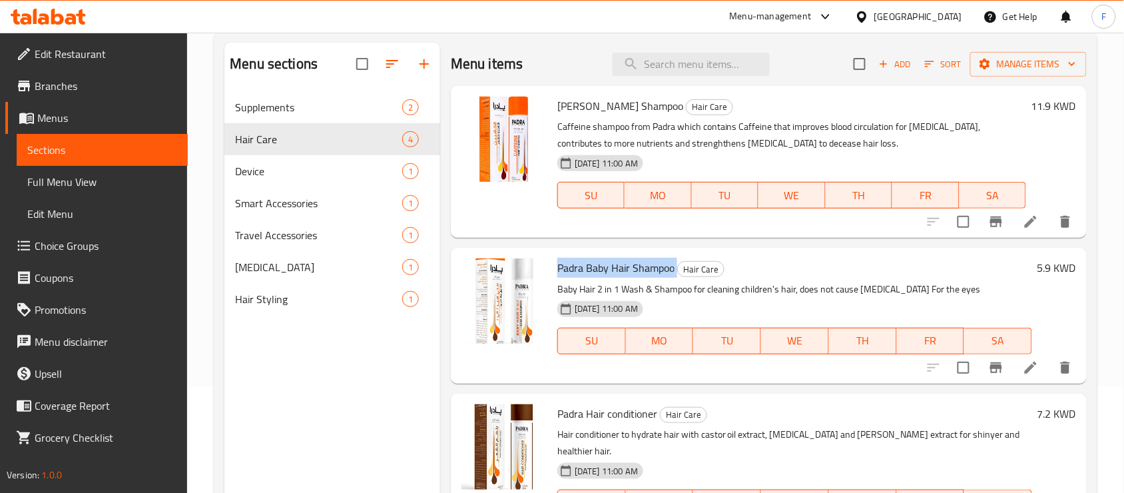
scroll to position [147, 0]
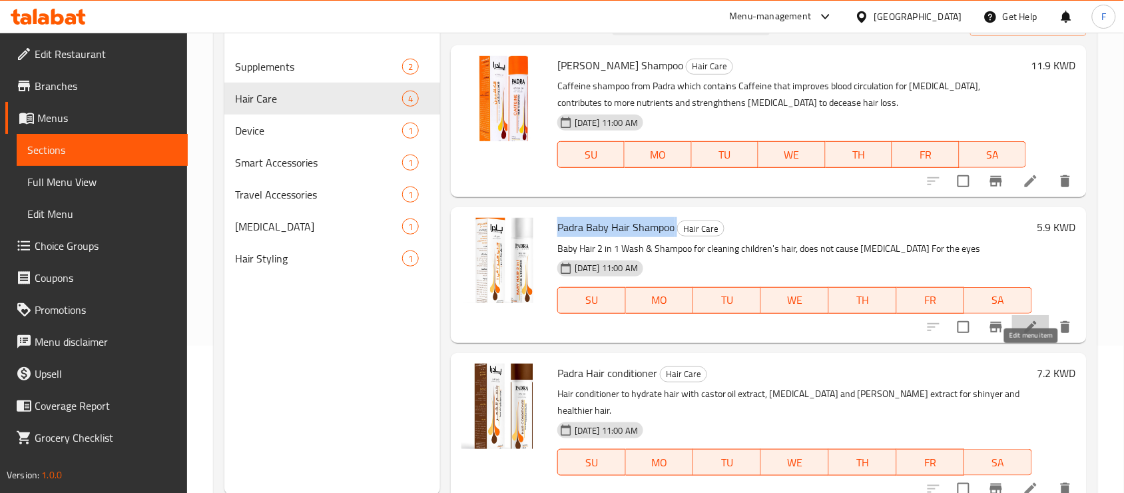
click at [1027, 326] on icon at bounding box center [1031, 327] width 16 height 16
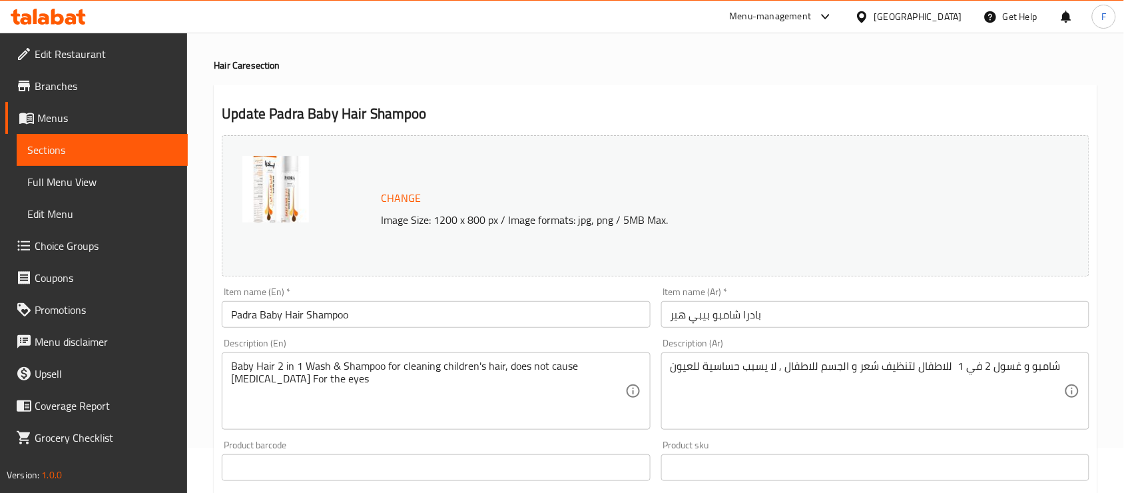
scroll to position [147, 0]
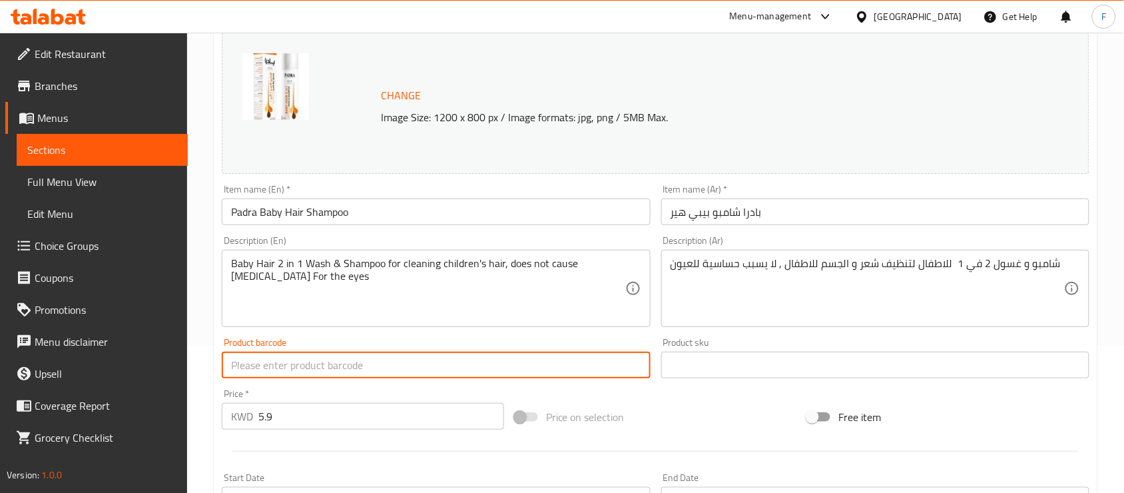
click at [448, 365] on input "text" at bounding box center [436, 365] width 428 height 27
paste input "6972062182687"
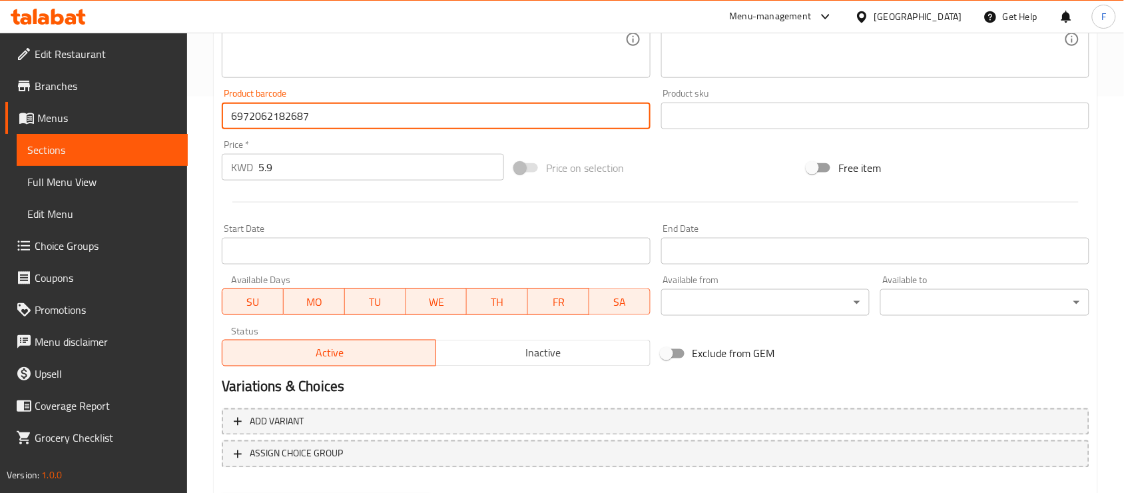
scroll to position [466, 0]
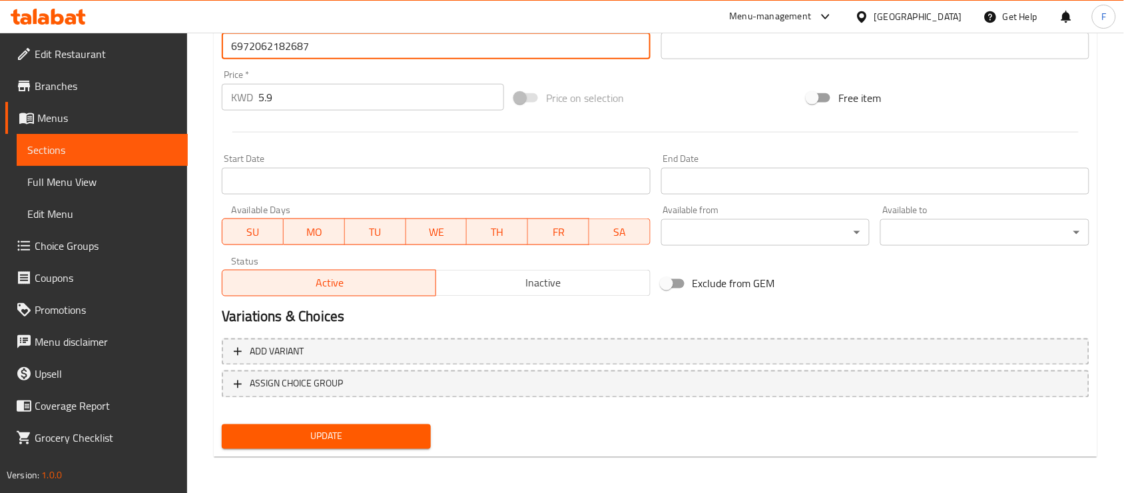
type input "6972062182687"
click at [395, 440] on span "Update" at bounding box center [326, 436] width 188 height 17
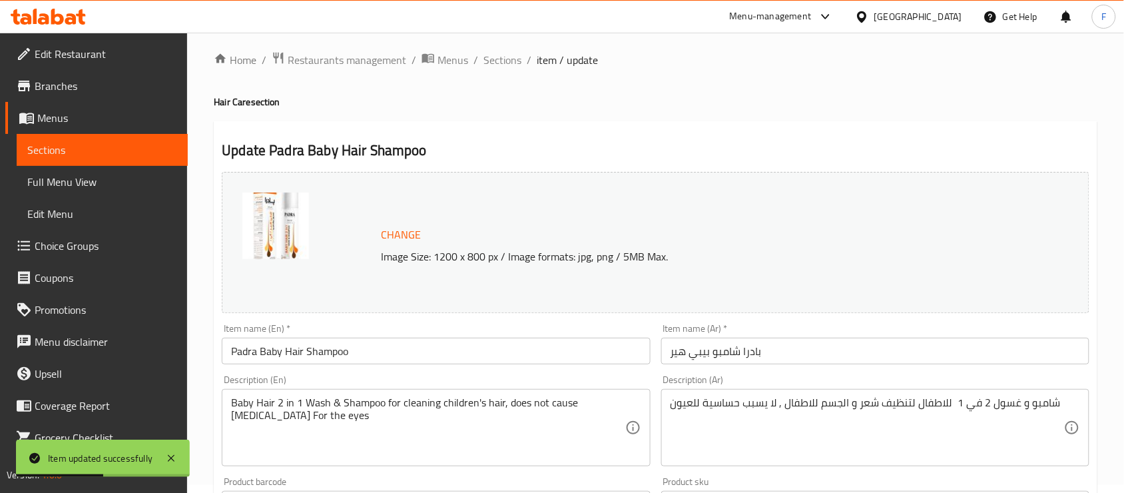
scroll to position [0, 0]
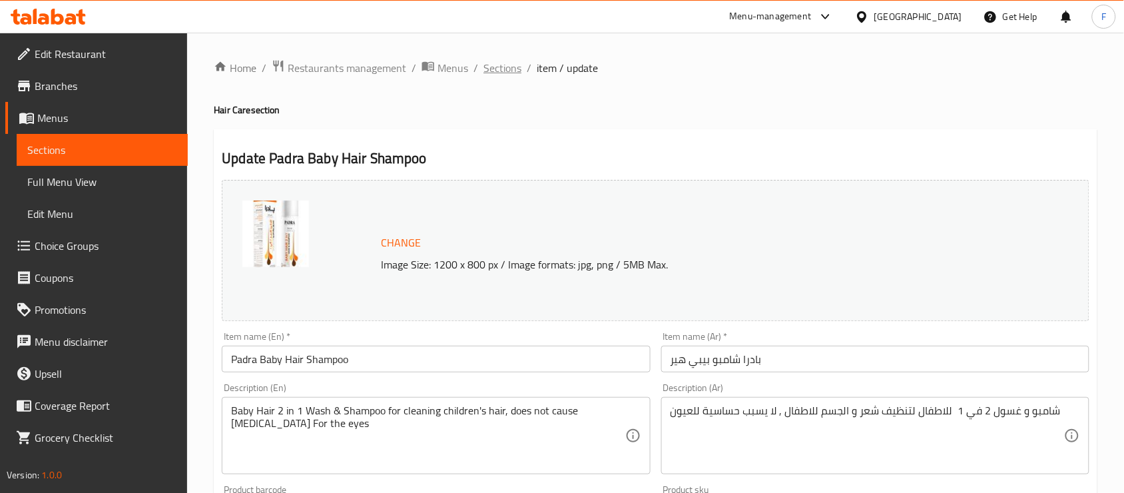
click at [504, 70] on span "Sections" at bounding box center [503, 68] width 38 height 16
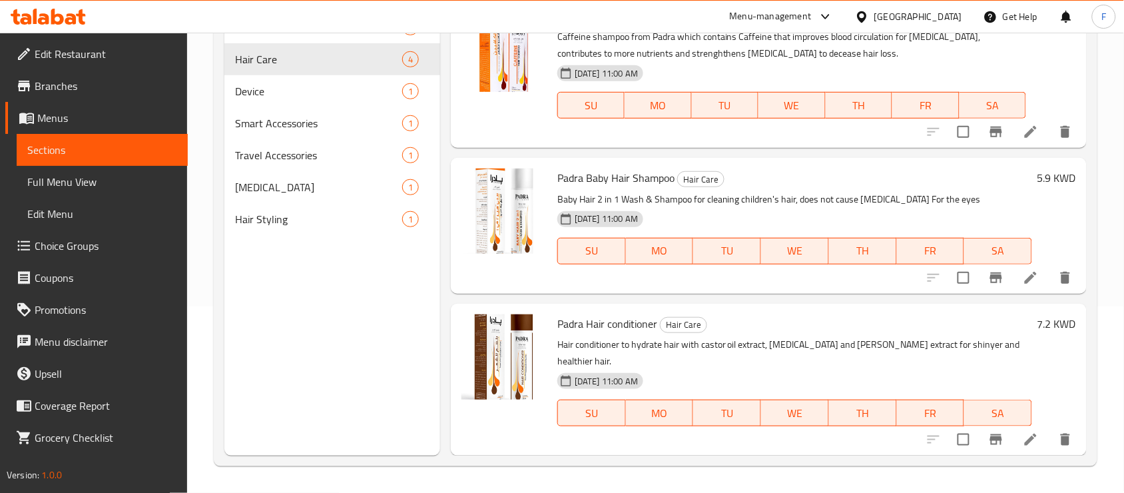
scroll to position [143, 0]
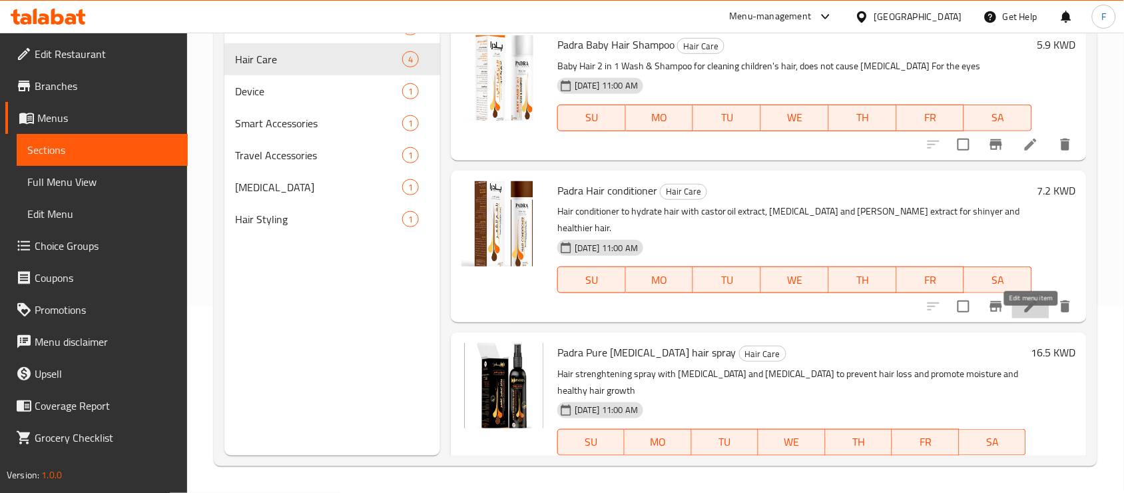
click at [1027, 300] on icon at bounding box center [1031, 306] width 12 height 12
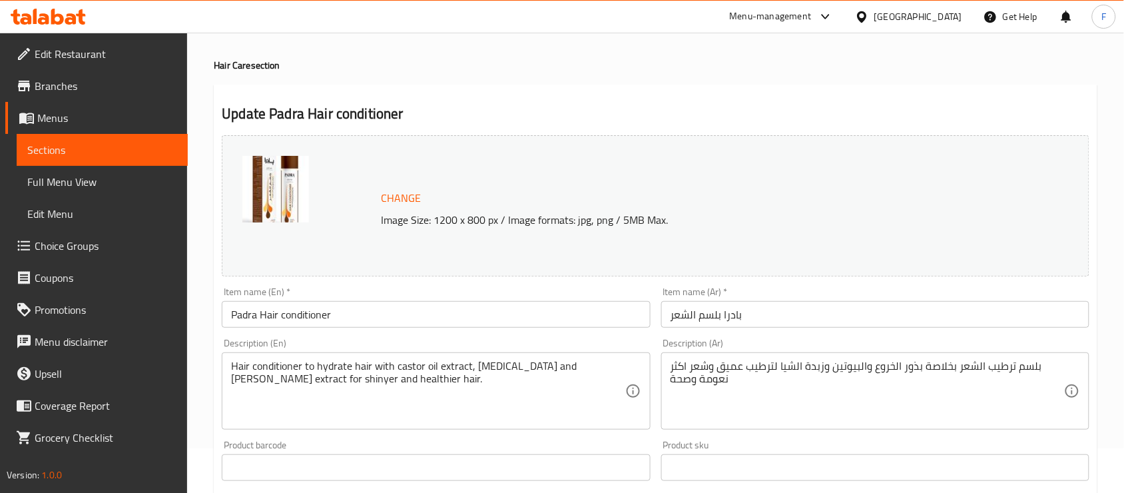
scroll to position [200, 0]
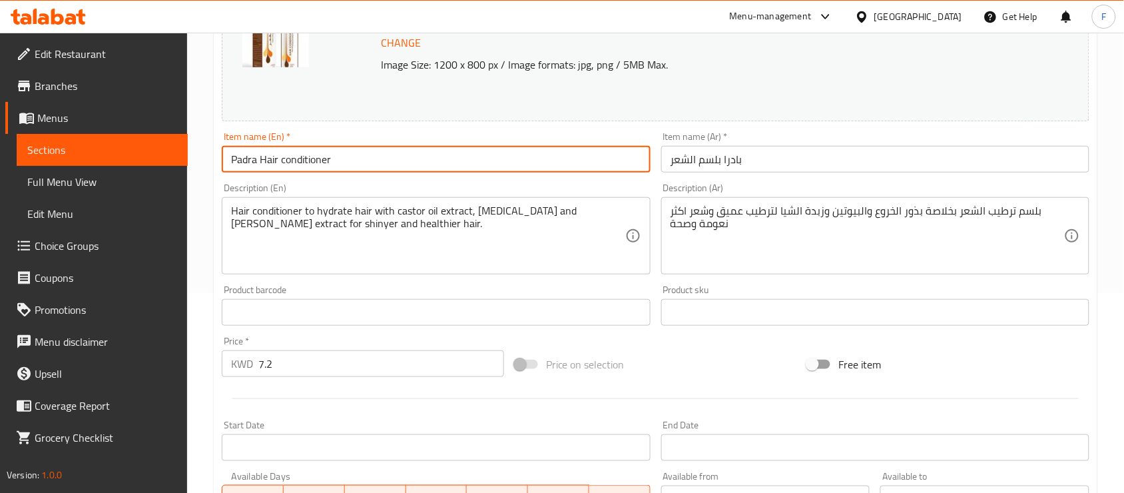
click at [360, 161] on input "Padra Hair conditioner" at bounding box center [436, 159] width 428 height 27
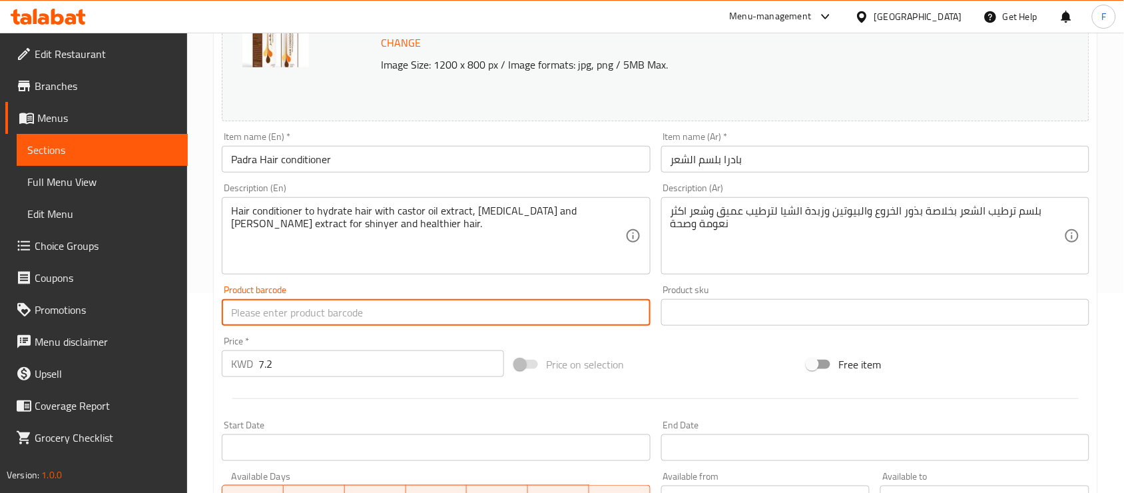
click at [353, 318] on input "text" at bounding box center [436, 312] width 428 height 27
paste input "6972062181710"
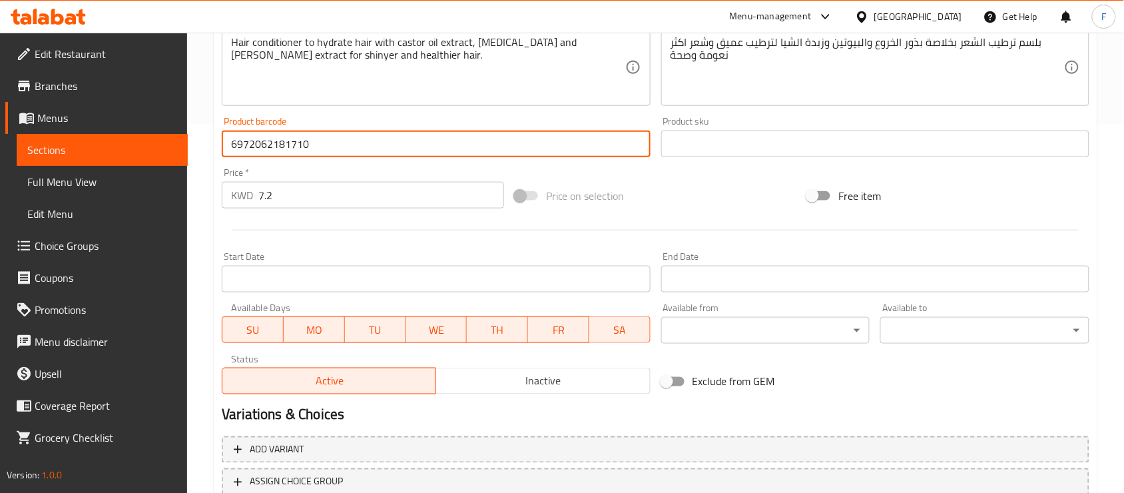
scroll to position [466, 0]
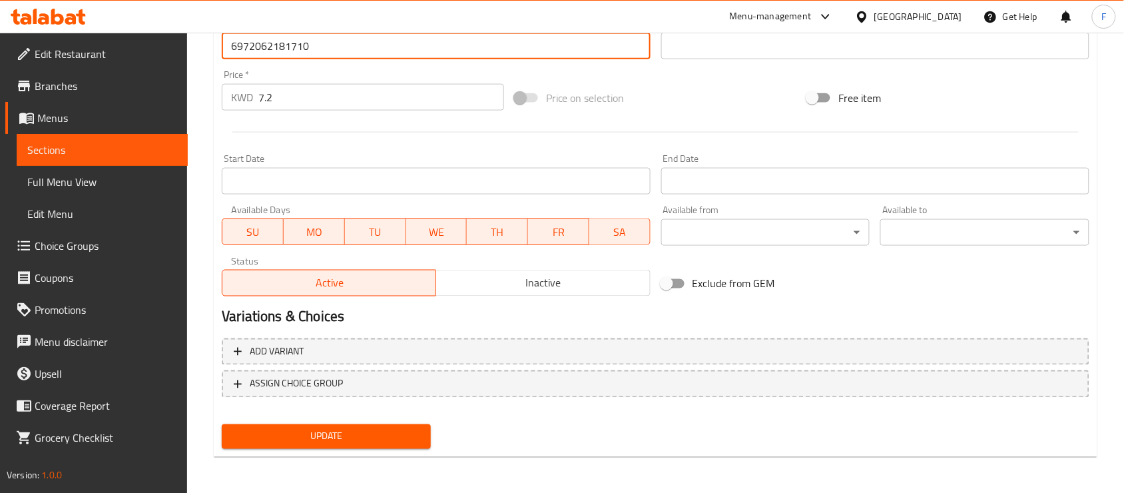
type input "6972062181710"
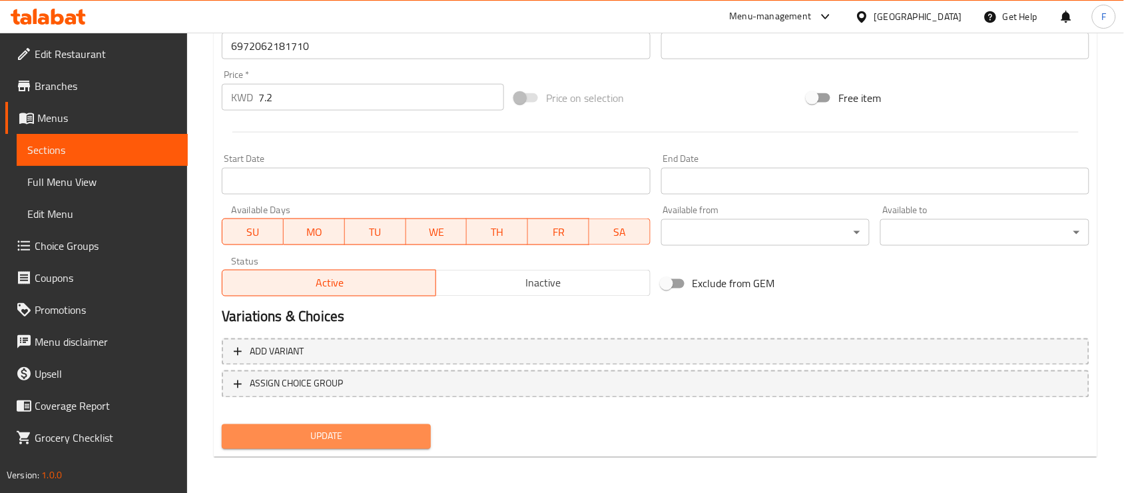
click at [391, 425] on button "Update" at bounding box center [326, 436] width 209 height 25
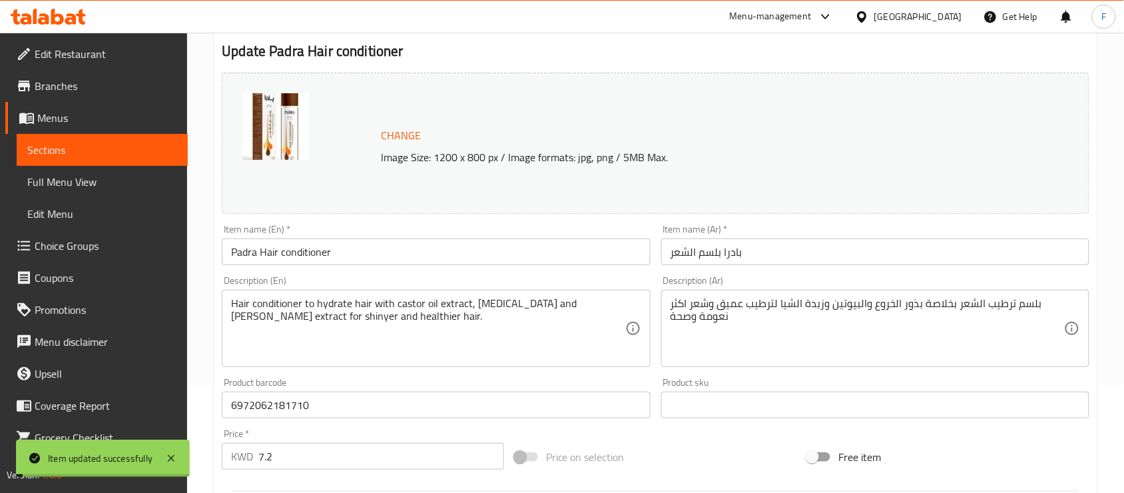
scroll to position [0, 0]
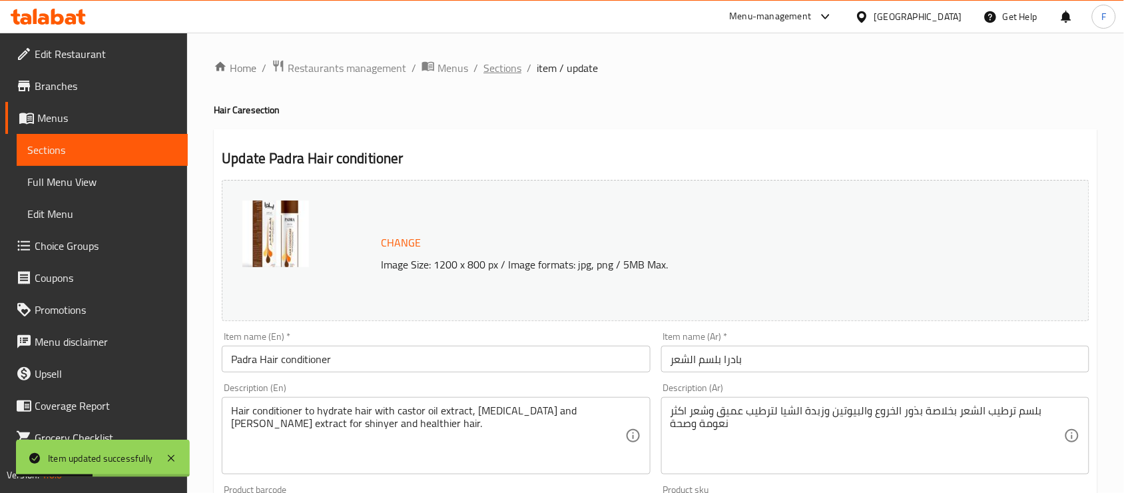
click at [506, 73] on span "Sections" at bounding box center [503, 68] width 38 height 16
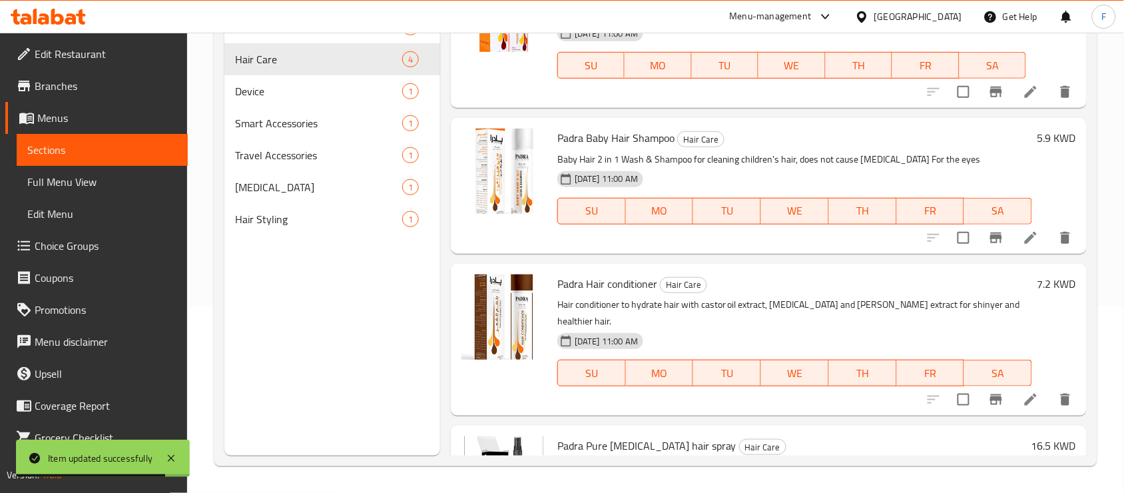
scroll to position [143, 0]
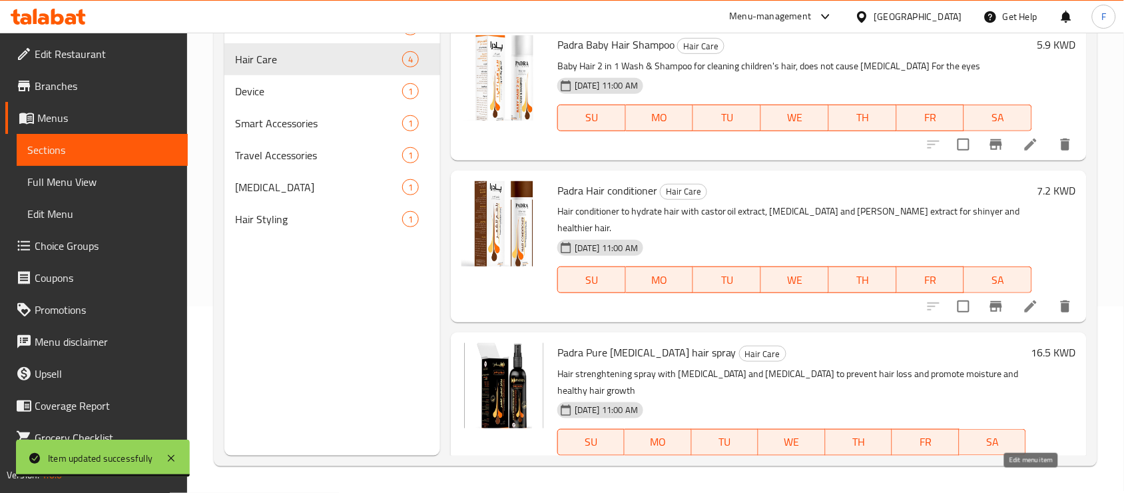
click at [1027, 461] on icon at bounding box center [1031, 469] width 16 height 16
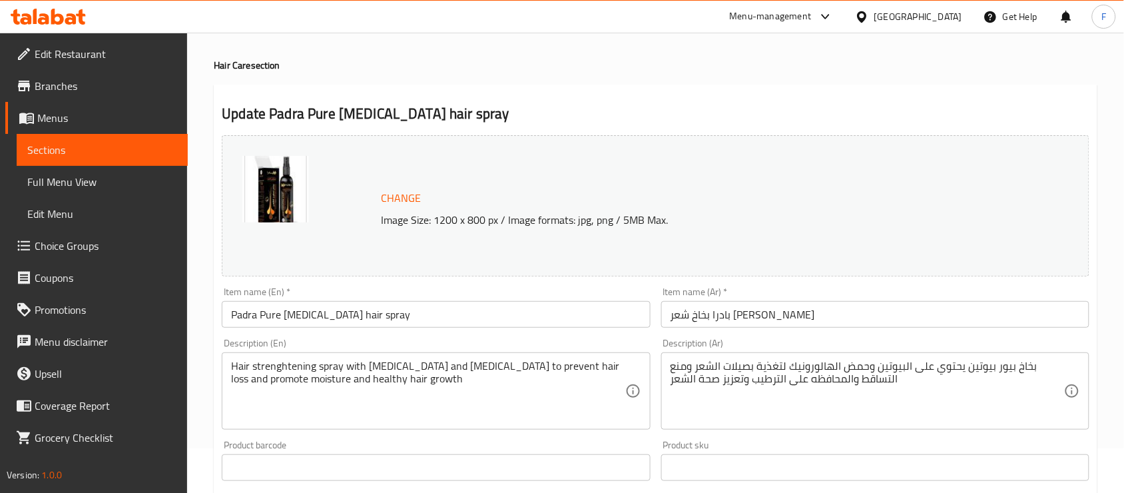
scroll to position [200, 0]
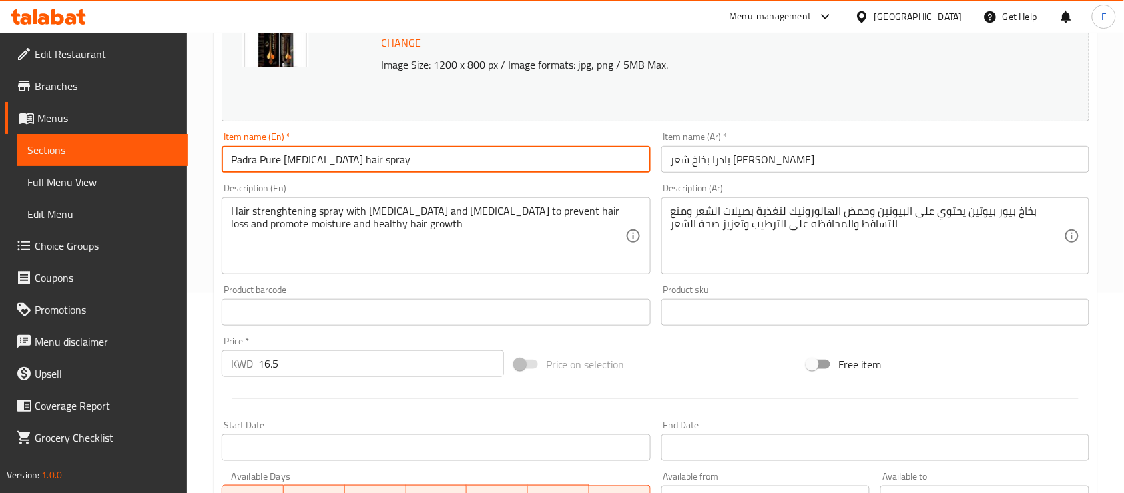
click at [364, 163] on input "Padra Pure [MEDICAL_DATA] hair spray" at bounding box center [436, 159] width 428 height 27
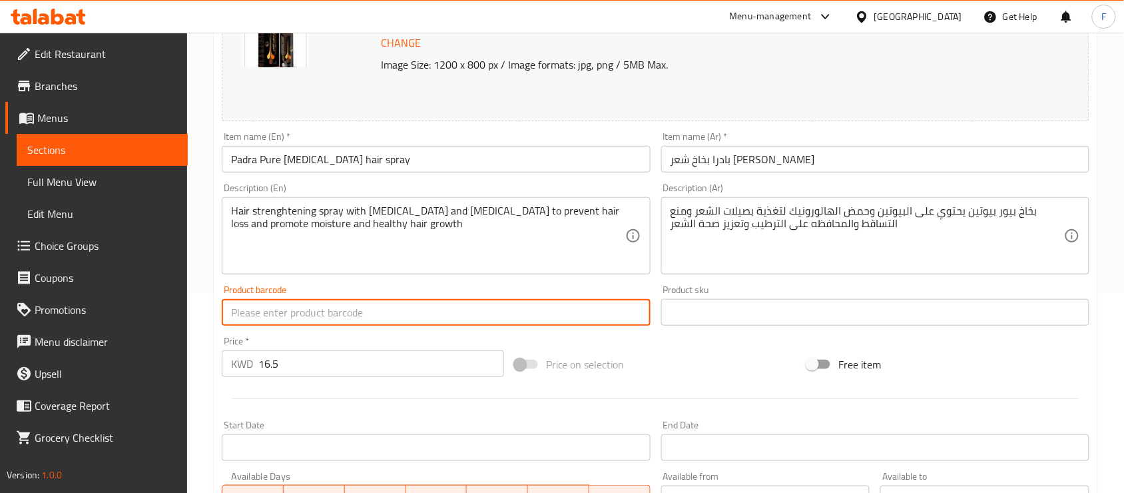
click at [375, 316] on input "text" at bounding box center [436, 312] width 428 height 27
paste input "[CREDIT_CARD_NUMBER]"
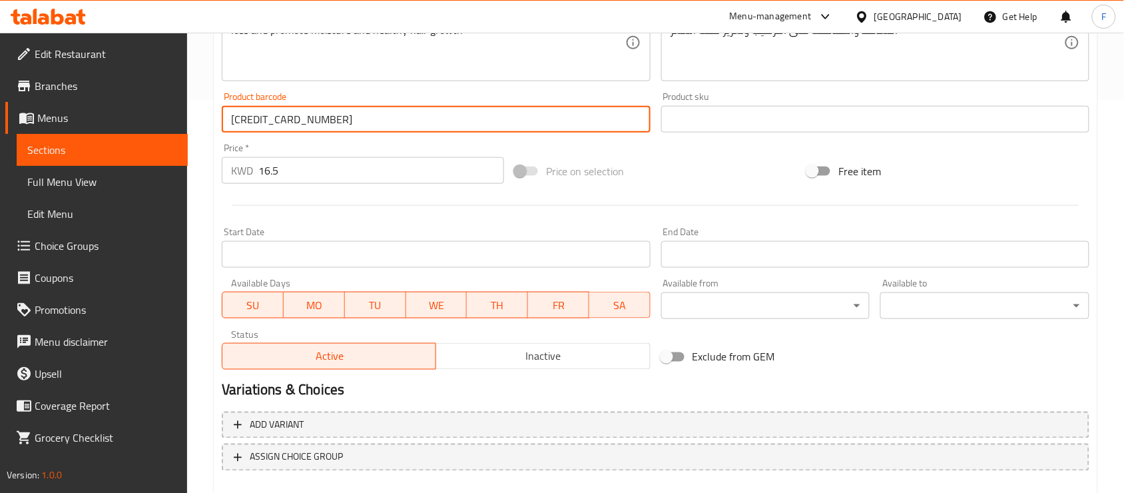
scroll to position [466, 0]
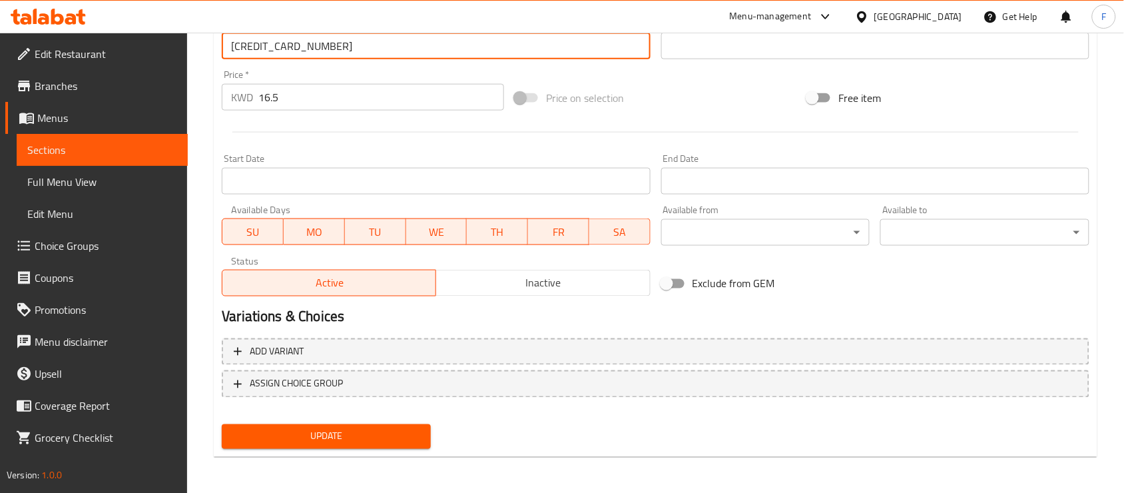
type input "[CREDIT_CARD_NUMBER]"
click at [360, 431] on span "Update" at bounding box center [326, 436] width 188 height 17
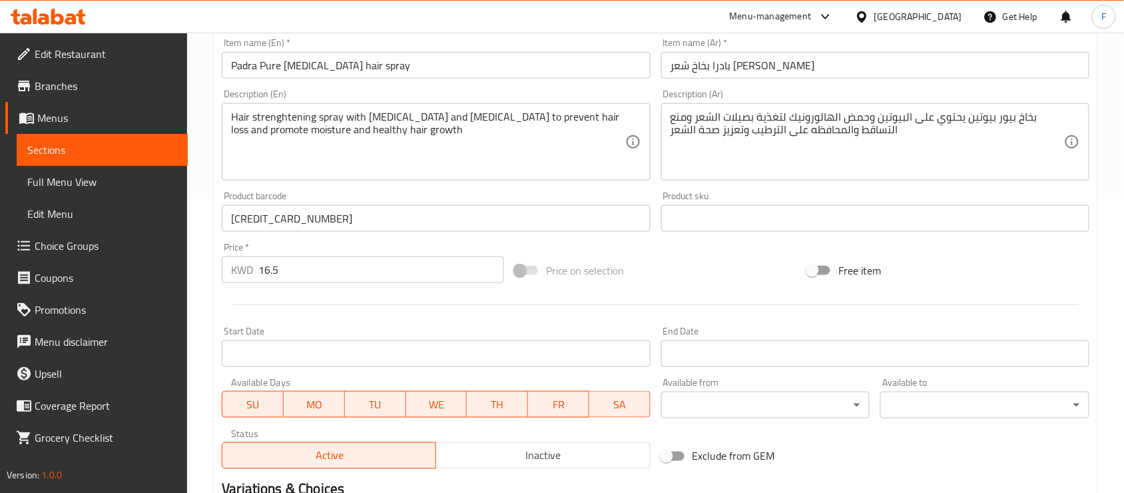
scroll to position [0, 0]
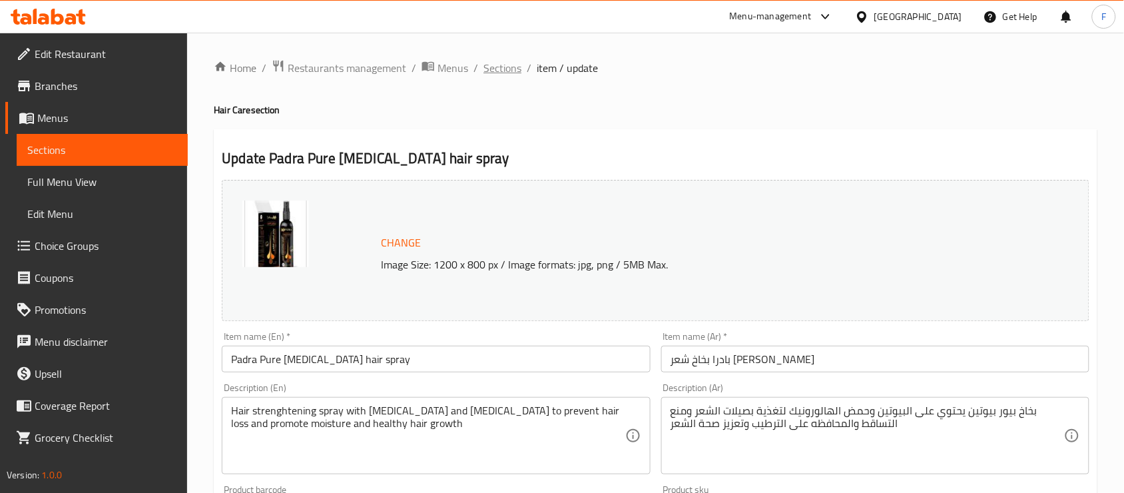
click at [501, 71] on span "Sections" at bounding box center [503, 68] width 38 height 16
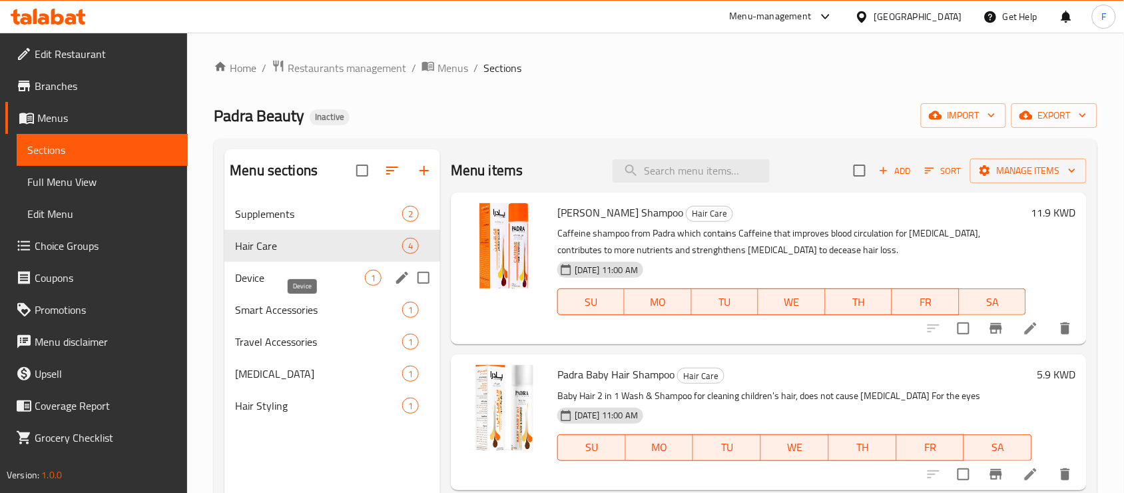
click at [358, 276] on span "Device" at bounding box center [300, 278] width 130 height 16
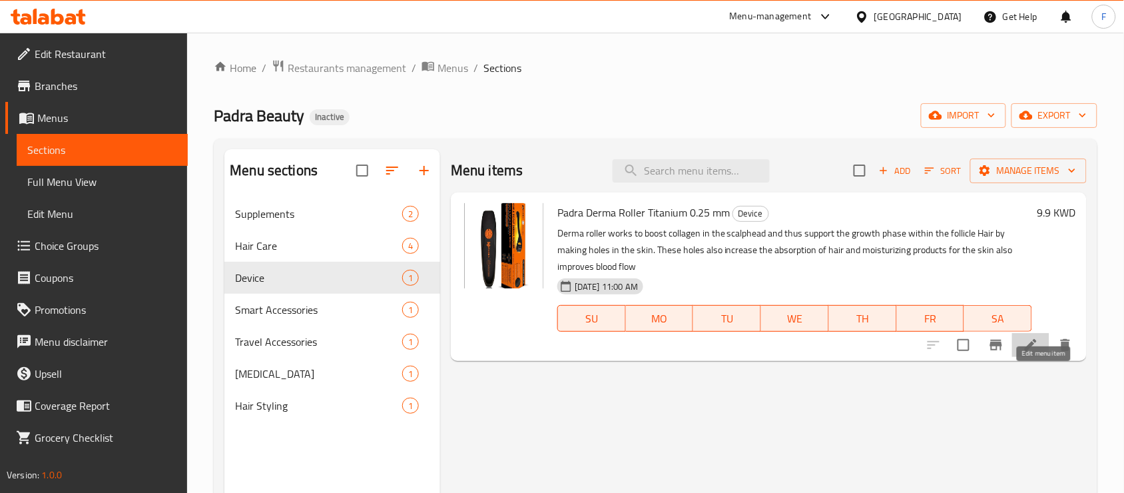
click at [1037, 350] on icon at bounding box center [1031, 345] width 12 height 12
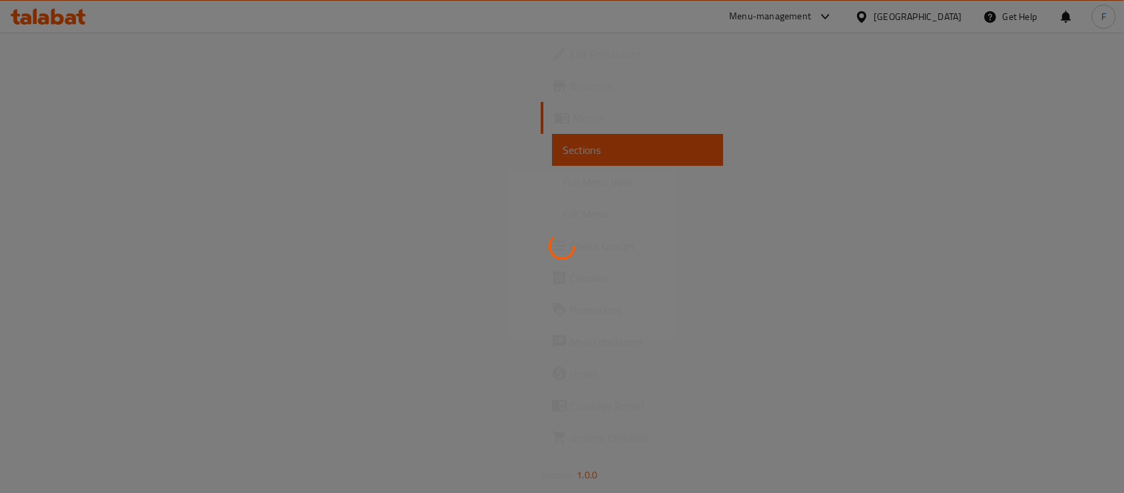
scroll to position [45, 0]
click at [518, 262] on div at bounding box center [562, 246] width 1124 height 493
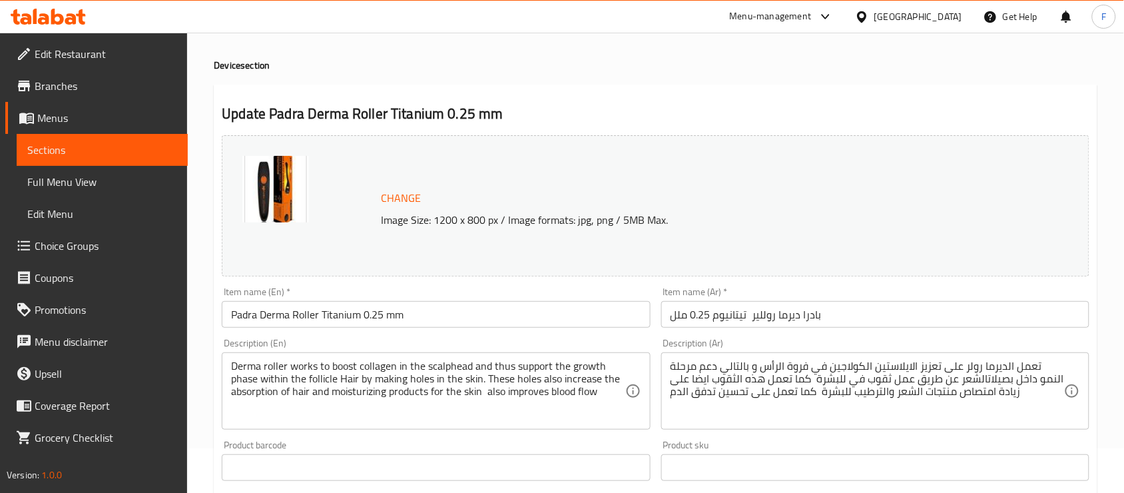
click at [372, 320] on input "Padra Derma Roller Titanium 0.25 mm" at bounding box center [436, 314] width 428 height 27
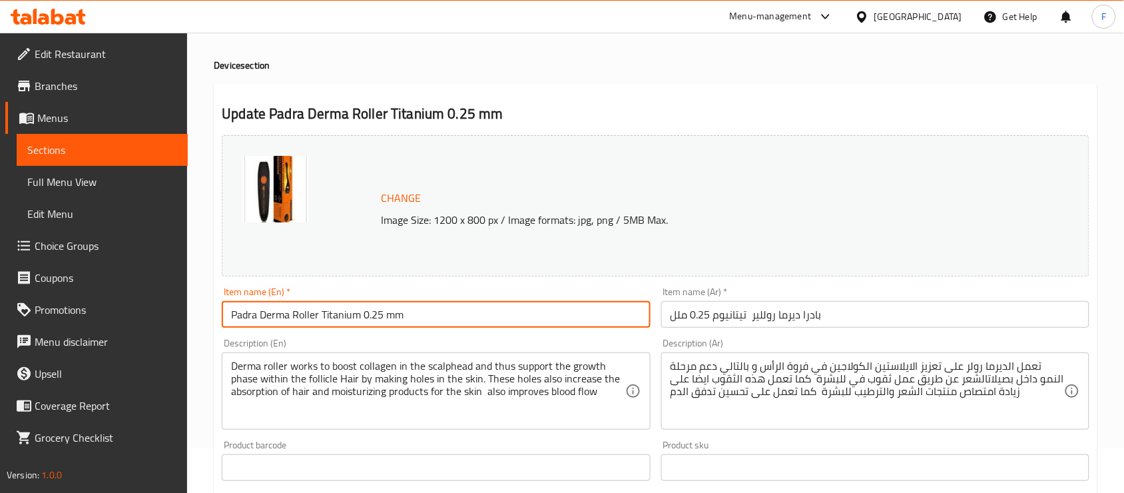
click at [372, 320] on input "Padra Derma Roller Titanium 0.25 mm" at bounding box center [436, 314] width 428 height 27
click at [537, 316] on input "Padra Derma Roller Titanium 0.25 mm" at bounding box center [436, 314] width 428 height 27
click at [513, 316] on input "Padra Derma Roller Titanium 0.25 mm" at bounding box center [436, 314] width 428 height 27
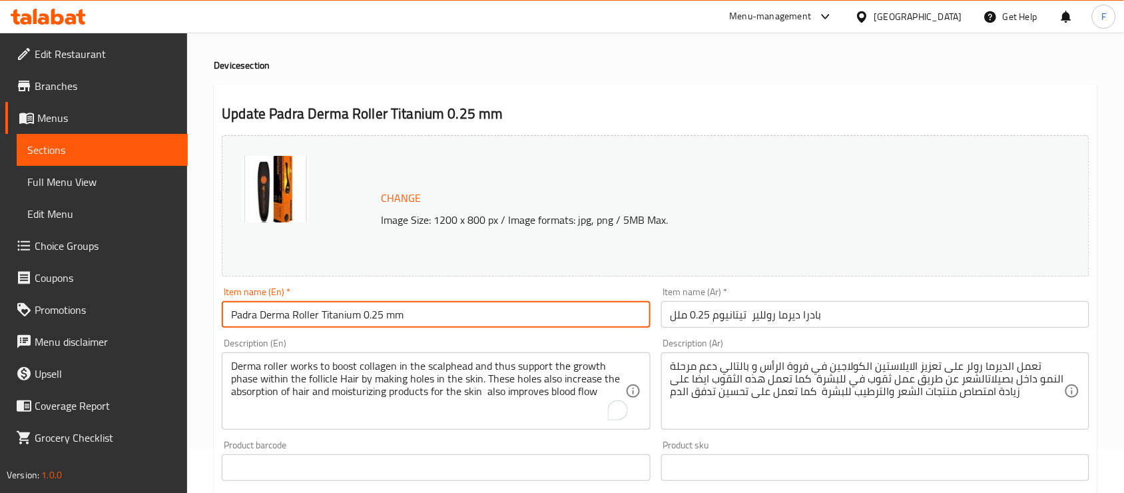
click at [513, 316] on input "Padra Derma Roller Titanium 0.25 mm" at bounding box center [436, 314] width 428 height 27
click at [476, 450] on div "Product barcode Product barcode" at bounding box center [436, 460] width 428 height 41
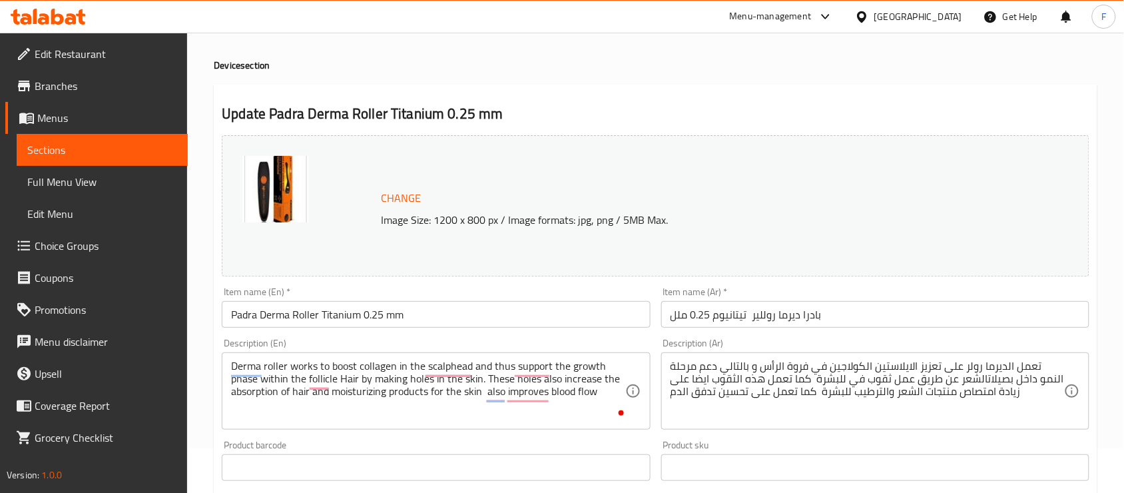
click at [441, 470] on input "text" at bounding box center [436, 467] width 428 height 27
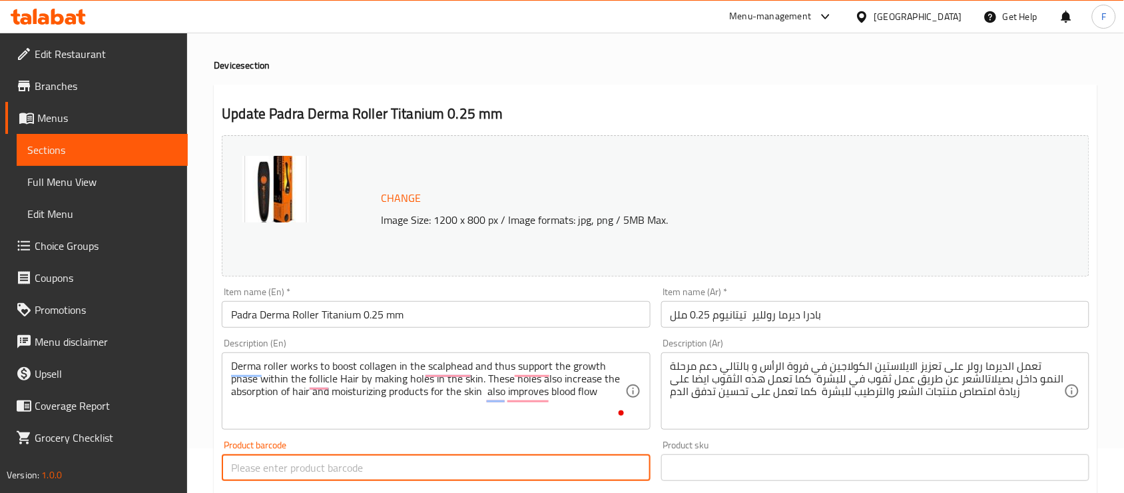
paste input "6972062185596"
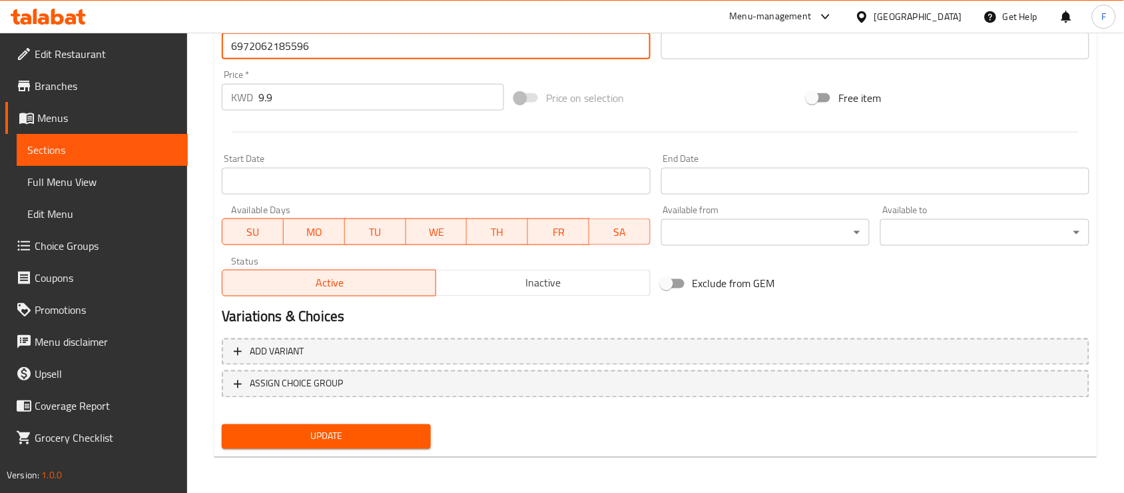
type input "6972062185596"
click at [418, 434] on span "Update" at bounding box center [326, 436] width 188 height 17
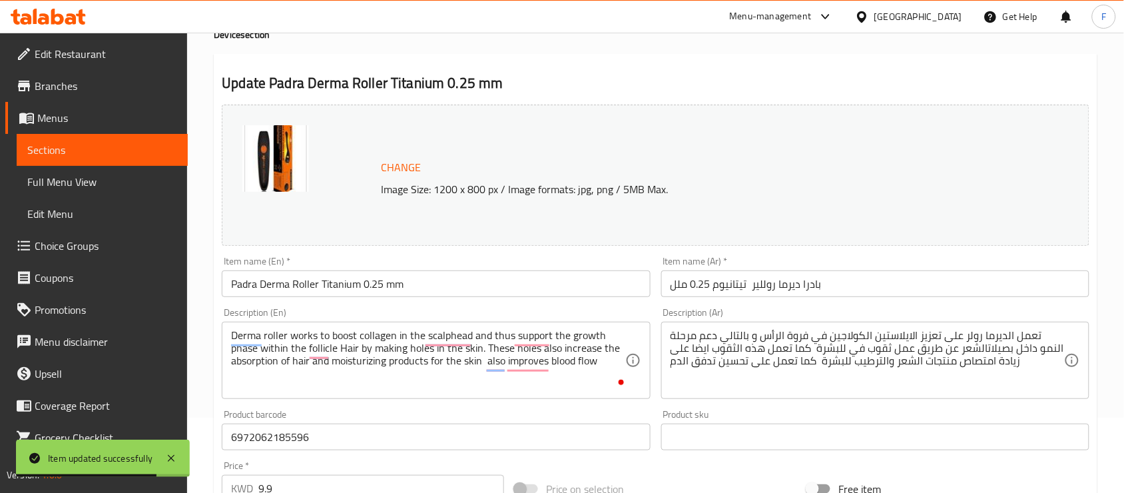
scroll to position [0, 0]
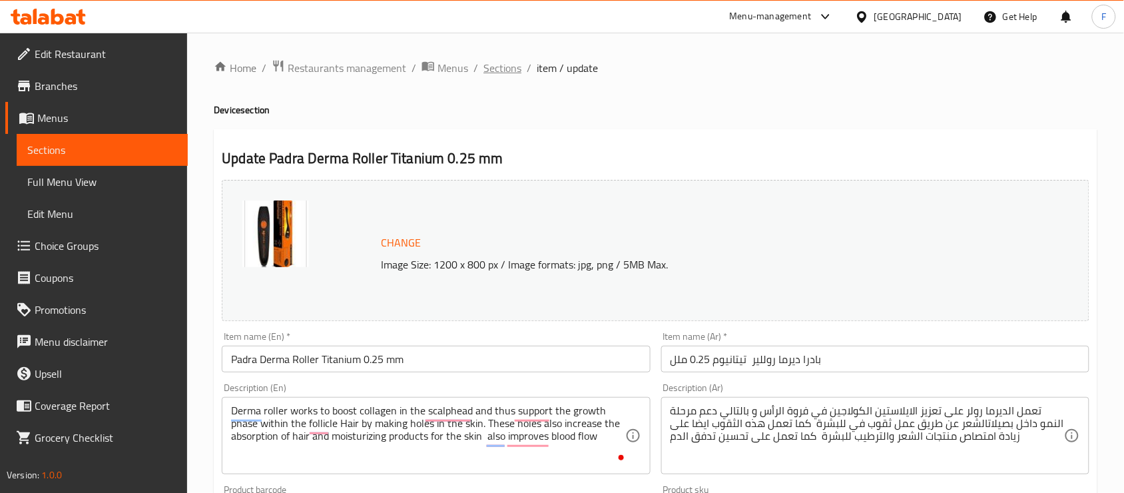
click at [508, 67] on span "Sections" at bounding box center [503, 68] width 38 height 16
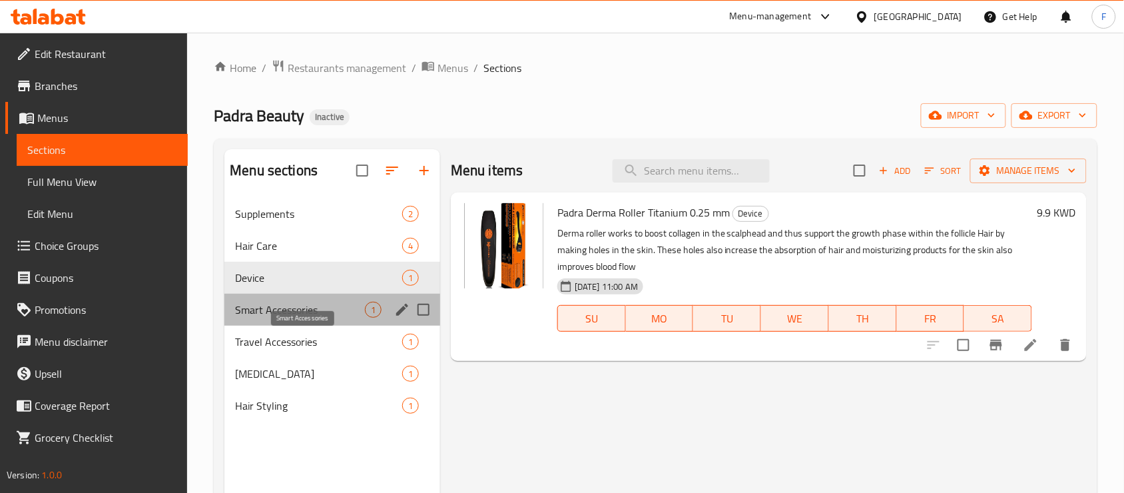
click at [292, 314] on span "Smart Accessories" at bounding box center [300, 310] width 130 height 16
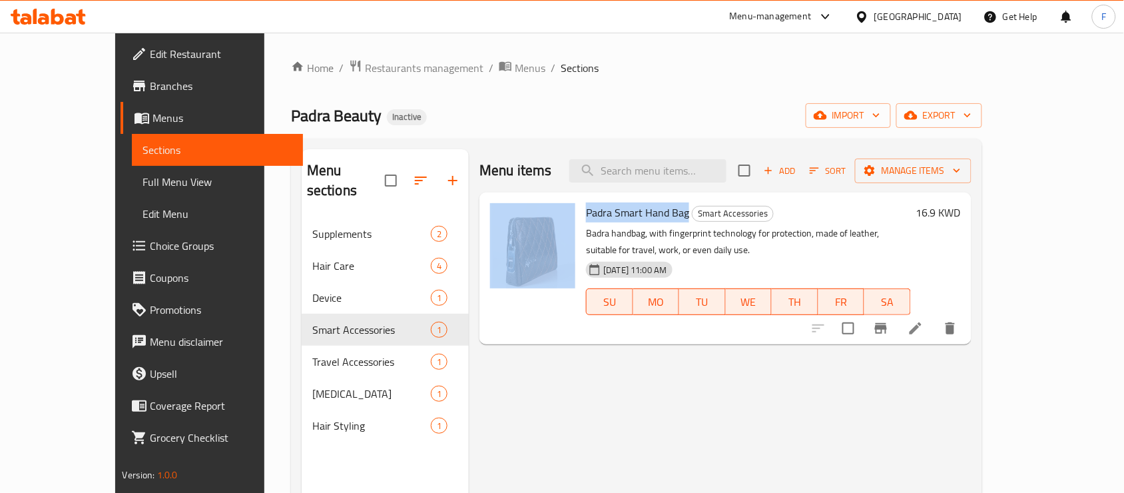
drag, startPoint x: 665, startPoint y: 217, endPoint x: 555, endPoint y: 204, distance: 110.7
click at [555, 204] on div "Padra Smart Hand Bag Smart Accessories Badra handbag, with fingerprint technolo…" at bounding box center [725, 268] width 481 height 141
click at [924, 320] on icon at bounding box center [916, 328] width 16 height 16
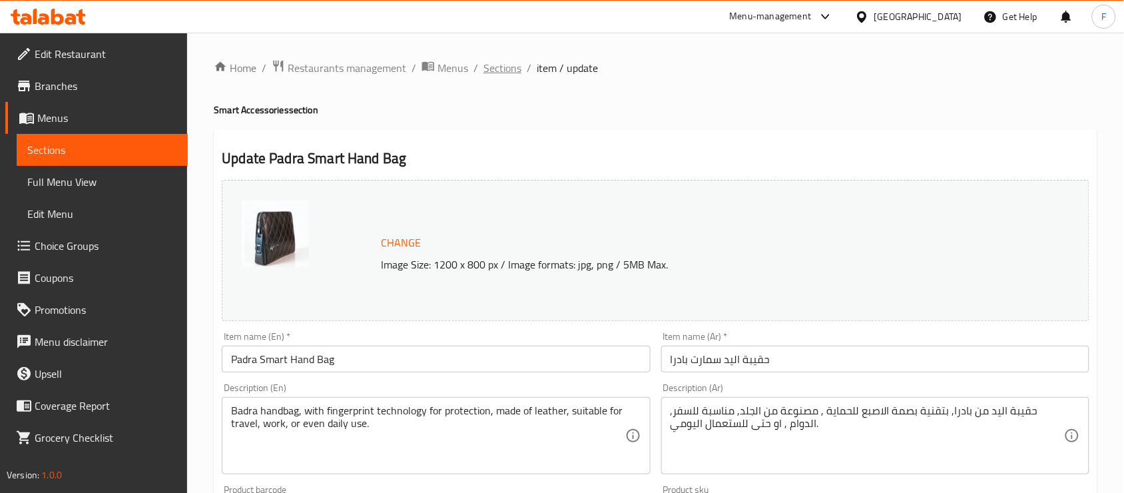
click at [502, 64] on span "Sections" at bounding box center [503, 68] width 38 height 16
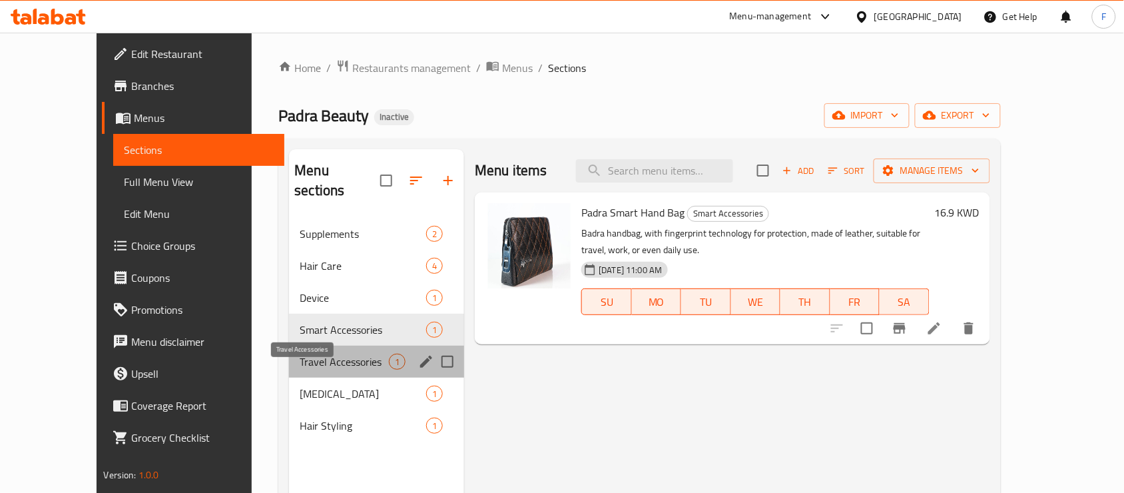
click at [320, 354] on span "Travel Accessories" at bounding box center [344, 362] width 89 height 16
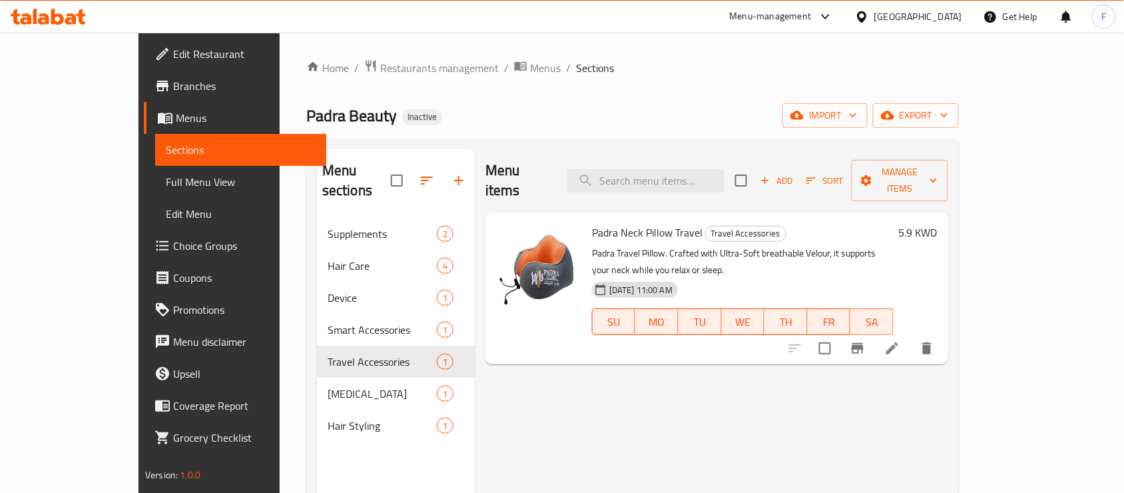
click at [592, 222] on span "Padra Neck Pillow Travel" at bounding box center [647, 232] width 111 height 20
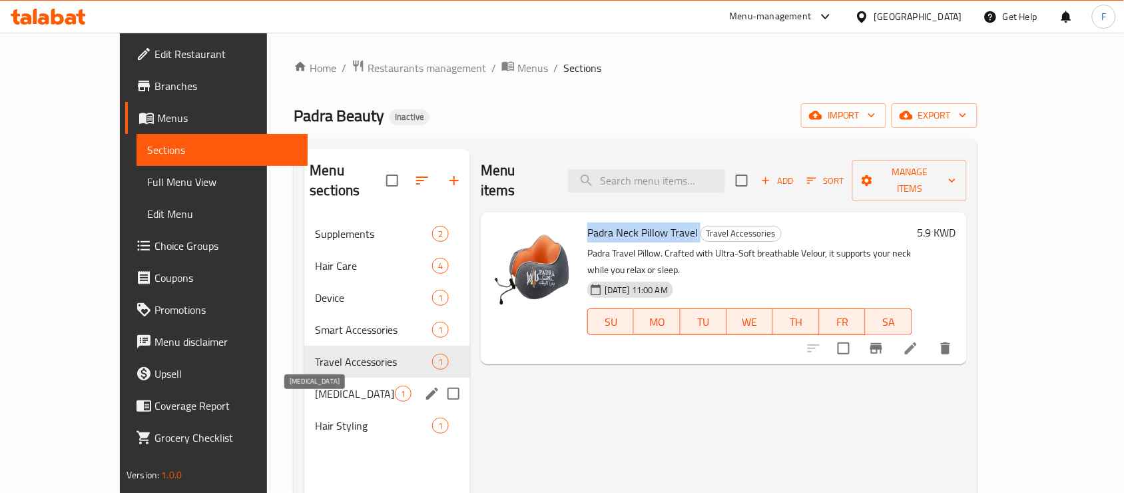
click at [315, 386] on span "[MEDICAL_DATA]" at bounding box center [355, 394] width 80 height 16
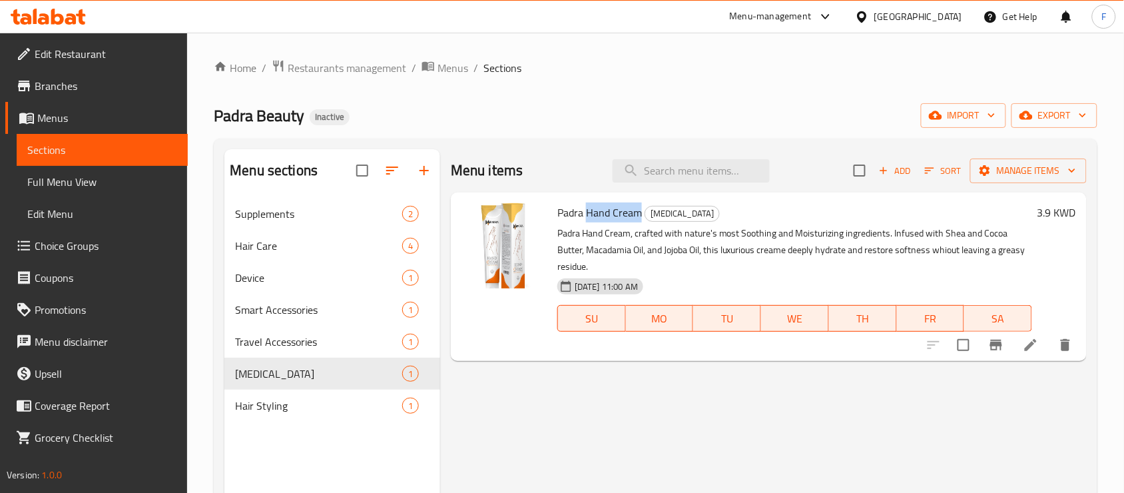
drag, startPoint x: 590, startPoint y: 214, endPoint x: 644, endPoint y: 210, distance: 54.1
click at [642, 210] on span "Padra Hand Cream" at bounding box center [599, 212] width 85 height 20
copy span "Hand Cream"
click at [1037, 339] on icon at bounding box center [1031, 345] width 12 height 12
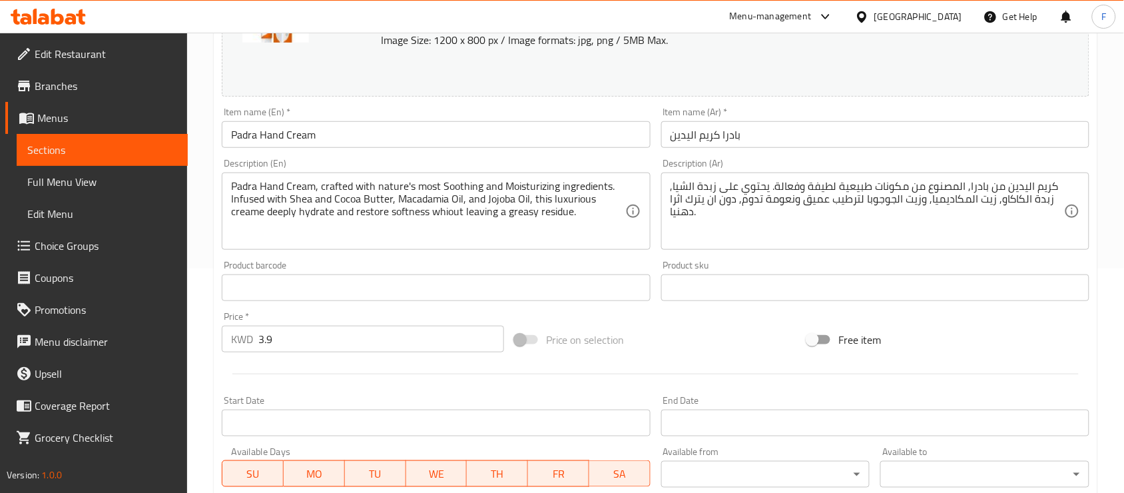
scroll to position [245, 0]
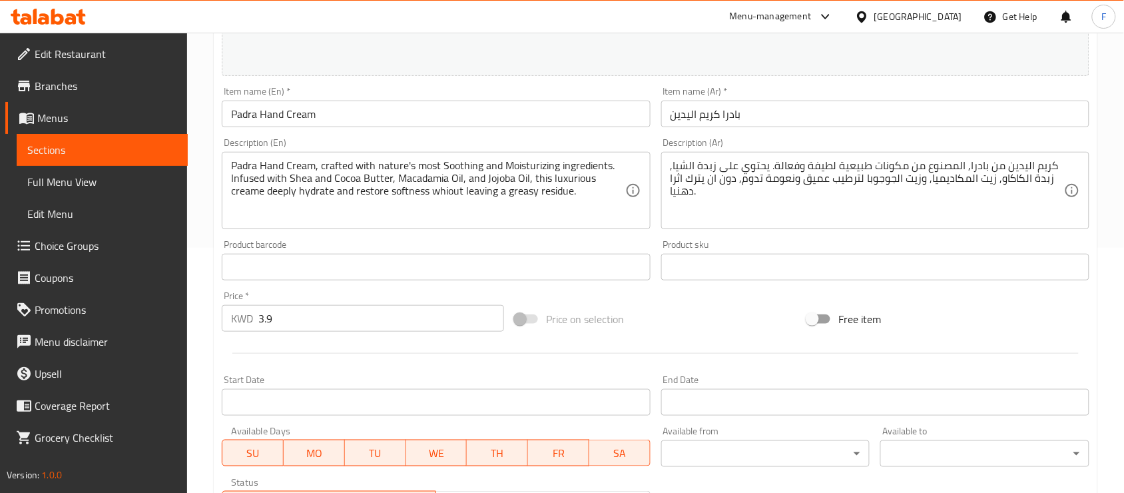
click at [360, 270] on input "text" at bounding box center [436, 267] width 428 height 27
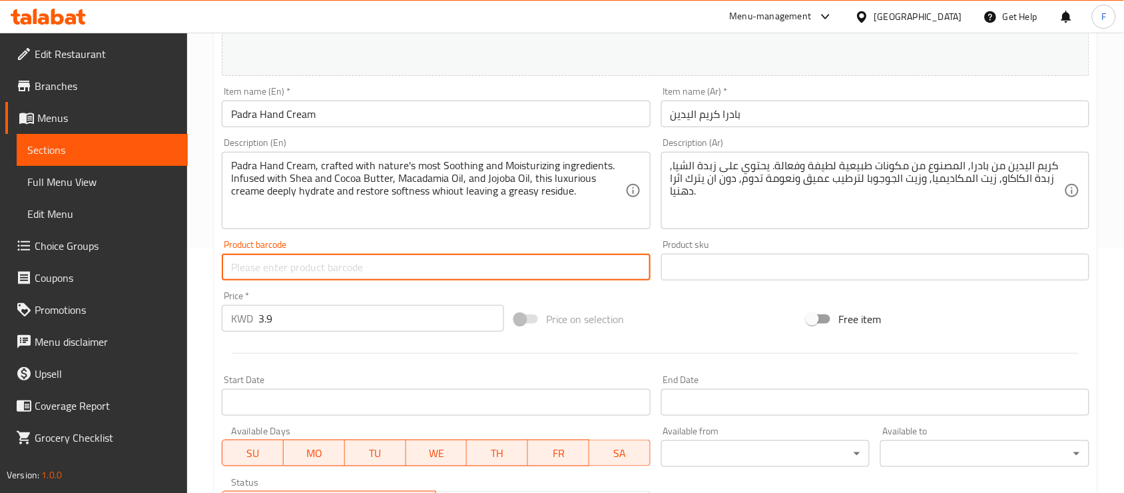
paste input "6972062185589"
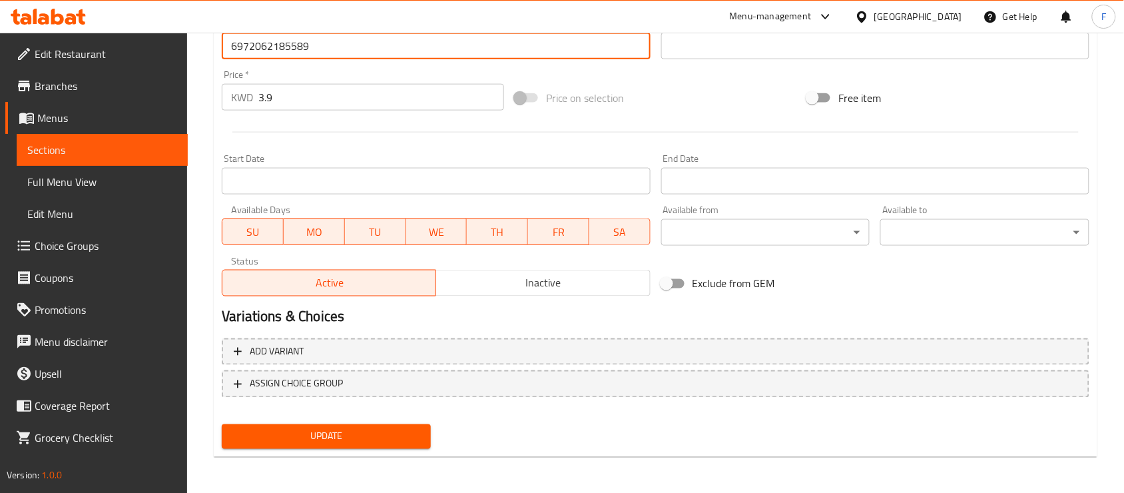
type input "6972062185589"
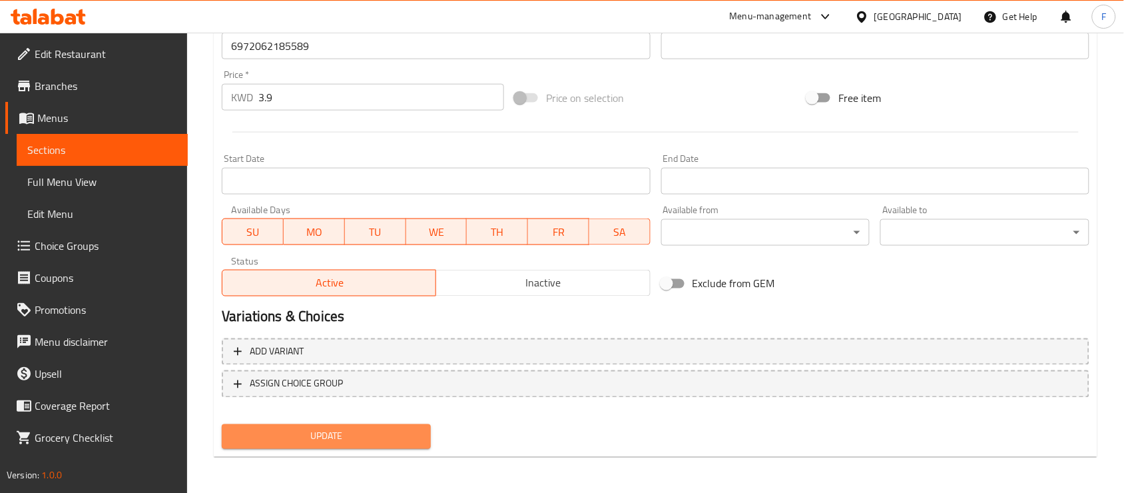
click at [384, 430] on span "Update" at bounding box center [326, 436] width 188 height 17
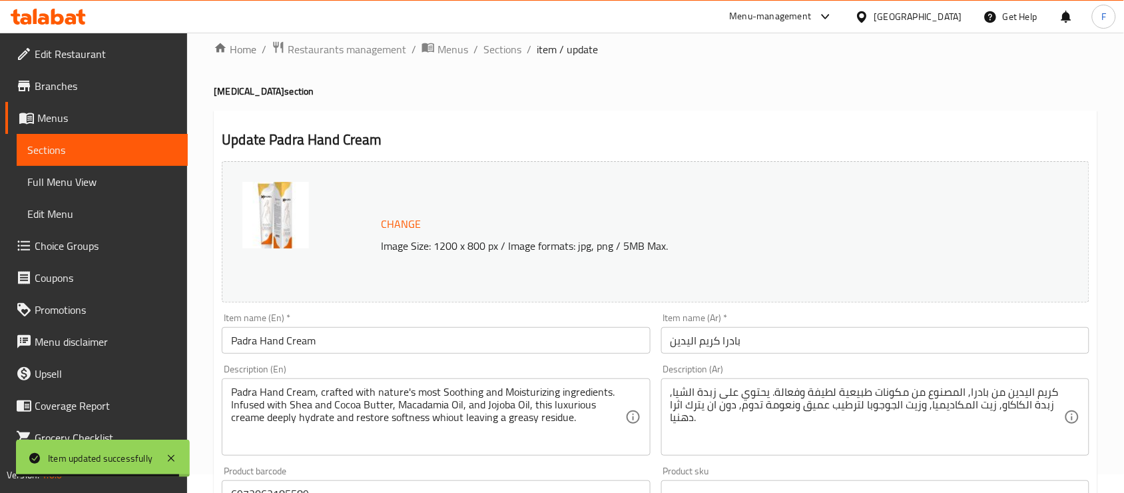
scroll to position [0, 0]
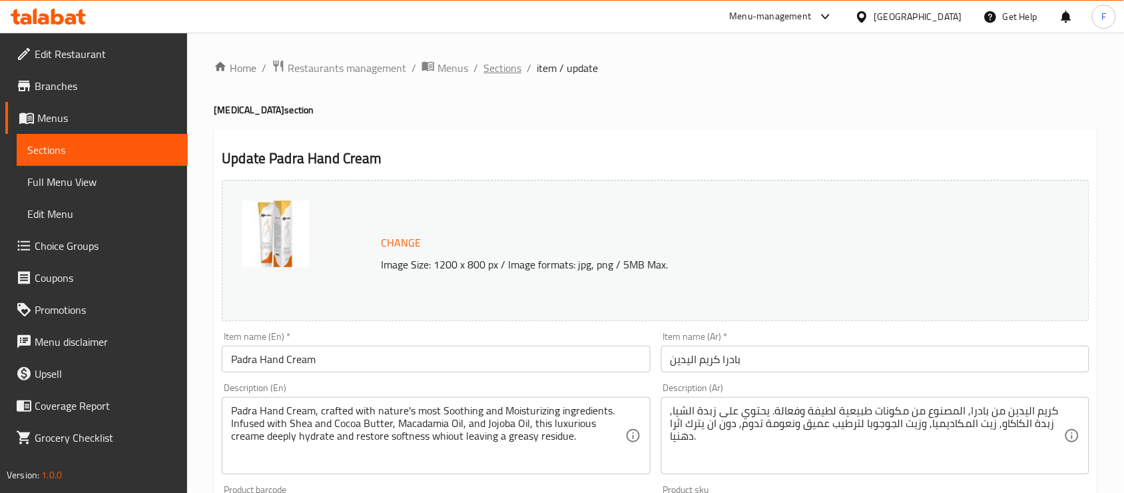
click at [505, 71] on span "Sections" at bounding box center [503, 68] width 38 height 16
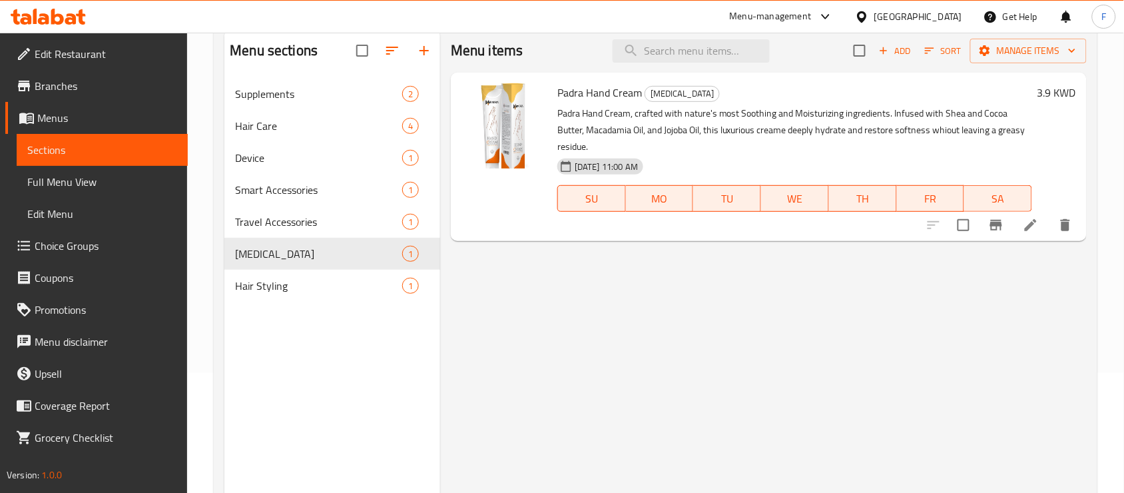
scroll to position [149, 0]
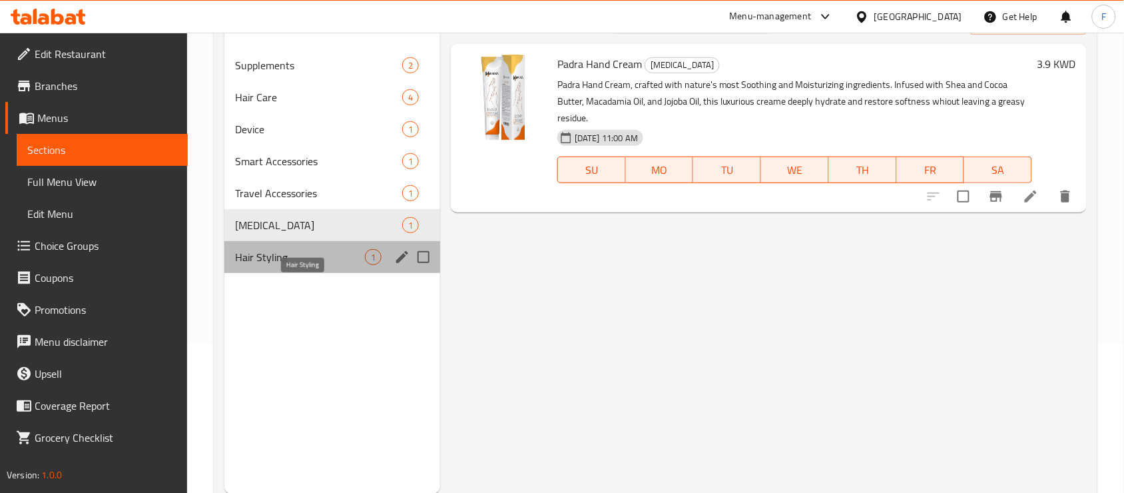
click at [284, 264] on span "Hair Styling" at bounding box center [300, 257] width 130 height 16
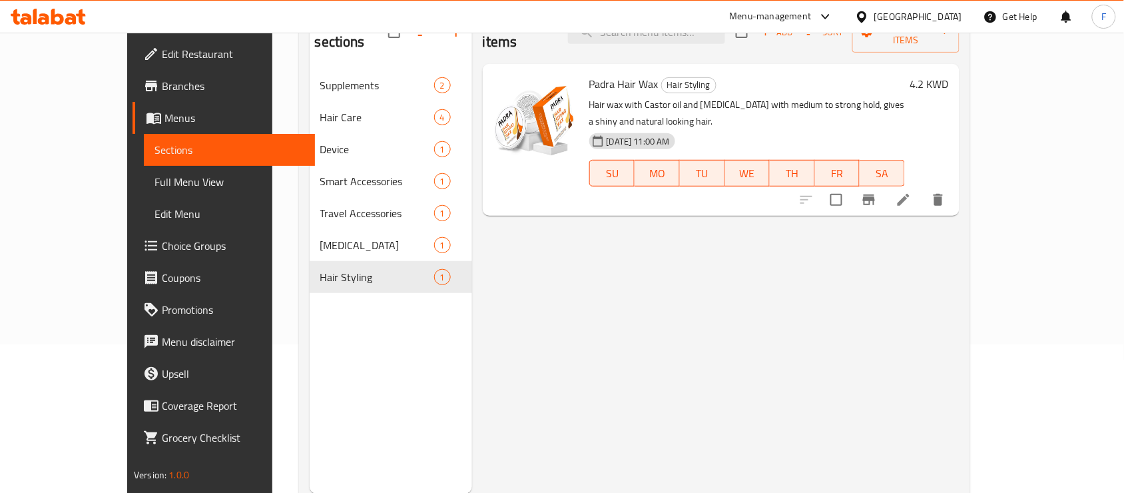
click at [597, 74] on span "Padra Hair Wax" at bounding box center [623, 84] width 69 height 20
copy h6 "Padra Hair Wax"
click at [912, 192] on icon at bounding box center [904, 200] width 16 height 16
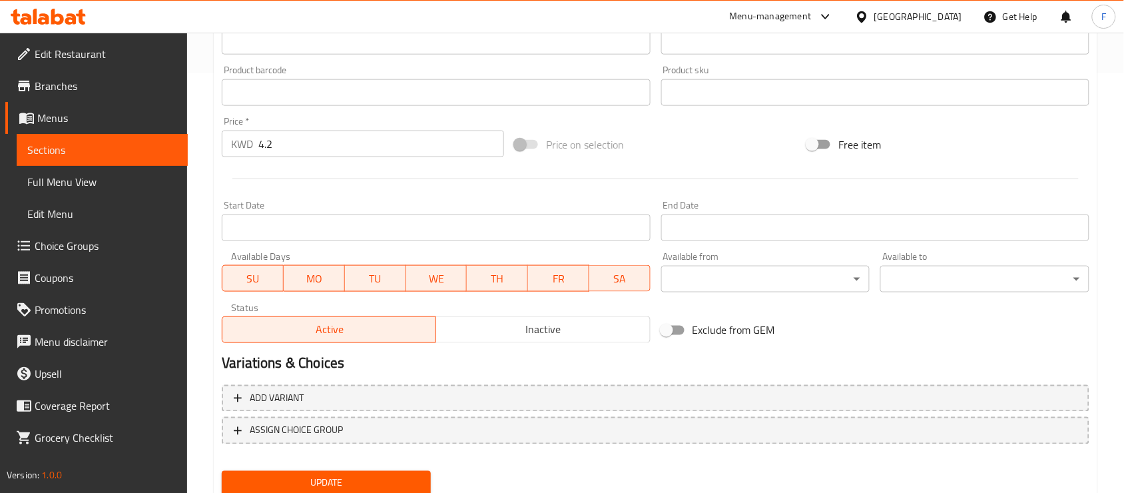
scroll to position [432, 0]
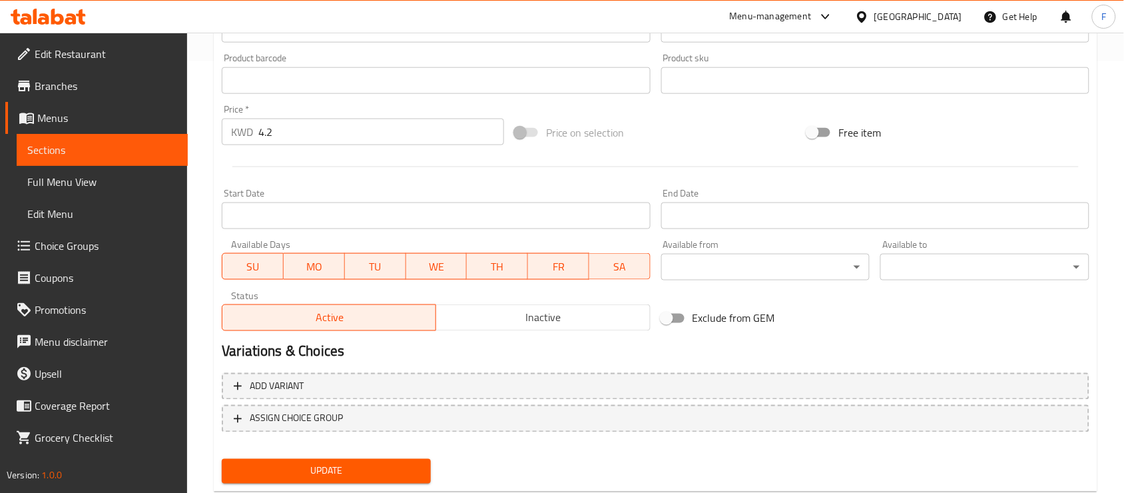
click at [357, 210] on input "Start Date" at bounding box center [436, 215] width 428 height 27
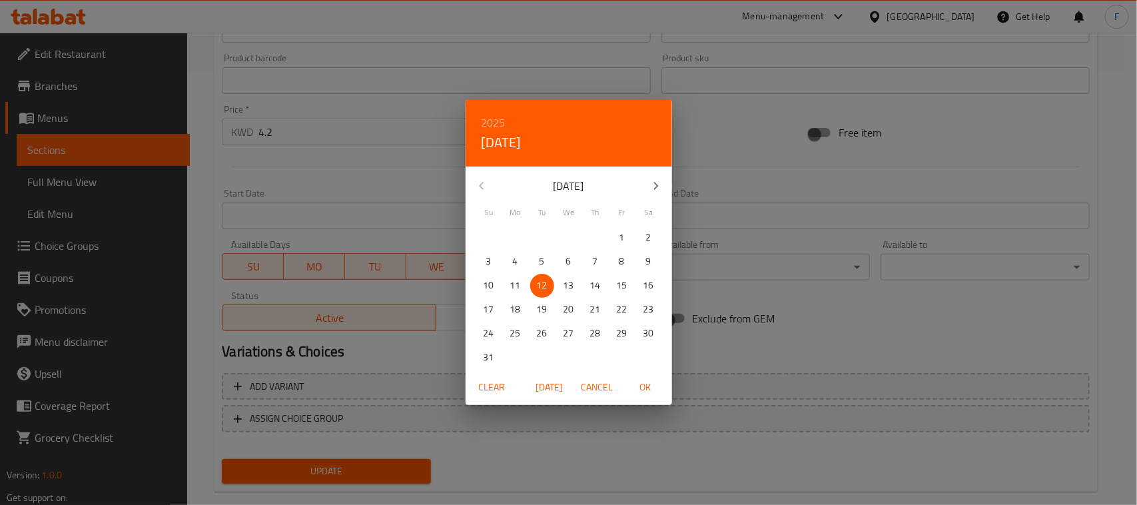
click at [713, 174] on div "2025 Tue, Aug [DATE] Mo Tu We Th Fr Sa 27 28 29 30 31 1 2 3 4 5 6 7 8 9 10 11 1…" at bounding box center [568, 252] width 1137 height 505
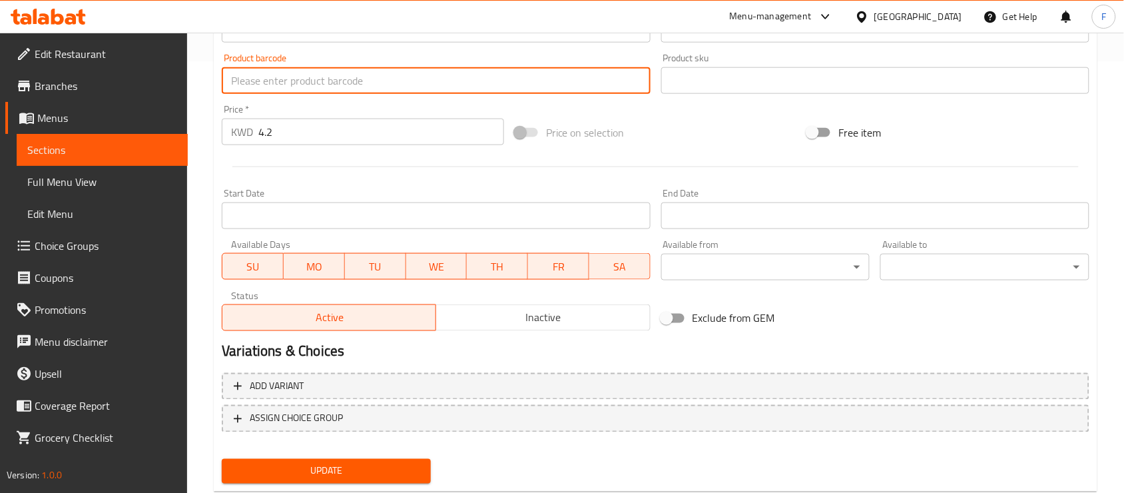
click at [393, 77] on input "text" at bounding box center [436, 80] width 428 height 27
paste input "675062182694"
type input "675062182694"
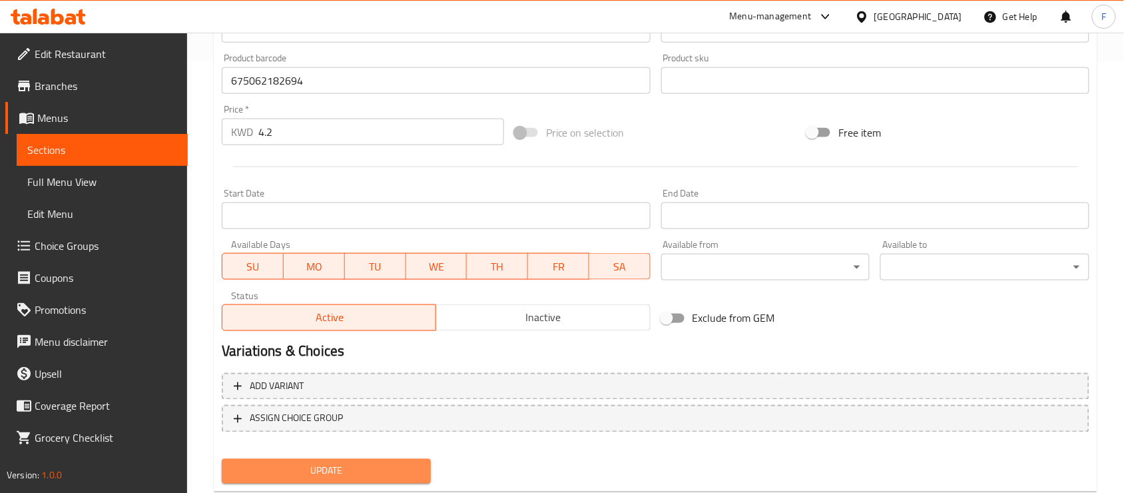
click at [374, 463] on span "Update" at bounding box center [326, 471] width 188 height 17
